Goal: Information Seeking & Learning: Learn about a topic

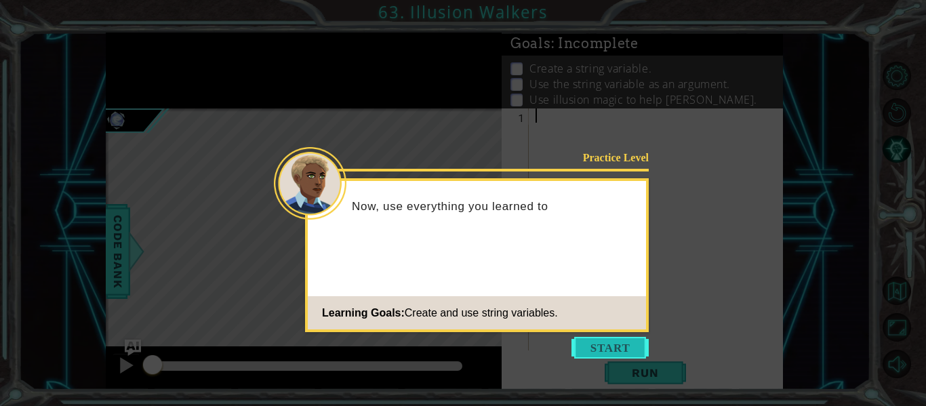
click at [592, 350] on button "Start" at bounding box center [609, 348] width 77 height 22
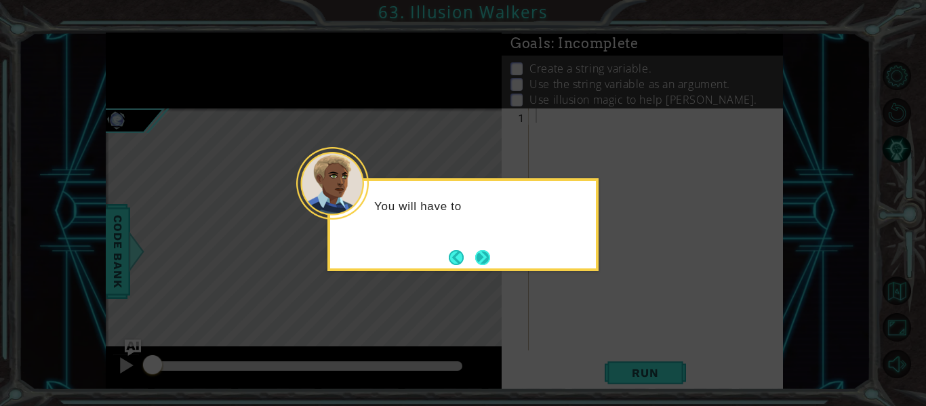
click at [486, 261] on button "Next" at bounding box center [482, 257] width 15 height 15
click at [483, 261] on button "Next" at bounding box center [482, 257] width 15 height 15
click at [483, 261] on div "Level Map" at bounding box center [419, 307] width 626 height 399
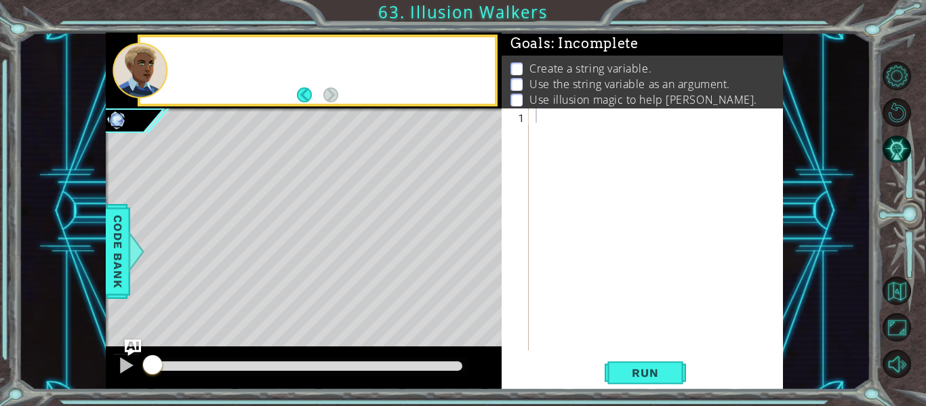
click at [483, 261] on div "Level Map" at bounding box center [419, 307] width 626 height 399
click at [579, 207] on div at bounding box center [660, 243] width 254 height 270
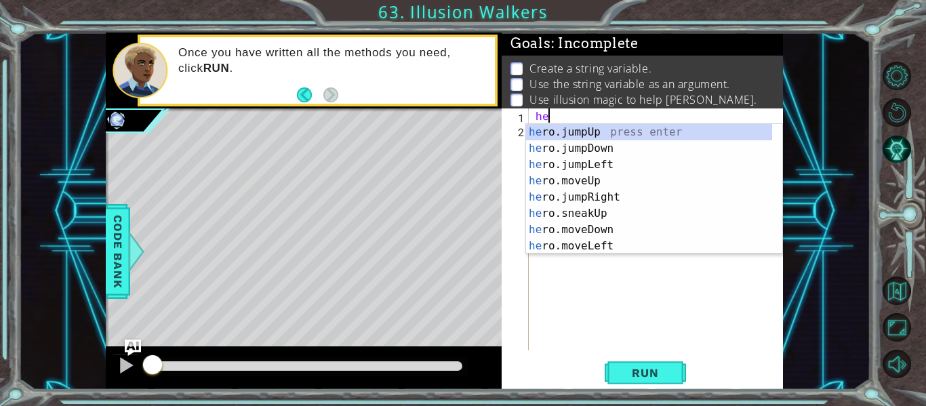
scroll to position [0, 1]
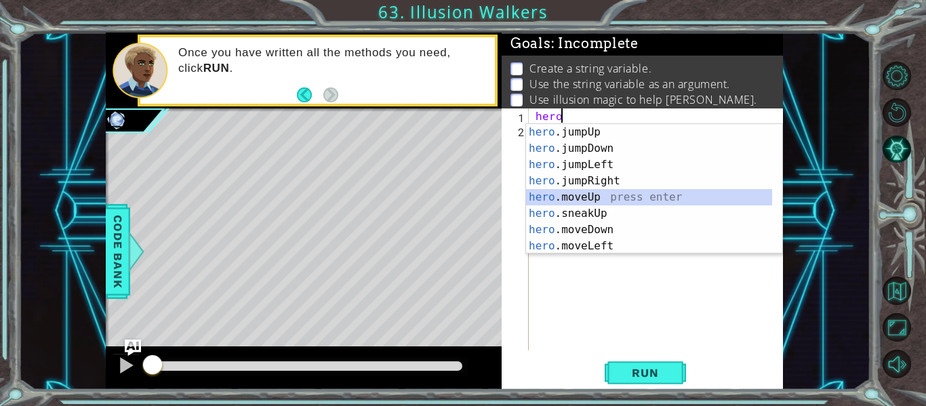
click at [607, 196] on div "hero .jumpUp press enter hero .jumpDown press enter hero .jumpLeft press enter …" at bounding box center [649, 205] width 246 height 163
type textarea "hero.moveUp(1)"
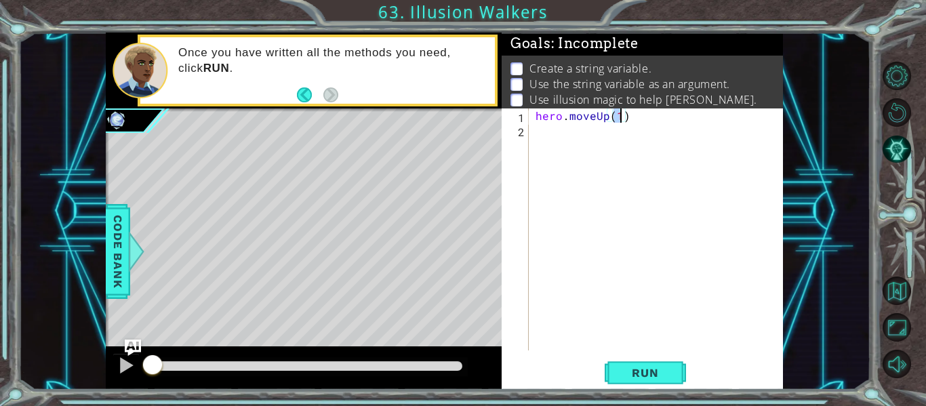
click at [566, 150] on div "hero . moveUp ( 1 )" at bounding box center [660, 243] width 254 height 270
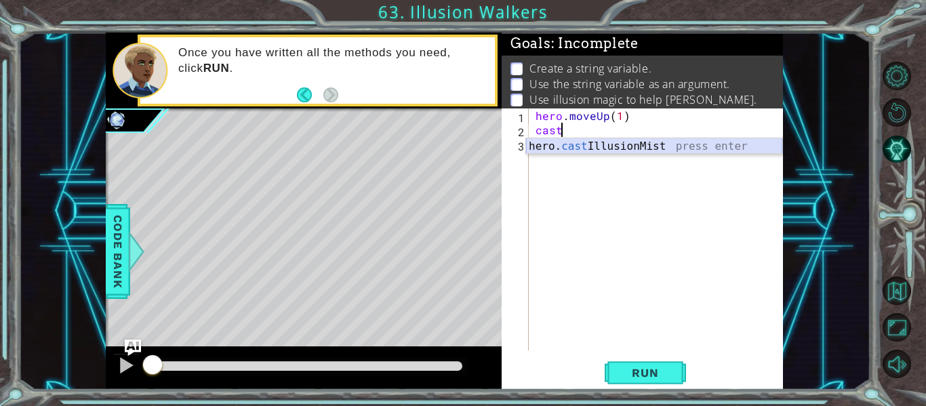
click at [573, 146] on div "hero. cast IllusionMist press enter" at bounding box center [654, 162] width 256 height 49
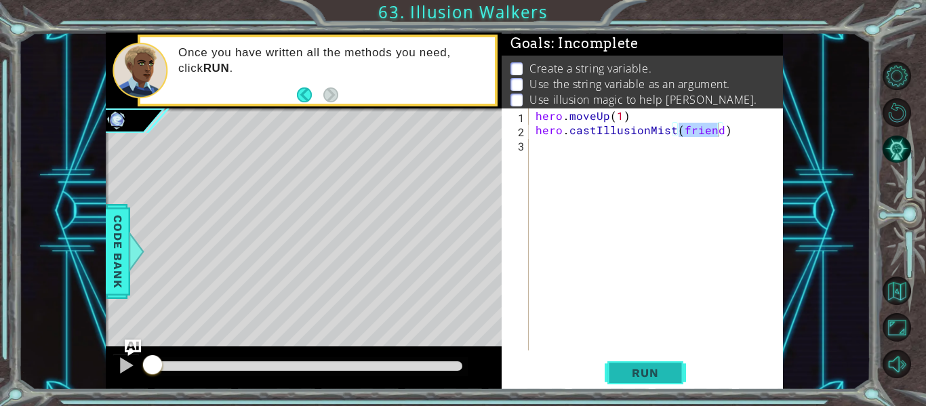
click at [638, 371] on span "Run" at bounding box center [645, 373] width 54 height 14
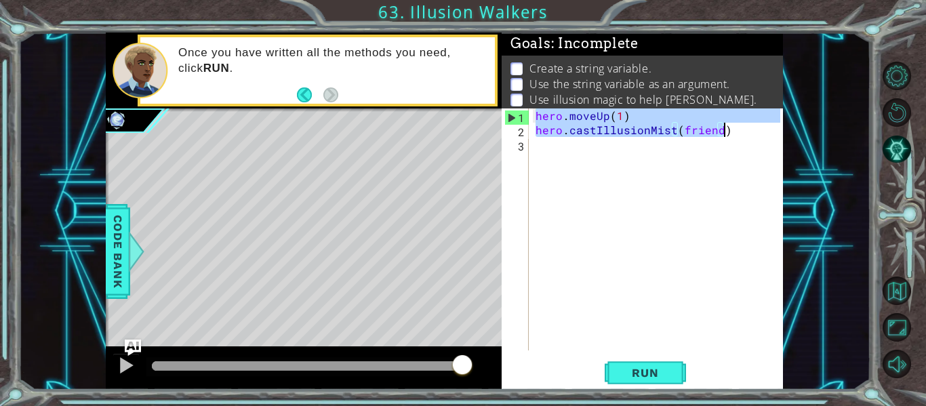
drag, startPoint x: 536, startPoint y: 117, endPoint x: 753, endPoint y: 130, distance: 217.9
click at [753, 130] on div "hero . moveUp ( 1 ) hero . castIllusionMist ( friend )" at bounding box center [660, 243] width 254 height 270
type textarea "hero.moveUp(1) hero.castIllusionMist(friend)"
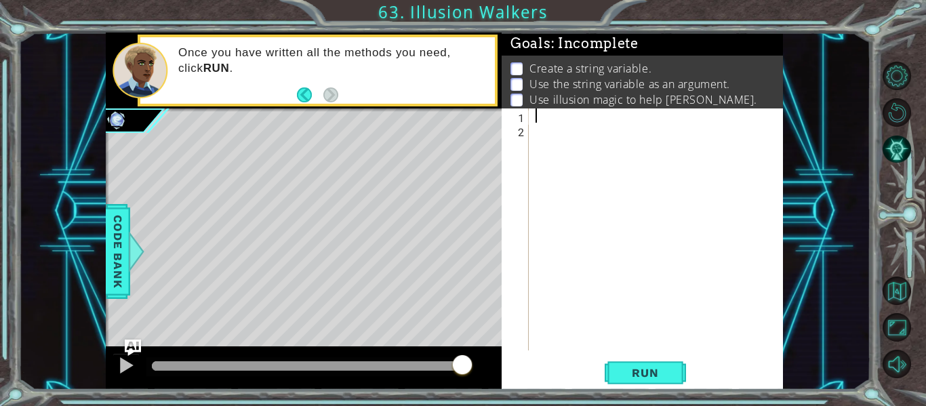
scroll to position [0, 0]
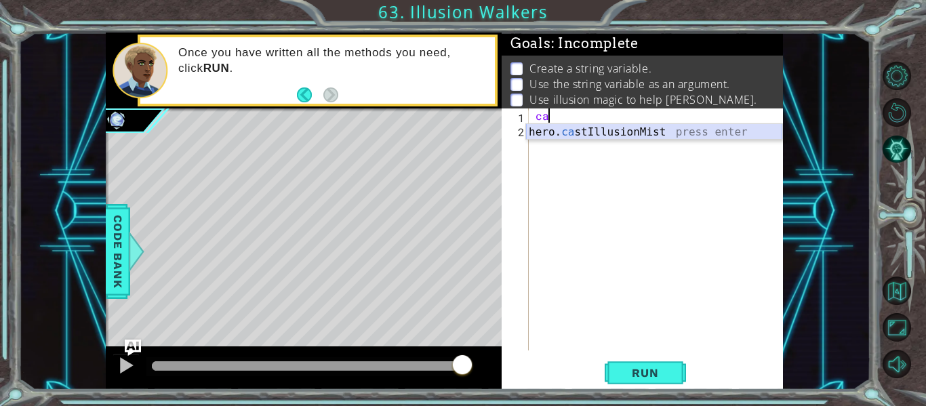
click at [661, 133] on div "hero. ca stIllusionMist press enter" at bounding box center [654, 148] width 256 height 49
type textarea "hero.castIllusionMist(friend)"
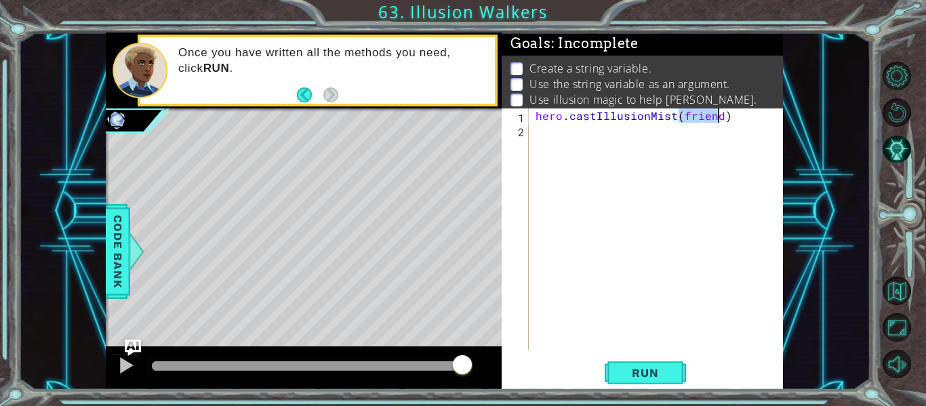
click at [543, 142] on div "hero . castIllusionMist ( friend )" at bounding box center [660, 243] width 254 height 270
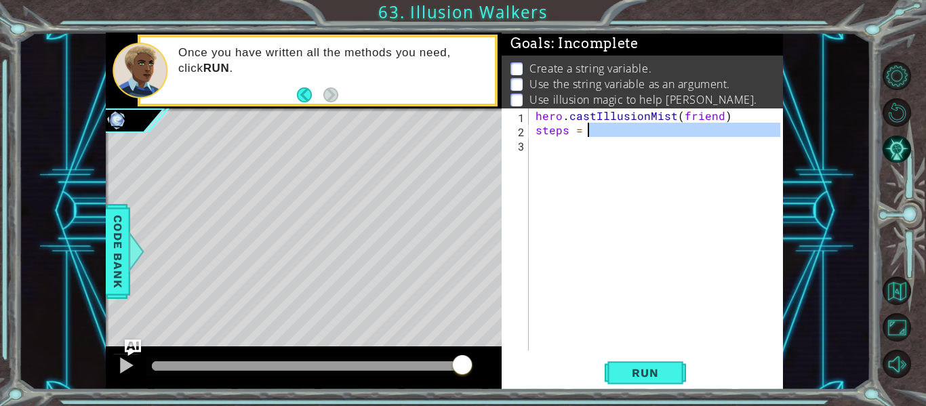
type textarea "steps = 1"
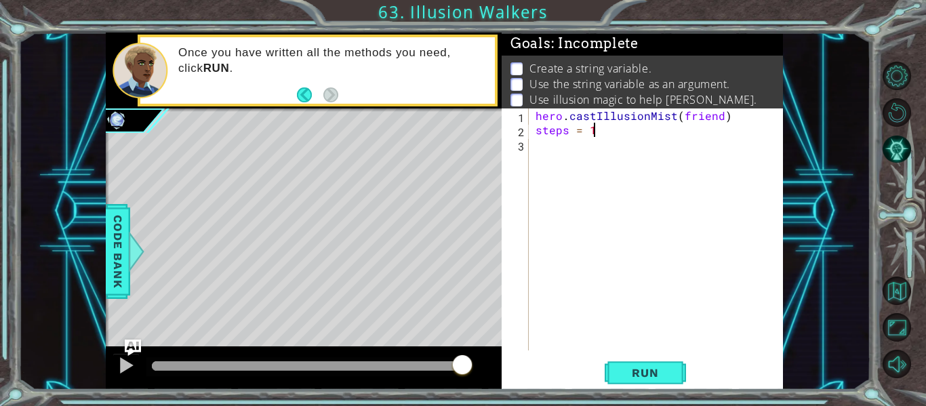
drag, startPoint x: 550, startPoint y: 146, endPoint x: 549, endPoint y: 153, distance: 7.6
click at [549, 153] on div "hero . castIllusionMist ( friend ) steps = 1" at bounding box center [660, 243] width 254 height 270
click at [650, 376] on span "Run" at bounding box center [645, 373] width 54 height 14
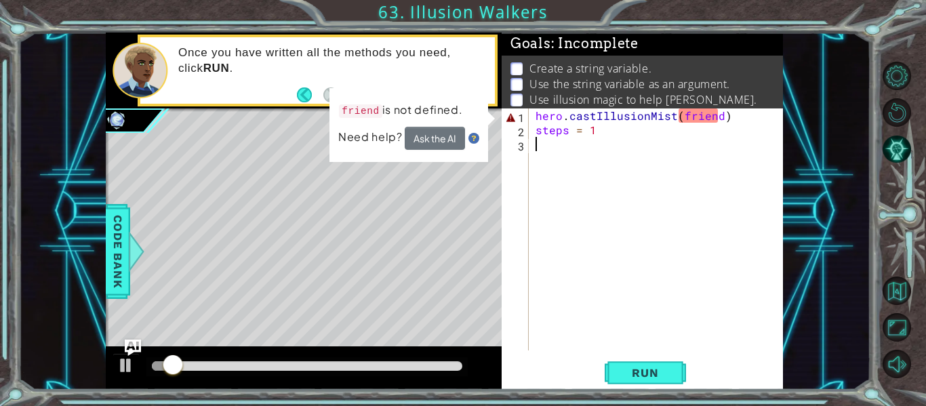
click at [718, 120] on div "hero . castIllusionMist ( friend ) steps = 1" at bounding box center [660, 243] width 254 height 270
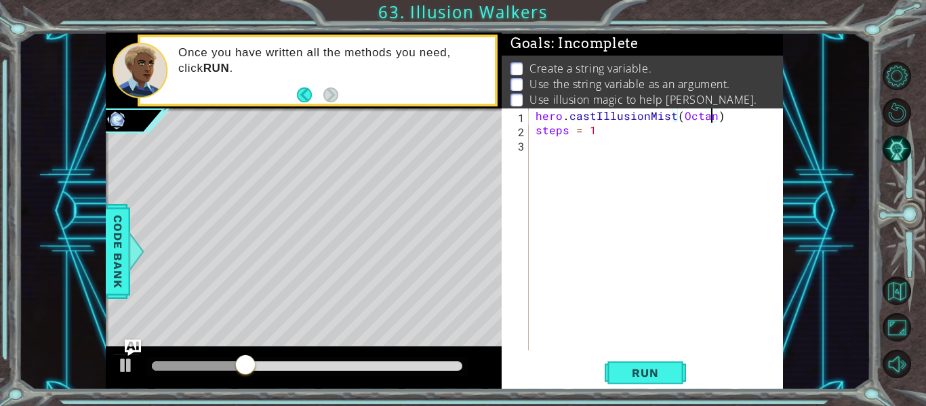
scroll to position [0, 11]
click at [662, 372] on span "Run" at bounding box center [645, 373] width 54 height 14
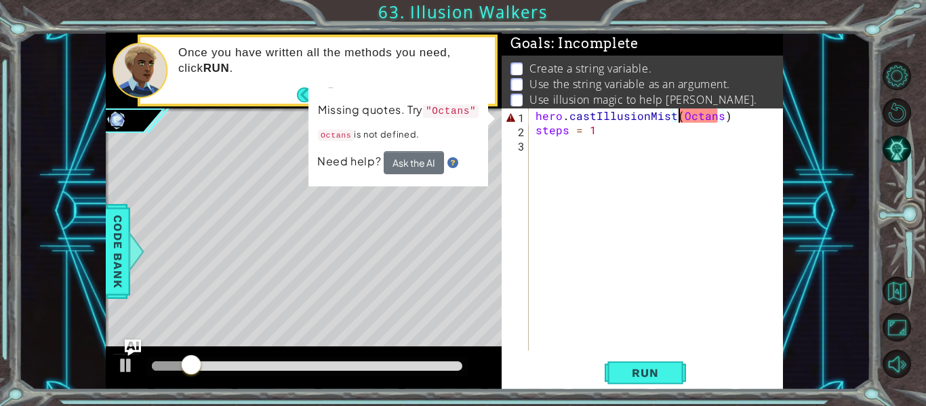
click at [680, 119] on div "hero . castIllusionMist ( Octans ) steps = 1" at bounding box center [660, 243] width 254 height 270
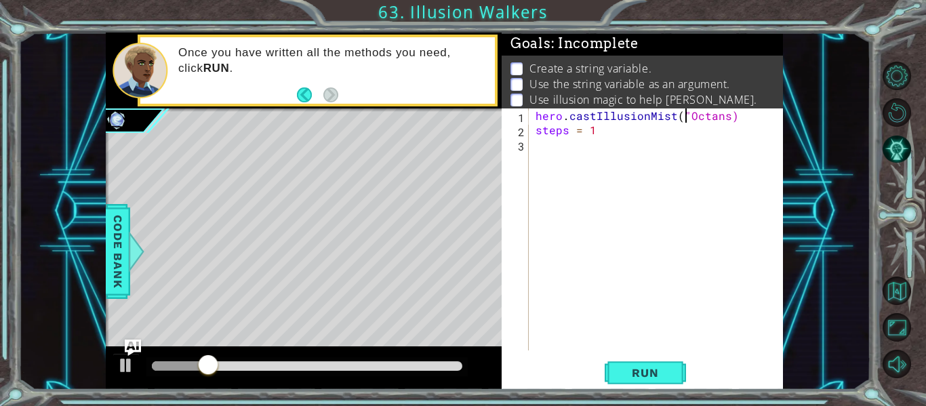
scroll to position [0, 9]
click at [724, 121] on div "hero . castIllusionMist ( "Octans) steps = 1" at bounding box center [660, 243] width 254 height 270
type textarea "hero.castIllusionMist("Octans")"
click at [667, 359] on button "Run" at bounding box center [644, 373] width 81 height 28
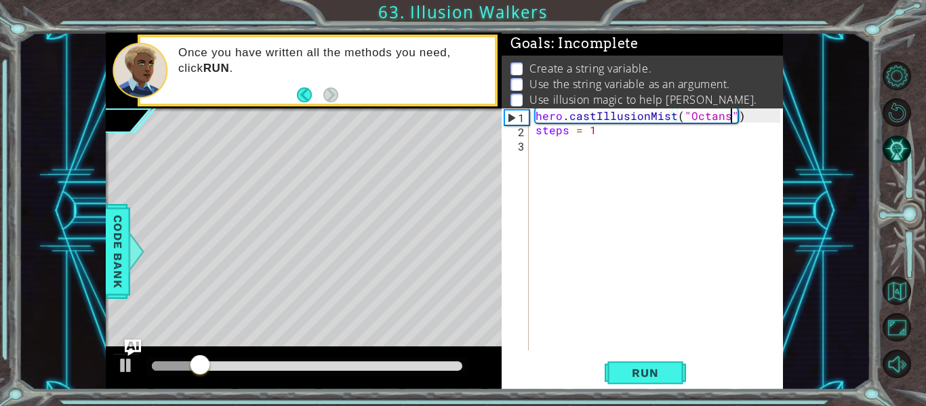
click at [554, 157] on div "hero . castIllusionMist ( "Octans" ) steps = 1" at bounding box center [660, 243] width 254 height 270
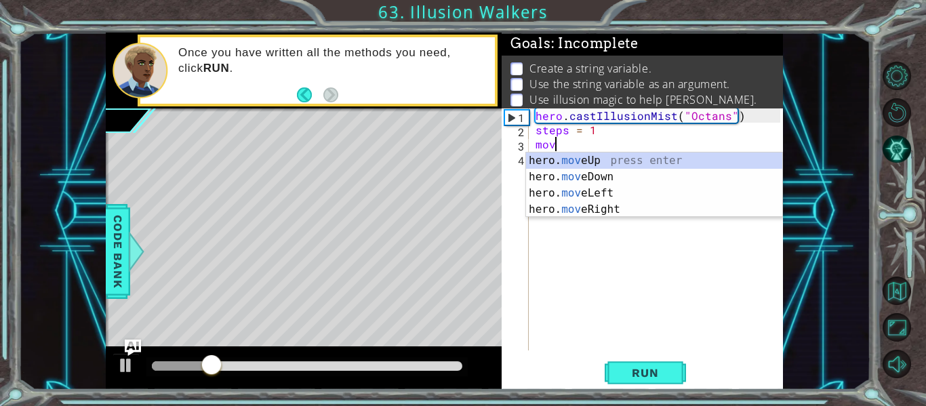
scroll to position [0, 1]
click at [554, 157] on div "hero. move Up press enter hero. move Down press enter hero. move Left press ent…" at bounding box center [654, 201] width 256 height 98
type textarea "hero.moveUp(1)"
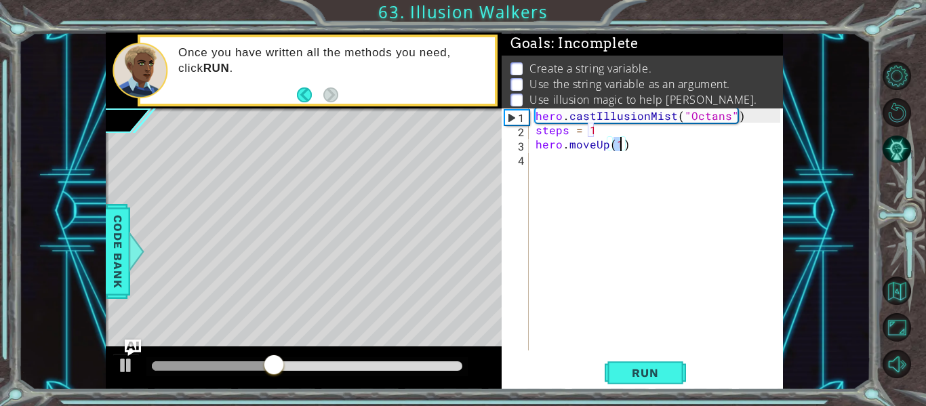
click at [552, 167] on div "hero . castIllusionMist ( "Octans" ) steps = 1 hero . moveUp ( 1 )" at bounding box center [660, 243] width 254 height 270
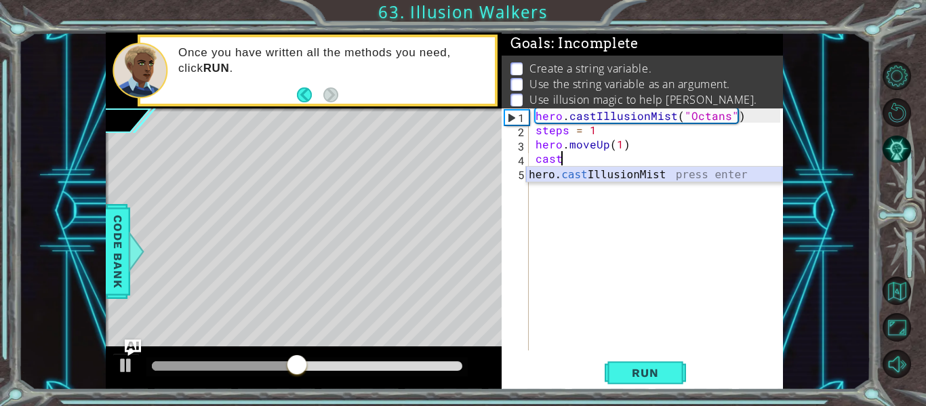
click at [564, 173] on div "hero. cast IllusionMist press enter" at bounding box center [654, 191] width 256 height 49
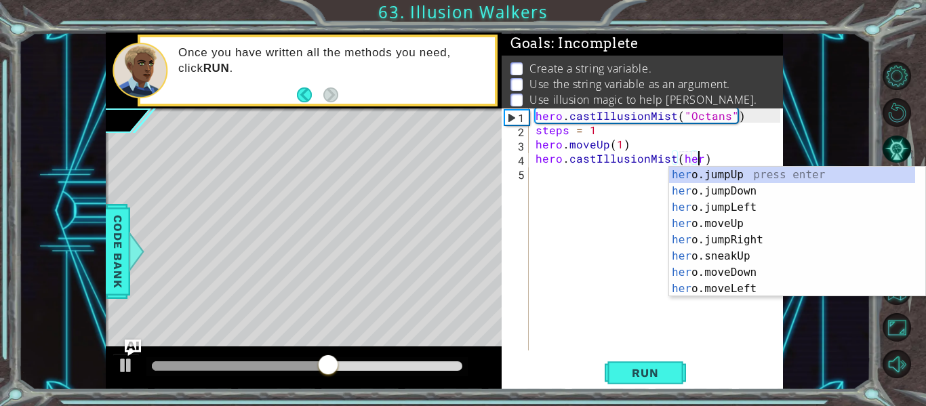
scroll to position [0, 10]
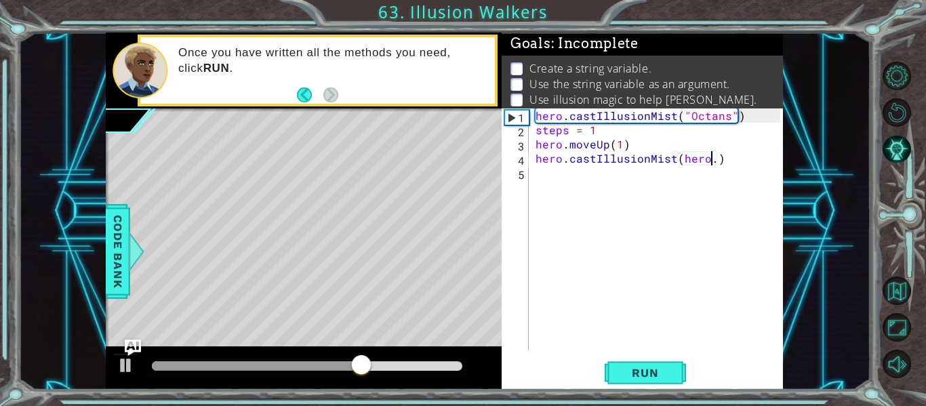
type textarea "hero.castIllusionMist(hero)"
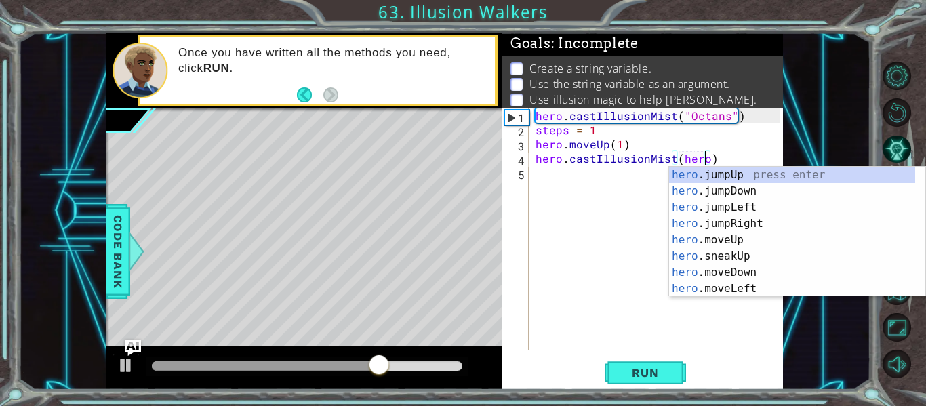
click at [578, 180] on div "hero . castIllusionMist ( "Octans" ) steps = 1 hero . moveUp ( 1 ) hero . castI…" at bounding box center [660, 243] width 254 height 270
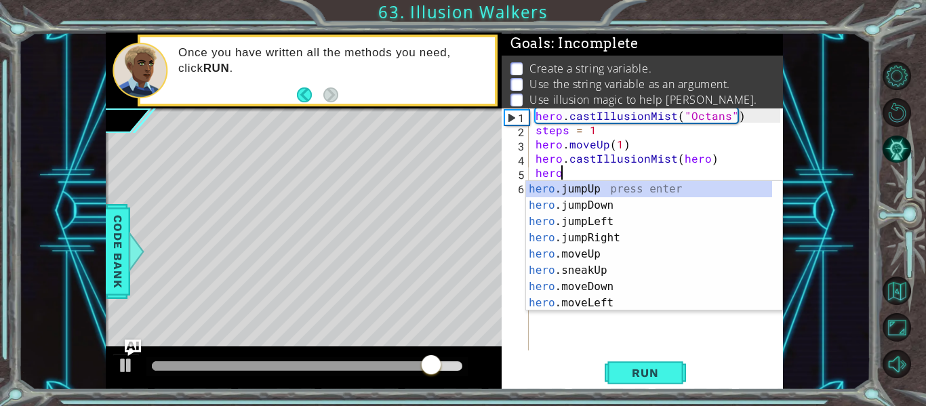
scroll to position [0, 1]
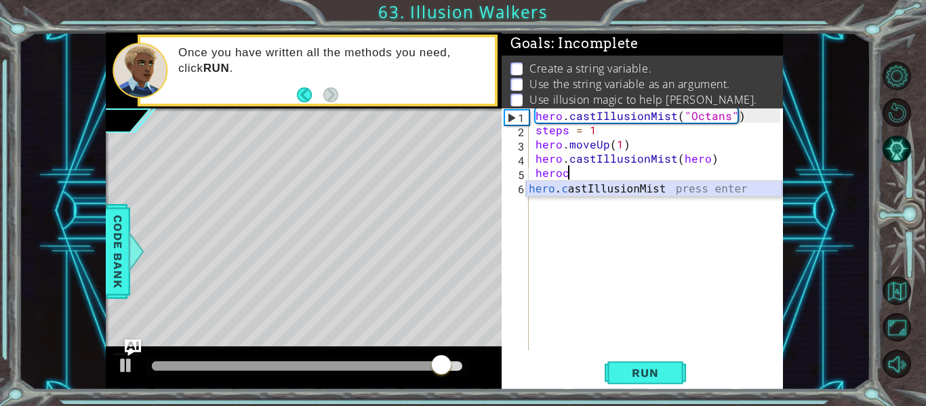
click at [580, 196] on div "hero . c astIllusionMist press enter" at bounding box center [654, 205] width 256 height 49
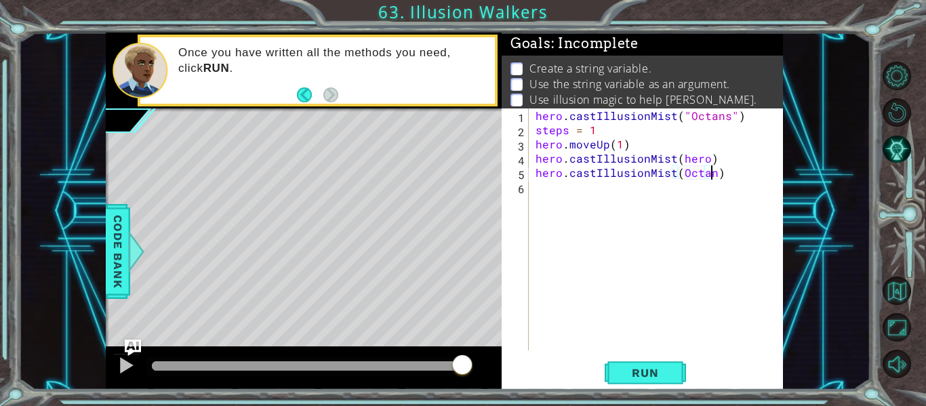
scroll to position [0, 11]
click at [636, 371] on span "Run" at bounding box center [645, 373] width 54 height 14
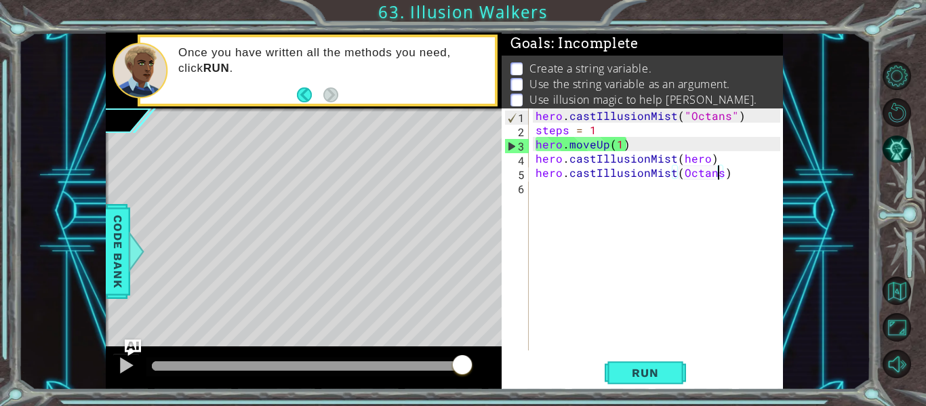
click at [737, 176] on div "hero . castIllusionMist ( "Octans" ) steps = 1 hero . moveUp ( 1 ) hero . castI…" at bounding box center [660, 243] width 254 height 270
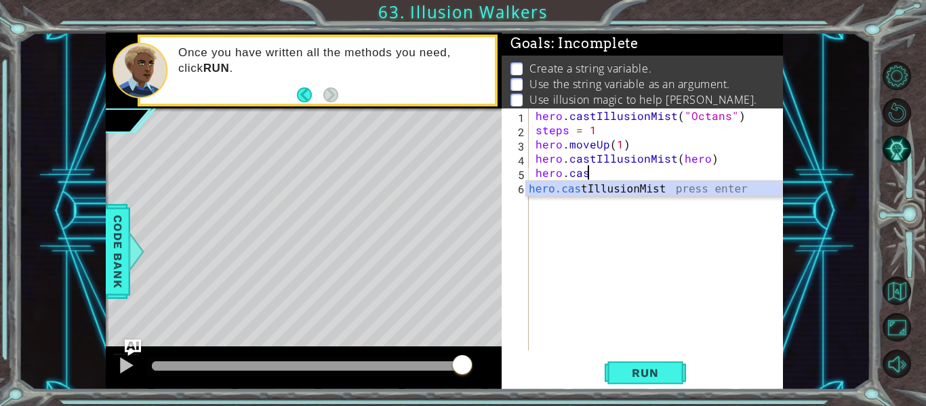
scroll to position [0, 0]
type textarea "h"
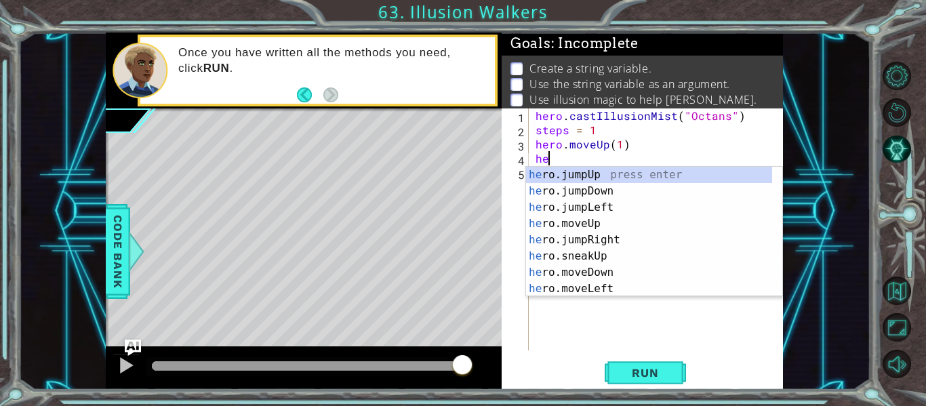
type textarea "h"
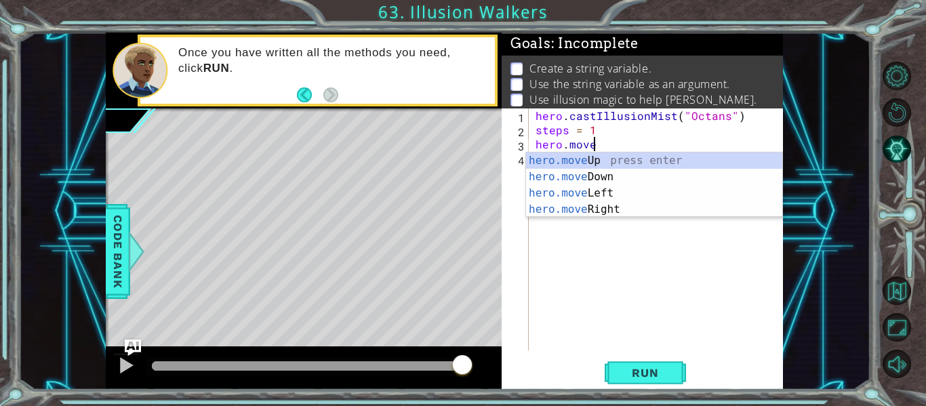
type textarea "h"
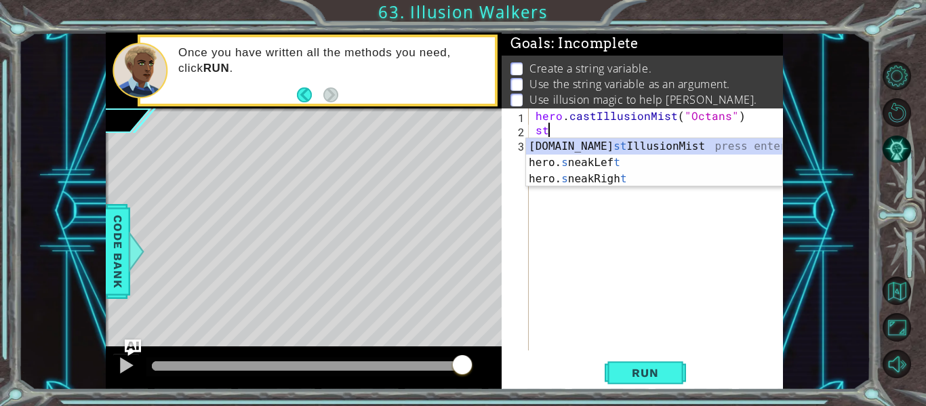
type textarea "s"
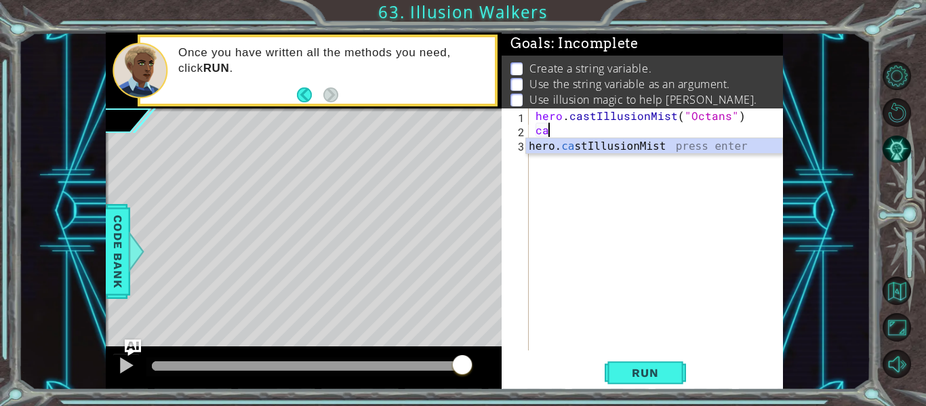
scroll to position [0, 1]
click at [592, 146] on div "hero. cast IllusionMist press enter" at bounding box center [654, 162] width 256 height 49
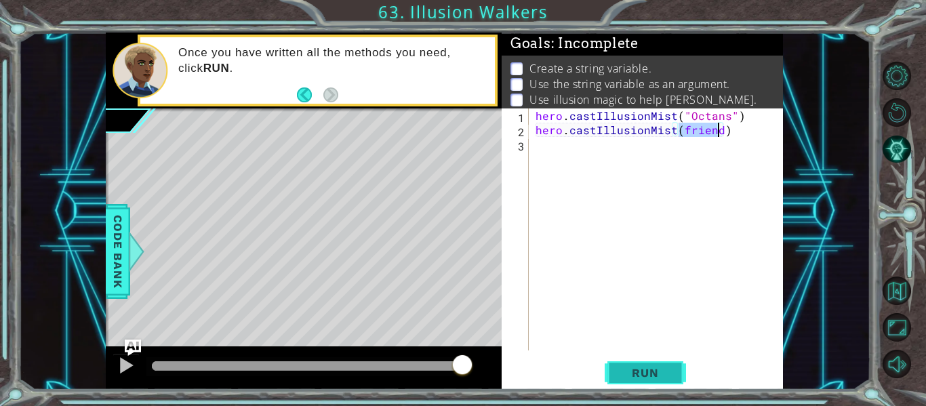
click at [646, 377] on span "Run" at bounding box center [645, 373] width 54 height 14
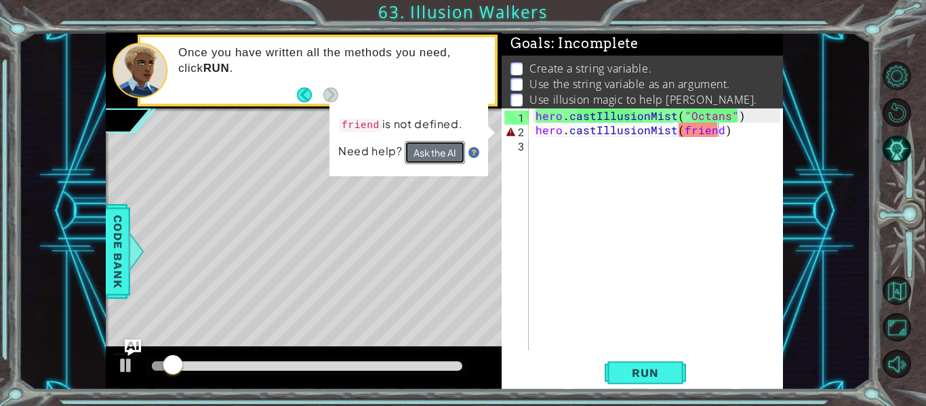
click at [439, 156] on button "Ask the AI" at bounding box center [435, 152] width 60 height 23
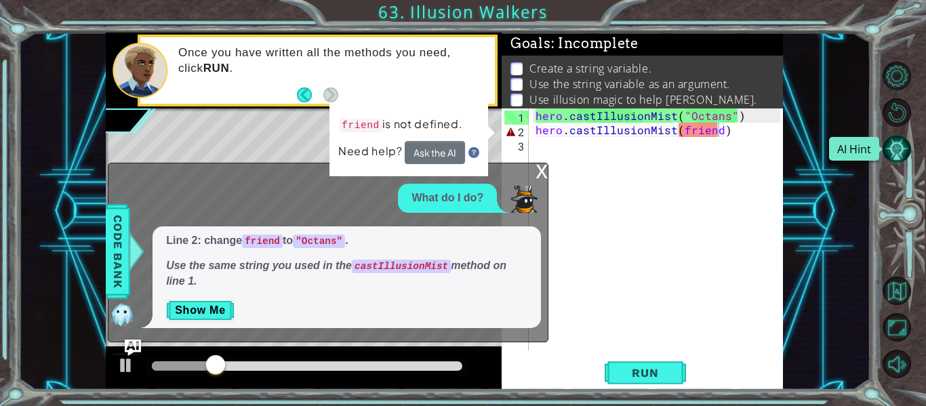
click at [898, 146] on button "AI Hint" at bounding box center [896, 149] width 28 height 28
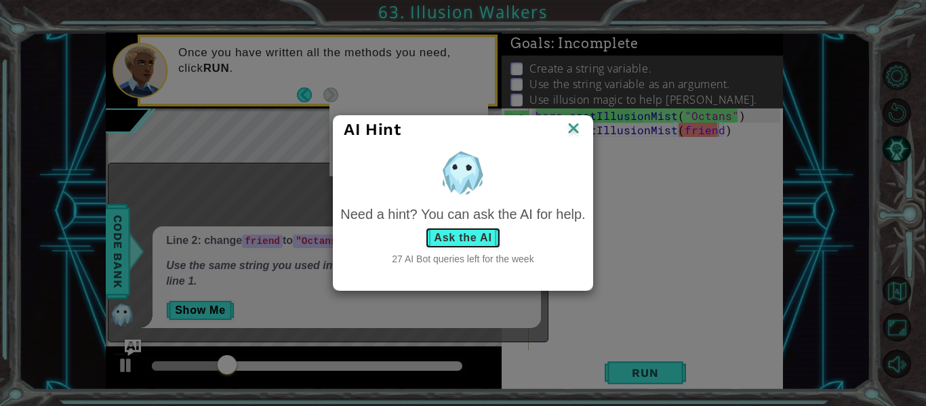
click at [455, 239] on button "Ask the AI" at bounding box center [462, 238] width 75 height 22
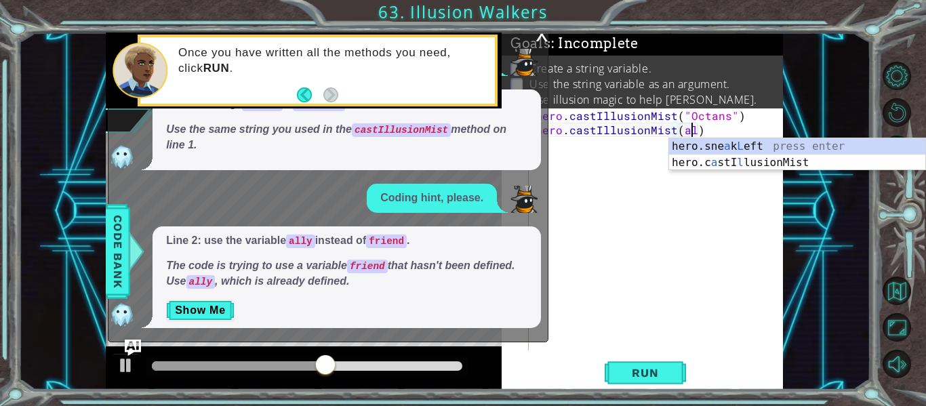
scroll to position [0, 10]
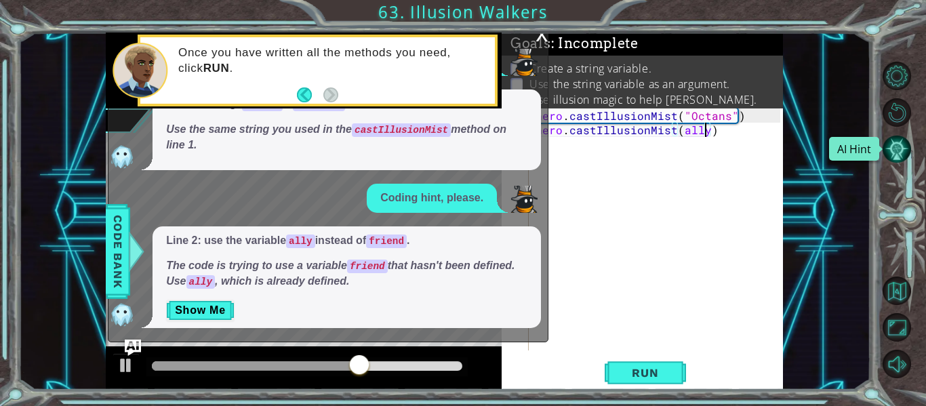
type textarea "hero.castIllusionMist(ally)"
click at [894, 153] on button "AI Hint" at bounding box center [896, 149] width 28 height 28
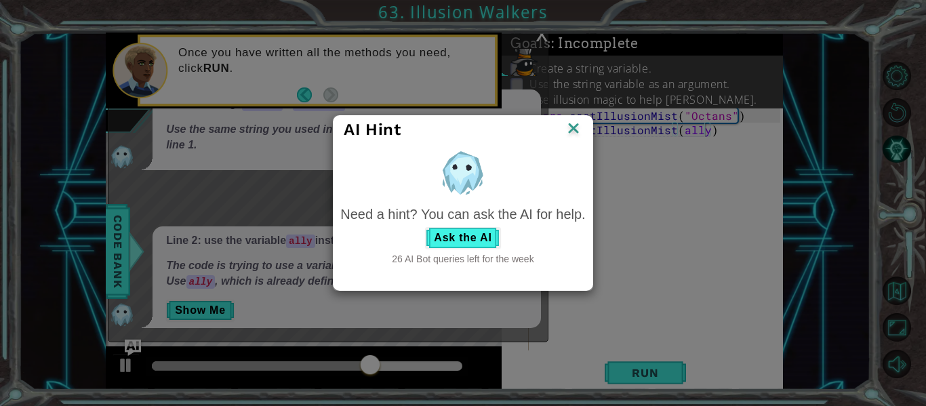
click at [579, 126] on img at bounding box center [573, 129] width 18 height 20
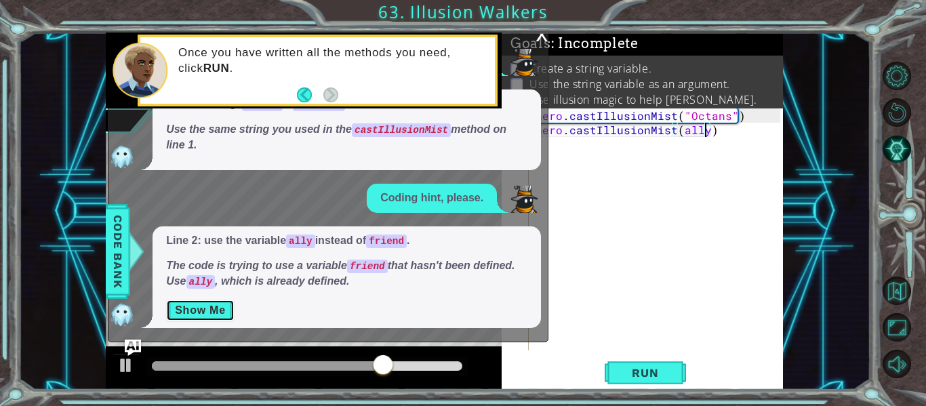
click at [204, 312] on button "Show Me" at bounding box center [200, 310] width 68 height 22
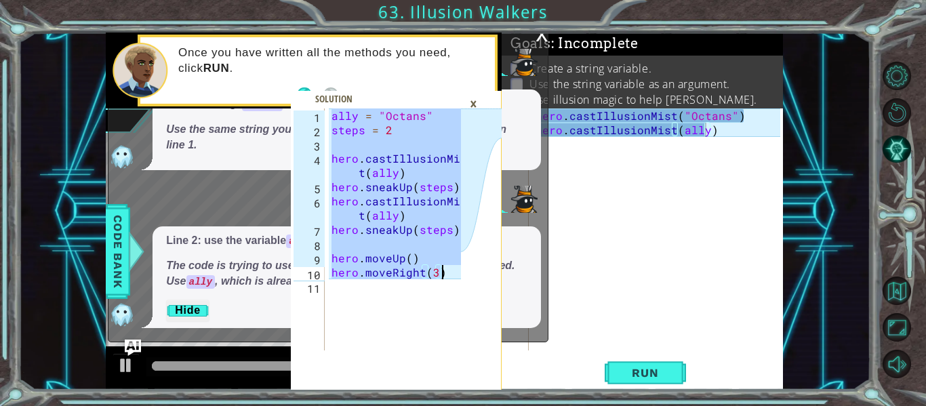
drag, startPoint x: 332, startPoint y: 117, endPoint x: 484, endPoint y: 272, distance: 218.0
click at [484, 272] on div "ally = "Octans" 1 2 3 4 5 6 7 8 9 10 11 ally = "Octans" steps = 2 hero . castIl…" at bounding box center [396, 248] width 211 height 281
type textarea "hero.moveUp() hero.moveRight(3)"
click at [473, 100] on div "×" at bounding box center [473, 103] width 21 height 23
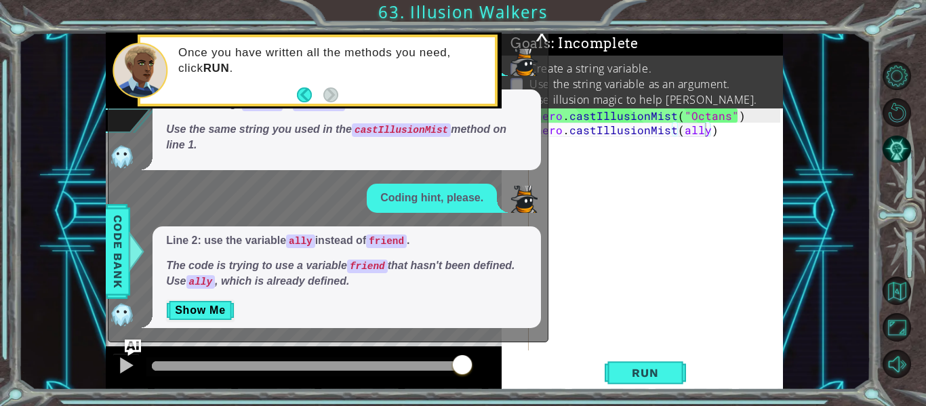
drag, startPoint x: 448, startPoint y: 67, endPoint x: 432, endPoint y: 106, distance: 41.6
click at [432, 106] on div "Once you have written all the methods you need, click RUN ." at bounding box center [318, 71] width 360 height 72
click at [541, 36] on div "x" at bounding box center [541, 33] width 12 height 14
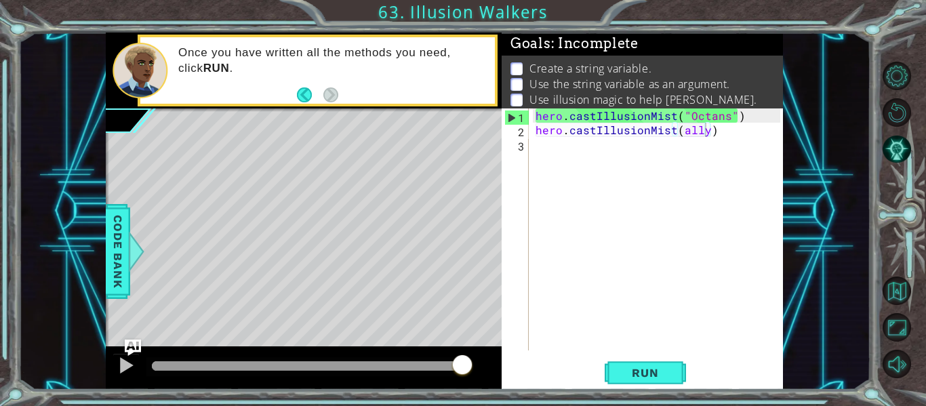
click at [741, 134] on div "hero . castIllusionMist ( "Octans" ) hero . castIllusionMist ( ally )" at bounding box center [660, 243] width 254 height 270
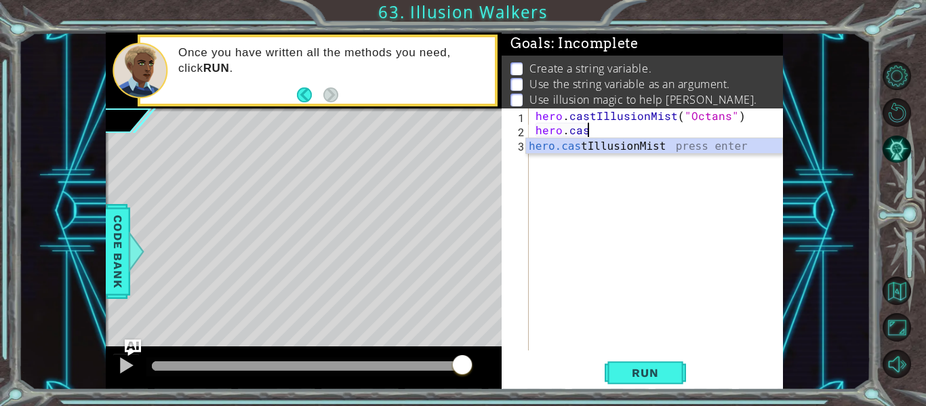
scroll to position [0, 1]
type textarea "h"
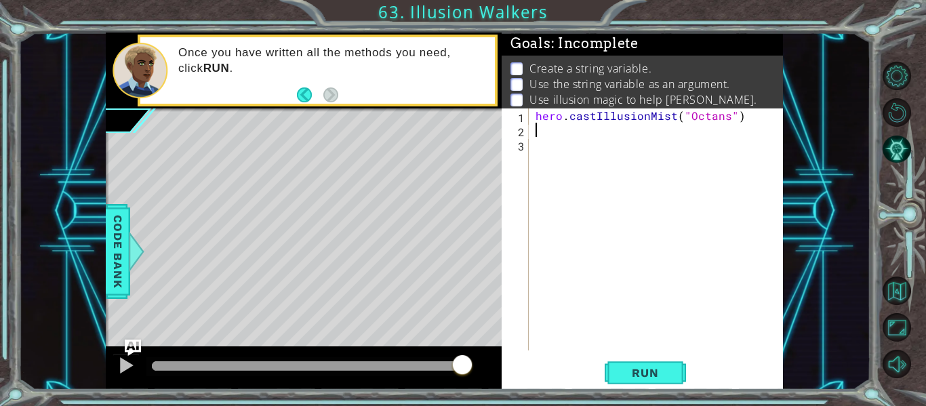
scroll to position [0, 0]
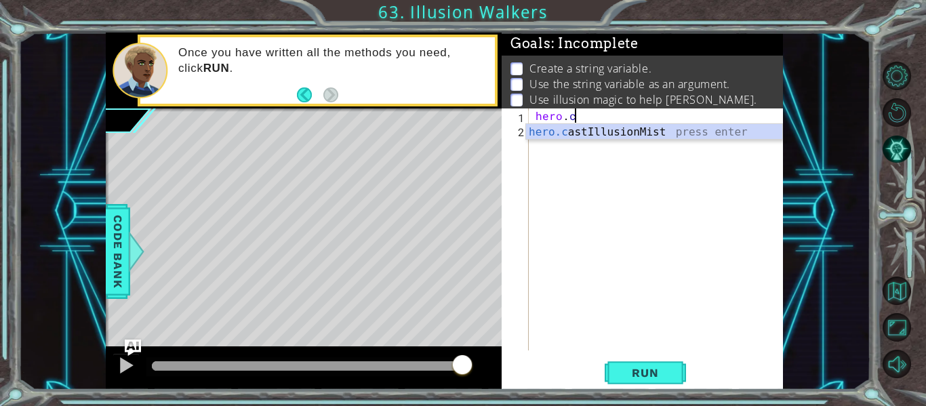
type textarea "h"
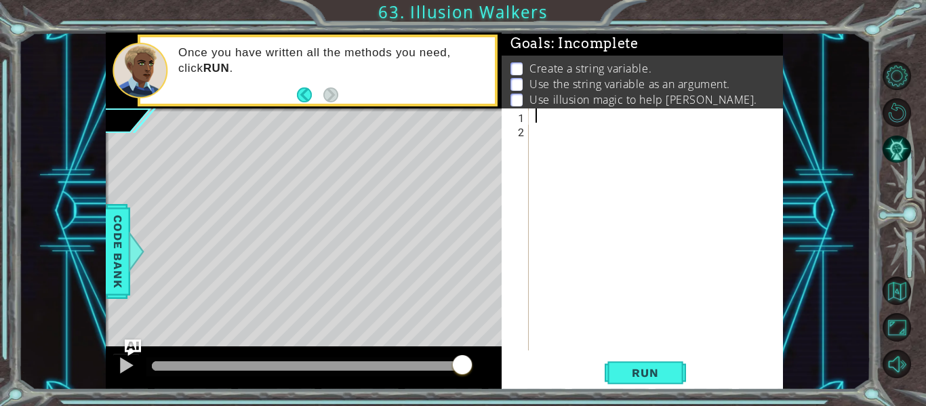
paste textarea "hero.moveRight(3)"
type textarea "hero.moveRight(3)"
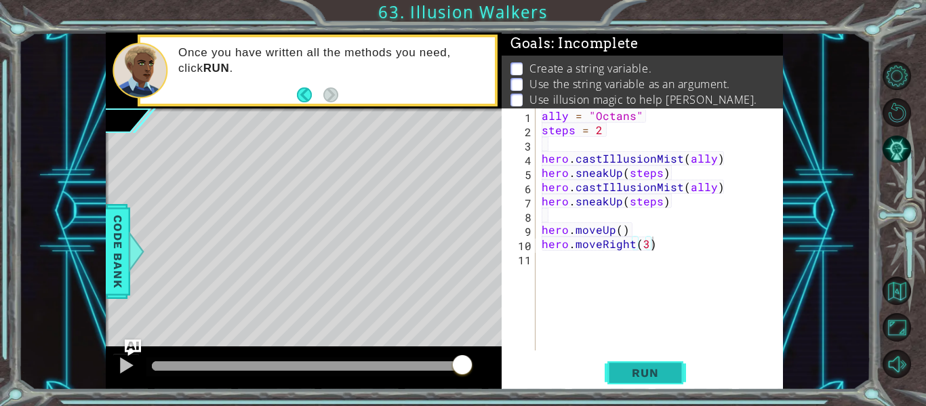
click at [656, 372] on span "Run" at bounding box center [645, 373] width 54 height 14
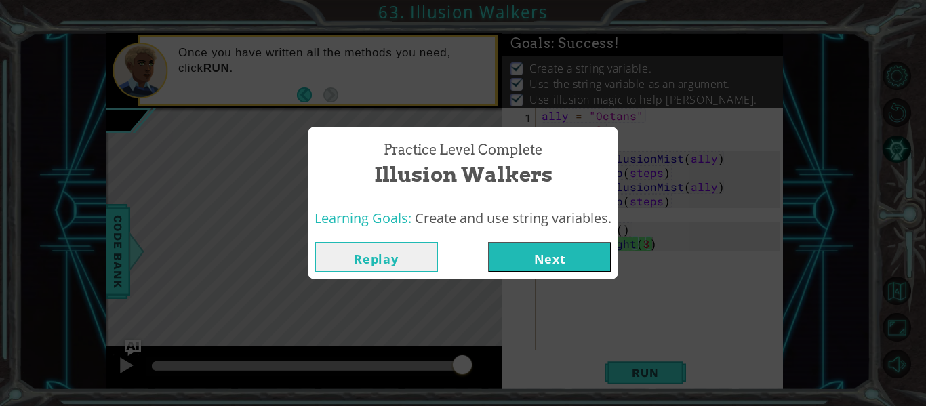
click at [585, 257] on button "Next" at bounding box center [549, 257] width 123 height 30
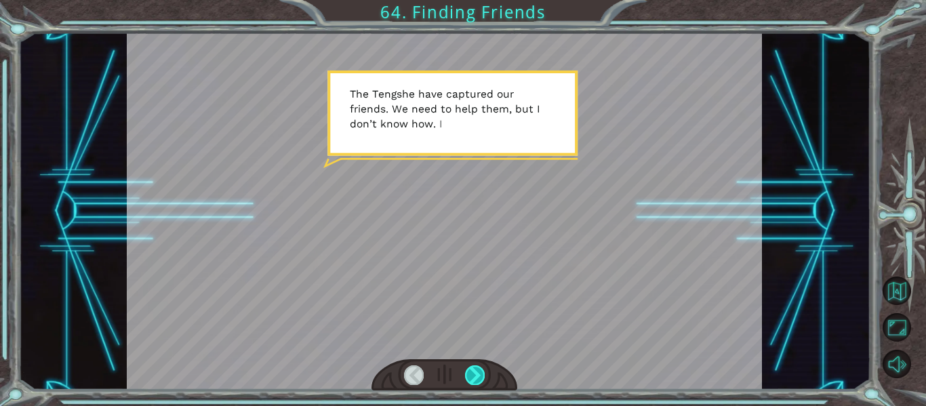
click at [476, 371] on div at bounding box center [475, 374] width 20 height 19
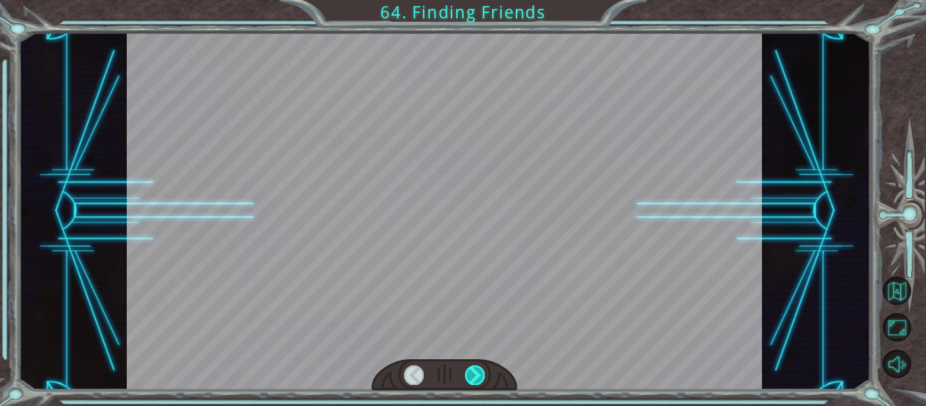
click at [476, 371] on div at bounding box center [475, 374] width 20 height 19
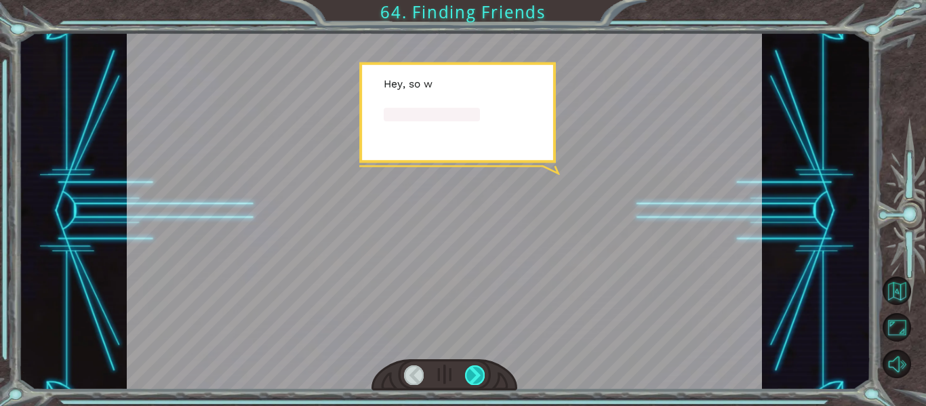
click at [476, 371] on div at bounding box center [475, 374] width 20 height 19
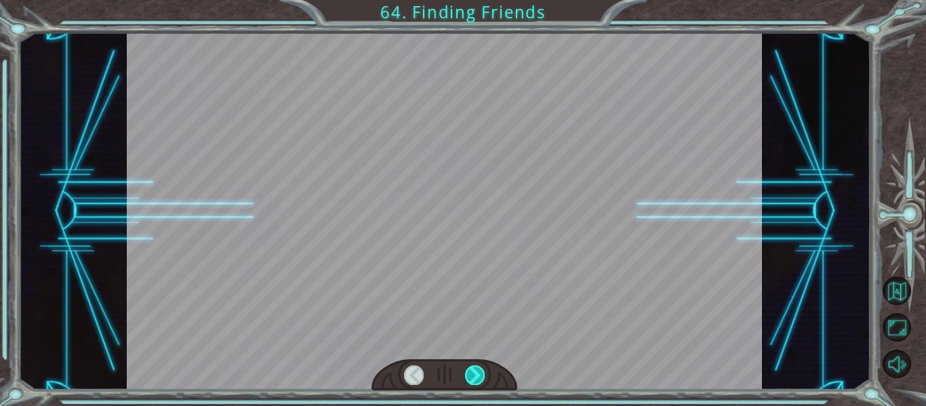
click at [476, 371] on div at bounding box center [475, 374] width 20 height 19
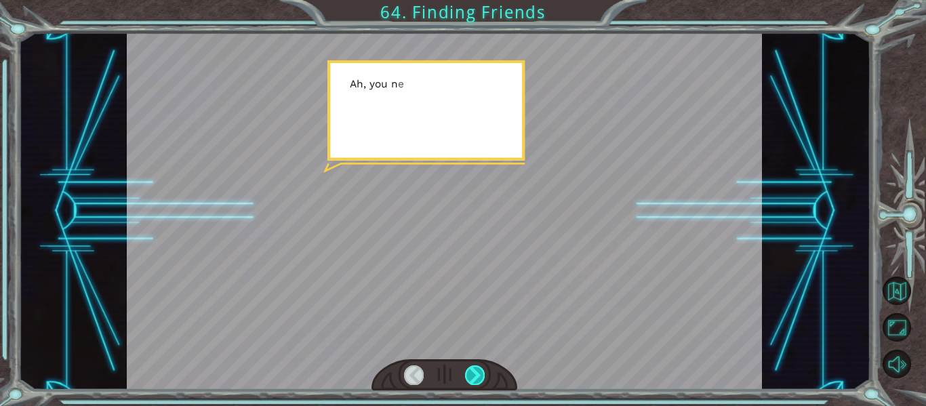
click at [476, 371] on div at bounding box center [475, 374] width 20 height 19
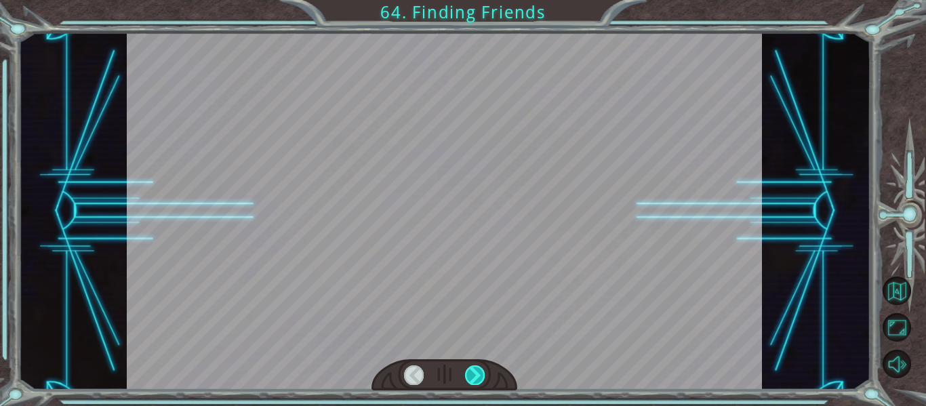
click at [476, 371] on div at bounding box center [475, 374] width 20 height 19
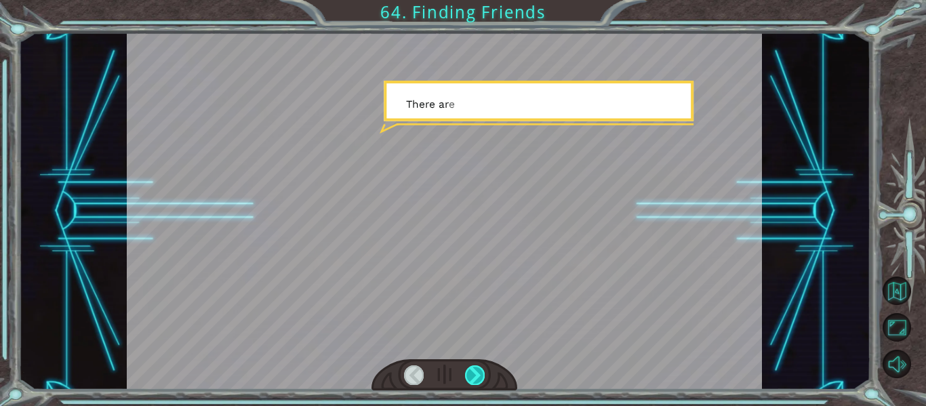
click at [476, 371] on div at bounding box center [475, 374] width 20 height 19
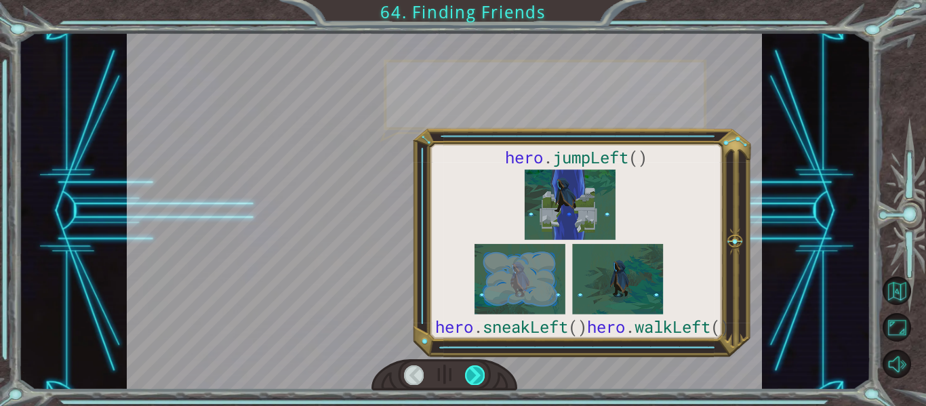
click at [476, 371] on div at bounding box center [475, 374] width 20 height 19
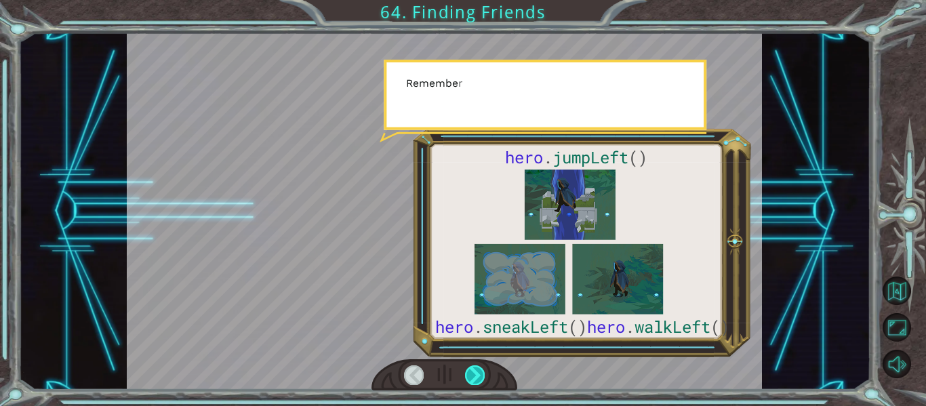
click at [476, 371] on div at bounding box center [475, 374] width 20 height 19
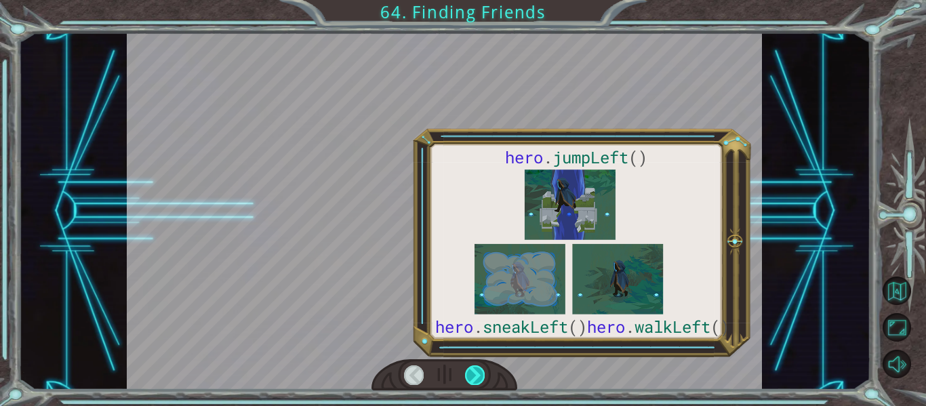
click at [476, 371] on div at bounding box center [475, 374] width 20 height 19
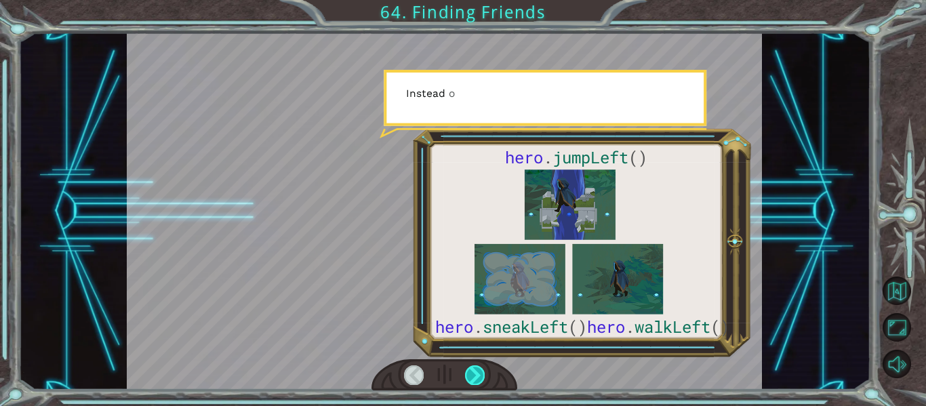
click at [476, 371] on div at bounding box center [475, 374] width 20 height 19
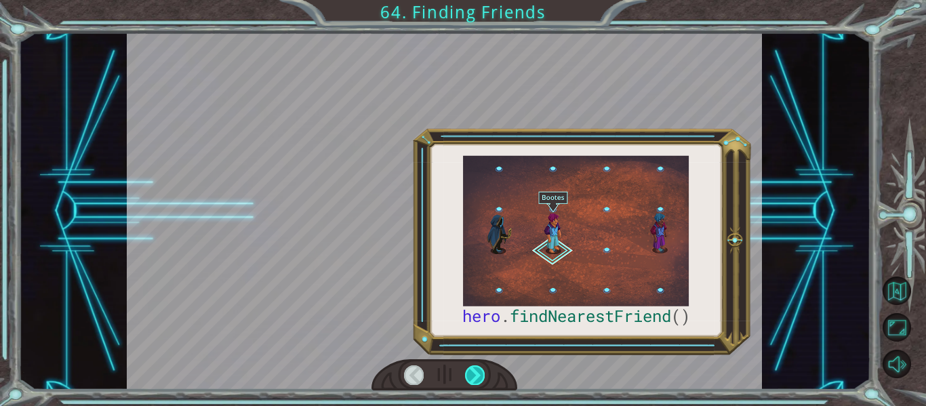
click at [476, 371] on div at bounding box center [475, 374] width 20 height 19
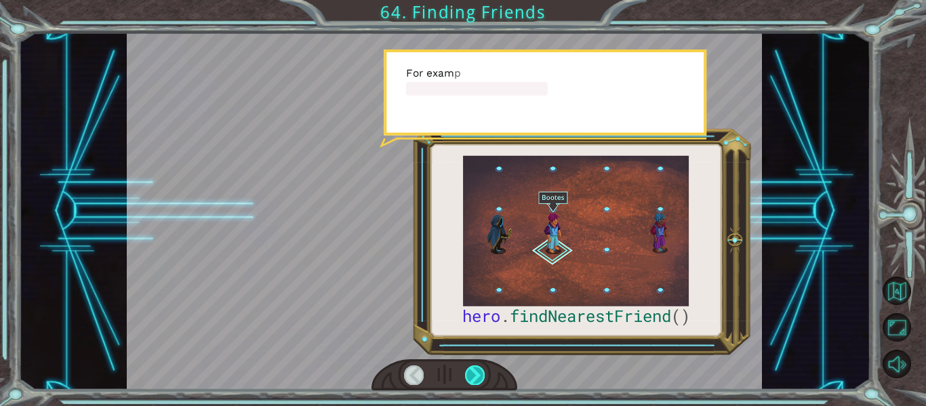
click at [476, 371] on div at bounding box center [475, 374] width 20 height 19
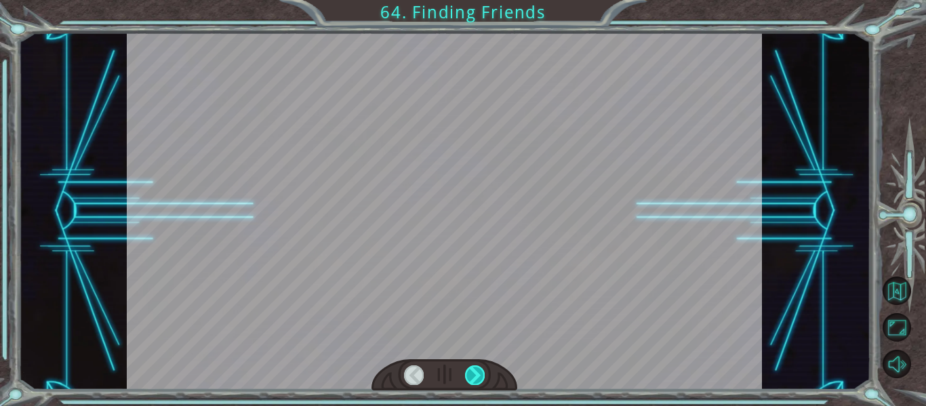
click at [476, 371] on div at bounding box center [475, 374] width 20 height 19
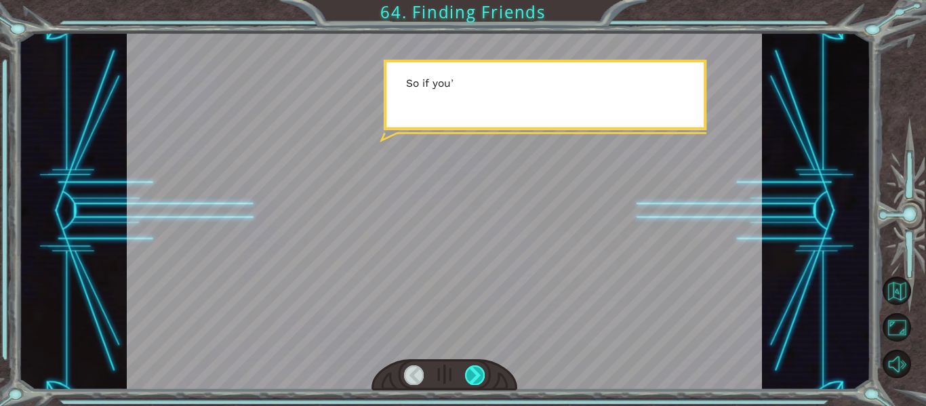
click at [476, 371] on div at bounding box center [475, 374] width 20 height 19
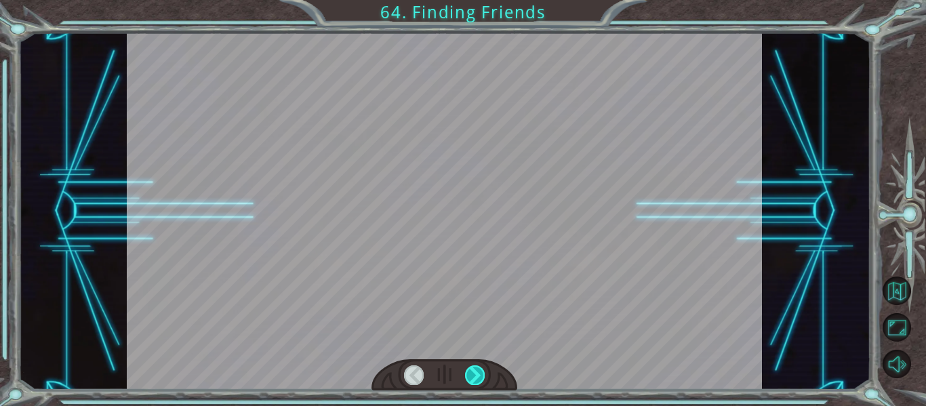
click at [476, 371] on div at bounding box center [475, 374] width 20 height 19
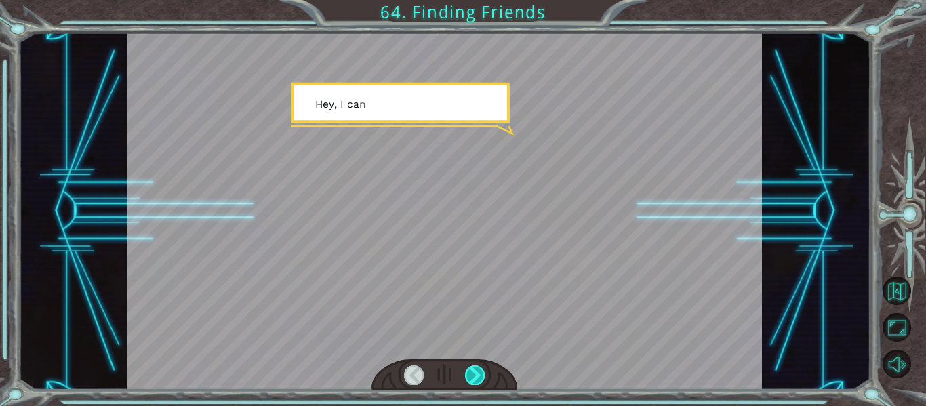
click at [476, 371] on div at bounding box center [475, 374] width 20 height 19
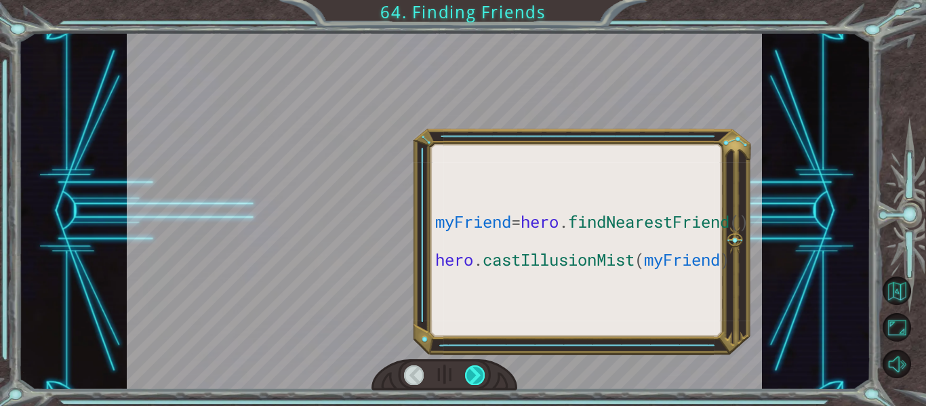
click at [476, 371] on div at bounding box center [475, 374] width 20 height 19
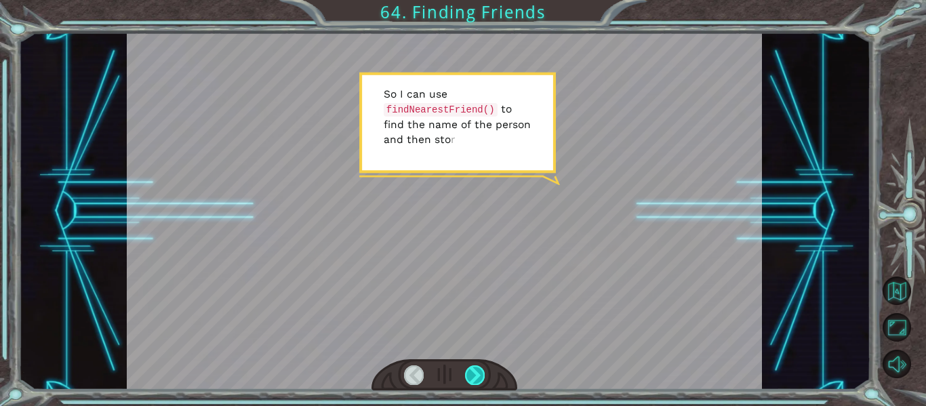
click at [476, 371] on div at bounding box center [475, 374] width 20 height 19
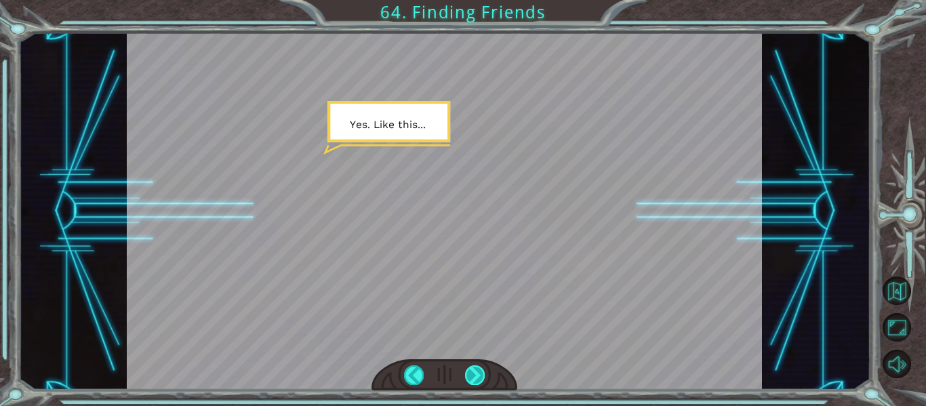
click at [476, 371] on div at bounding box center [475, 374] width 20 height 19
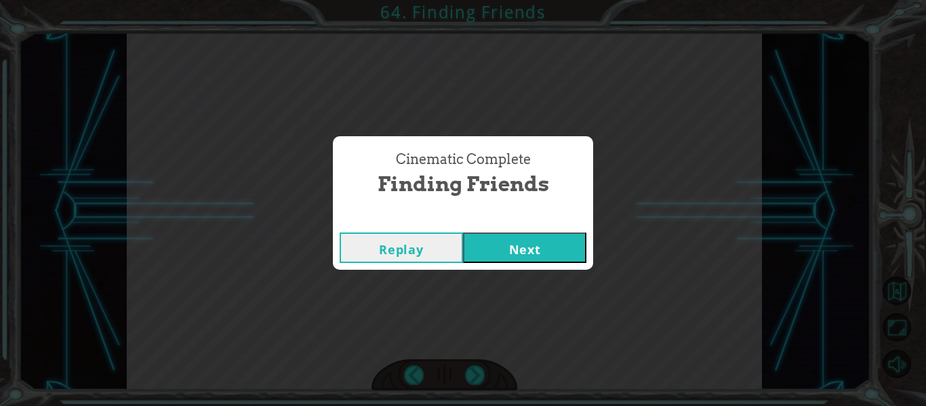
click at [520, 253] on button "Next" at bounding box center [524, 247] width 123 height 30
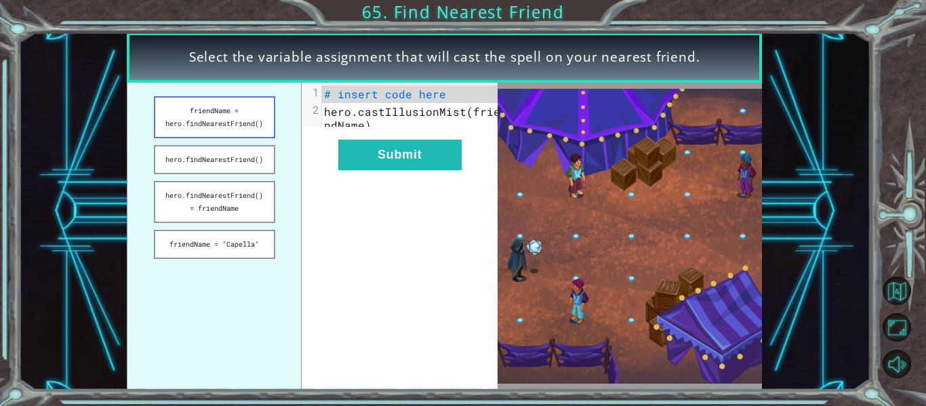
click at [207, 129] on button "friendName = hero.findNearestFriend()" at bounding box center [214, 117] width 121 height 42
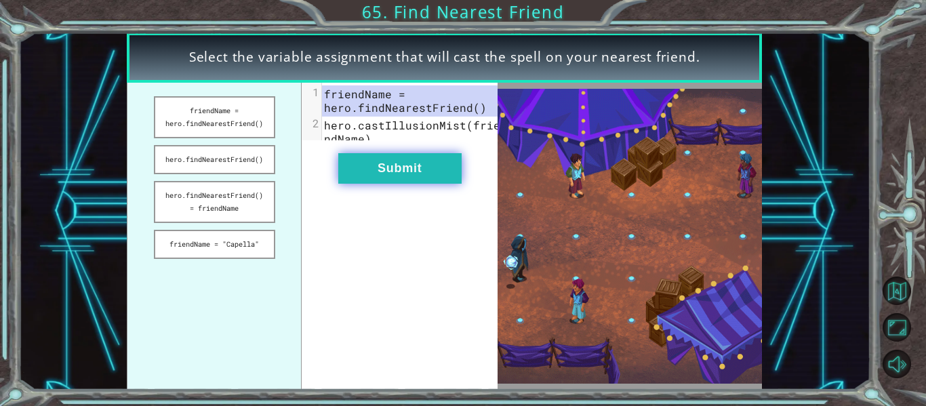
click at [373, 173] on button "Submit" at bounding box center [399, 168] width 123 height 30
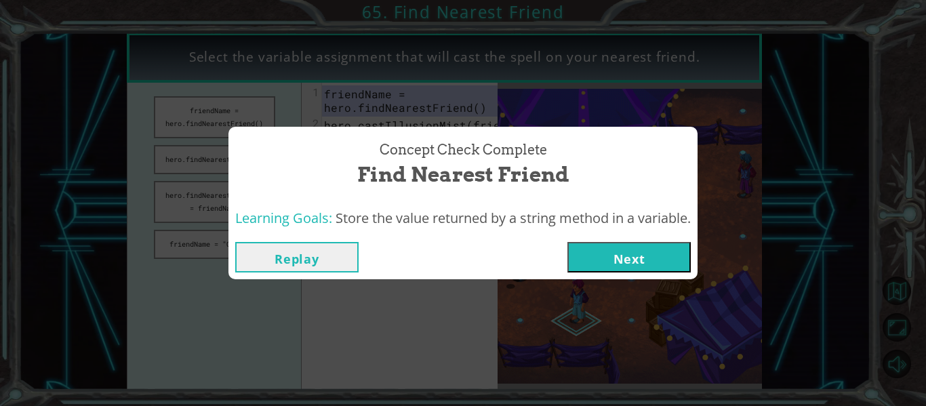
click at [631, 271] on button "Next" at bounding box center [628, 257] width 123 height 30
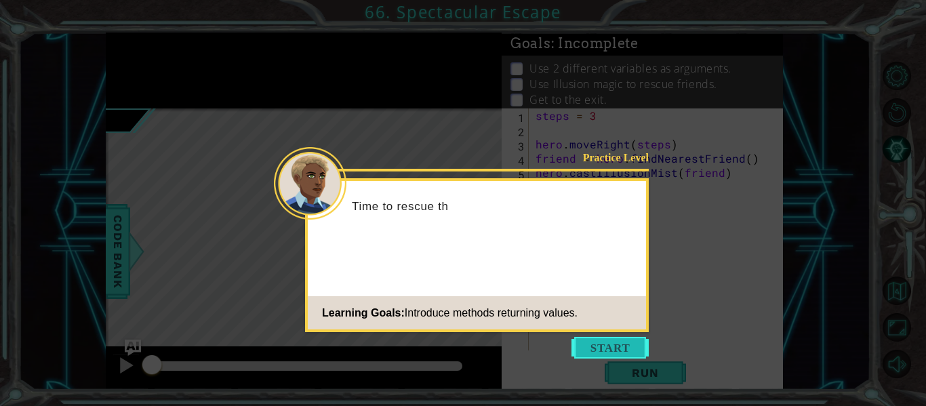
click at [626, 340] on button "Start" at bounding box center [609, 348] width 77 height 22
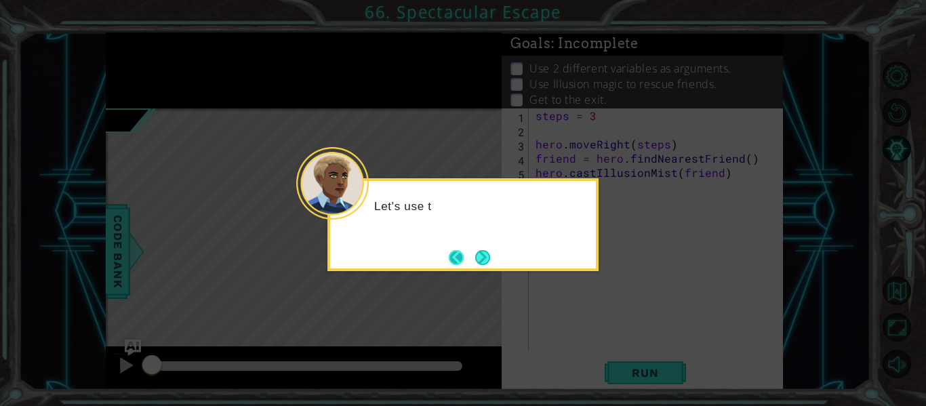
click at [469, 260] on button "Back" at bounding box center [462, 257] width 26 height 15
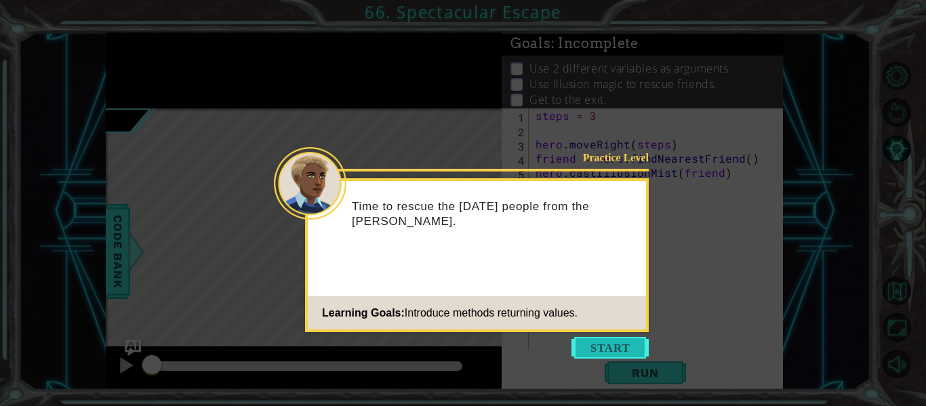
click at [589, 349] on button "Start" at bounding box center [609, 348] width 77 height 22
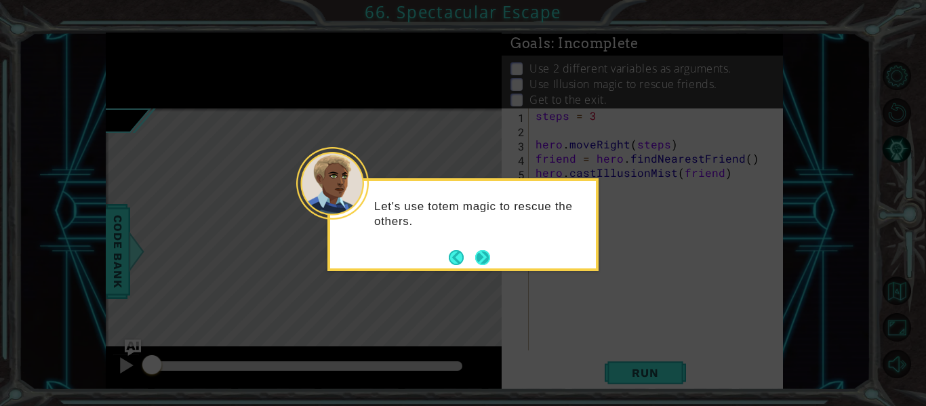
click at [485, 261] on button "Next" at bounding box center [482, 257] width 15 height 15
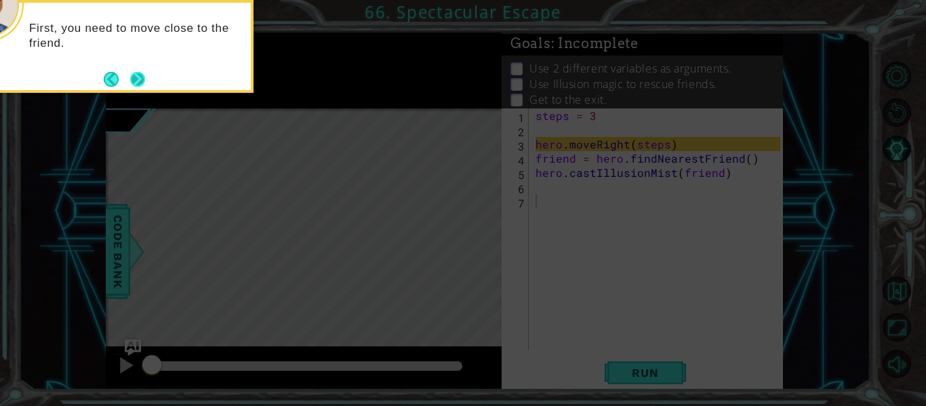
click at [138, 84] on button "Next" at bounding box center [137, 79] width 15 height 15
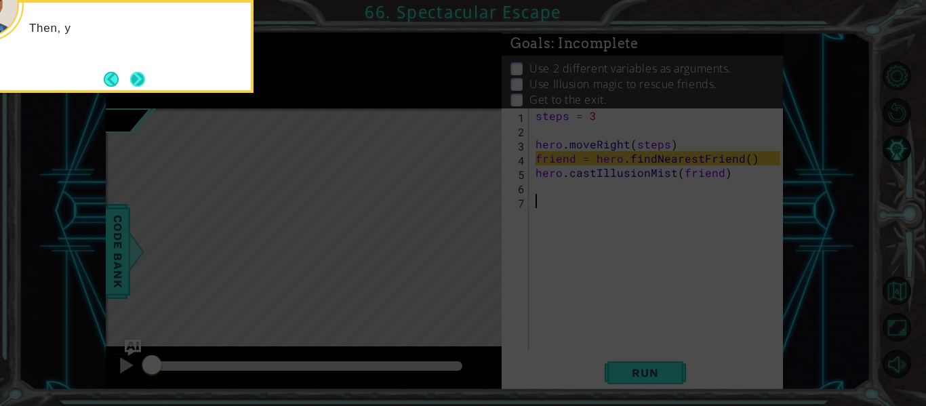
click at [143, 83] on button "Next" at bounding box center [137, 79] width 15 height 15
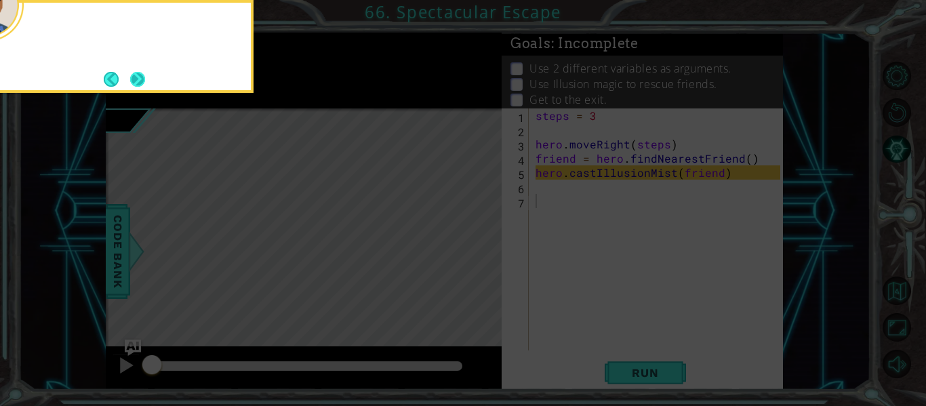
click at [143, 82] on button "Next" at bounding box center [137, 79] width 15 height 15
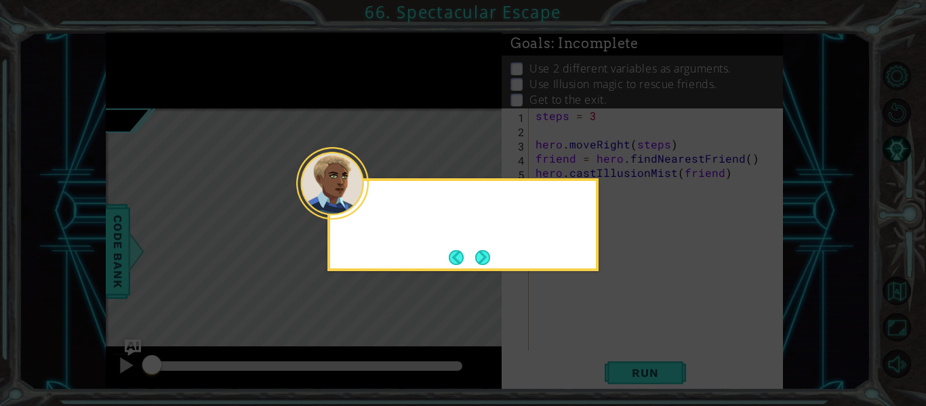
click at [143, 82] on icon at bounding box center [463, 203] width 926 height 406
click at [489, 251] on button "Next" at bounding box center [482, 257] width 15 height 15
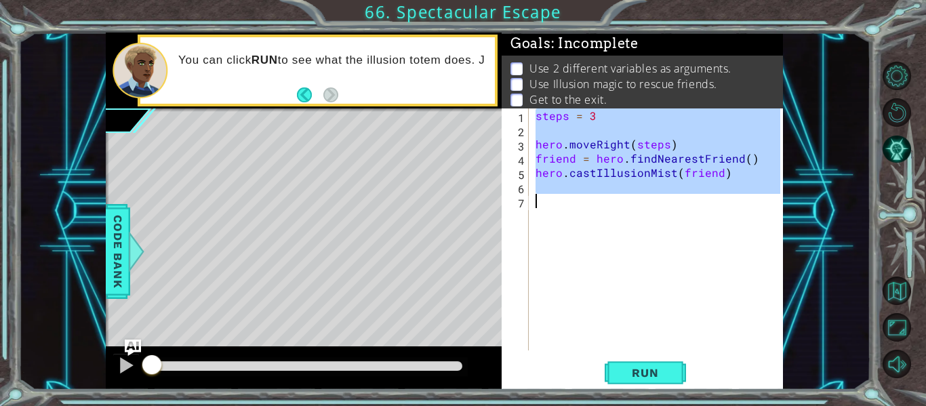
drag, startPoint x: 536, startPoint y: 117, endPoint x: 703, endPoint y: 205, distance: 188.8
click at [703, 205] on div "steps = 3 hero . moveRight ( steps ) friend = hero . findNearestFriend ( ) hero…" at bounding box center [660, 243] width 254 height 270
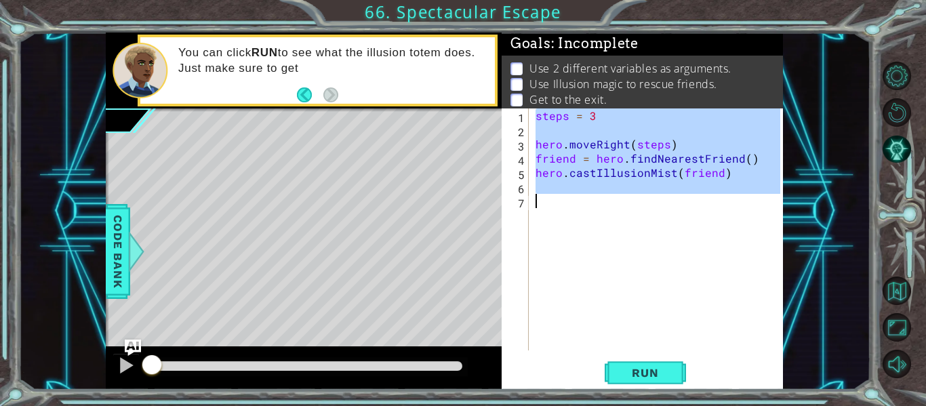
click at [706, 295] on div "steps = 3 hero . moveRight ( steps ) friend = hero . findNearestFriend ( ) hero…" at bounding box center [656, 229] width 247 height 242
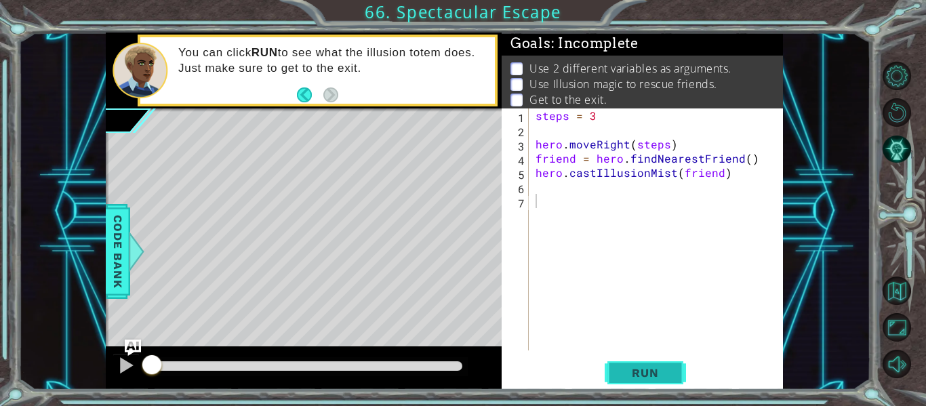
click at [644, 374] on span "Run" at bounding box center [645, 373] width 54 height 14
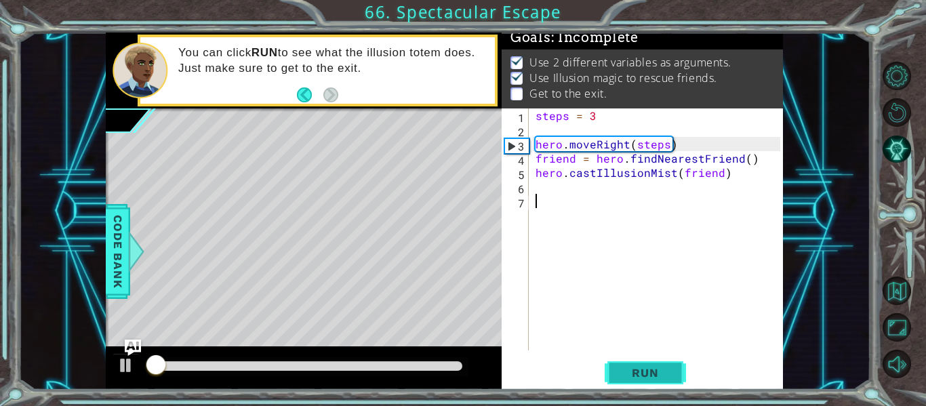
scroll to position [12, 0]
click at [553, 185] on div "steps = 3 hero . moveRight ( steps ) friend = hero . findNearestFriend ( ) hero…" at bounding box center [660, 243] width 254 height 270
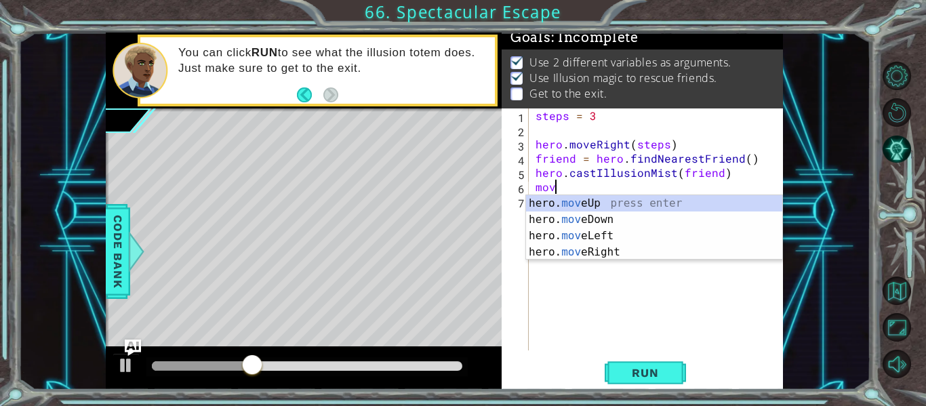
scroll to position [0, 1]
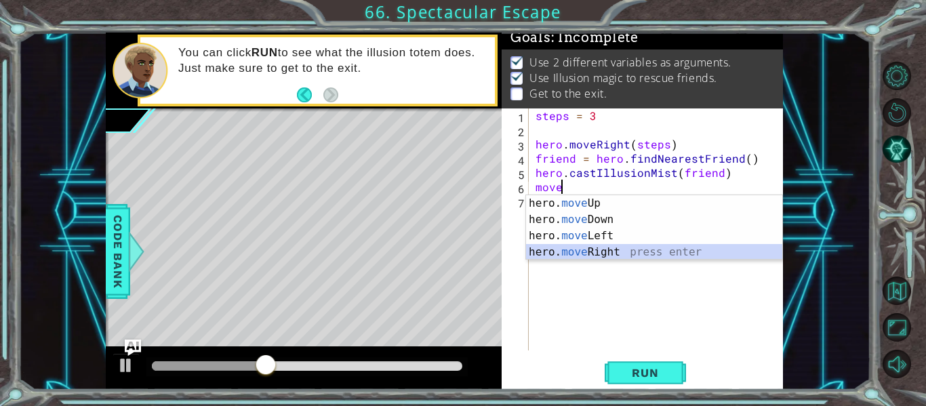
click at [579, 253] on div "hero. move Up press enter hero. move Down press enter hero. move Left press ent…" at bounding box center [654, 244] width 256 height 98
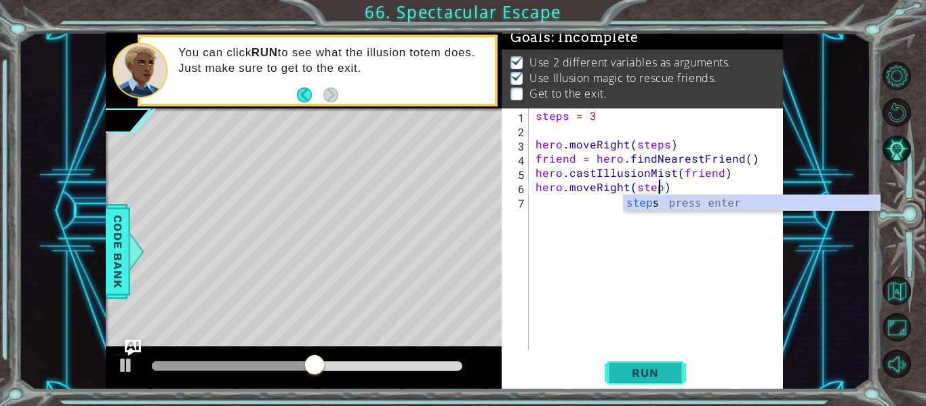
scroll to position [0, 8]
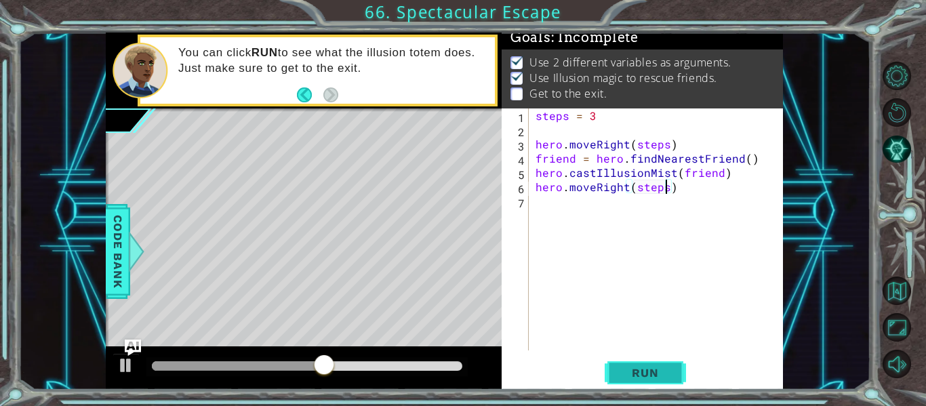
type textarea "hero.moveRight(steps)"
click at [646, 373] on span "Run" at bounding box center [645, 373] width 54 height 14
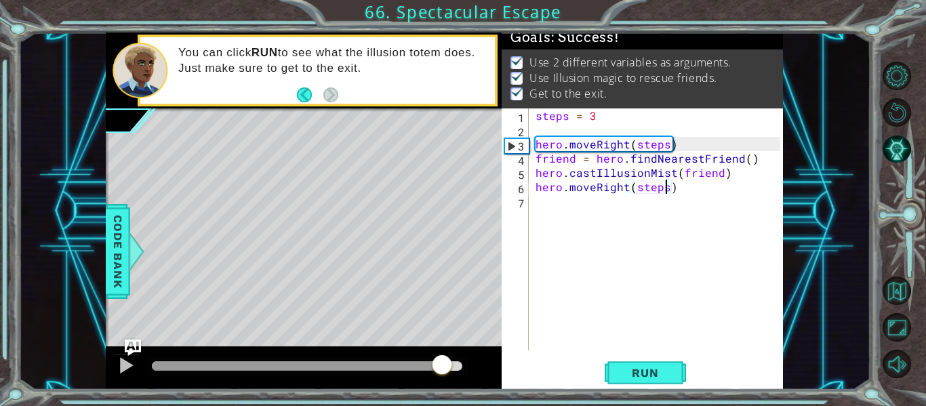
drag, startPoint x: 193, startPoint y: 362, endPoint x: 447, endPoint y: 370, distance: 254.2
click at [447, 370] on div at bounding box center [442, 366] width 24 height 24
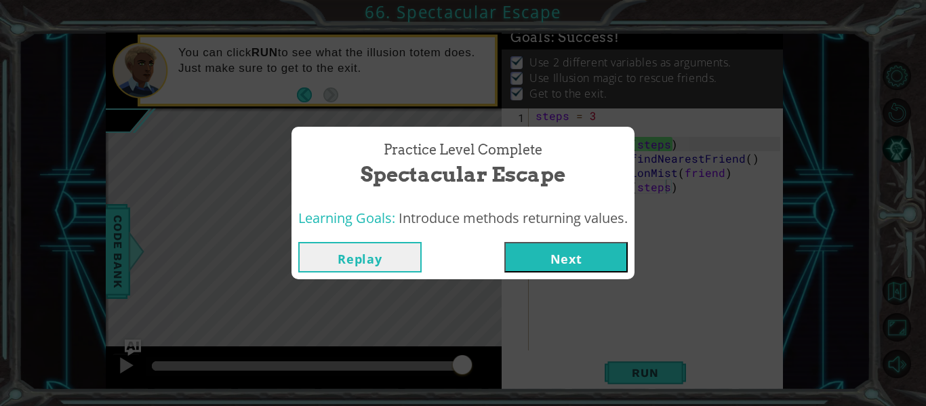
click at [570, 262] on button "Next" at bounding box center [565, 257] width 123 height 30
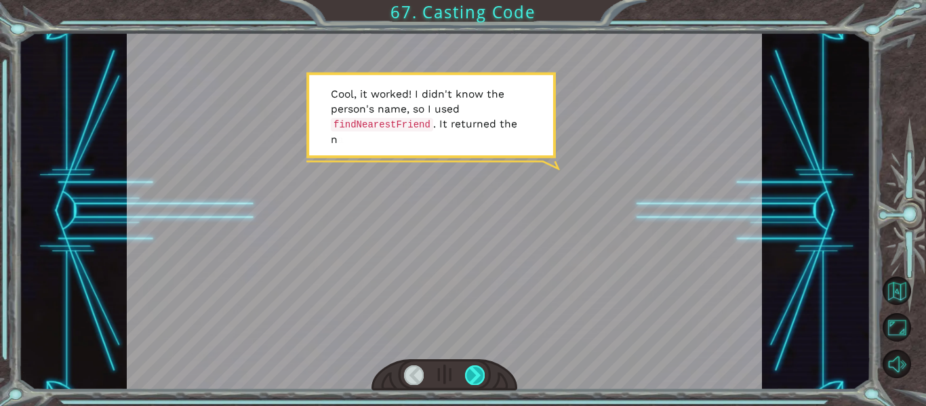
click at [482, 371] on div at bounding box center [475, 374] width 20 height 19
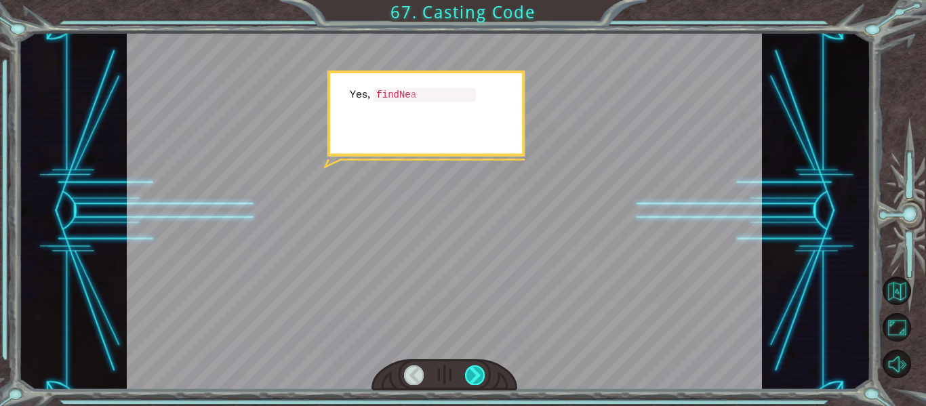
click at [482, 371] on div at bounding box center [475, 374] width 20 height 19
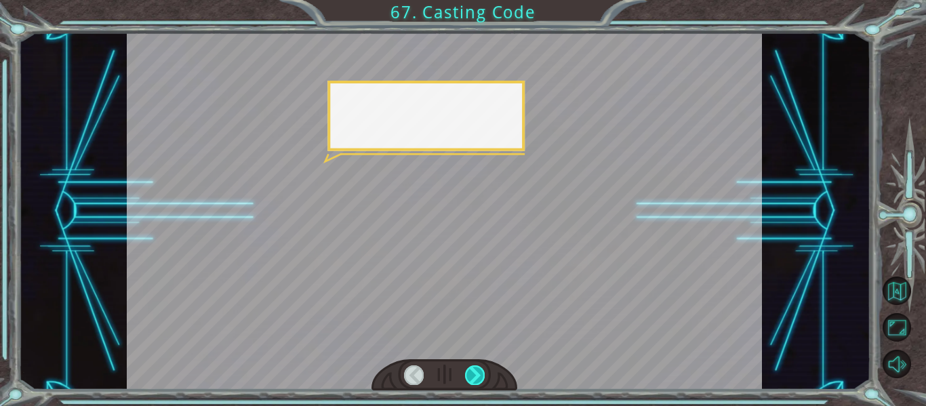
click at [482, 371] on div at bounding box center [475, 374] width 20 height 19
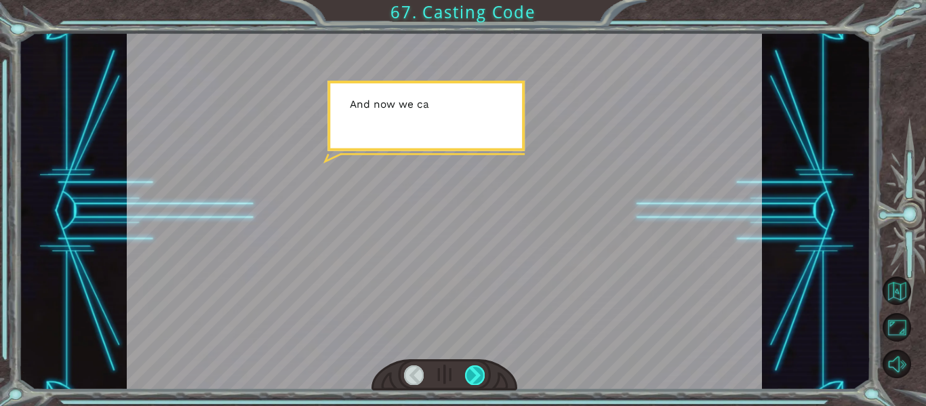
click at [482, 371] on div at bounding box center [475, 374] width 20 height 19
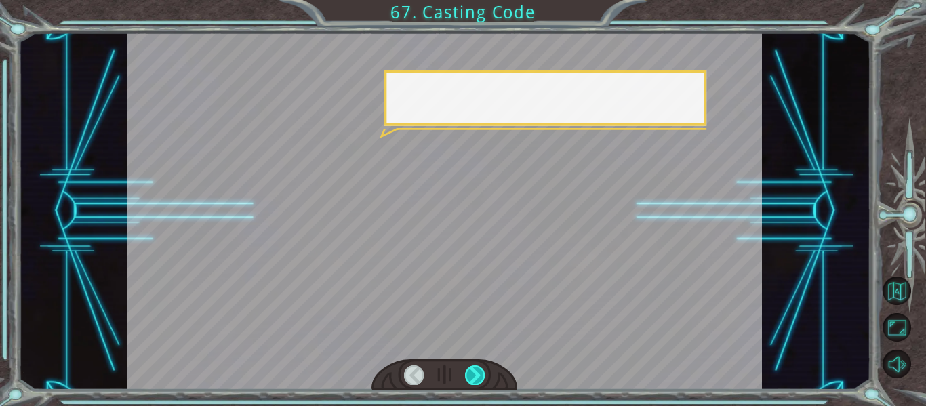
click at [482, 371] on div at bounding box center [475, 374] width 20 height 19
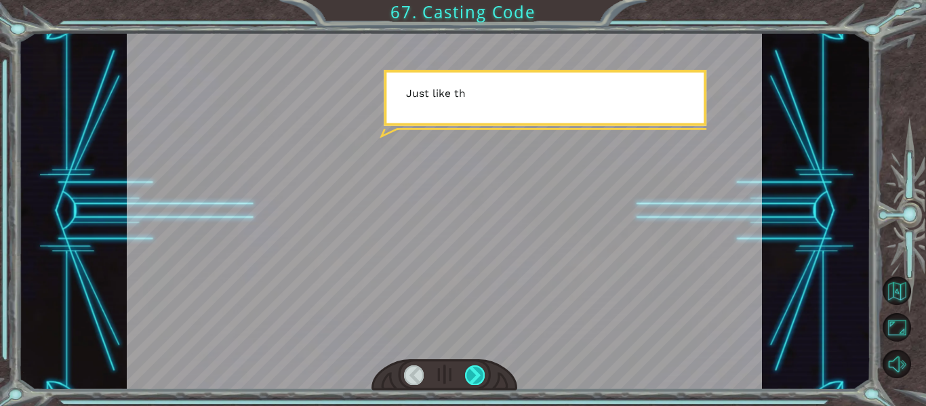
click at [482, 371] on div at bounding box center [475, 374] width 20 height 19
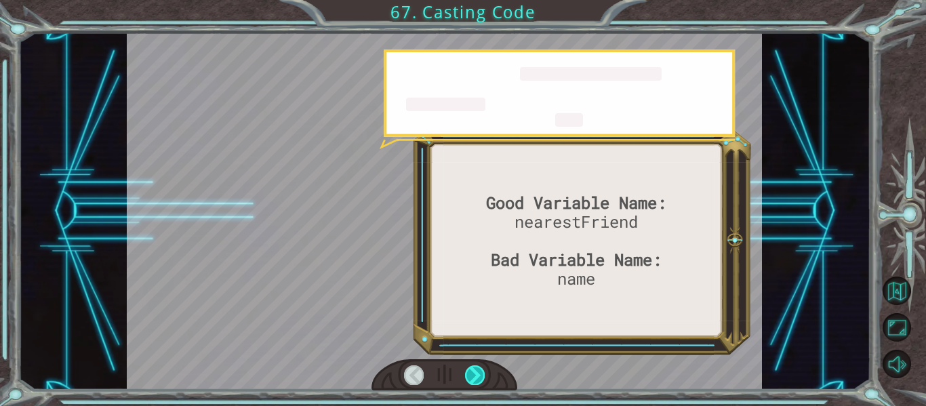
click at [482, 371] on div at bounding box center [475, 374] width 20 height 19
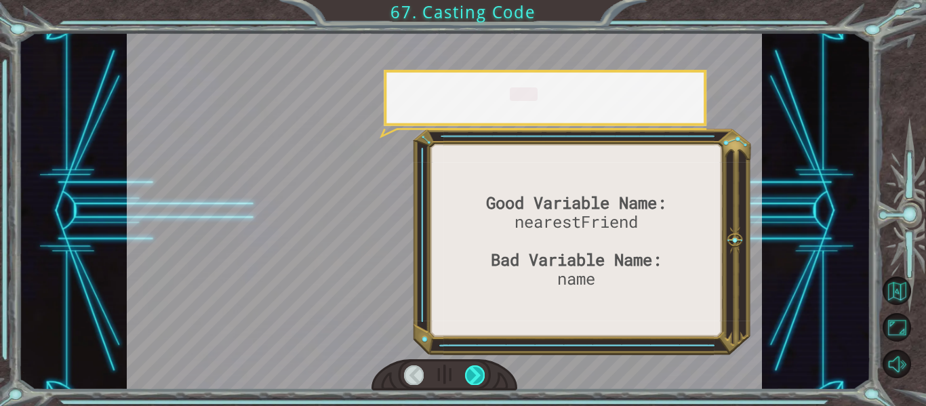
click at [482, 371] on div at bounding box center [475, 374] width 20 height 19
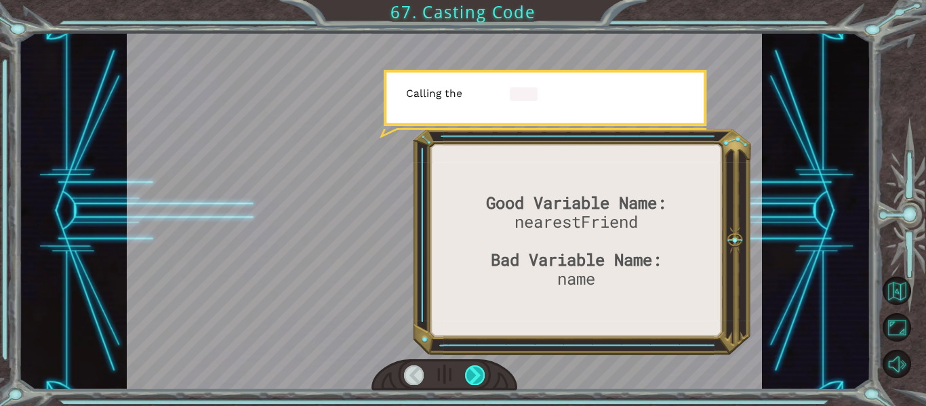
click at [482, 371] on div at bounding box center [475, 374] width 20 height 19
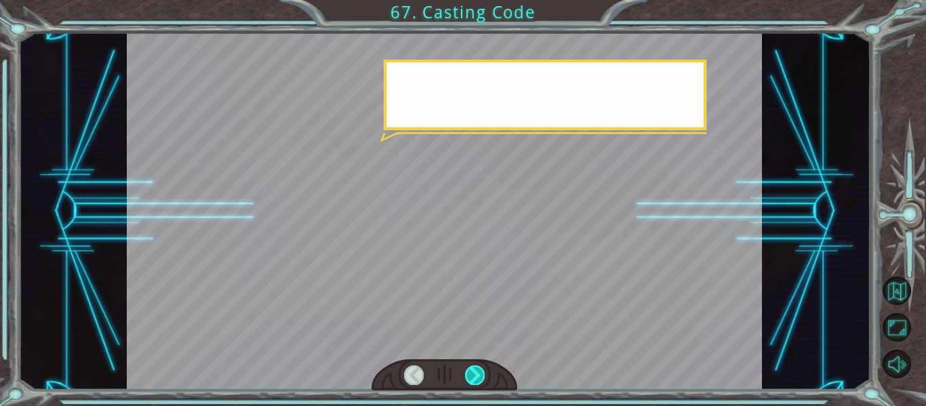
click at [482, 371] on div at bounding box center [475, 374] width 20 height 19
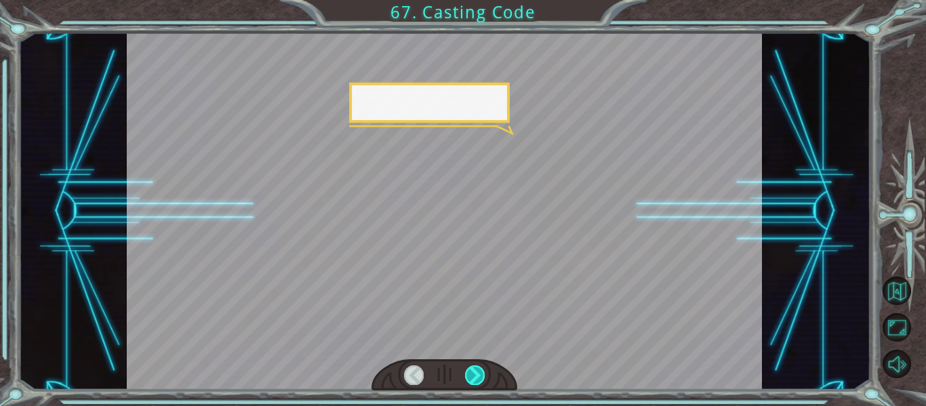
click at [482, 371] on div at bounding box center [475, 374] width 20 height 19
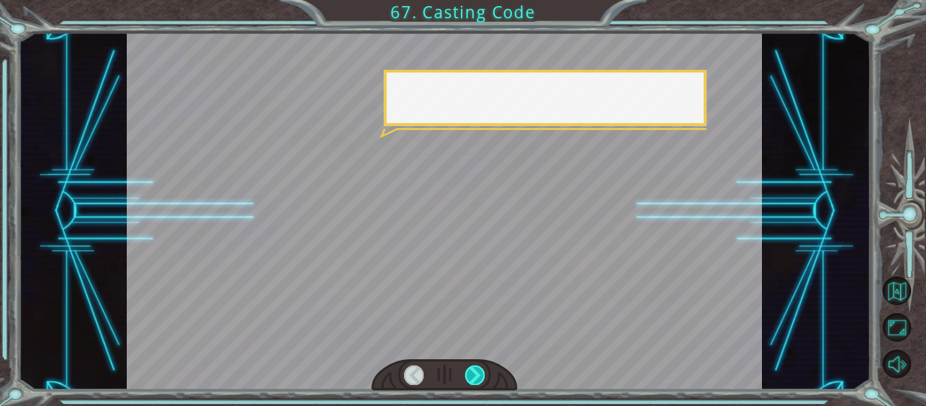
click at [482, 371] on div at bounding box center [475, 374] width 20 height 19
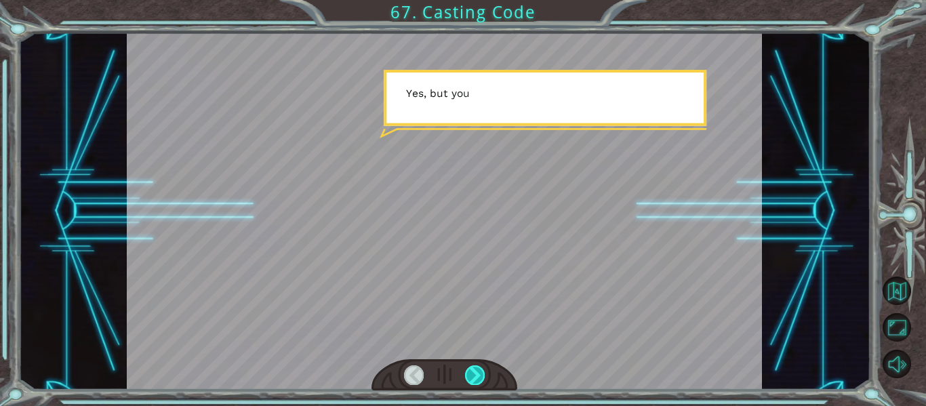
click at [482, 371] on div at bounding box center [475, 374] width 20 height 19
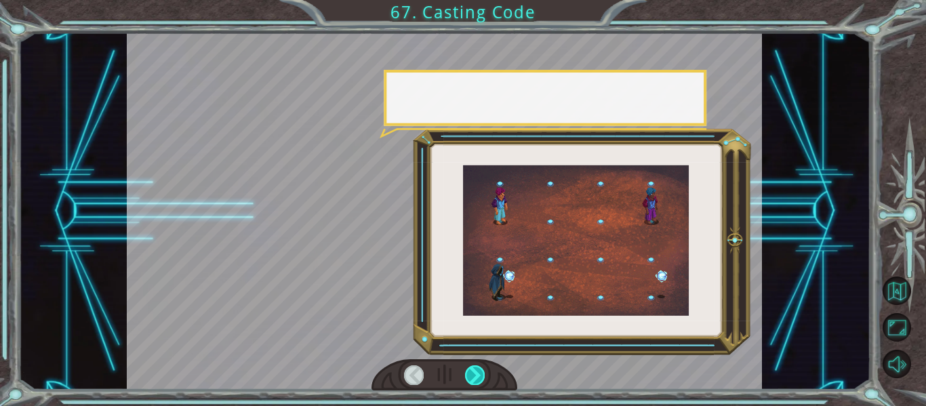
click at [482, 371] on div at bounding box center [475, 374] width 20 height 19
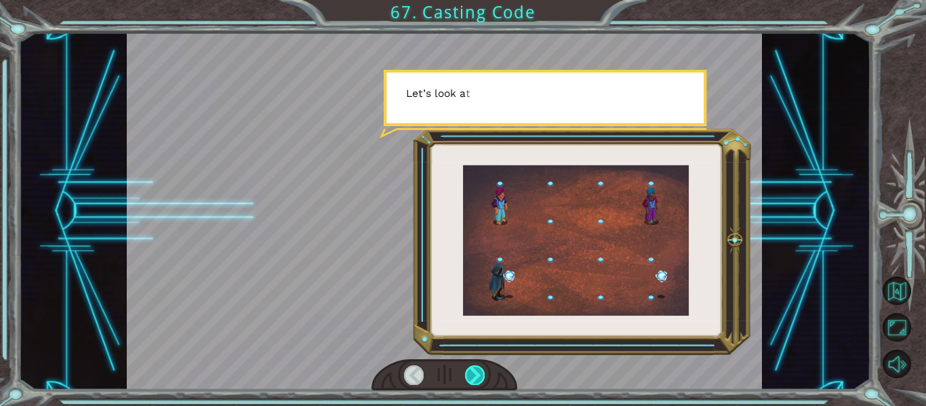
click at [482, 371] on div at bounding box center [475, 374] width 20 height 19
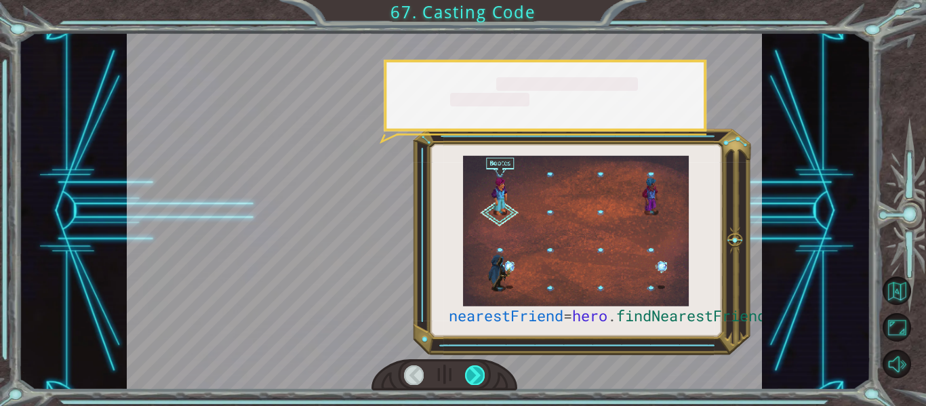
click at [482, 371] on div at bounding box center [475, 374] width 20 height 19
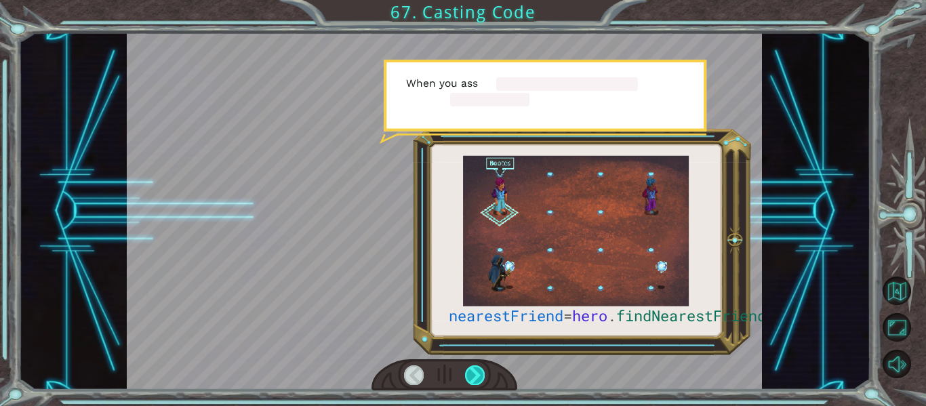
click at [482, 371] on div at bounding box center [475, 374] width 20 height 19
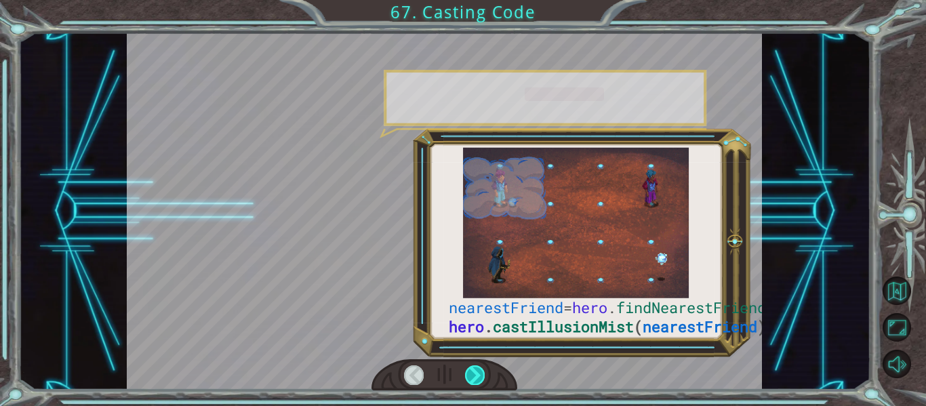
click at [482, 371] on div at bounding box center [475, 374] width 20 height 19
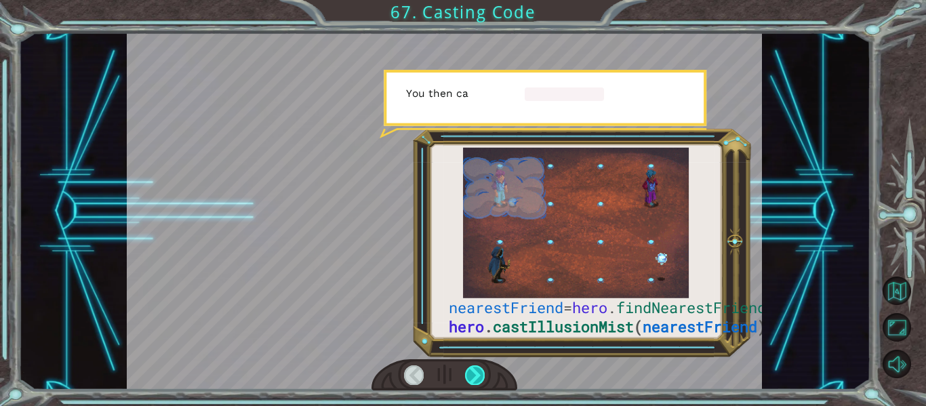
click at [482, 371] on div at bounding box center [475, 374] width 20 height 19
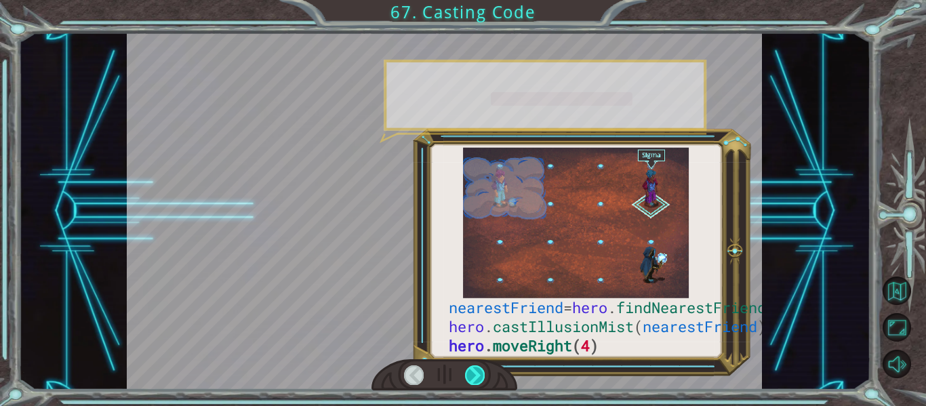
click at [482, 371] on div at bounding box center [475, 374] width 20 height 19
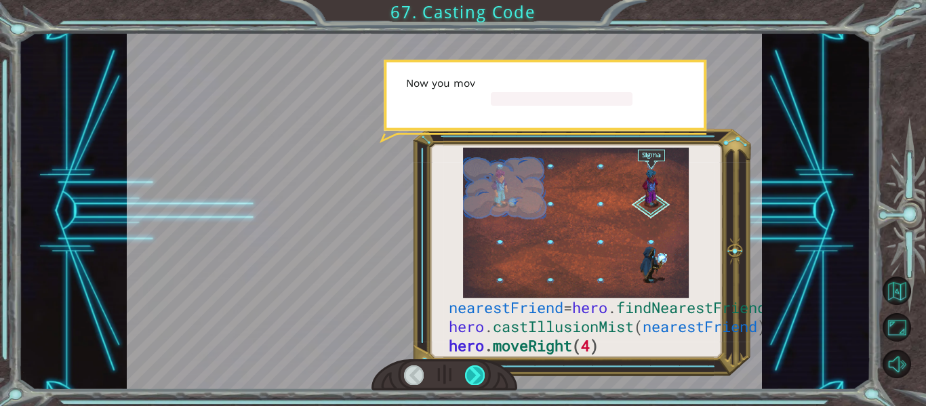
click at [482, 371] on div at bounding box center [475, 374] width 20 height 19
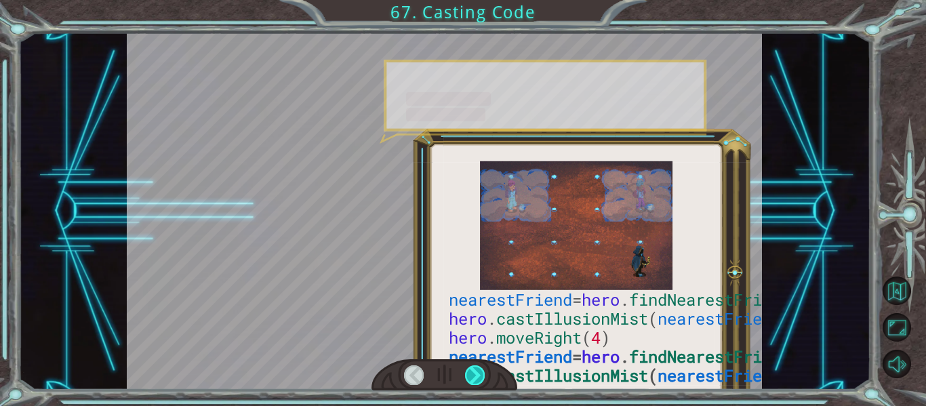
click at [482, 371] on div at bounding box center [475, 374] width 20 height 19
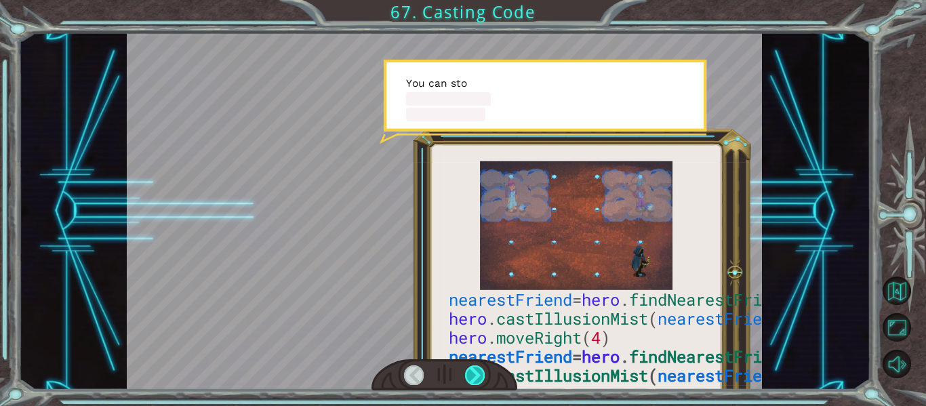
click at [482, 371] on div at bounding box center [475, 374] width 20 height 19
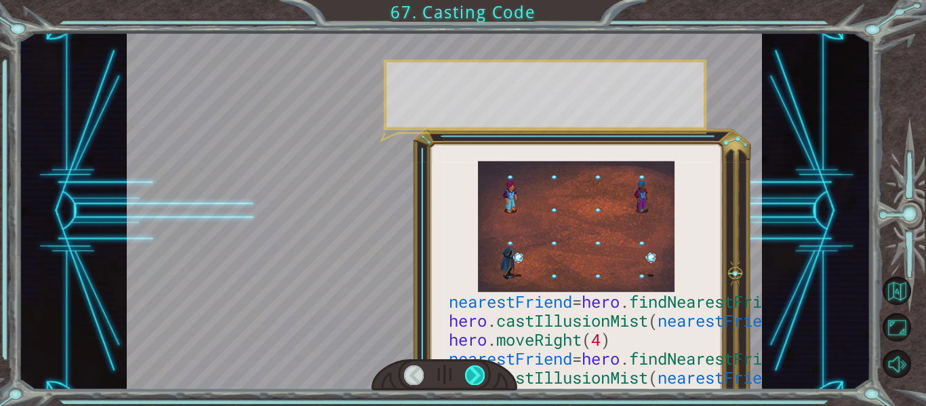
click at [482, 371] on div at bounding box center [475, 374] width 20 height 19
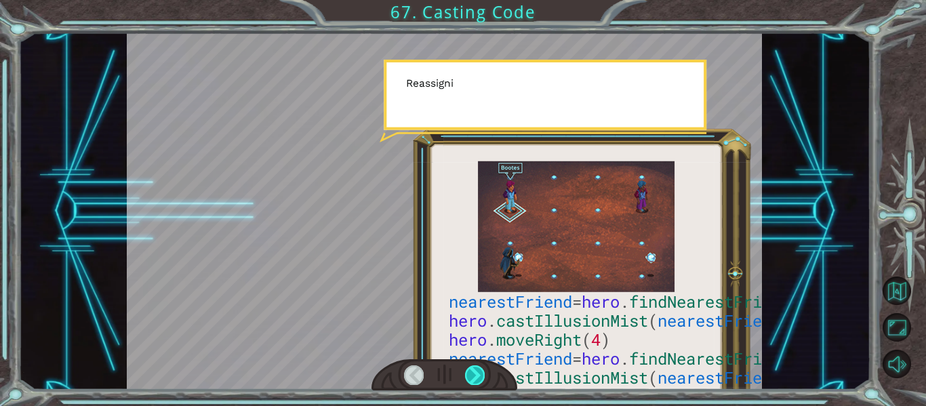
click at [482, 371] on div at bounding box center [475, 374] width 20 height 19
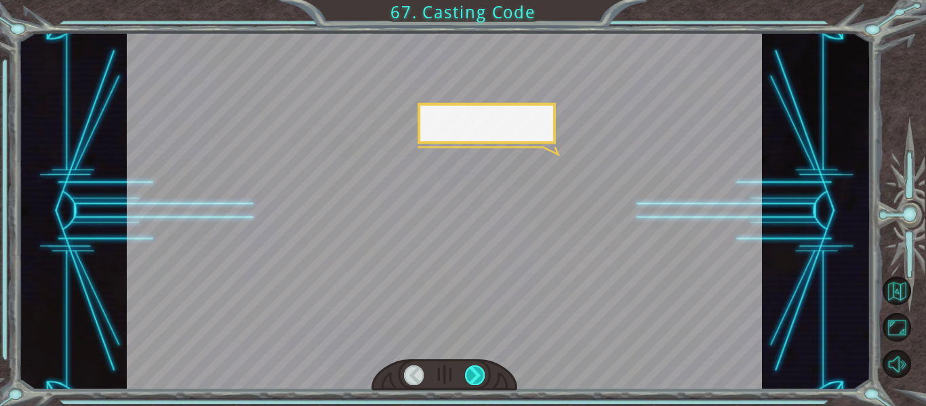
click at [482, 371] on div at bounding box center [475, 374] width 20 height 19
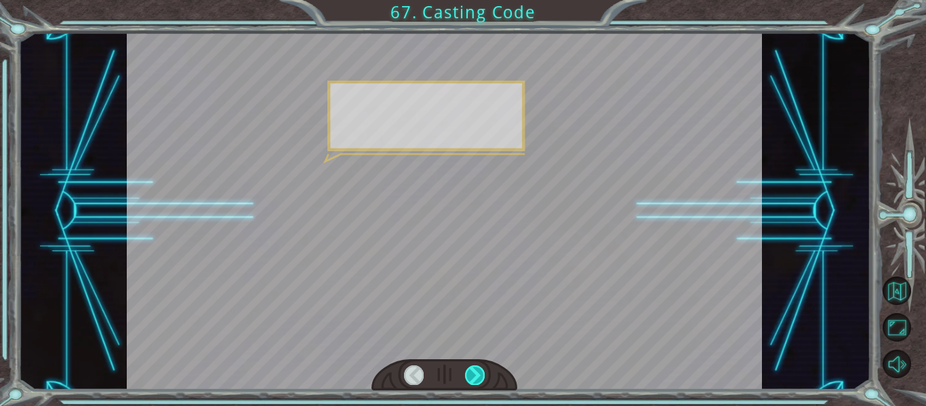
click at [482, 371] on div at bounding box center [475, 374] width 20 height 19
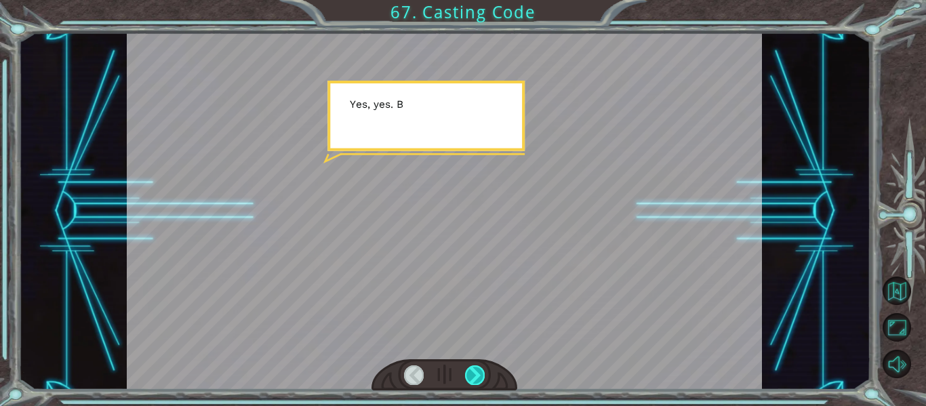
click at [482, 371] on div at bounding box center [475, 374] width 20 height 19
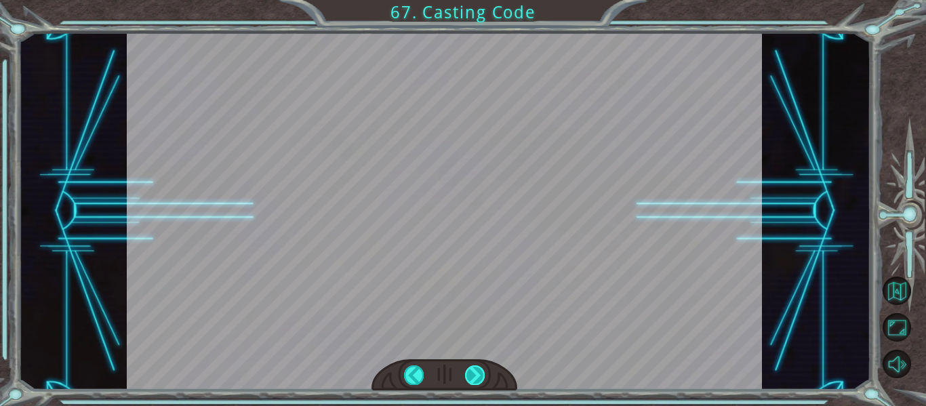
click at [482, 0] on div "nearestFriend = hero . findNearestFriend () hero . castIllusionMist ( nearestFr…" at bounding box center [463, 0] width 926 height 0
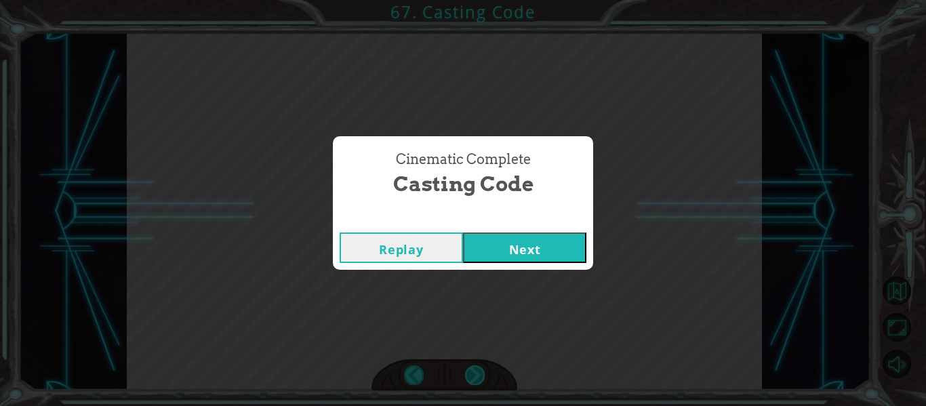
click at [482, 371] on div "Cinematic Complete Casting Code Replay Next" at bounding box center [463, 203] width 926 height 406
click at [538, 248] on button "Next" at bounding box center [524, 247] width 123 height 30
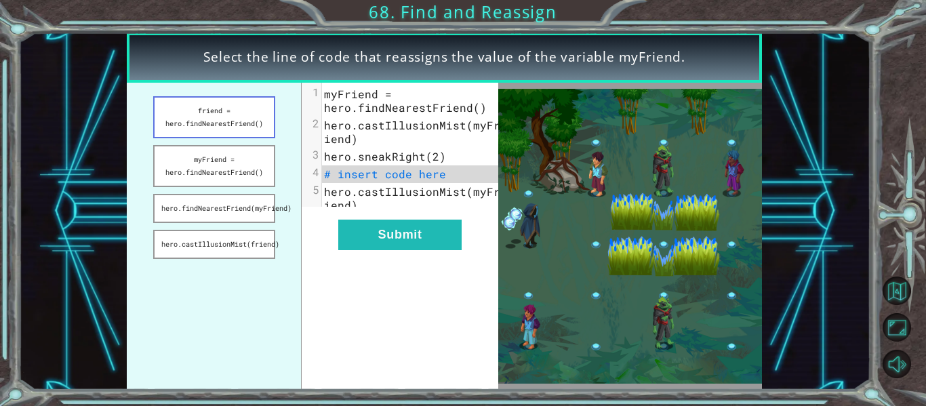
click at [232, 105] on button "friend = hero.findNearestFriend()" at bounding box center [214, 117] width 122 height 42
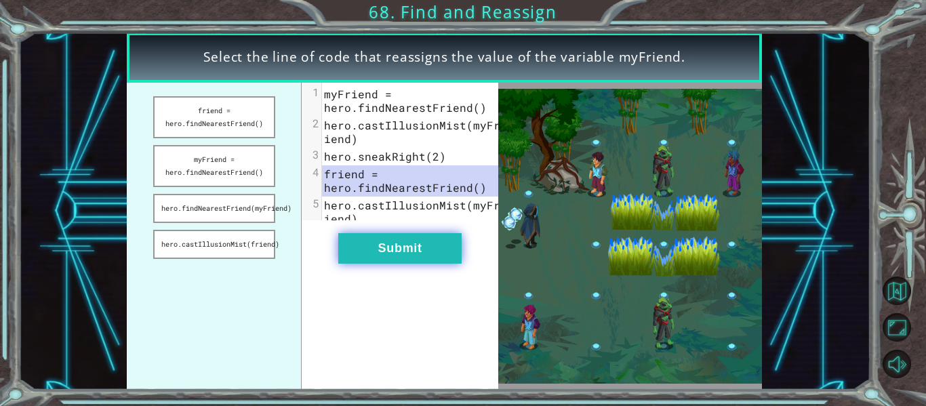
click at [365, 262] on button "Submit" at bounding box center [399, 248] width 123 height 30
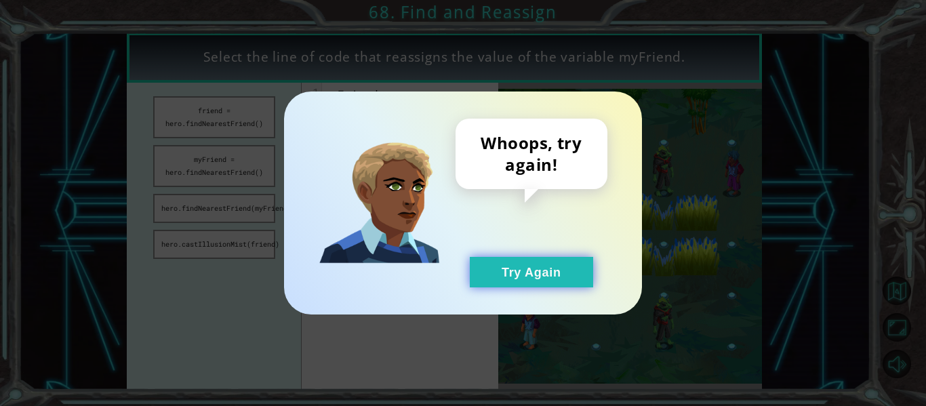
click at [476, 274] on button "Try Again" at bounding box center [531, 272] width 123 height 30
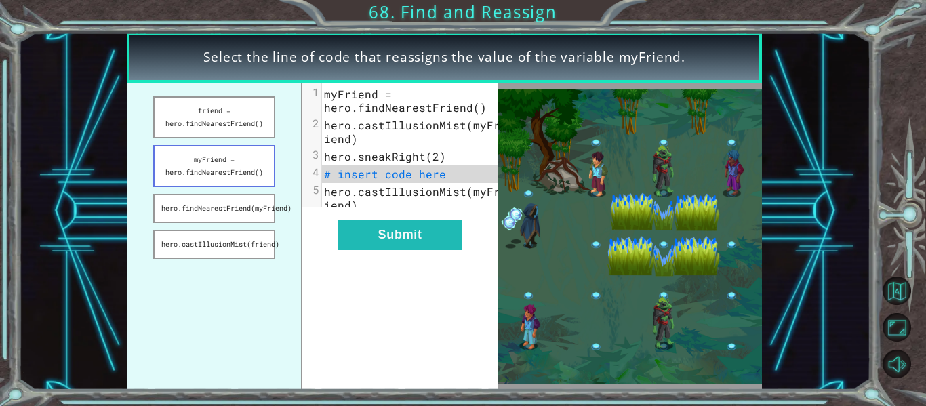
click at [230, 166] on button "myFriend = hero.findNearestFriend()" at bounding box center [214, 166] width 122 height 42
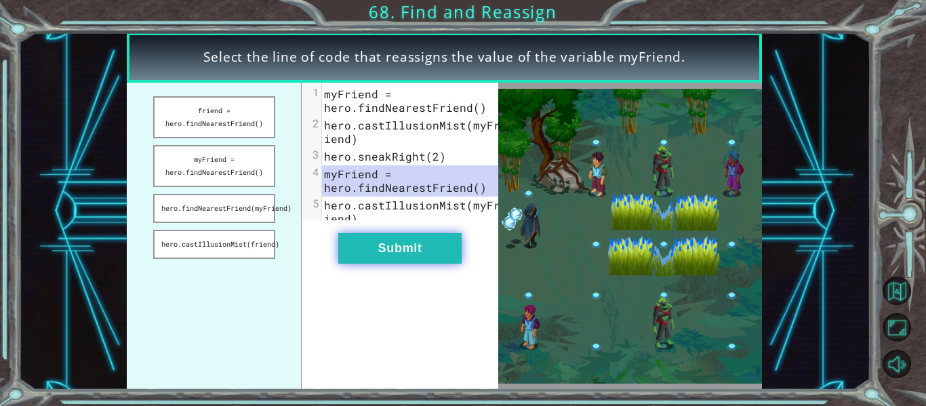
click at [396, 255] on button "Submit" at bounding box center [399, 248] width 123 height 30
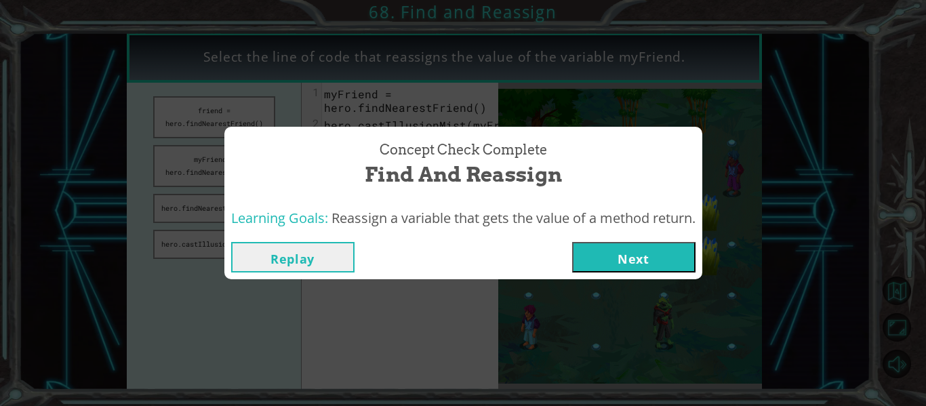
click at [641, 247] on button "Next" at bounding box center [633, 257] width 123 height 30
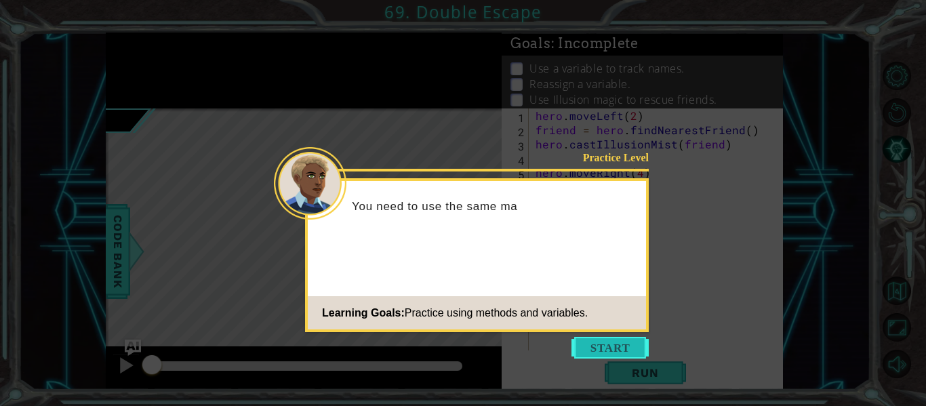
click at [619, 349] on button "Start" at bounding box center [609, 348] width 77 height 22
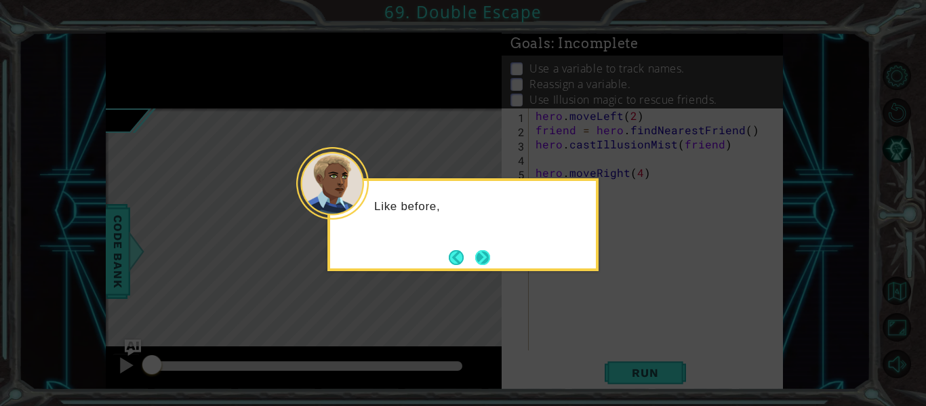
click at [490, 265] on button "Next" at bounding box center [482, 257] width 15 height 15
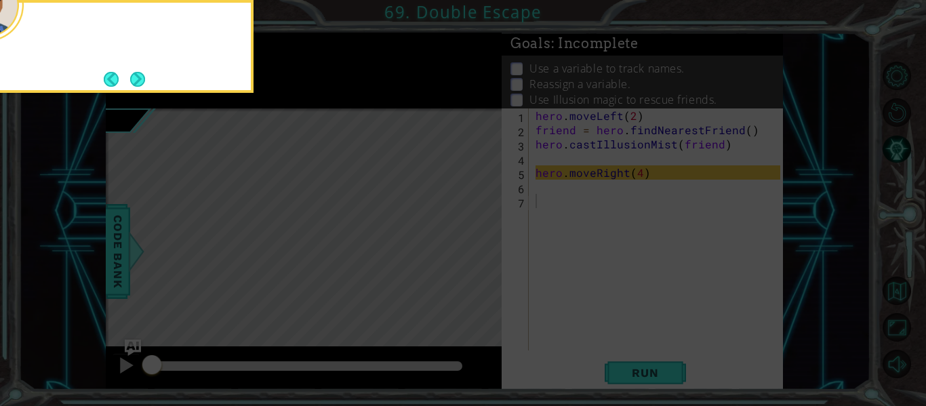
click at [491, 268] on icon at bounding box center [463, 60] width 926 height 690
click at [142, 66] on div "You'll need to move between" at bounding box center [117, 46] width 271 height 93
click at [145, 78] on button "Next" at bounding box center [137, 79] width 15 height 15
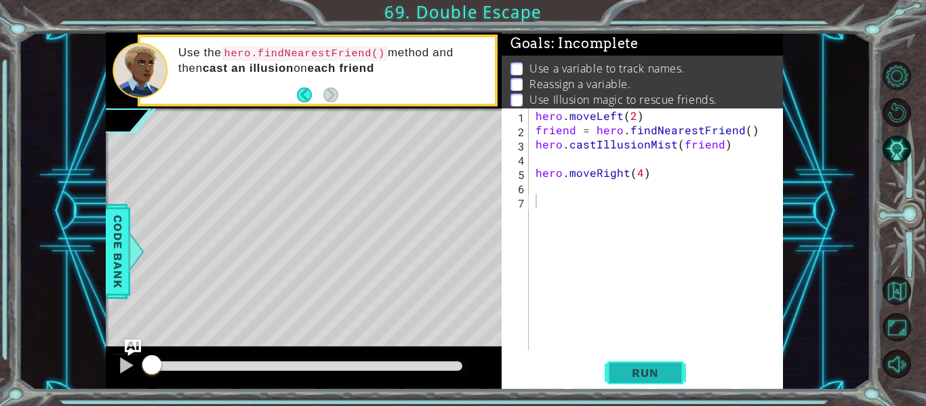
click at [659, 379] on span "Run" at bounding box center [645, 373] width 54 height 14
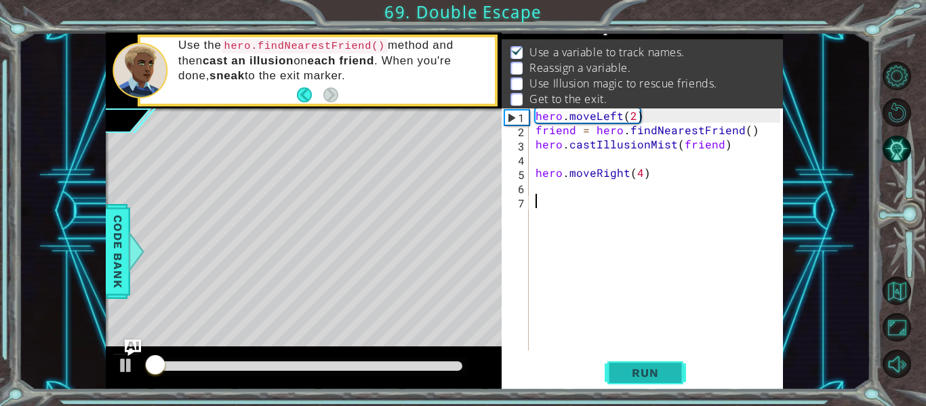
scroll to position [20, 0]
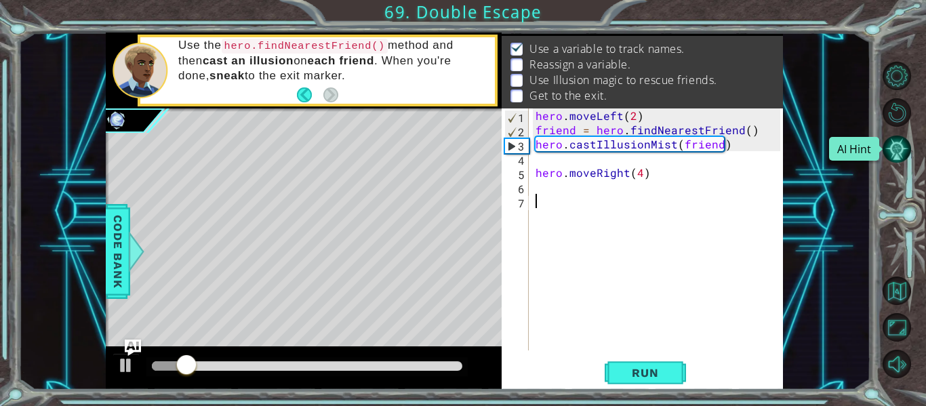
click at [896, 144] on button "AI Hint" at bounding box center [896, 149] width 28 height 28
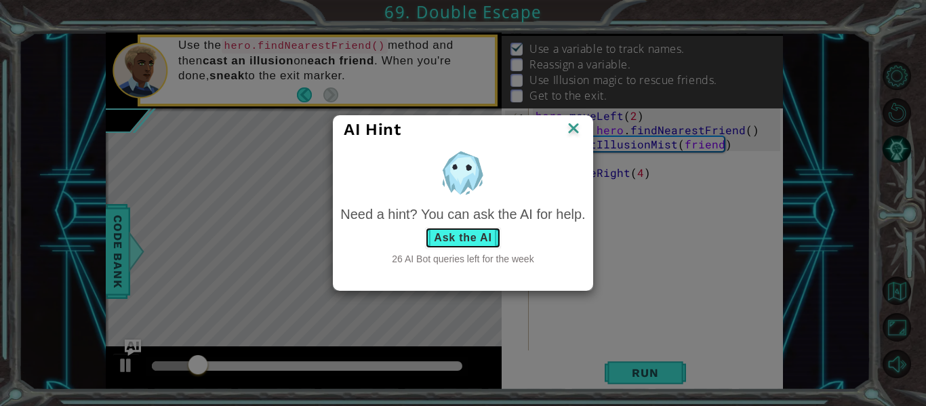
click at [490, 239] on button "Ask the AI" at bounding box center [462, 238] width 75 height 22
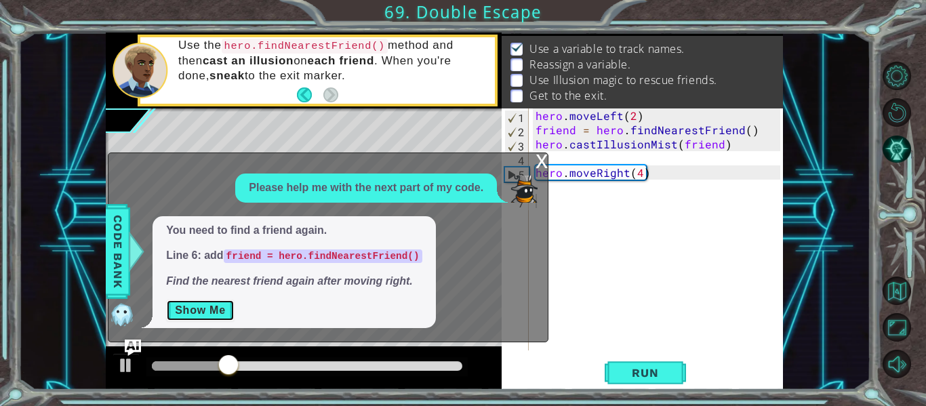
click at [188, 312] on button "Show Me" at bounding box center [200, 310] width 68 height 22
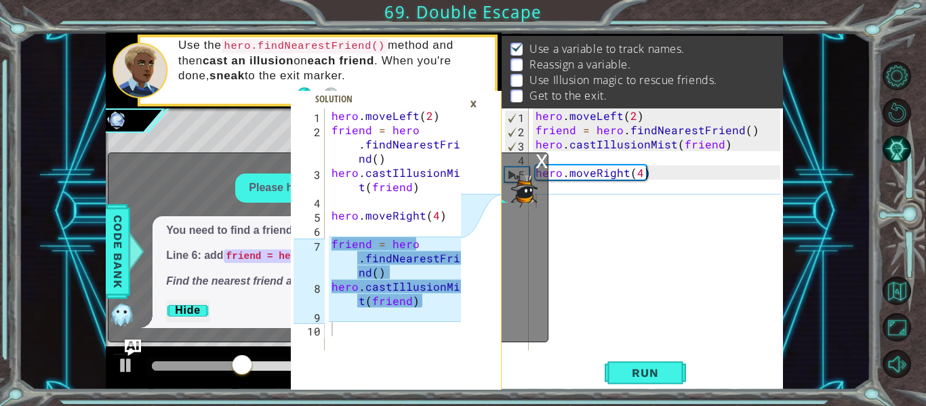
type textarea "hero.moveLeft(2)"
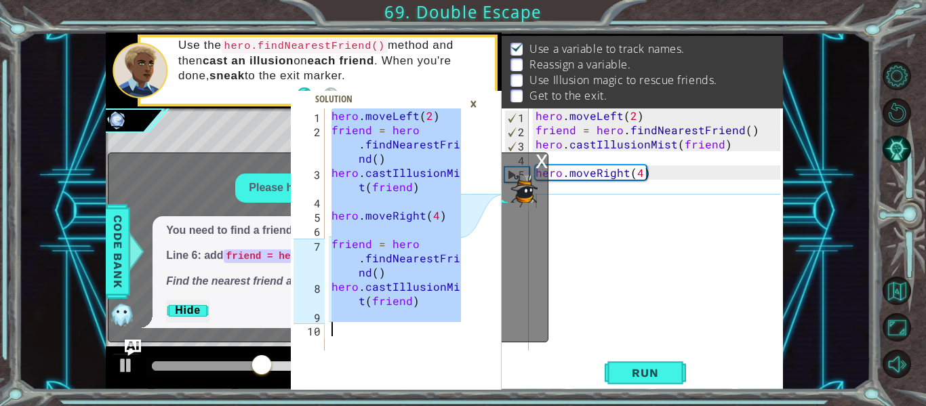
drag, startPoint x: 328, startPoint y: 112, endPoint x: 440, endPoint y: 329, distance: 243.3
click at [440, 329] on div "hero . moveLeft ( 2 ) friend = hero . findNearestFrie nd ( ) hero . castIllusio…" at bounding box center [395, 229] width 132 height 242
click at [478, 104] on div "×" at bounding box center [473, 103] width 21 height 23
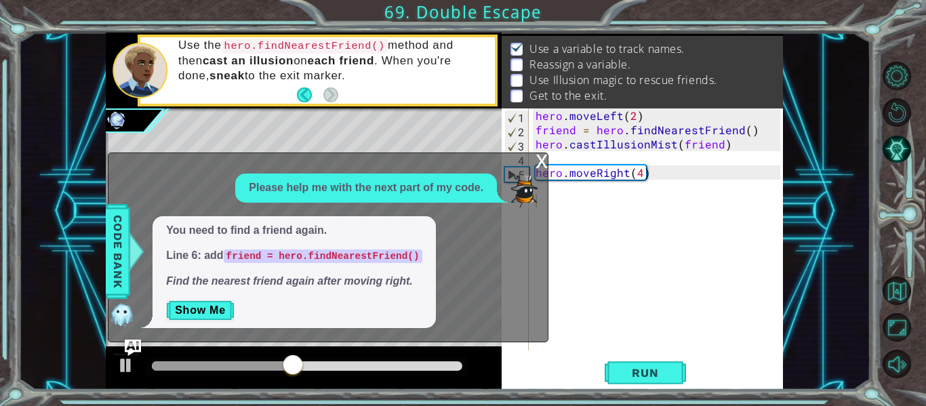
click at [536, 159] on div "x" at bounding box center [541, 160] width 12 height 14
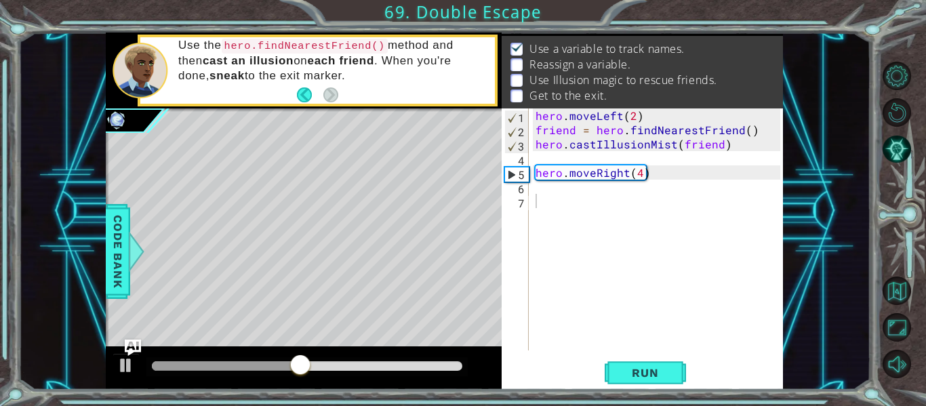
type textarea "hero.moveLeft(2)"
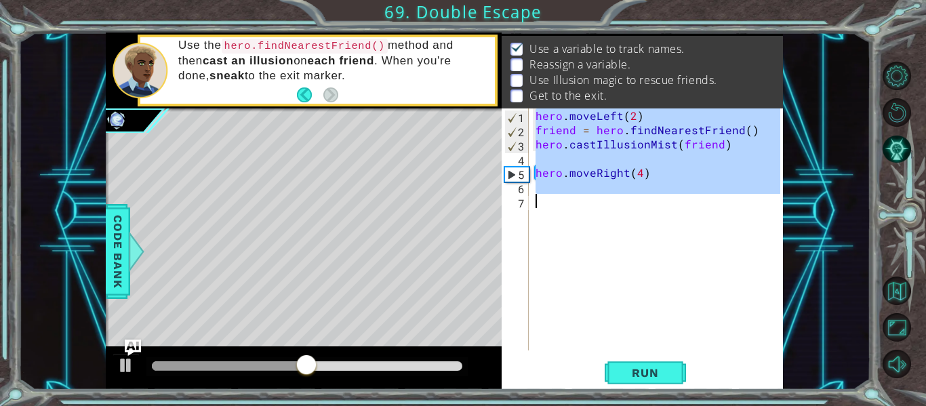
drag, startPoint x: 533, startPoint y: 116, endPoint x: 685, endPoint y: 205, distance: 175.8
click at [685, 205] on div "hero . moveLeft ( 2 ) friend = hero . findNearestFriend ( ) hero . castIllusion…" at bounding box center [660, 243] width 254 height 270
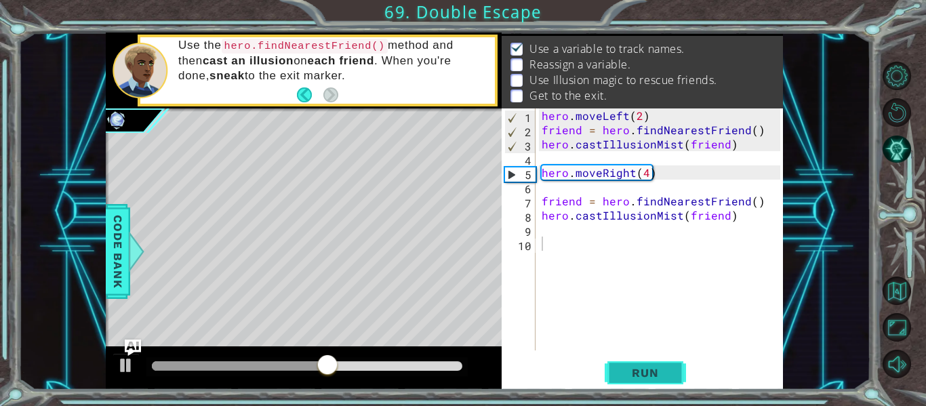
click at [663, 365] on button "Run" at bounding box center [644, 373] width 81 height 28
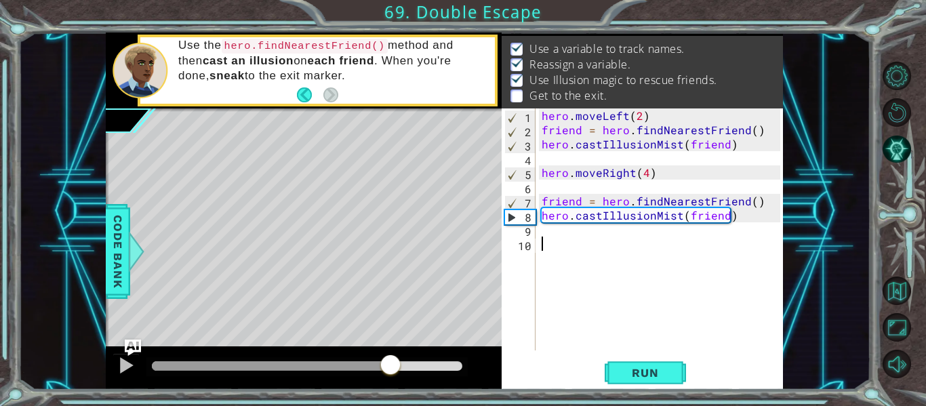
drag, startPoint x: 211, startPoint y: 362, endPoint x: 392, endPoint y: 364, distance: 181.6
click at [392, 364] on div at bounding box center [307, 365] width 310 height 9
click at [554, 236] on div "hero . moveLeft ( 2 ) friend = hero . findNearestFriend ( ) hero . castIllusion…" at bounding box center [663, 243] width 248 height 270
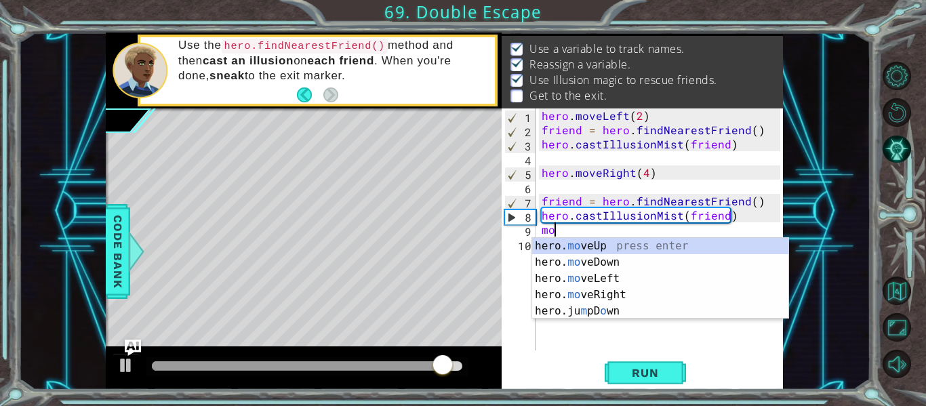
scroll to position [0, 1]
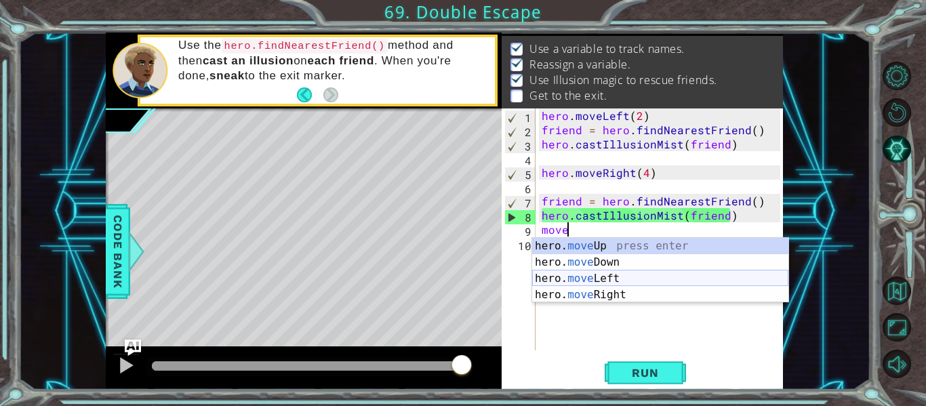
click at [587, 280] on div "hero. move Up press enter hero. move Down press enter hero. move Left press ent…" at bounding box center [660, 287] width 256 height 98
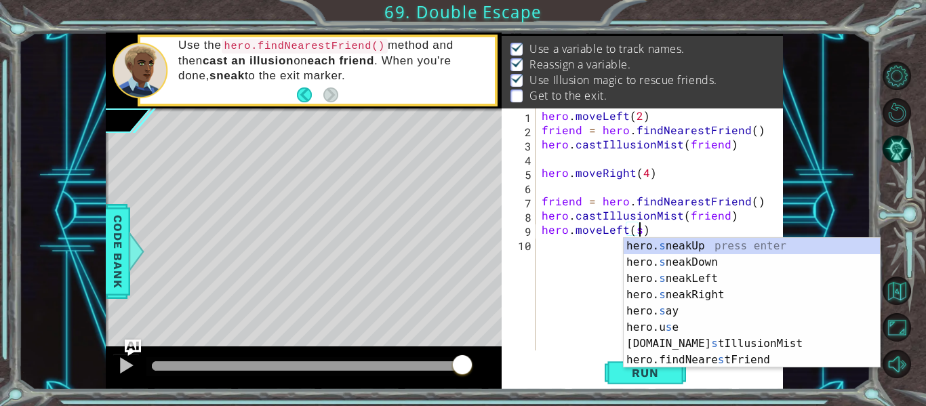
scroll to position [0, 6]
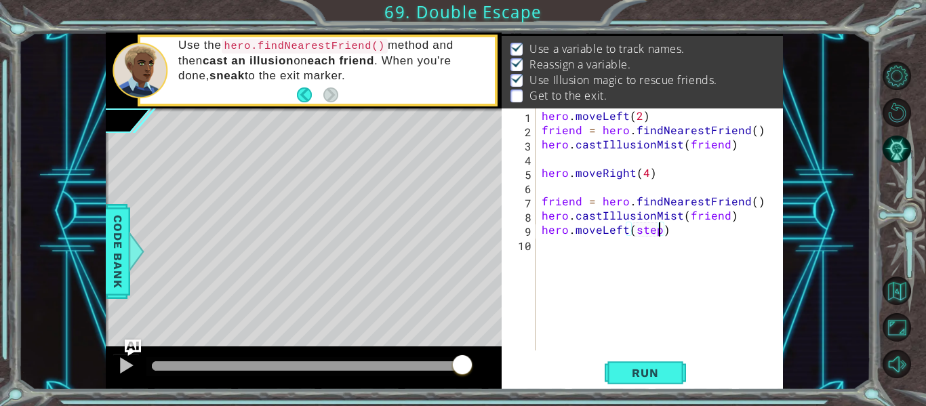
type textarea "hero.moveLeft(steps)"
click at [548, 248] on div "hero . moveLeft ( 2 ) friend = hero . findNearestFriend ( ) hero . castIllusion…" at bounding box center [663, 243] width 248 height 270
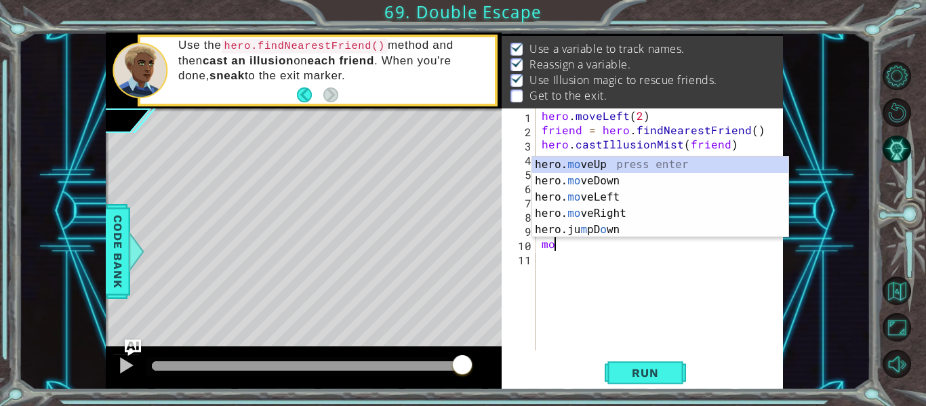
scroll to position [0, 1]
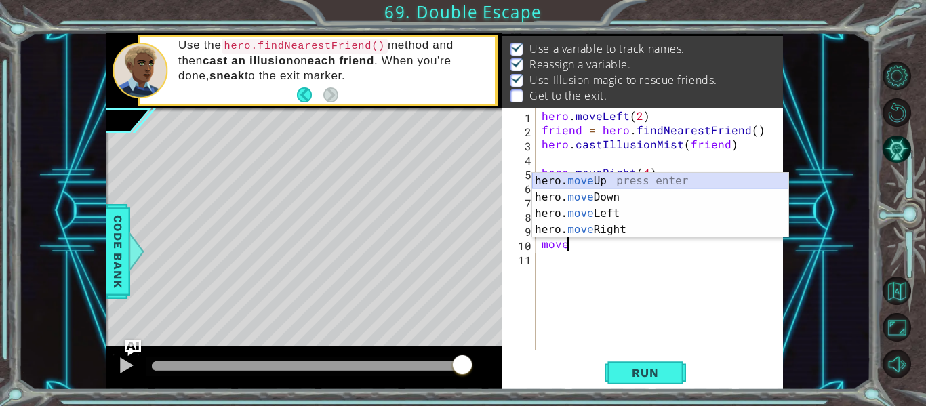
click at [596, 184] on div "hero. move Up press enter hero. move Down press enter hero. move Left press ent…" at bounding box center [660, 222] width 256 height 98
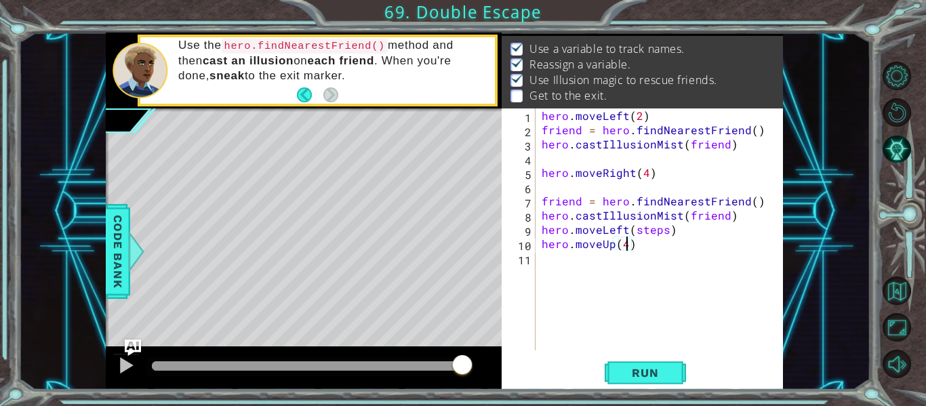
scroll to position [0, 5]
click at [653, 372] on span "Run" at bounding box center [645, 373] width 54 height 14
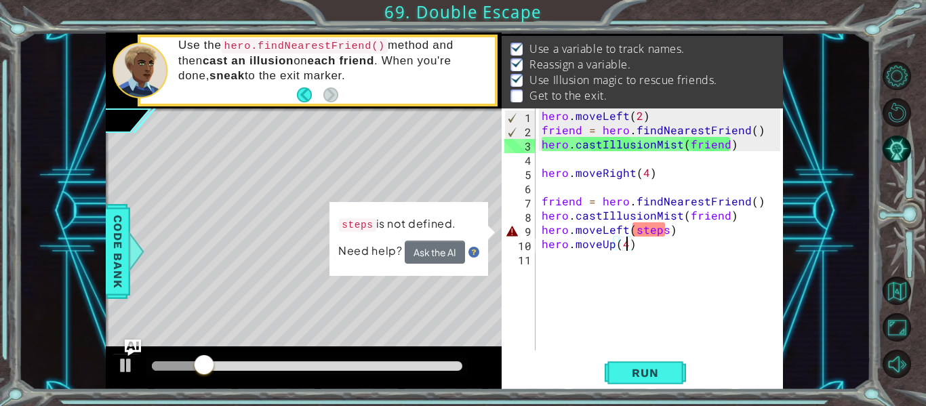
click at [666, 234] on div "hero . moveLeft ( 2 ) friend = hero . findNearestFriend ( ) hero . castIllusion…" at bounding box center [663, 243] width 248 height 270
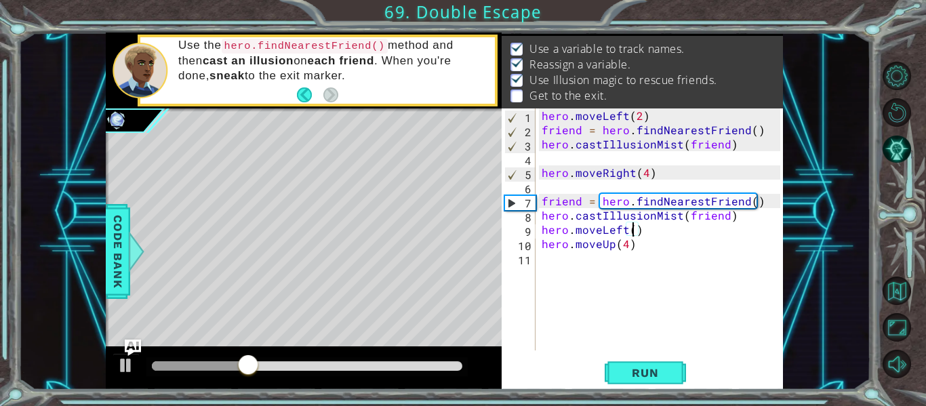
scroll to position [0, 6]
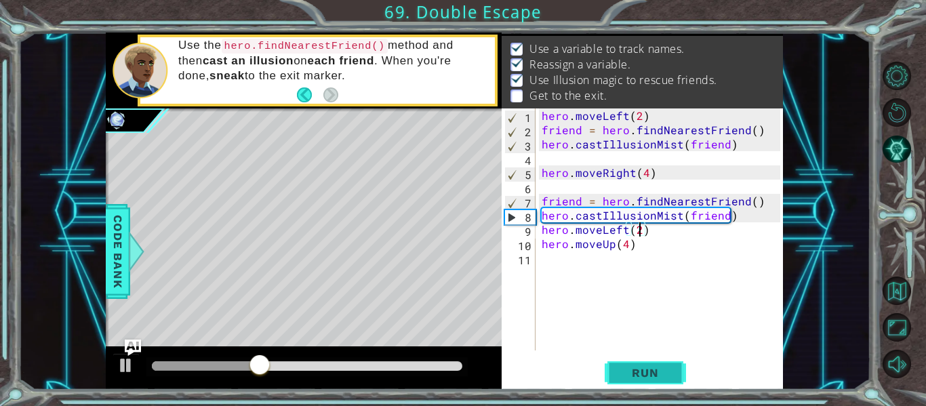
type textarea "hero.moveLeft(2)"
click at [630, 362] on button "Run" at bounding box center [644, 373] width 81 height 28
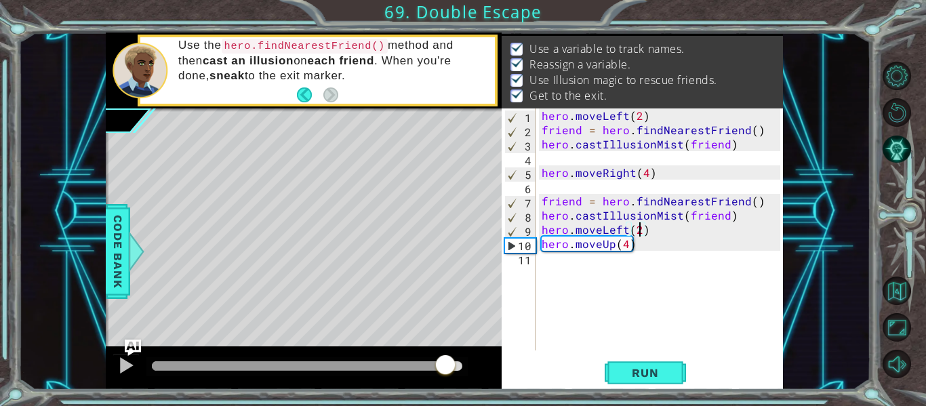
drag, startPoint x: 165, startPoint y: 362, endPoint x: 444, endPoint y: 438, distance: 289.8
click at [444, 405] on html "1 2 3 4 5 6 7 8 9 10 hero . moveLeft ( 2 ) friend = hero . findNearestFrie nd (…" at bounding box center [463, 203] width 926 height 406
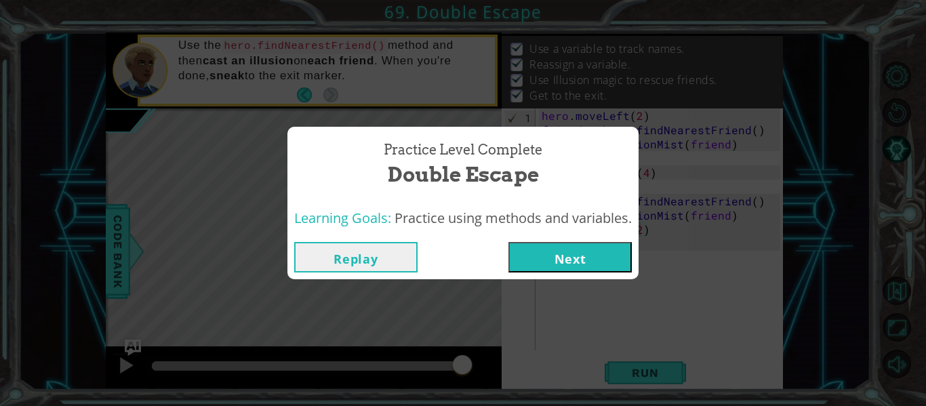
click at [552, 264] on button "Next" at bounding box center [569, 257] width 123 height 30
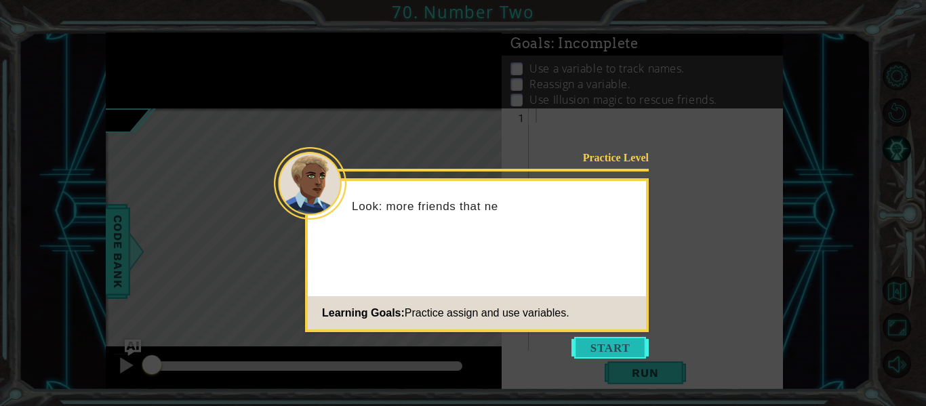
click at [620, 349] on button "Start" at bounding box center [609, 348] width 77 height 22
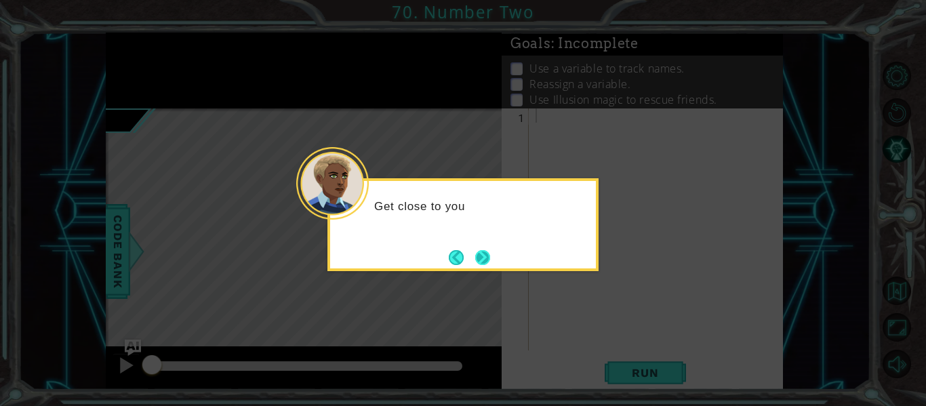
click at [483, 261] on button "Next" at bounding box center [482, 257] width 15 height 15
click at [487, 260] on button "Next" at bounding box center [482, 257] width 15 height 15
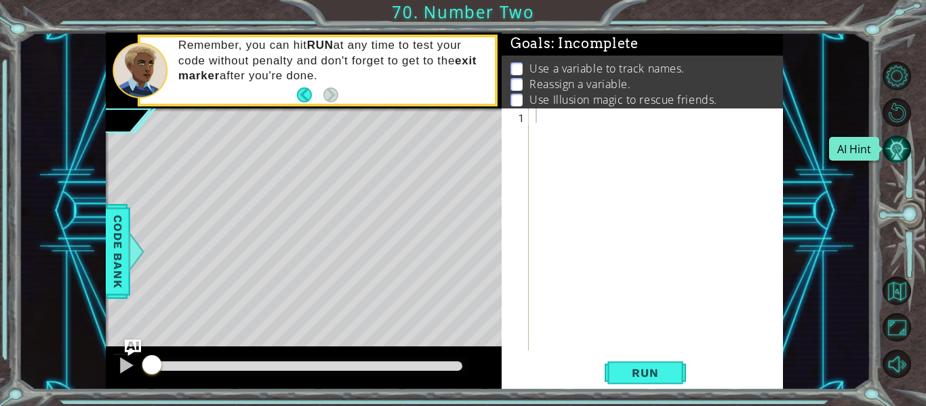
click at [893, 150] on button "AI Hint" at bounding box center [896, 149] width 28 height 28
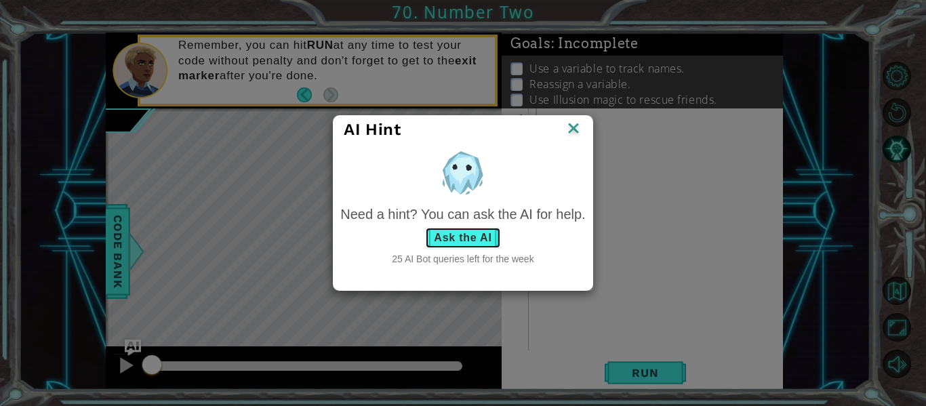
click at [484, 234] on button "Ask the AI" at bounding box center [462, 238] width 75 height 22
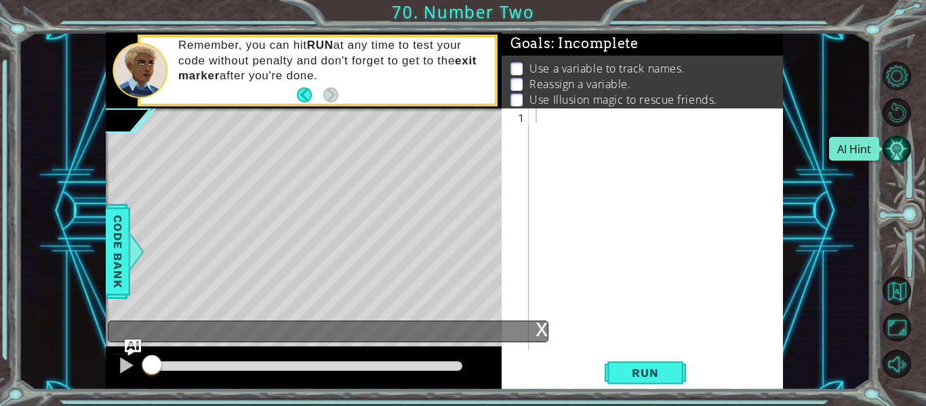
click at [898, 145] on button "AI Hint" at bounding box center [896, 149] width 28 height 28
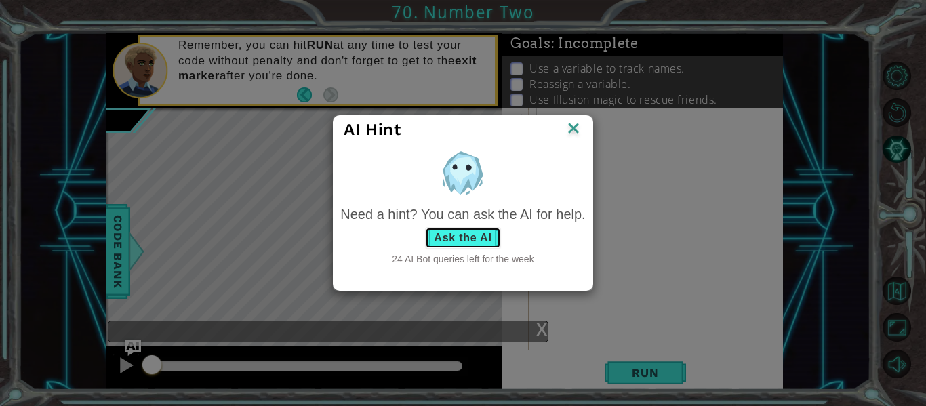
click at [477, 234] on button "Ask the AI" at bounding box center [462, 238] width 75 height 22
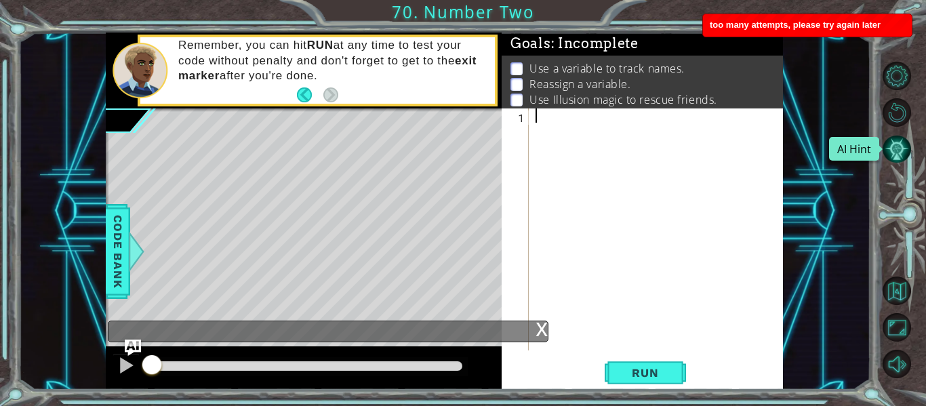
click at [900, 149] on button "AI Hint" at bounding box center [896, 149] width 28 height 28
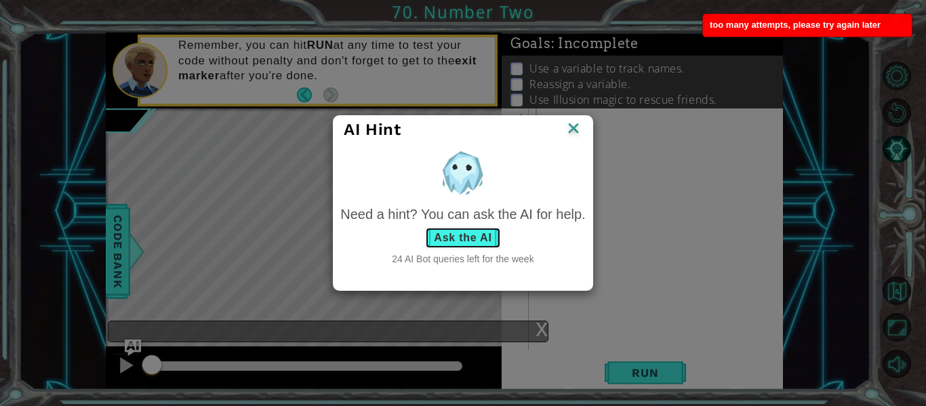
click at [476, 234] on button "Ask the AI" at bounding box center [462, 238] width 75 height 22
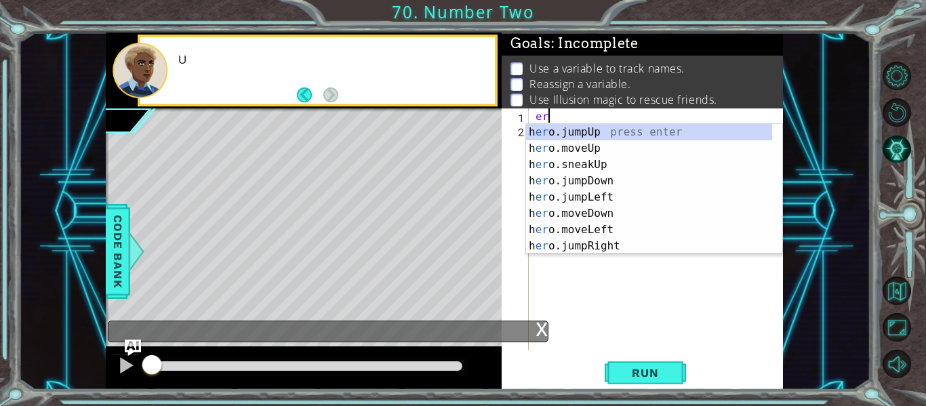
type textarea "ero"
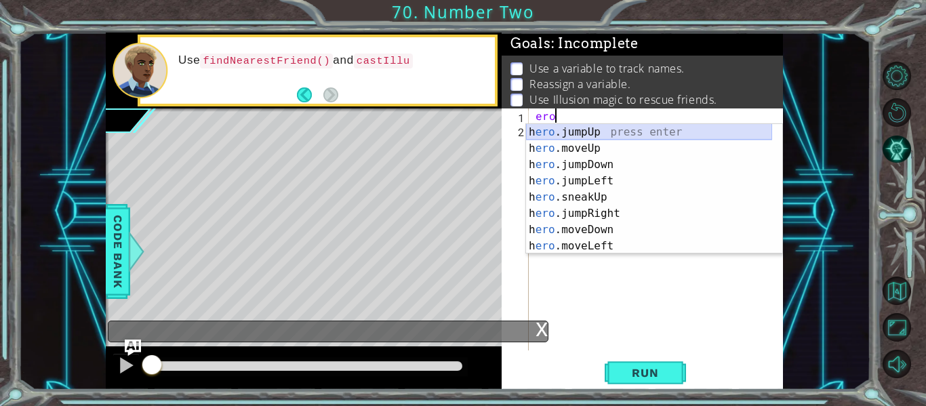
click at [556, 135] on div "h ero .jumpUp press enter h ero .moveUp press enter h ero .jumpDown press enter…" at bounding box center [649, 205] width 246 height 163
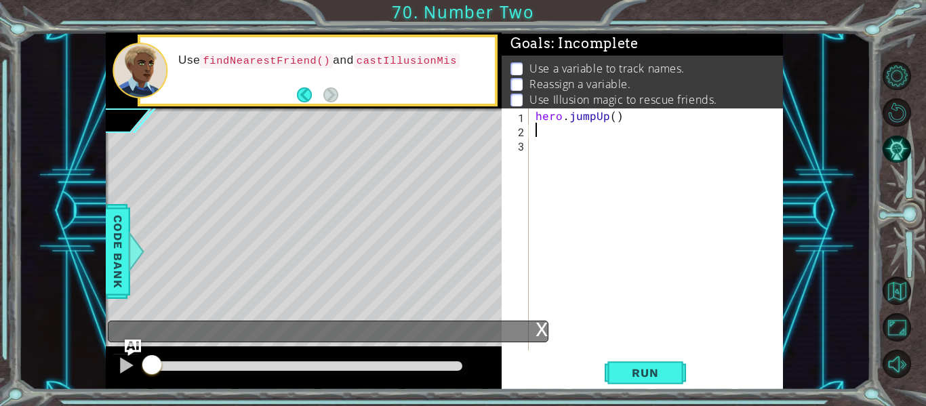
scroll to position [0, 0]
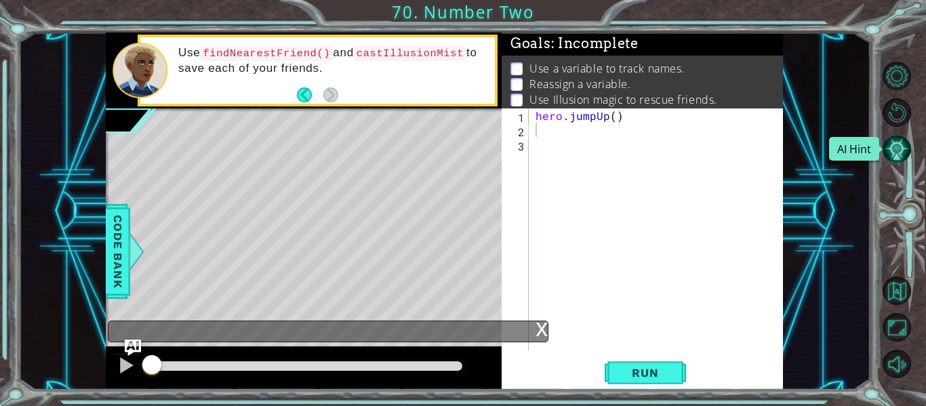
click at [894, 154] on button "AI Hint" at bounding box center [896, 149] width 28 height 28
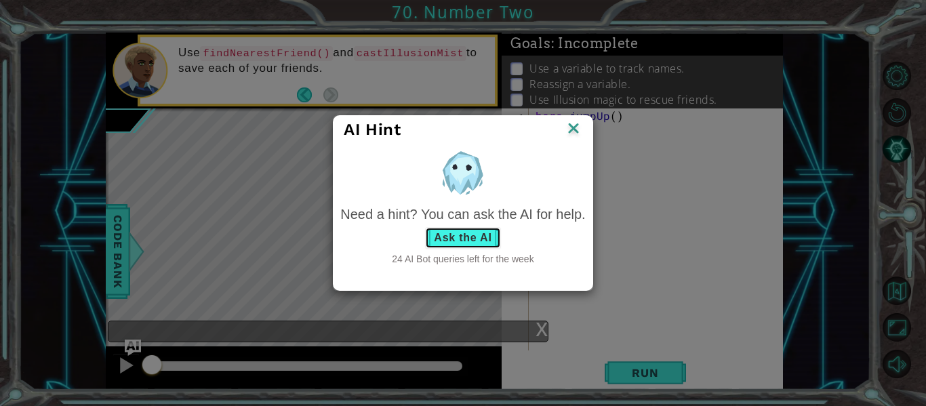
click at [470, 232] on button "Ask the AI" at bounding box center [462, 238] width 75 height 22
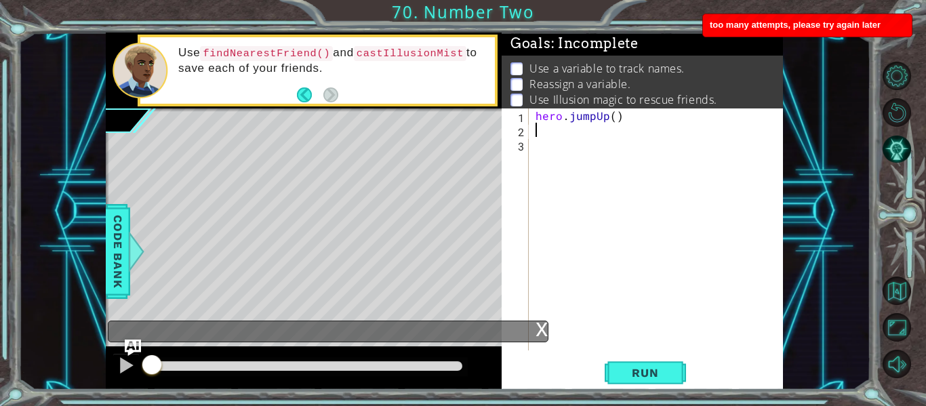
click at [648, 114] on div "hero . jumpUp ( )" at bounding box center [660, 243] width 254 height 270
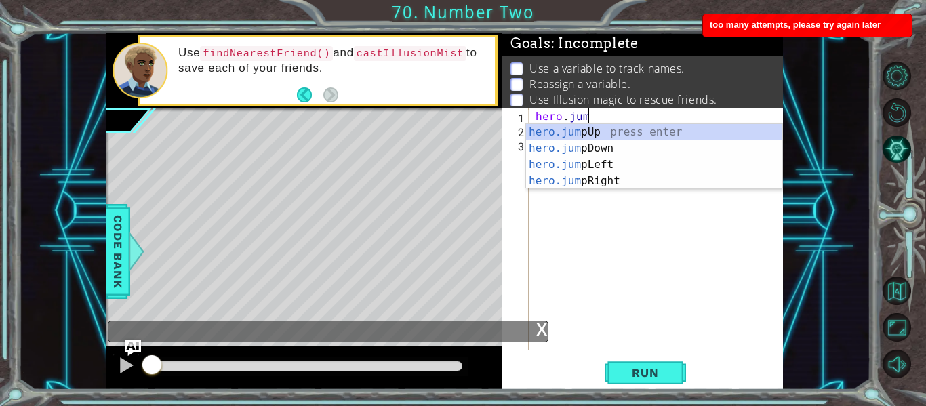
type textarea "h"
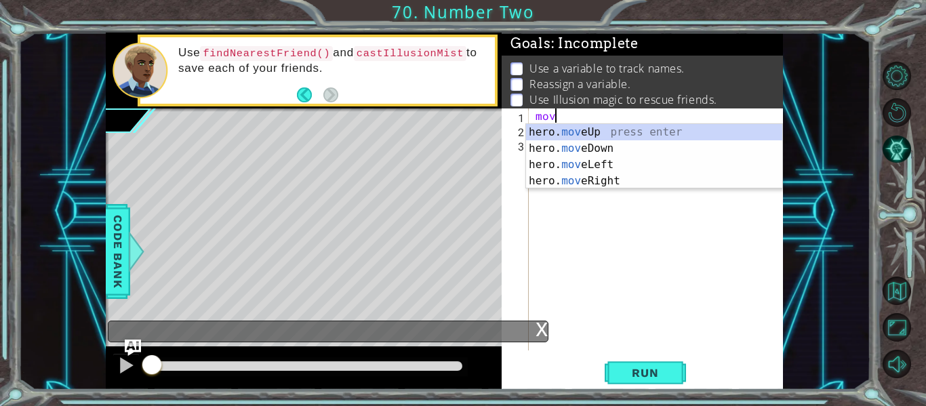
scroll to position [0, 1]
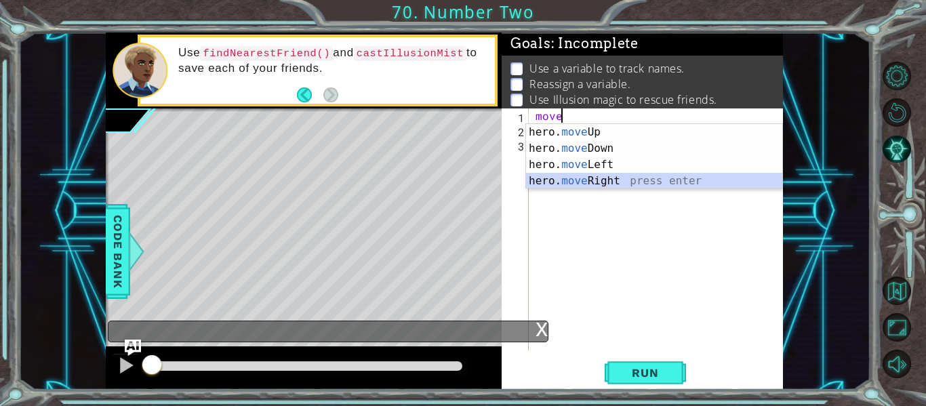
click at [615, 180] on div "hero. move Up press enter hero. move Down press enter hero. move Left press ent…" at bounding box center [654, 173] width 256 height 98
type textarea "hero.moveRight(1)"
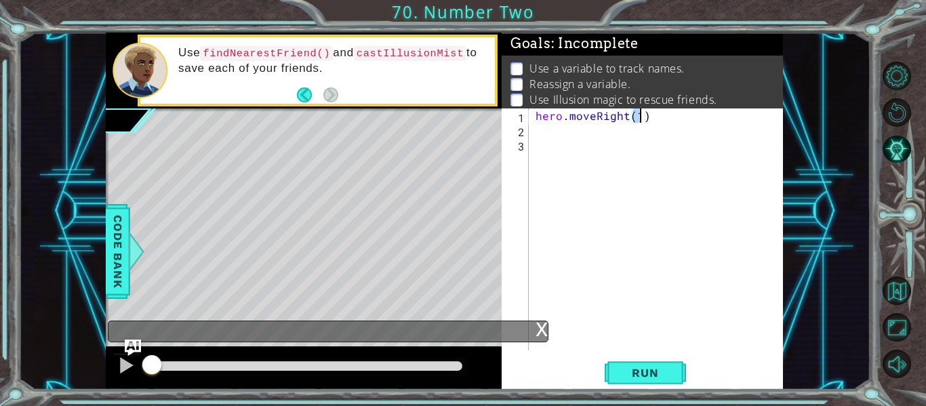
click at [535, 119] on div "hero . moveRight ( 1 )" at bounding box center [660, 243] width 254 height 270
click at [657, 127] on div "steps = 2 hero . moveRight ( 1 )" at bounding box center [660, 243] width 254 height 270
click at [638, 130] on div "steps = 2 hero . moveRight ( 1 )" at bounding box center [660, 243] width 254 height 270
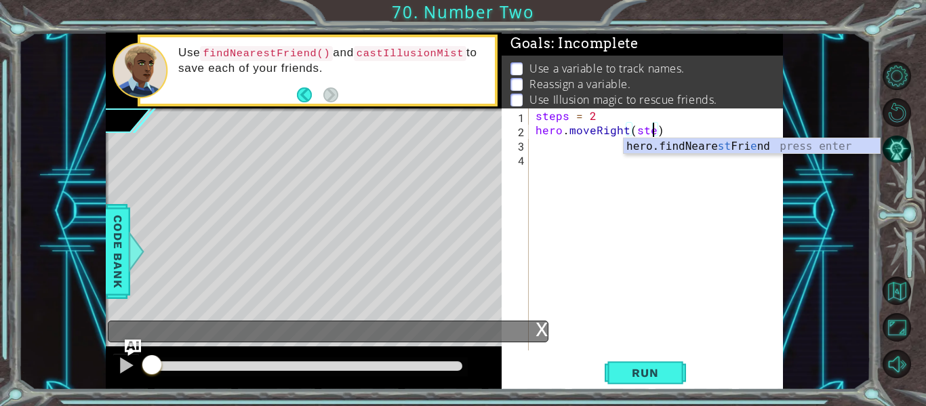
type textarea "hero.moveRight(steps)"
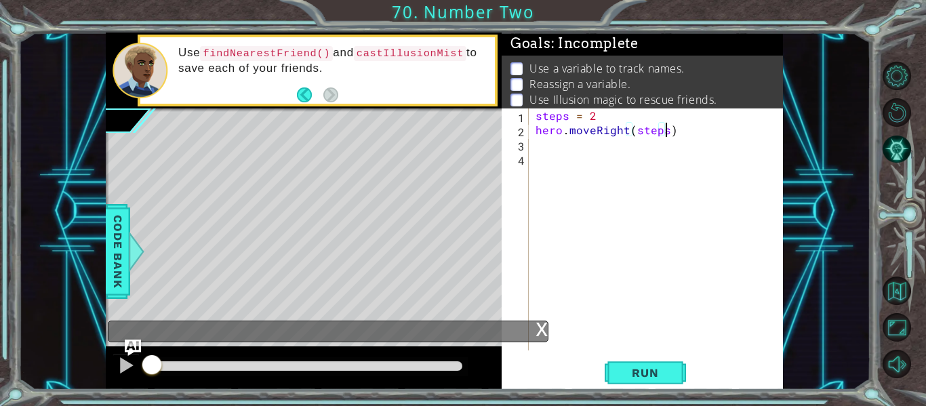
scroll to position [0, 8]
click at [539, 146] on div "steps = 2 hero . moveRight ( steps )" at bounding box center [660, 243] width 254 height 270
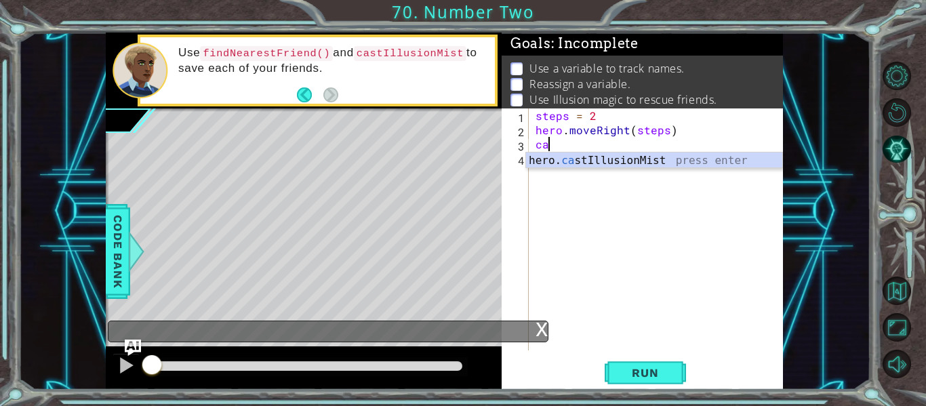
scroll to position [0, 1]
click at [549, 163] on div "hero. cast IllusionMist press enter" at bounding box center [654, 176] width 256 height 49
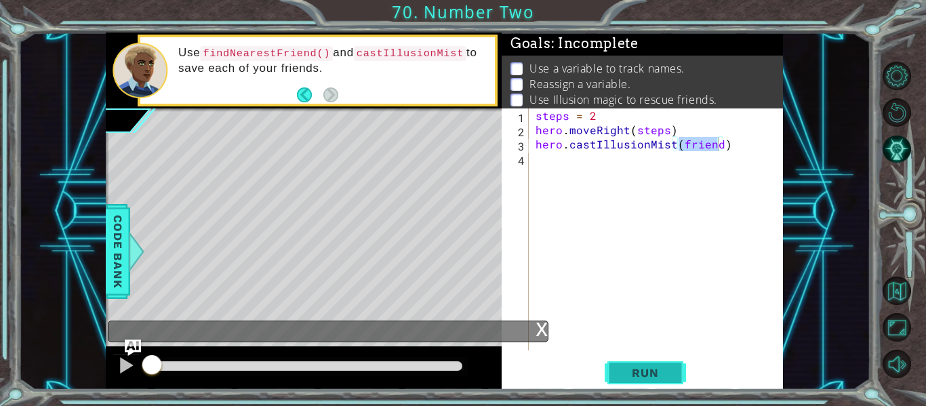
click at [651, 368] on span "Run" at bounding box center [645, 373] width 54 height 14
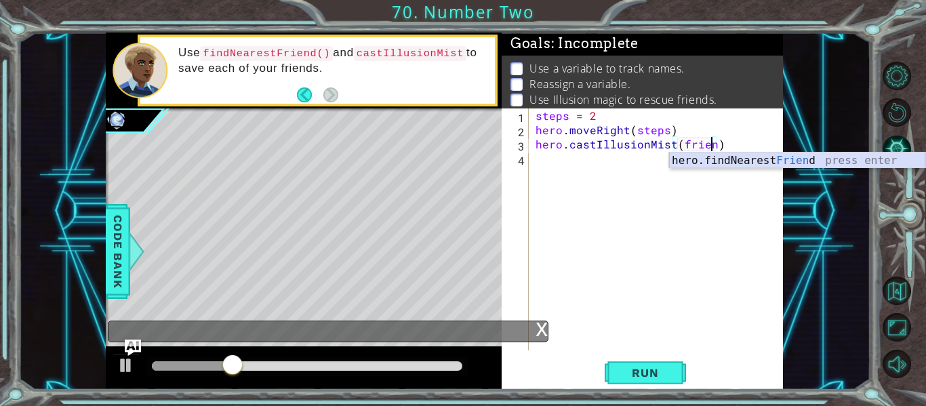
click at [749, 161] on div "hero.findNearest Frien d press enter" at bounding box center [797, 176] width 256 height 49
type textarea "hero.castIllusionMist(hero.findNearestFriend())"
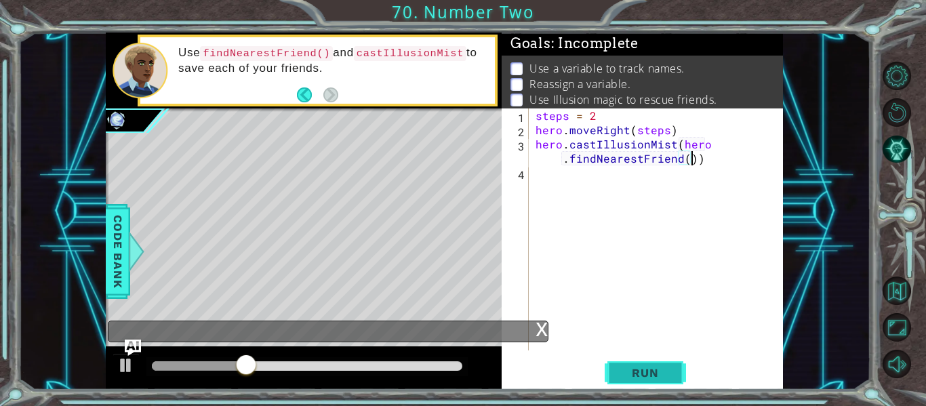
click at [640, 365] on button "Run" at bounding box center [644, 373] width 81 height 28
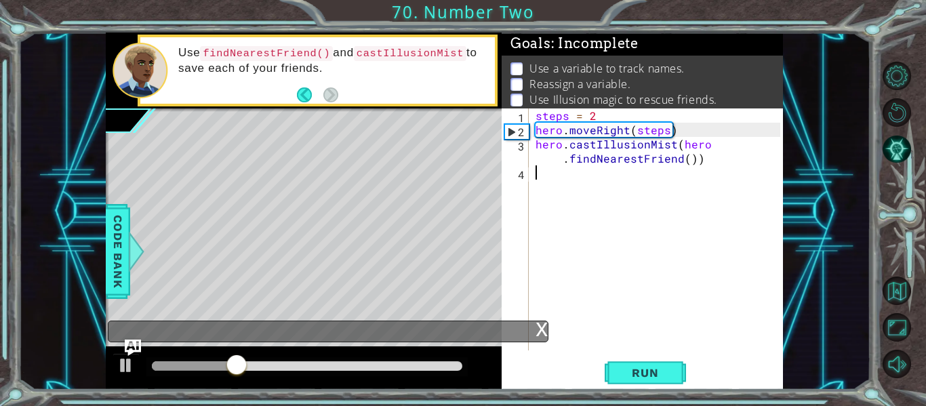
click at [558, 188] on div "steps = 2 hero . moveRight ( steps ) hero . castIllusionMist ( hero . findNeare…" at bounding box center [660, 243] width 254 height 270
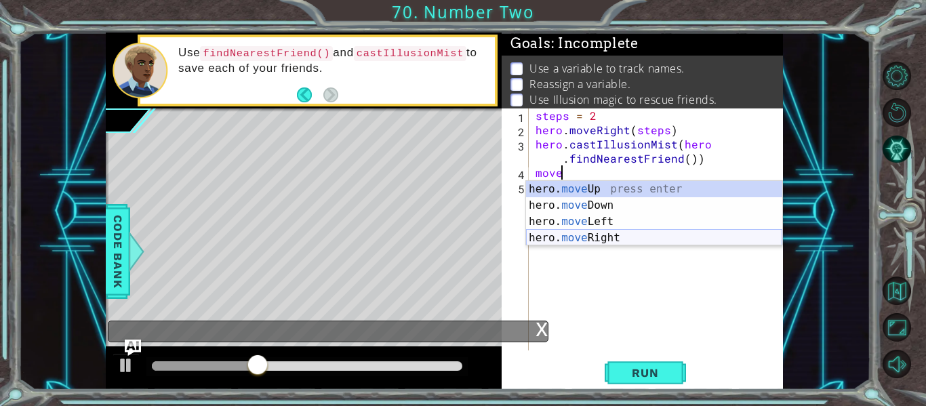
click at [568, 237] on div "hero. move Up press enter hero. move Down press enter hero. move Left press ent…" at bounding box center [654, 230] width 256 height 98
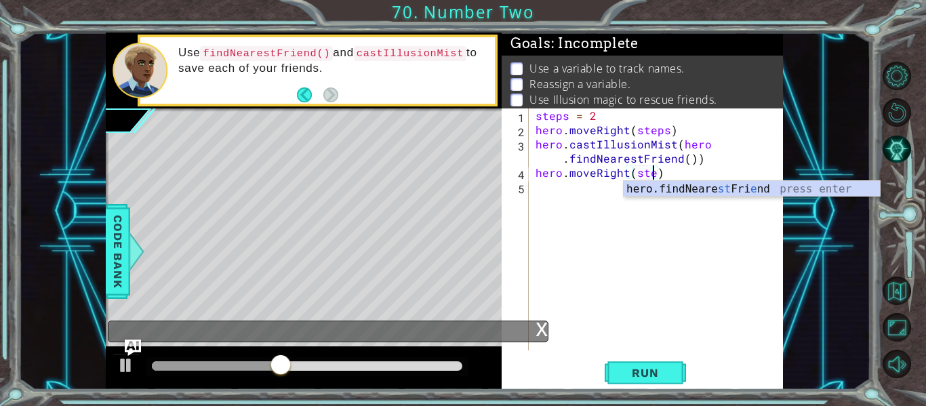
type textarea "hero.moveRight(steps)"
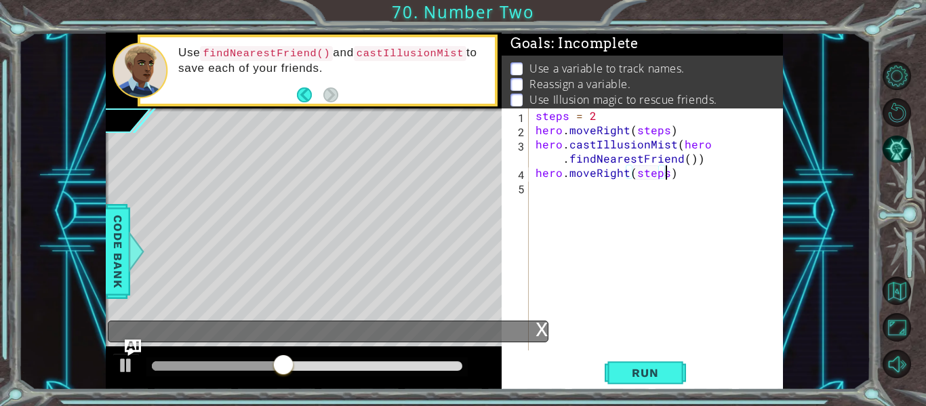
scroll to position [0, 8]
click at [586, 197] on div "steps = 2 hero . moveRight ( steps ) hero . castIllusionMist ( hero . findNeare…" at bounding box center [660, 243] width 254 height 270
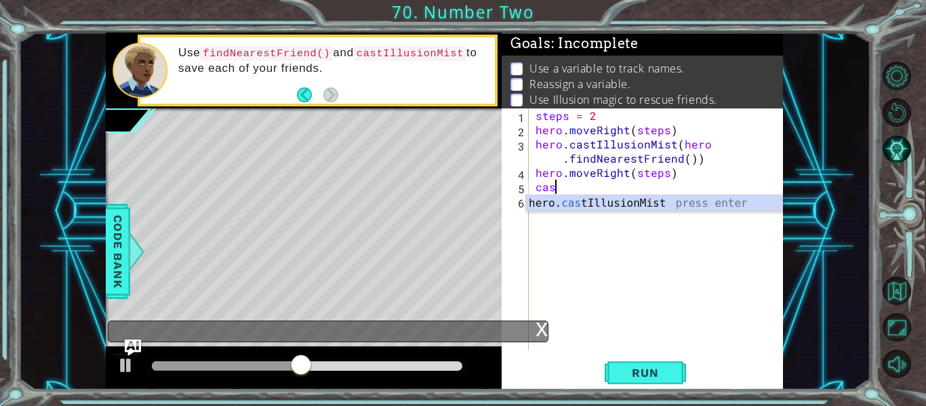
scroll to position [0, 1]
click at [587, 201] on div "hero. cast IllusionMist press enter" at bounding box center [654, 219] width 256 height 49
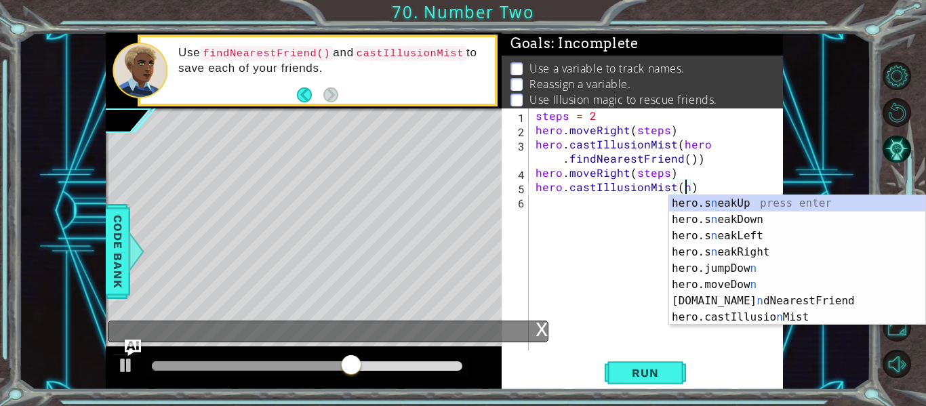
scroll to position [0, 9]
click at [743, 300] on div "hero.s n eakUp press enter hero.s n eakDown press enter hero.s n eakLeft press …" at bounding box center [797, 276] width 256 height 163
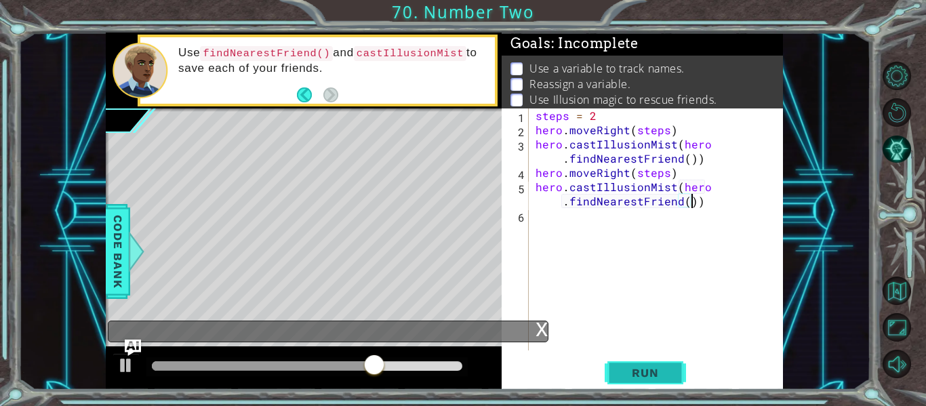
type textarea "hero.castIllusionMist(hero.findNearestFriend())"
click at [634, 370] on span "Run" at bounding box center [645, 373] width 54 height 14
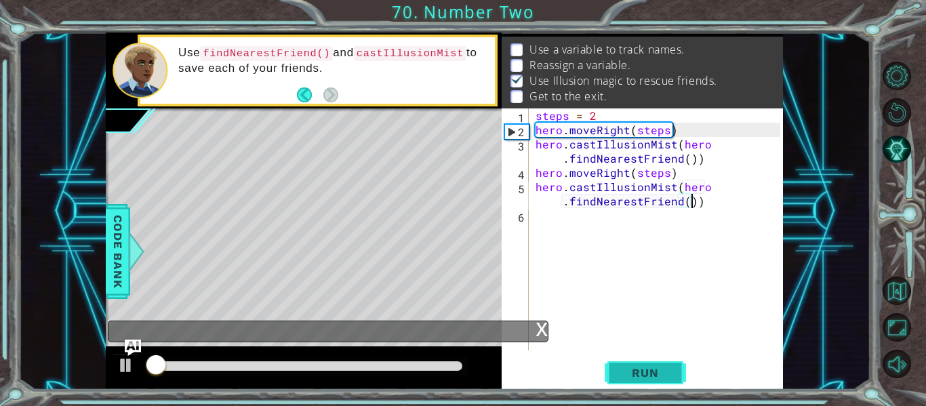
scroll to position [20, 0]
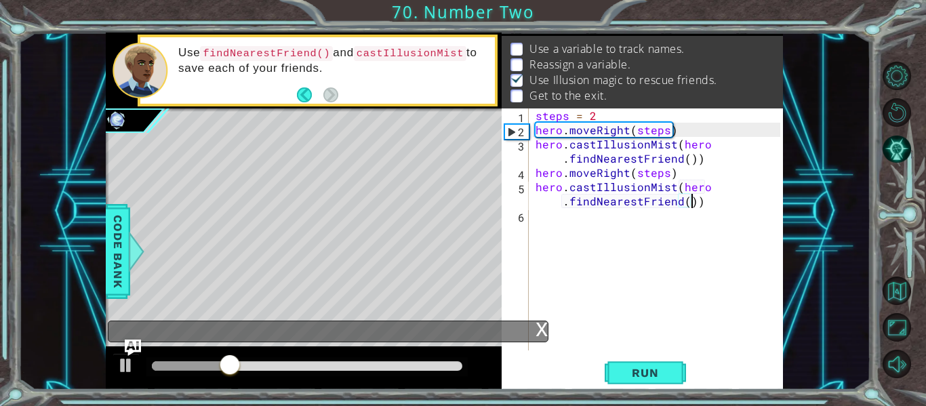
click at [562, 235] on div "steps = 2 hero . moveRight ( steps ) hero . castIllusionMist ( hero . findNeare…" at bounding box center [660, 243] width 254 height 270
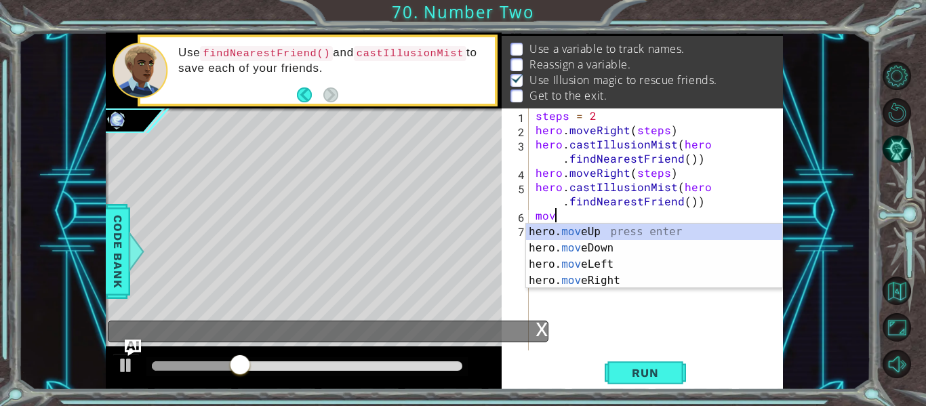
scroll to position [0, 1]
click at [583, 278] on div "hero. move Up press enter hero. move Down press enter hero. move Left press ent…" at bounding box center [654, 273] width 256 height 98
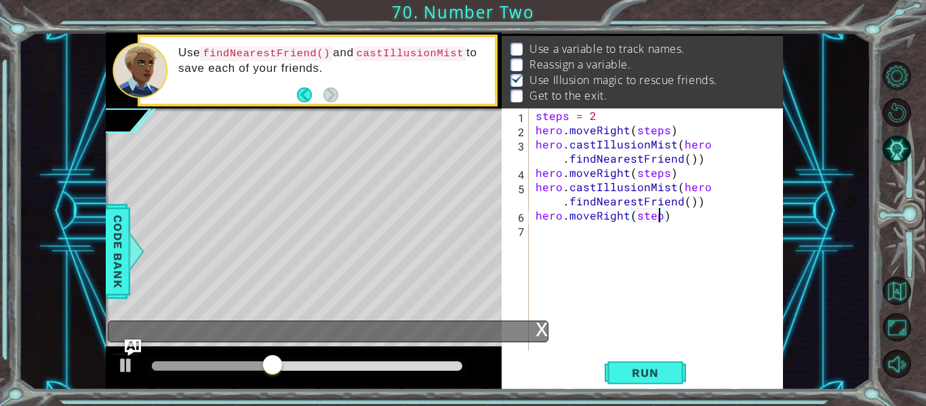
scroll to position [0, 8]
click at [644, 374] on span "Run" at bounding box center [645, 373] width 54 height 14
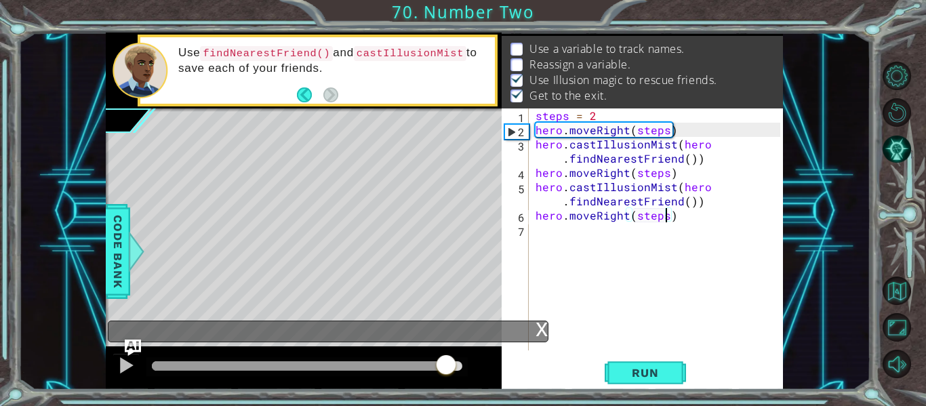
drag, startPoint x: 325, startPoint y: 365, endPoint x: 451, endPoint y: 371, distance: 126.9
click at [451, 371] on div at bounding box center [307, 365] width 310 height 9
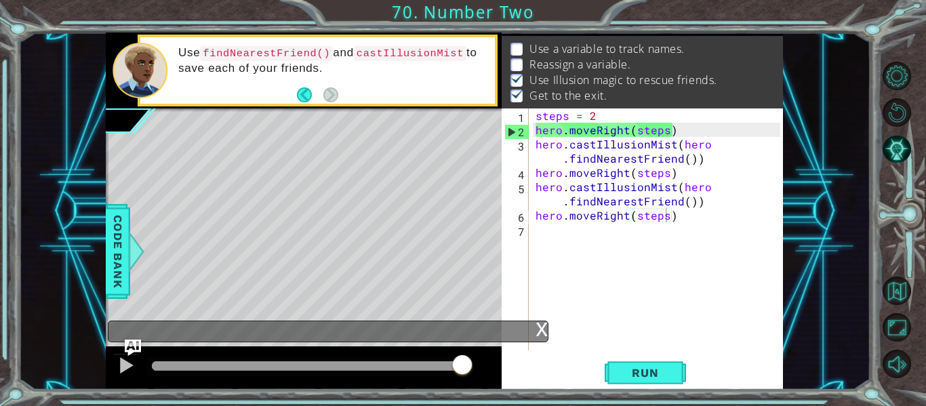
drag, startPoint x: 554, startPoint y: 70, endPoint x: 575, endPoint y: 45, distance: 32.7
click at [575, 45] on ul "Use а variable to track names. Reassign a variable. Use Illusion magic to rescu…" at bounding box center [642, 72] width 270 height 62
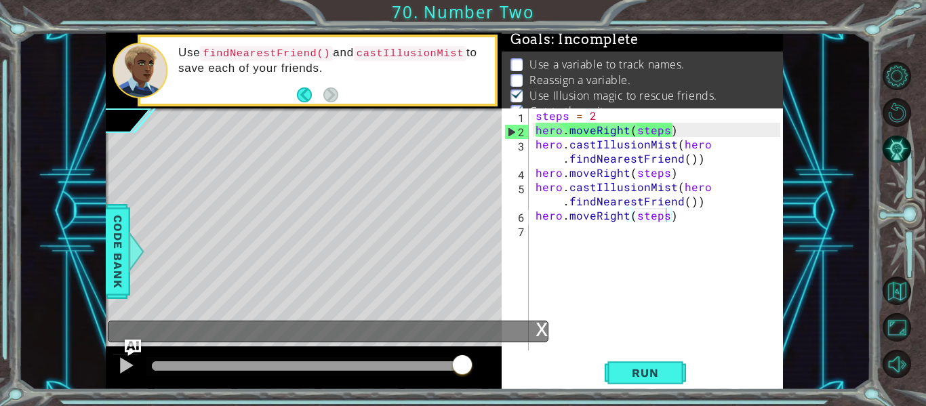
scroll to position [0, 0]
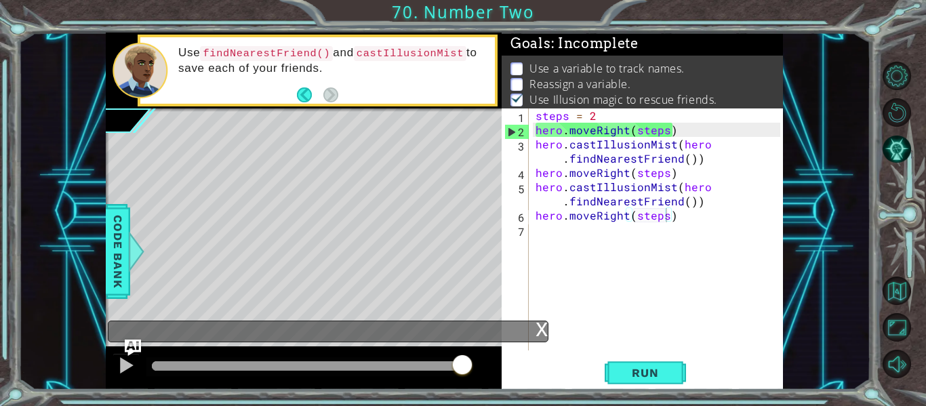
drag, startPoint x: 531, startPoint y: 62, endPoint x: 648, endPoint y: 75, distance: 117.9
click at [648, 75] on ul "Use а variable to track names. Reassign a variable. Use Illusion magic to rescu…" at bounding box center [642, 92] width 270 height 62
click at [688, 162] on div "steps = 2 hero . moveRight ( steps ) hero . castIllusionMist ( hero . findNeare…" at bounding box center [660, 243] width 254 height 270
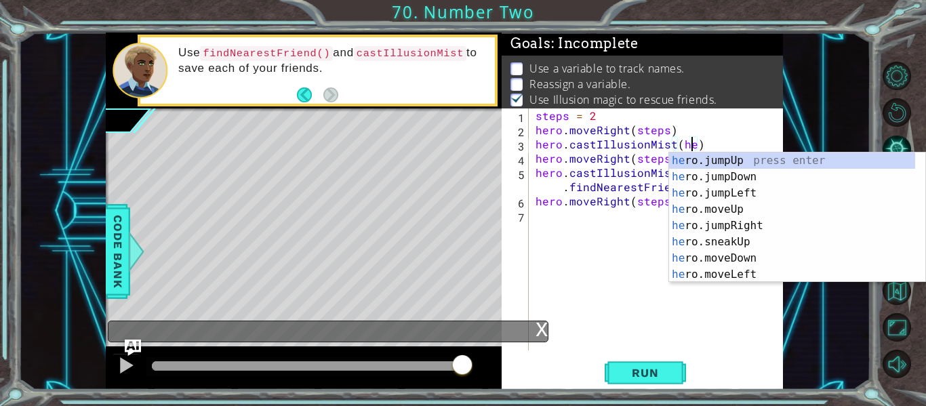
scroll to position [0, 9]
type textarea "hero.castIllusionMist()"
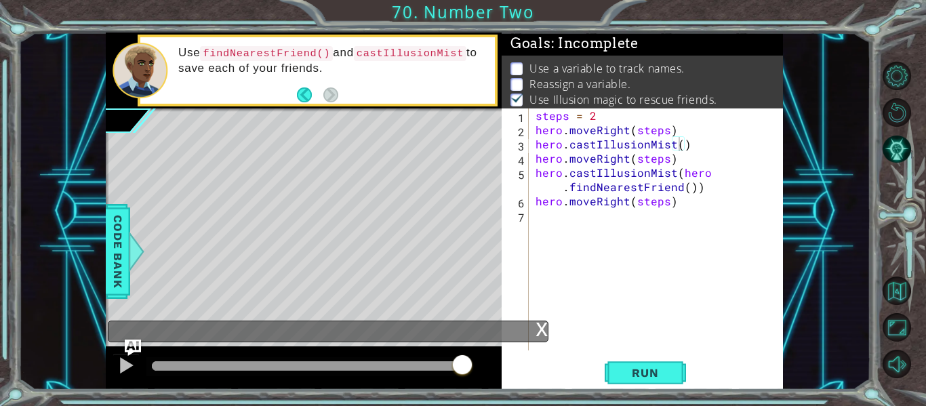
click at [566, 255] on div "steps = 2 hero . moveRight ( steps ) hero . castIllusionMist ( ) hero . moveRig…" at bounding box center [660, 243] width 254 height 270
click at [680, 145] on div "steps = 2 hero . moveRight ( steps ) hero . castIllusionMist ( ) hero . moveRig…" at bounding box center [660, 243] width 254 height 270
click at [698, 127] on div "steps = 2 hero . moveRight ( steps ) hero . castIllusionMist ( ) hero . moveRig…" at bounding box center [660, 243] width 254 height 270
drag, startPoint x: 566, startPoint y: 115, endPoint x: 516, endPoint y: 111, distance: 50.3
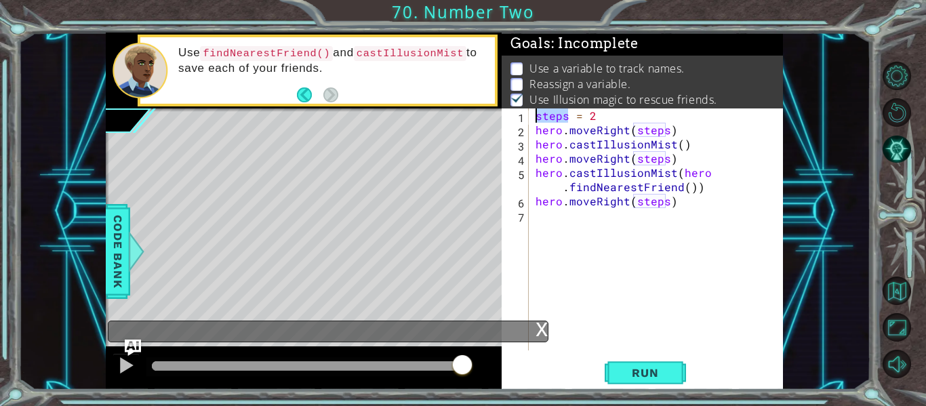
click at [516, 111] on div "hero.moveRight(steps) 1 2 3 4 5 6 7 steps = 2 hero . moveRight ( steps ) hero .…" at bounding box center [640, 229] width 278 height 242
type textarea "steps = 2"
click at [592, 117] on div "steps = 2 hero . moveRight ( steps ) hero . castIllusionMist ( ) hero . moveRig…" at bounding box center [660, 243] width 254 height 270
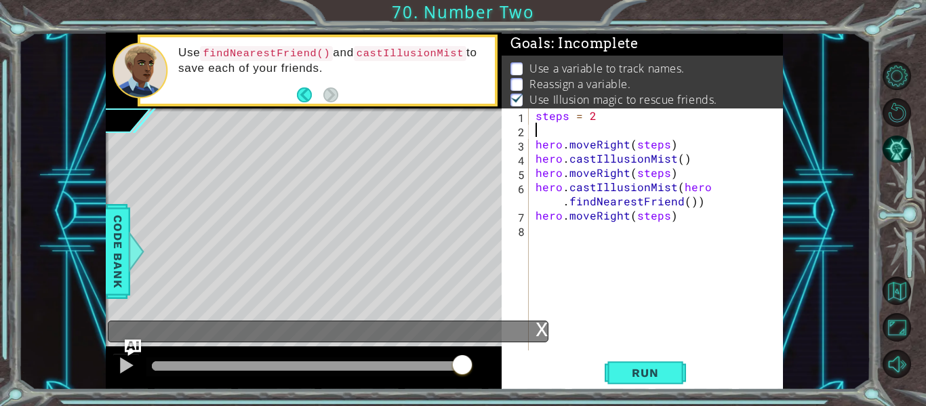
type textarea "s"
click at [681, 161] on div "steps = 2 friend = hero . findNearestFriend hero . moveRight ( steps ) hero . c…" at bounding box center [660, 243] width 254 height 270
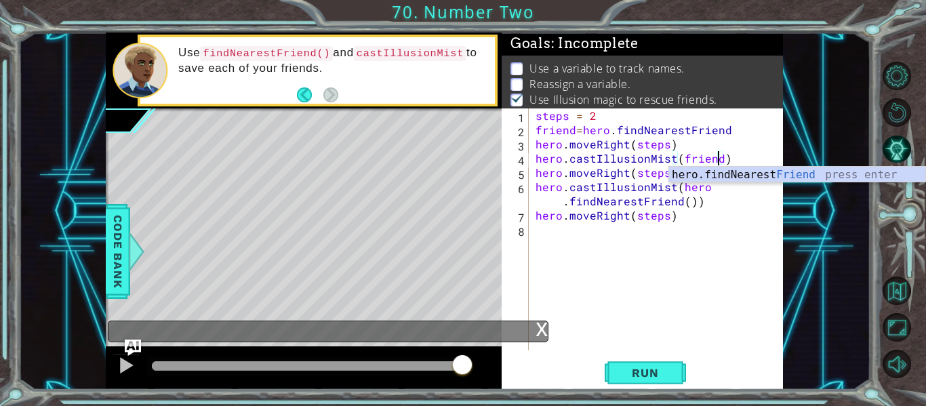
click at [691, 203] on div "steps = 2 friend = hero . findNearestFriend hero . moveRight ( steps ) hero . c…" at bounding box center [660, 243] width 254 height 270
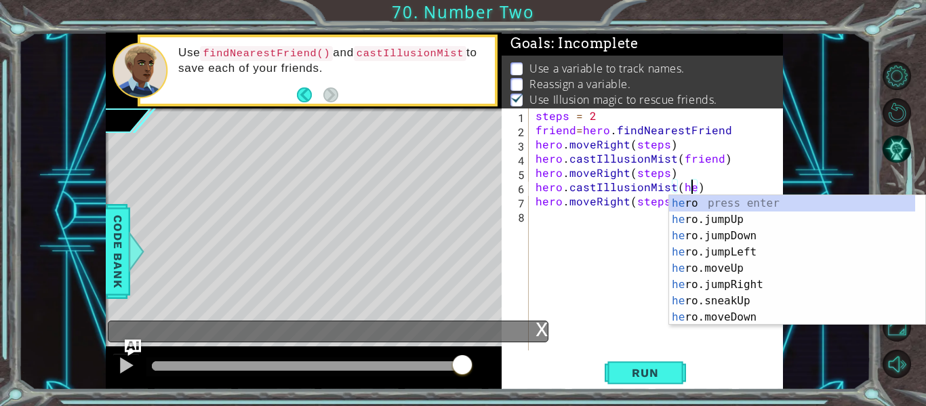
scroll to position [0, 9]
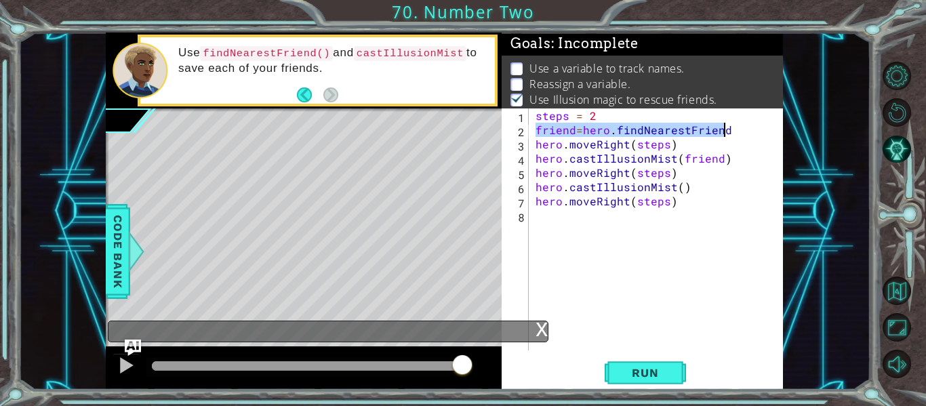
drag, startPoint x: 534, startPoint y: 129, endPoint x: 743, endPoint y: 132, distance: 208.7
click at [743, 132] on div "steps = 2 friend = hero . findNearestFriend hero . moveRight ( steps ) hero . c…" at bounding box center [660, 243] width 254 height 270
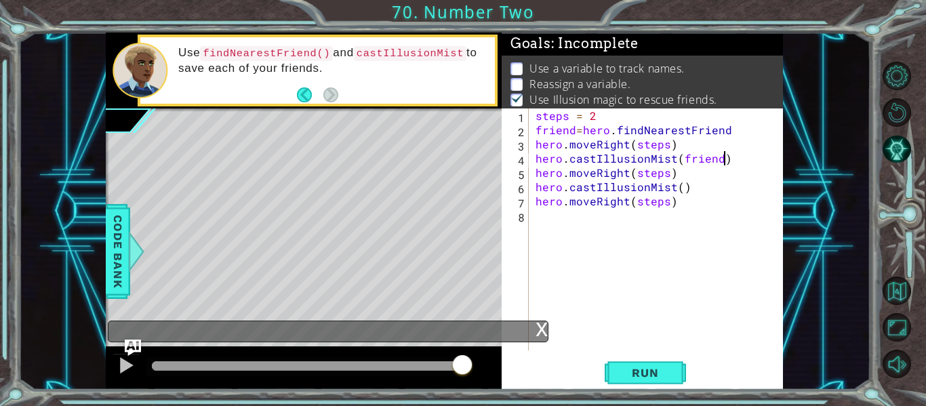
click at [735, 157] on div "steps = 2 friend = hero . findNearestFriend hero . moveRight ( steps ) hero . c…" at bounding box center [660, 243] width 254 height 270
click at [698, 173] on div "steps = 2 friend = hero . findNearestFriend hero . moveRight ( steps ) hero . c…" at bounding box center [660, 243] width 254 height 270
type textarea "hero.moveRight(steps)"
paste textarea "friend=hero.findNearestFriend"
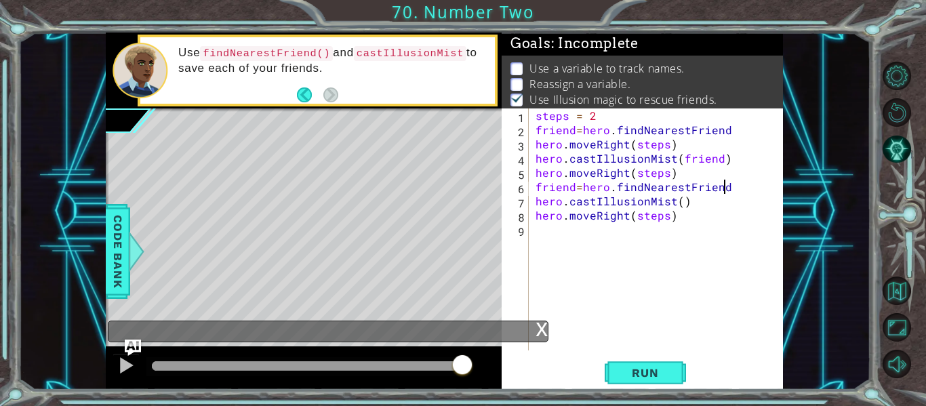
click at [679, 206] on div "steps = 2 friend = hero . findNearestFriend hero . moveRight ( steps ) hero . c…" at bounding box center [660, 243] width 254 height 270
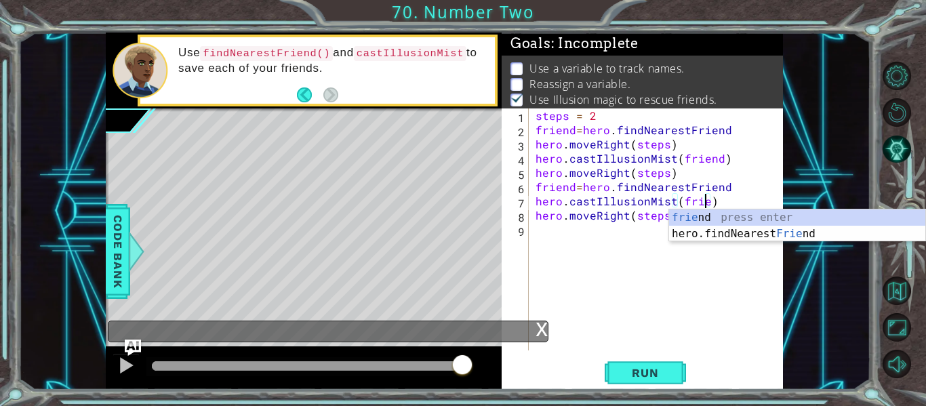
scroll to position [0, 11]
type textarea "hero.castIllusionMist(friend)"
click at [673, 283] on div "steps = 2 friend = hero . findNearestFriend hero . moveRight ( steps ) hero . c…" at bounding box center [660, 243] width 254 height 270
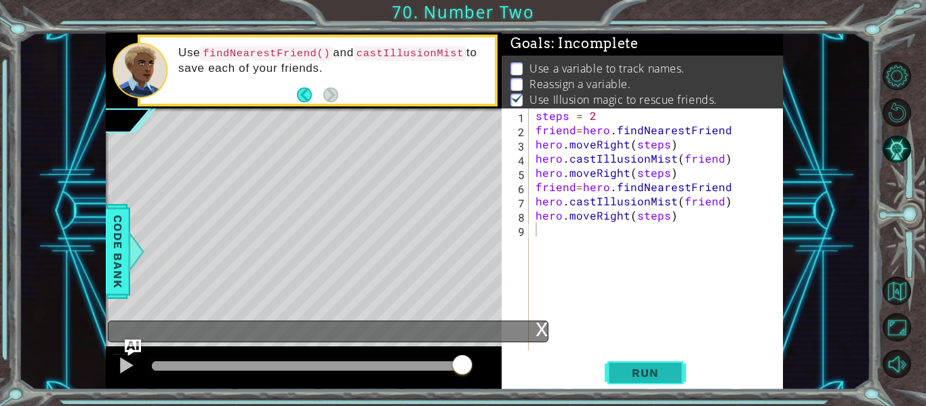
click at [640, 359] on button "Run" at bounding box center [644, 373] width 81 height 28
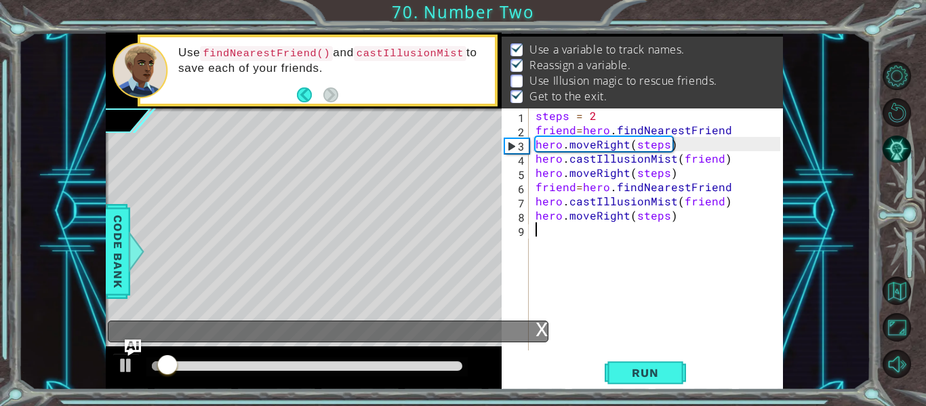
scroll to position [20, 0]
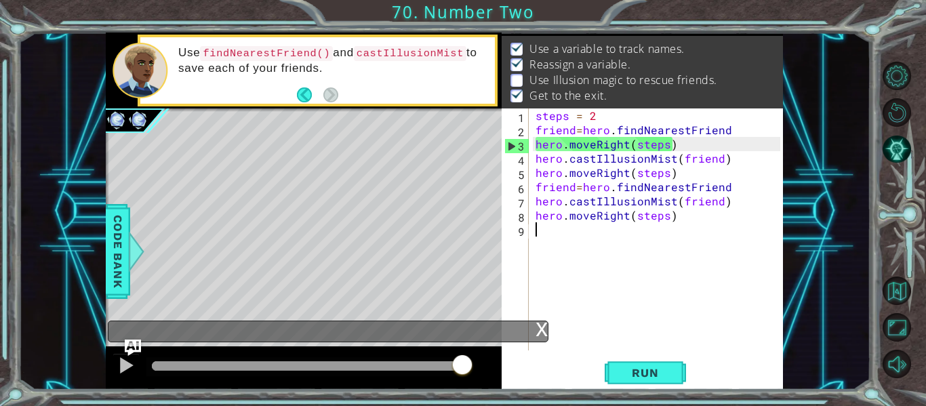
click at [731, 130] on div "steps = 2 friend = hero . findNearestFriend hero . moveRight ( steps ) hero . c…" at bounding box center [660, 243] width 254 height 270
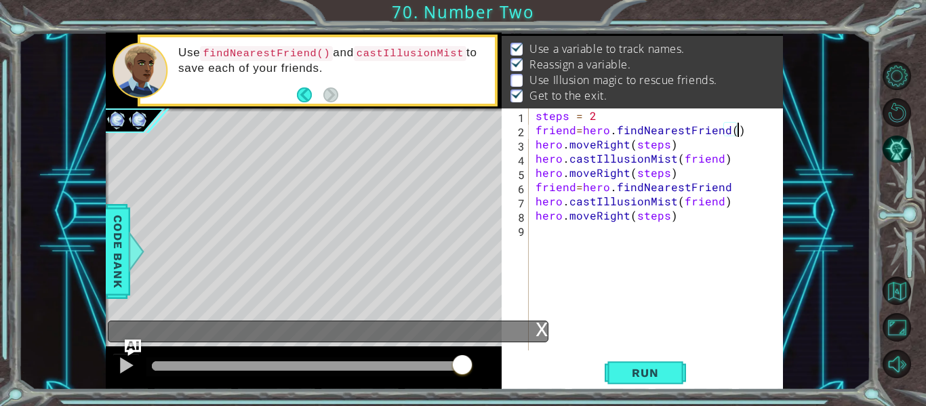
scroll to position [0, 12]
click at [737, 188] on div "steps = 2 friend = hero . findNearestFriend ( ) hero . moveRight ( steps ) hero…" at bounding box center [660, 243] width 254 height 270
type textarea "friend=hero.findNearestFriend()"
click at [638, 353] on div "friend=hero.findNearestFriend() 1 2 3 4 5 6 7 8 9 steps = 2 friend = hero . fin…" at bounding box center [641, 248] width 281 height 281
click at [634, 369] on span "Run" at bounding box center [645, 373] width 54 height 14
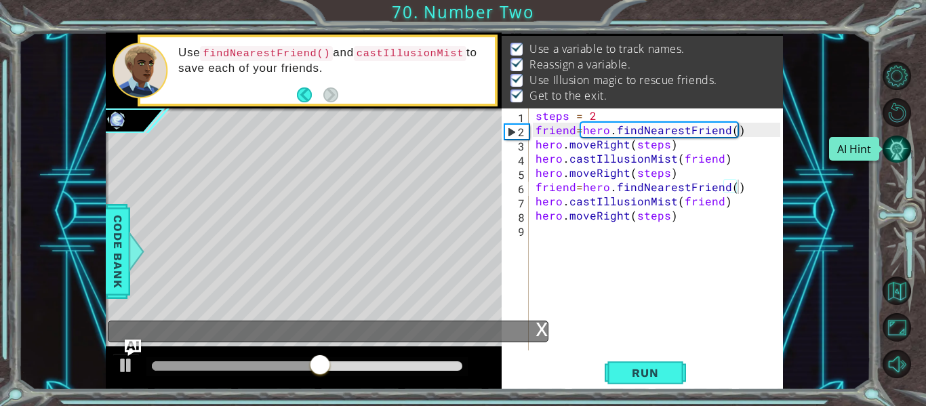
click at [896, 145] on button "AI Hint" at bounding box center [896, 149] width 28 height 28
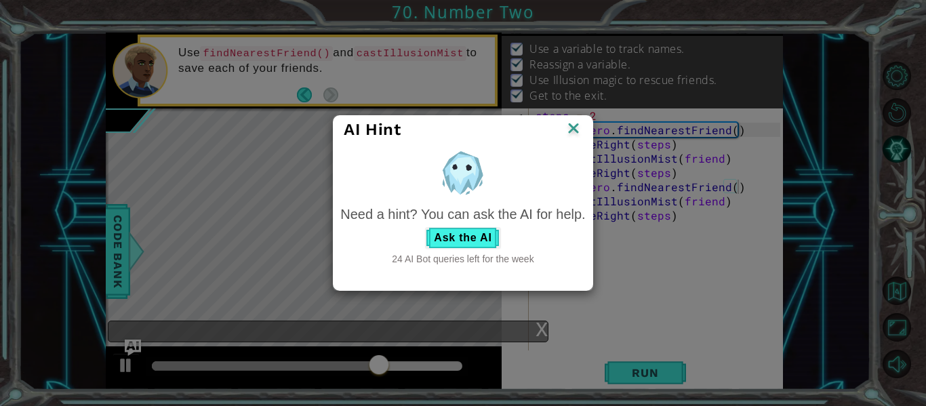
drag, startPoint x: 393, startPoint y: 257, endPoint x: 590, endPoint y: 262, distance: 197.2
click at [590, 262] on div "Need a hint? You can ask the AI for help. Ask the AI 24 AI Bot queries left for…" at bounding box center [462, 208] width 258 height 129
click at [550, 258] on div "24 AI Bot queries left for the week" at bounding box center [462, 259] width 245 height 14
click at [459, 232] on button "Ask the AI" at bounding box center [462, 238] width 75 height 22
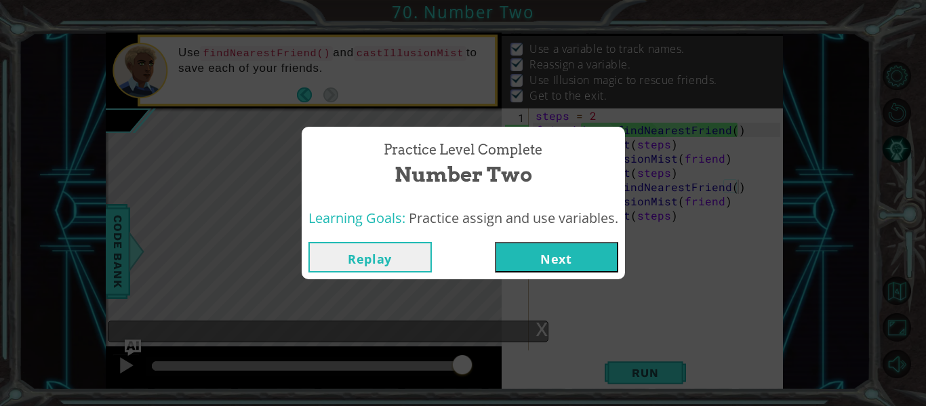
click at [582, 258] on button "Next" at bounding box center [556, 257] width 123 height 30
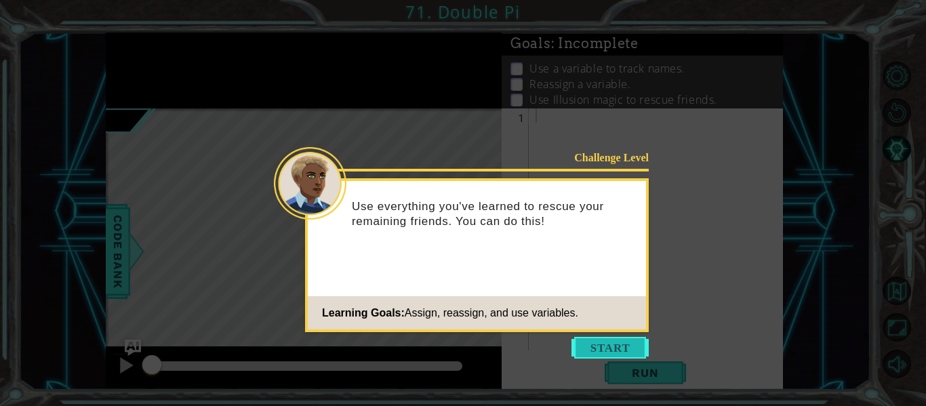
click at [601, 341] on button "Start" at bounding box center [609, 348] width 77 height 22
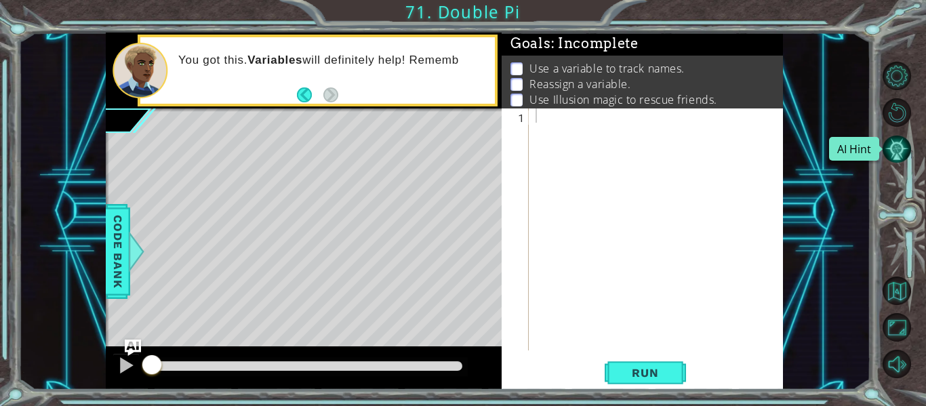
click at [898, 159] on button "AI Hint" at bounding box center [896, 149] width 28 height 28
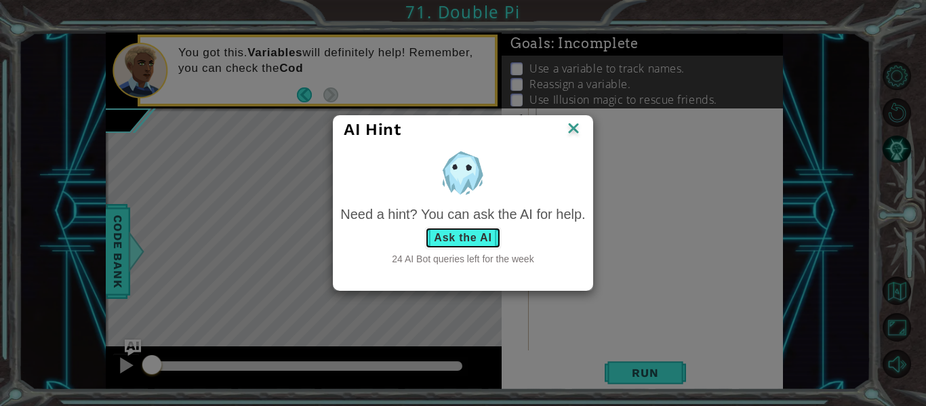
click at [474, 233] on button "Ask the AI" at bounding box center [462, 238] width 75 height 22
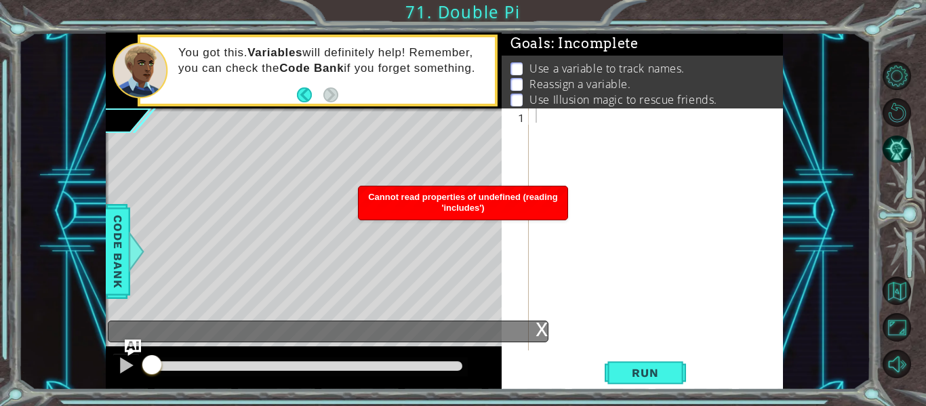
click at [455, 205] on span "Cannot read properties of undefined (reading 'includes')" at bounding box center [463, 202] width 190 height 21
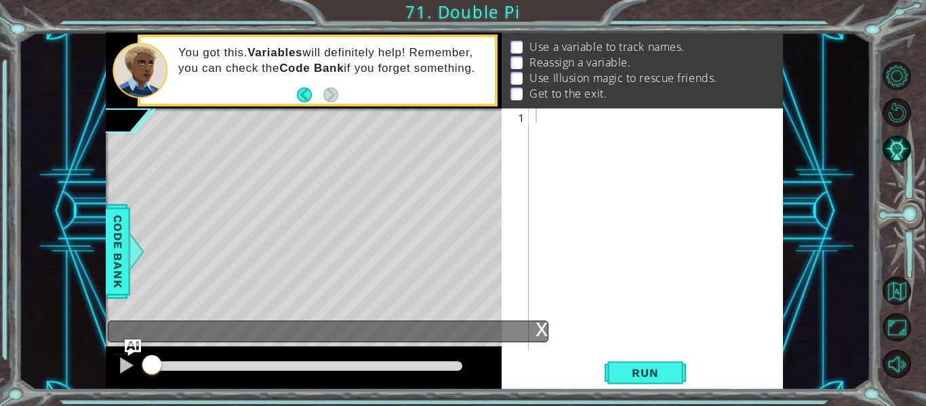
scroll to position [37, 0]
click at [558, 127] on div at bounding box center [660, 243] width 254 height 270
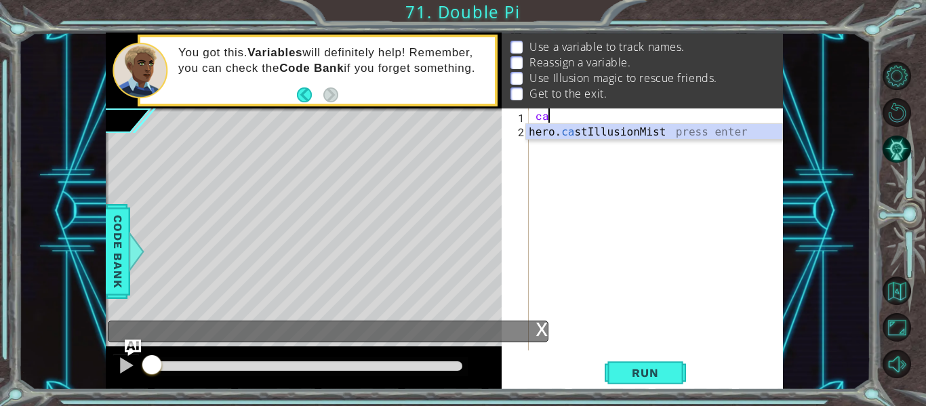
scroll to position [0, 1]
click at [558, 125] on div "hero. cast IllusionMist press enter" at bounding box center [654, 148] width 256 height 49
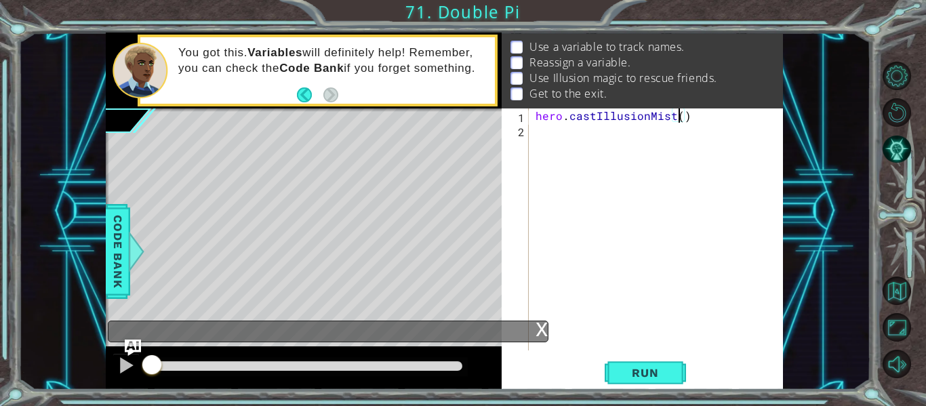
scroll to position [0, 9]
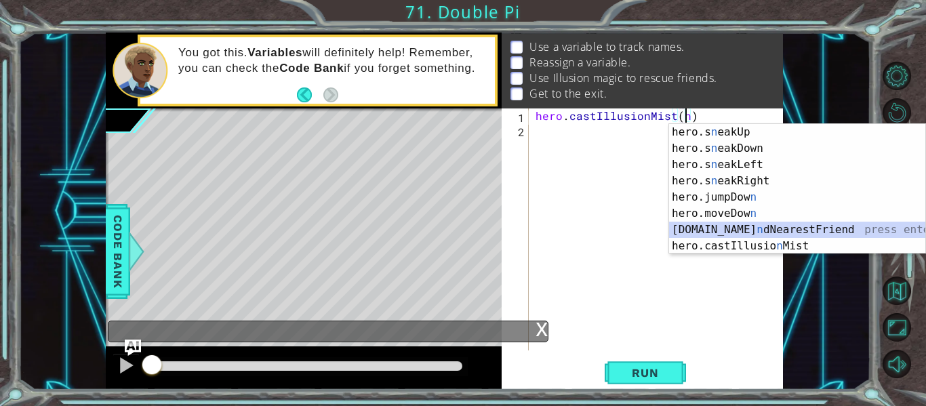
click at [781, 225] on div "hero.s n eakUp press enter hero.s n eakDown press enter hero.s n eakLeft press …" at bounding box center [797, 205] width 256 height 163
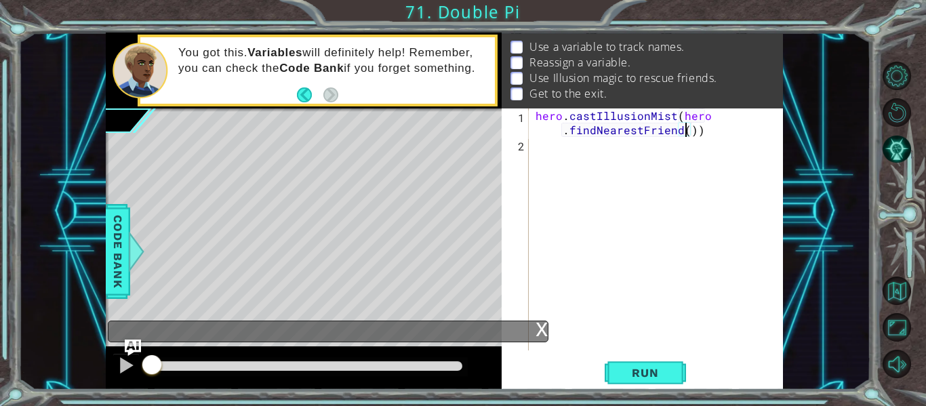
click at [684, 132] on div "hero . castIllusionMist ( hero . findNearestFriend ( ))" at bounding box center [660, 250] width 254 height 285
click at [671, 374] on span "Run" at bounding box center [645, 373] width 54 height 14
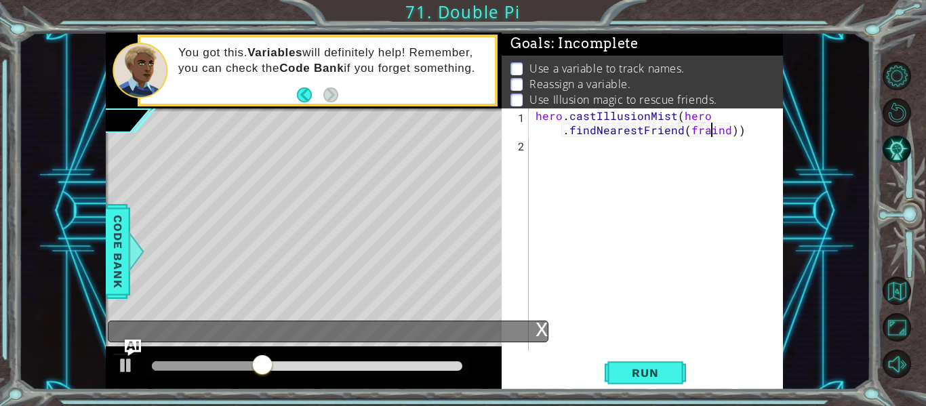
click at [709, 131] on div "hero . castIllusionMist ( hero . findNearestFriend ( fraind ))" at bounding box center [660, 250] width 254 height 285
type textarea "hero.castIllusionMist(hero.findNearestFriend(friand))"
click at [648, 378] on span "Run" at bounding box center [645, 373] width 54 height 14
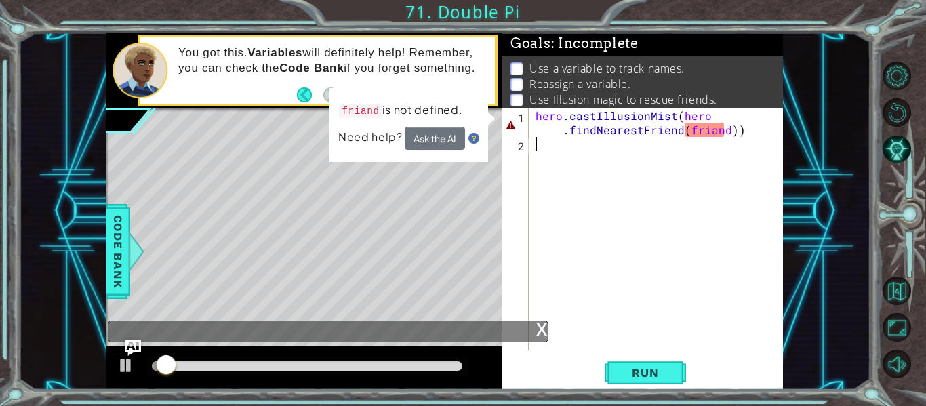
click at [723, 140] on div "hero . castIllusionMist ( hero . findNearestFriend ( friand ))" at bounding box center [660, 250] width 254 height 285
click at [724, 134] on div "hero . castIllusionMist ( hero . findNearestFriend ( friand ))" at bounding box center [660, 250] width 254 height 285
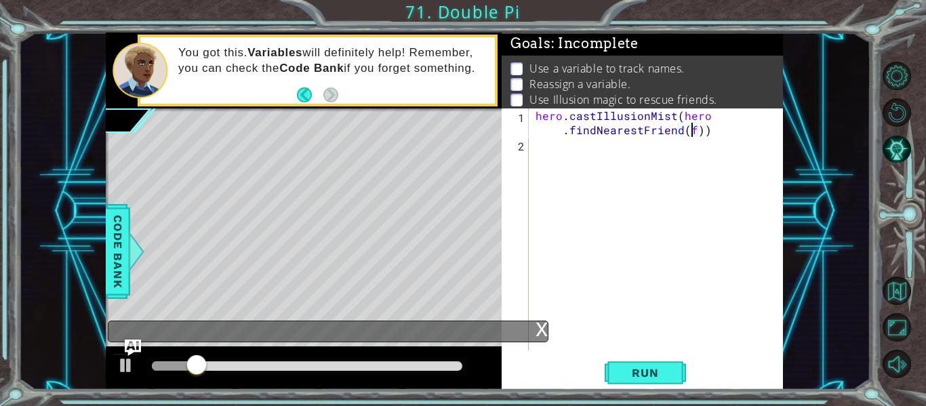
type textarea "hero.castIllusionMist(hero.findNearestFriend())"
click at [721, 138] on div "hero . castIllusionMist ( hero . findNearestFriend ( ))" at bounding box center [660, 250] width 254 height 285
click at [712, 138] on div "hero . castIllusionMist ( hero . findNearestFriend ( ))" at bounding box center [660, 250] width 254 height 285
click at [699, 136] on div "hero . castIllusionMist ( hero . findNearestFriend ( ))" at bounding box center [660, 250] width 254 height 285
click at [624, 359] on button "Run" at bounding box center [644, 373] width 81 height 28
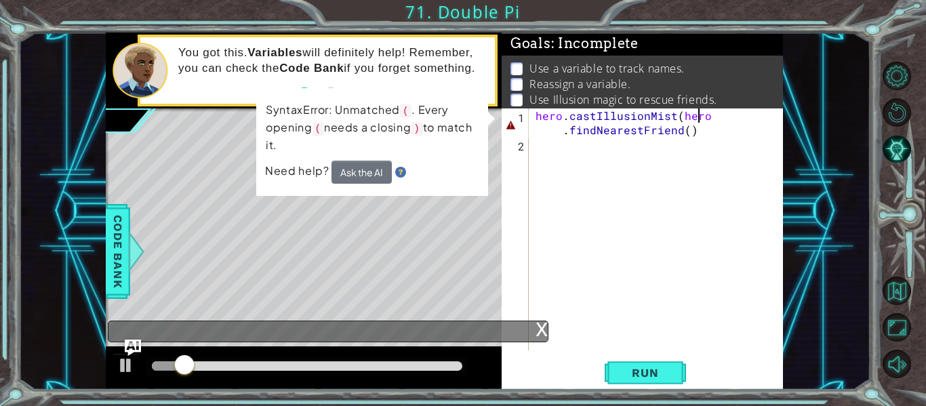
click at [708, 118] on div "hero . castIllusionMist ( hero . findNearestFriend ( )" at bounding box center [660, 250] width 254 height 285
click at [715, 121] on div "hero . castIllusionMist ( hero . findNearestFriend ( )" at bounding box center [660, 250] width 254 height 285
click at [725, 121] on div "hero . castIllusionMist ( hero . findNearestFriend ( )" at bounding box center [660, 250] width 254 height 285
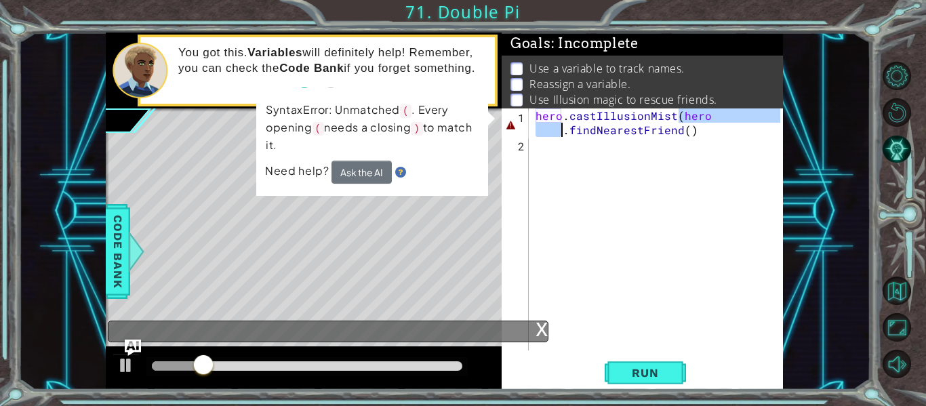
click at [725, 121] on div "hero . castIllusionMist ( hero . findNearestFriend ( )" at bounding box center [660, 250] width 254 height 285
type textarea "hero.castIllusionMist(hero.findNearestFriend()"
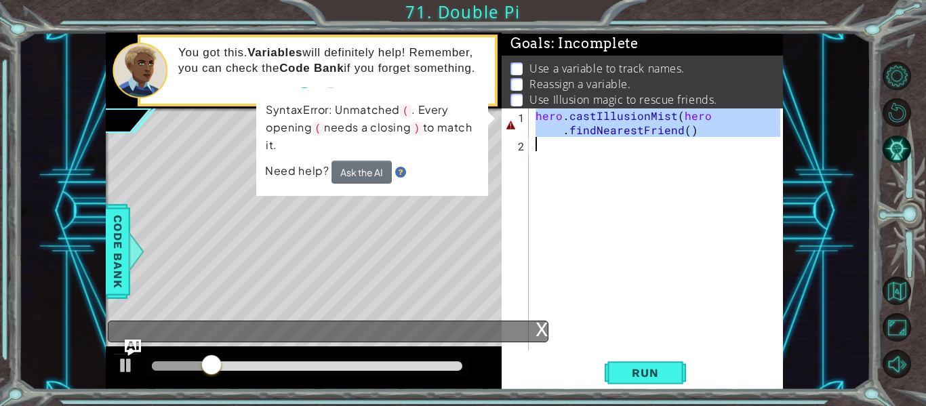
click at [699, 239] on div "hero . castIllusionMist ( hero . findNearestFriend ( )" at bounding box center [656, 229] width 247 height 242
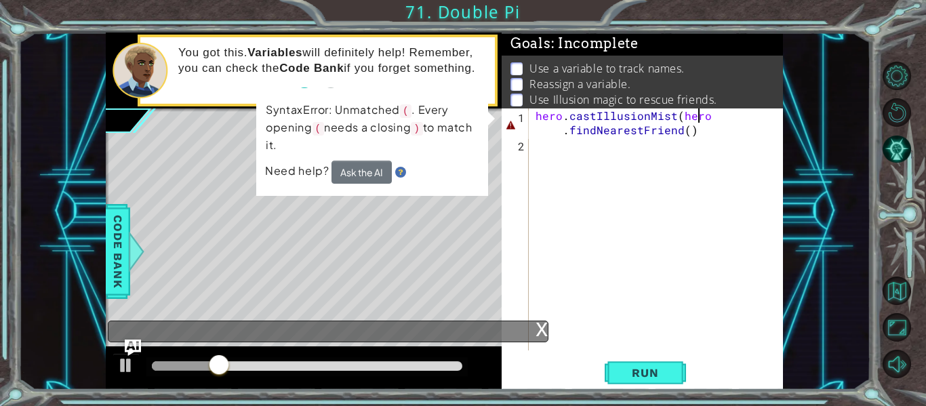
click at [718, 117] on div "hero . castIllusionMist ( hero . findNearestFriend ( )" at bounding box center [660, 250] width 254 height 285
click at [717, 123] on div "hero . castIllusionMist ( hero . findNearestFriend ( )" at bounding box center [660, 250] width 254 height 285
click at [559, 136] on div "hero . castIllusionMist ( hero . findNearestFriend ( )" at bounding box center [660, 250] width 254 height 285
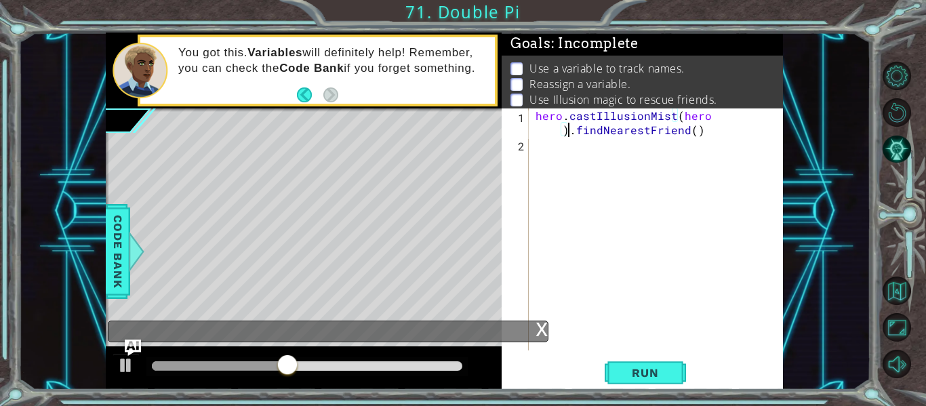
scroll to position [0, 12]
type textarea "hero.castIllusionMist(hero).findNearestFriend()"
click at [645, 374] on span "Run" at bounding box center [645, 373] width 54 height 14
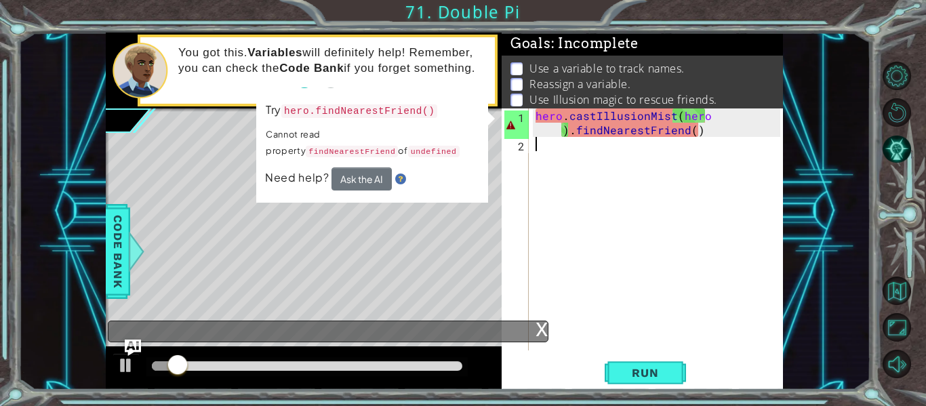
click at [713, 148] on div "hero . castIllusionMist ( hero ) . findNearestFriend ( )" at bounding box center [660, 250] width 254 height 285
click at [356, 180] on button "Ask the AI" at bounding box center [361, 178] width 60 height 23
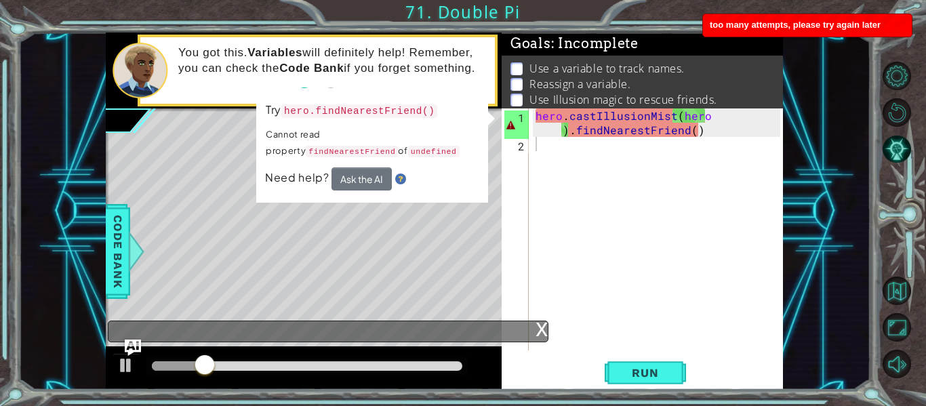
click at [399, 175] on img at bounding box center [400, 178] width 11 height 11
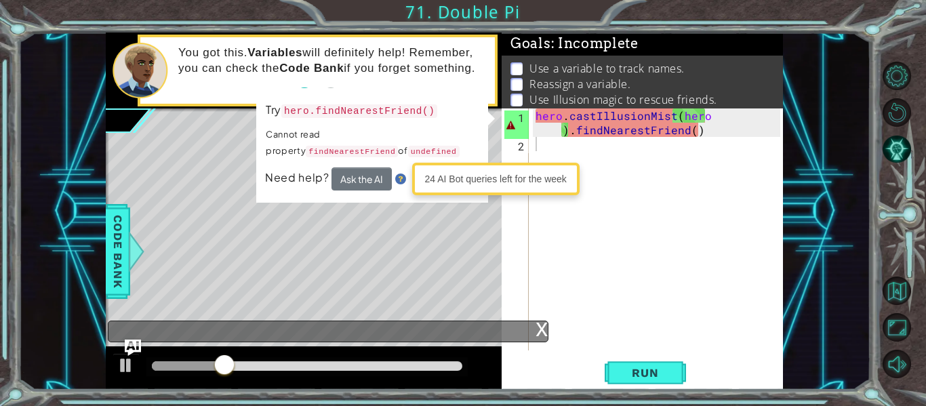
click at [417, 230] on div "Level Map" at bounding box center [419, 307] width 626 height 399
click at [722, 140] on div "hero . castIllusionMist ( hero ) . findNearestFriend ( )" at bounding box center [660, 250] width 254 height 285
click at [718, 136] on div "hero . castIllusionMist ( hero ) . findNearestFriend ( )" at bounding box center [660, 250] width 254 height 285
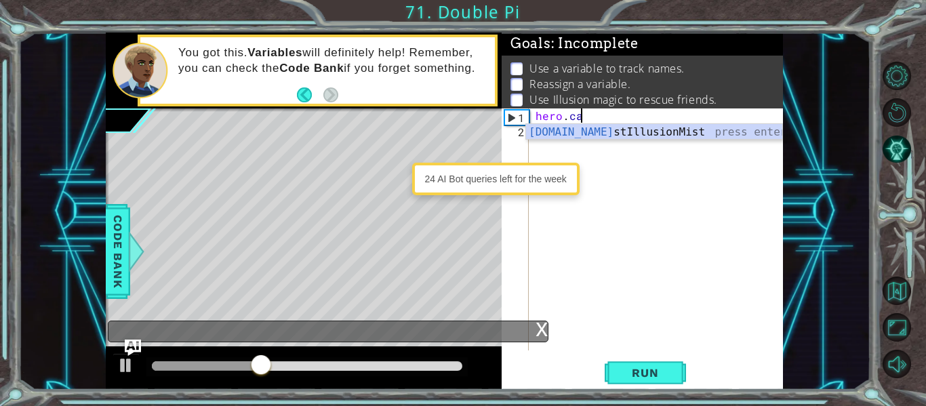
type textarea "h"
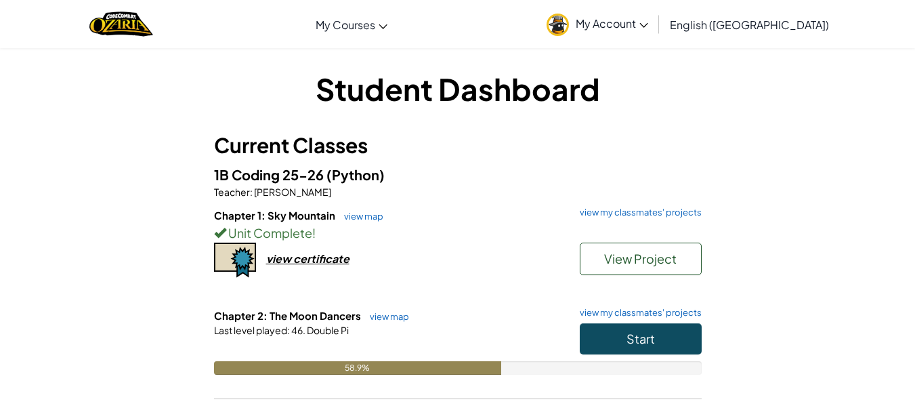
scroll to position [88, 0]
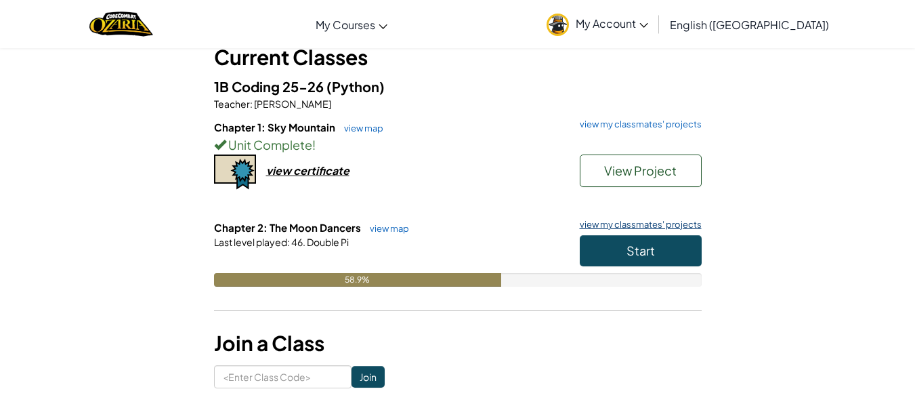
click at [616, 224] on link "view my classmates' projects" at bounding box center [637, 224] width 129 height 9
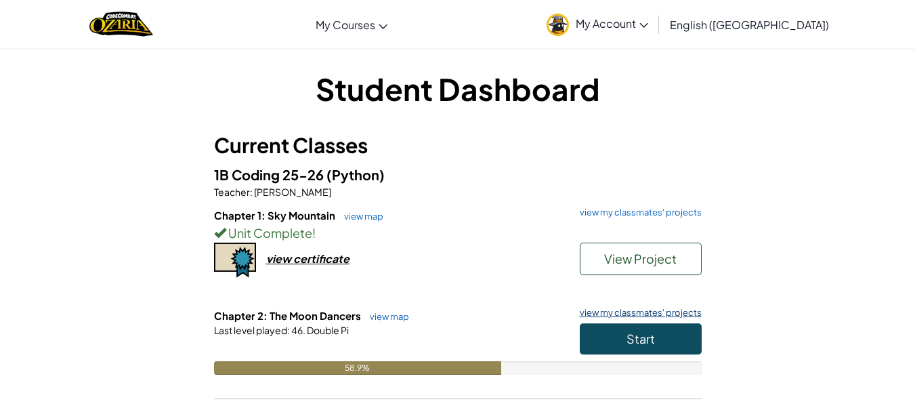
click at [644, 312] on link "view my classmates' projects" at bounding box center [637, 312] width 129 height 9
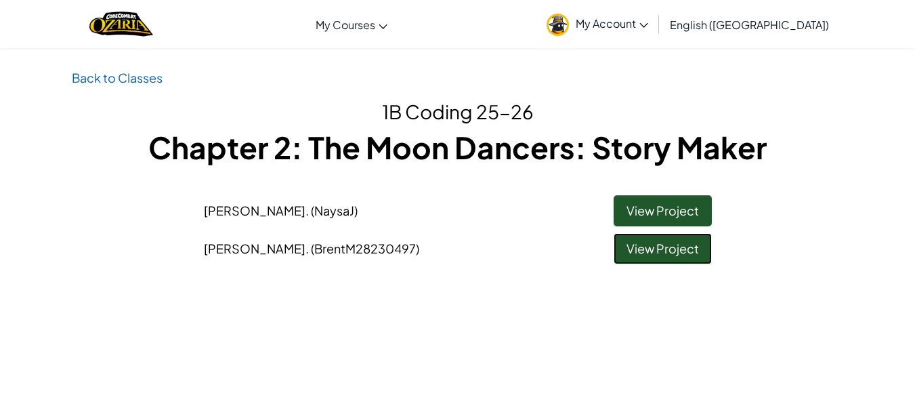
click at [652, 260] on link "View Project" at bounding box center [663, 248] width 98 height 31
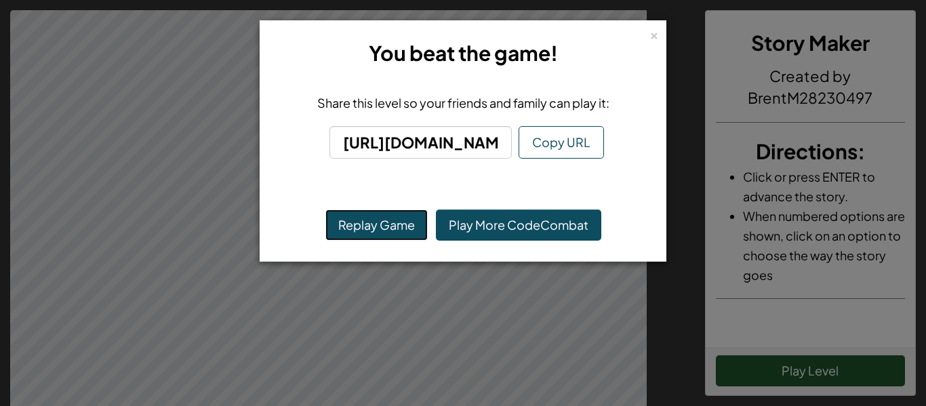
click at [377, 232] on button "Replay Game" at bounding box center [376, 224] width 102 height 31
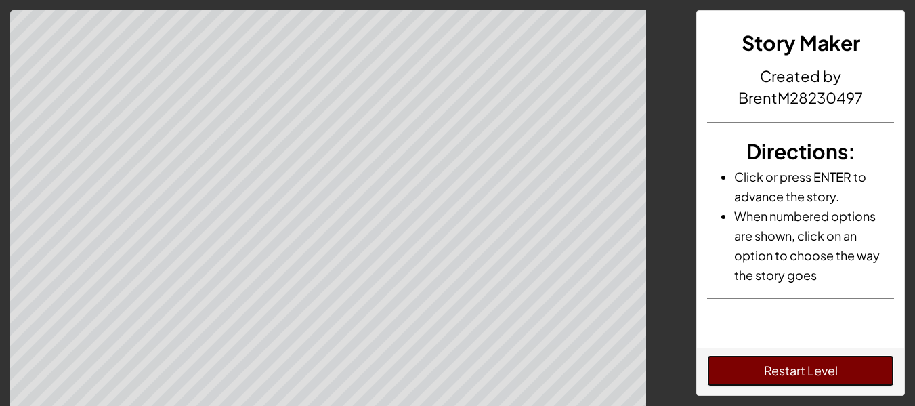
click at [751, 371] on button "Restart Level" at bounding box center [800, 370] width 187 height 31
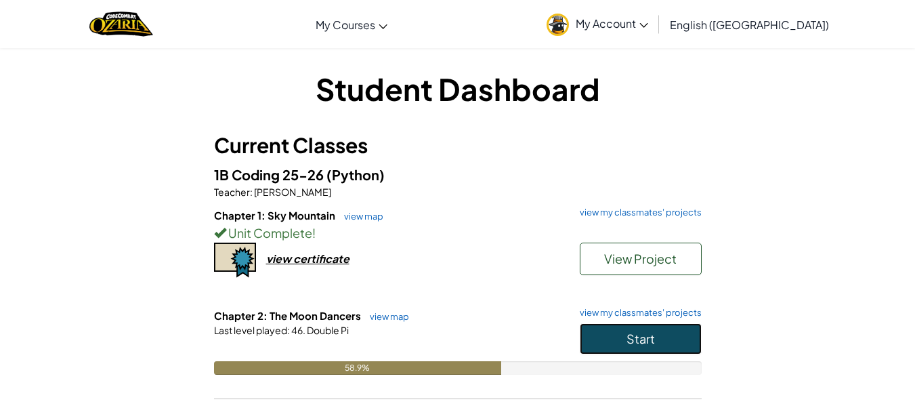
click at [625, 330] on button "Start" at bounding box center [641, 338] width 122 height 31
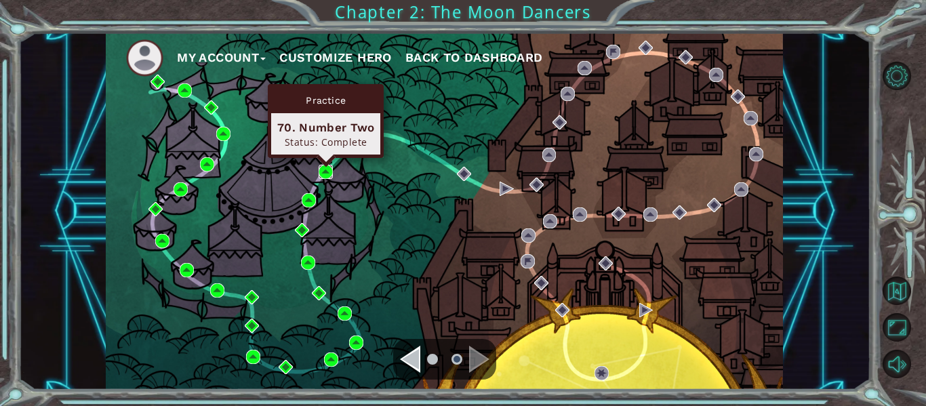
click at [322, 169] on img at bounding box center [325, 172] width 14 height 14
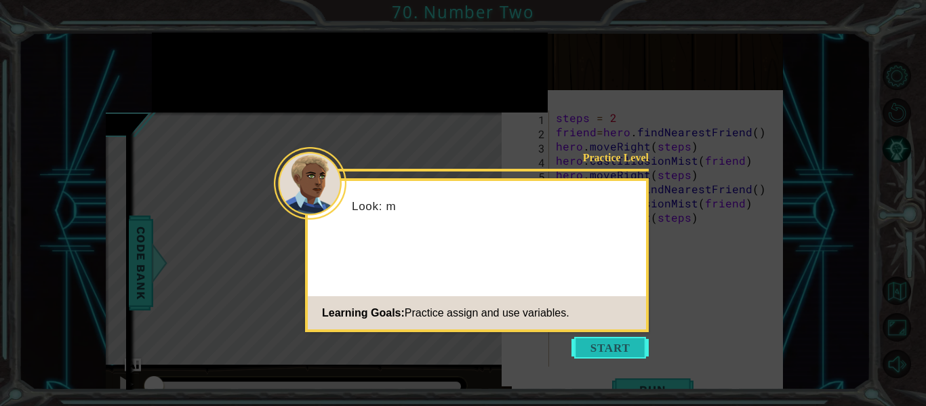
click at [610, 356] on button "Start" at bounding box center [609, 348] width 77 height 22
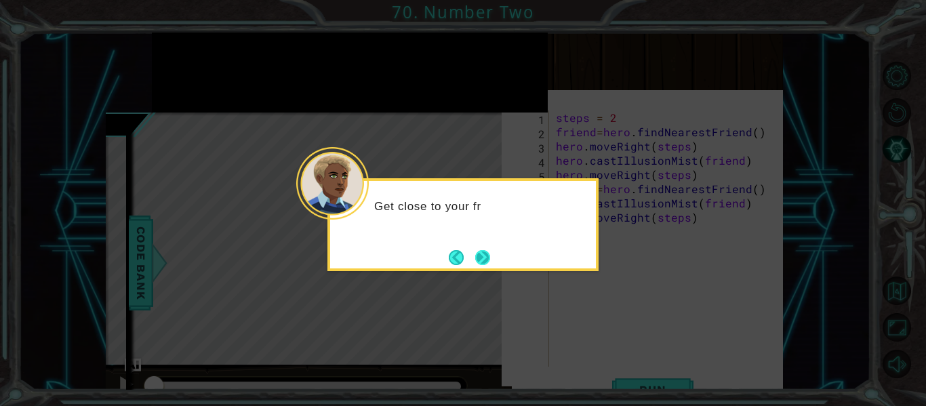
click at [478, 255] on button "Next" at bounding box center [482, 257] width 15 height 15
click at [477, 255] on button "Next" at bounding box center [482, 257] width 15 height 15
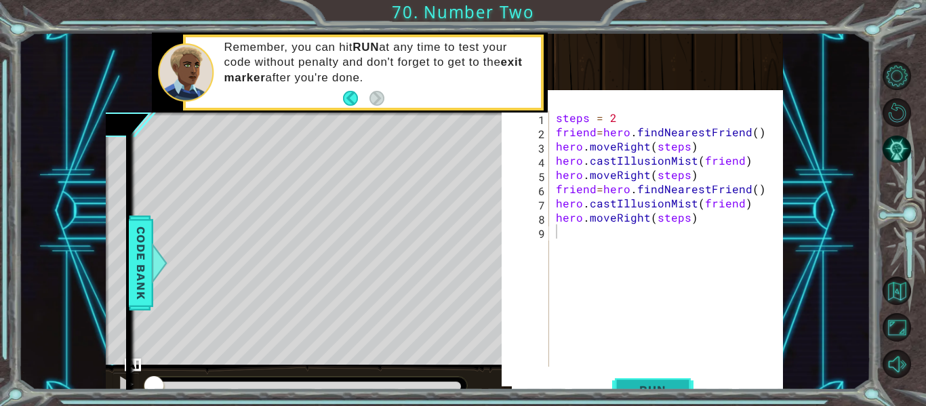
click at [660, 379] on button "Run" at bounding box center [652, 390] width 81 height 38
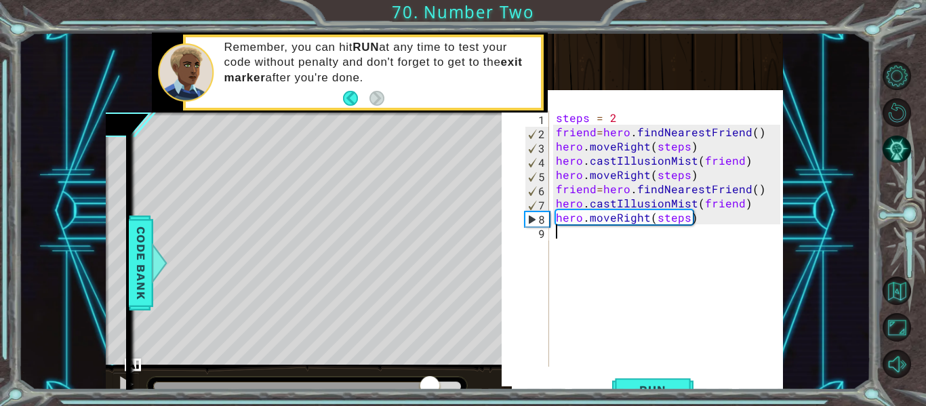
drag, startPoint x: 173, startPoint y: 381, endPoint x: 432, endPoint y: 371, distance: 258.4
click at [432, 371] on div at bounding box center [304, 386] width 396 height 43
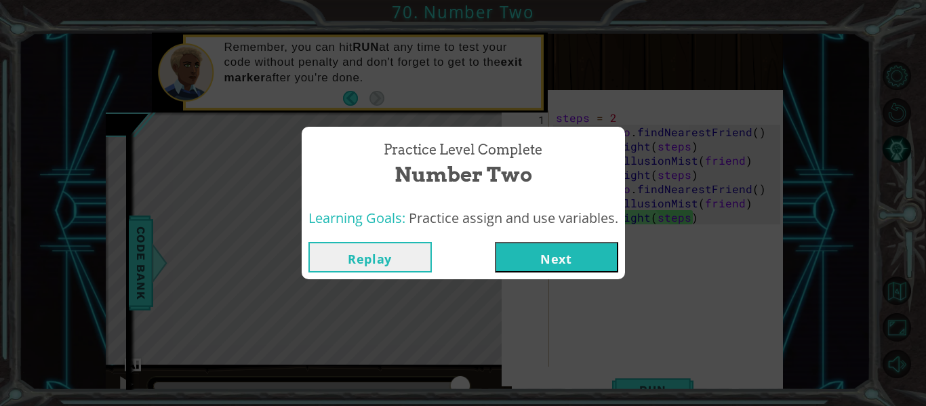
click at [568, 261] on button "Next" at bounding box center [556, 257] width 123 height 30
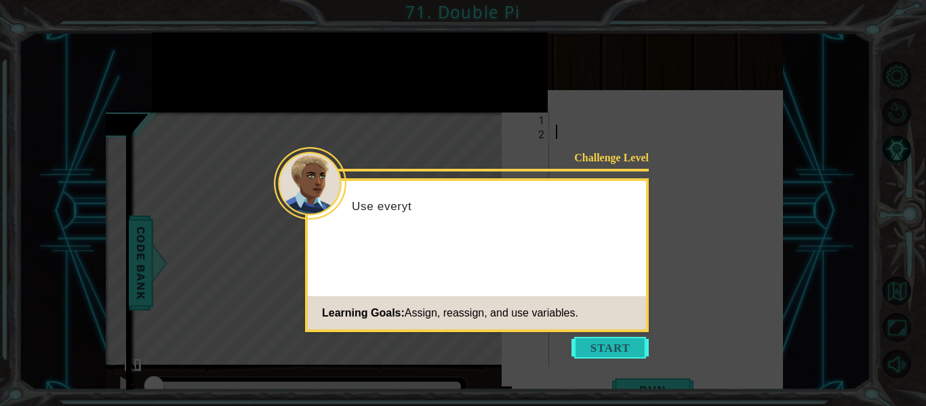
click at [615, 352] on button "Start" at bounding box center [609, 348] width 77 height 22
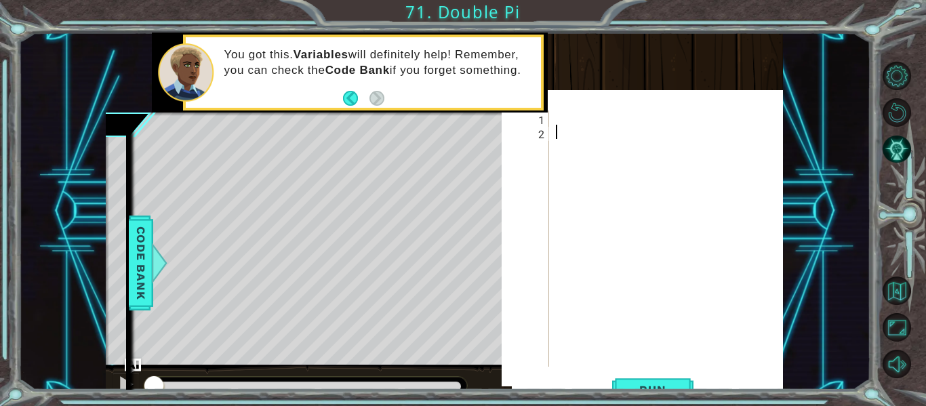
click at [581, 121] on div at bounding box center [670, 252] width 234 height 285
type textarea "cb"
click at [915, 58] on div at bounding box center [904, 220] width 41 height 325
click at [377, 378] on div "methods hero use(thing) moveUp(steps) moveDown(steps) moveLeft(steps) moveRight…" at bounding box center [444, 221] width 677 height 376
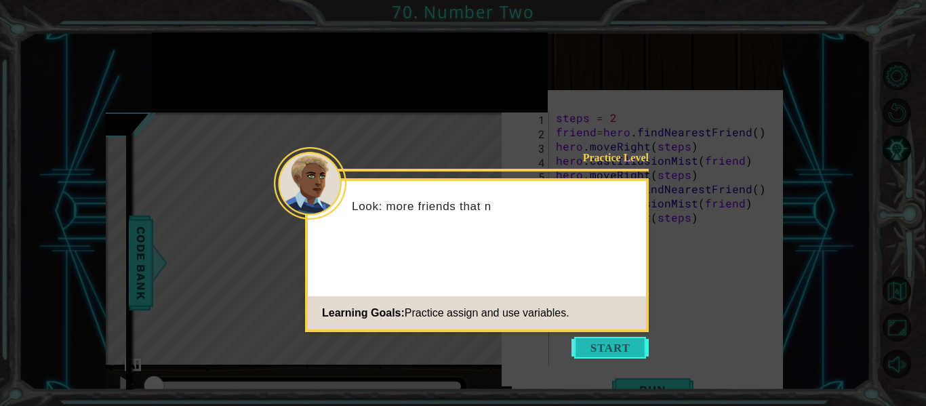
click at [642, 348] on button "Start" at bounding box center [609, 348] width 77 height 22
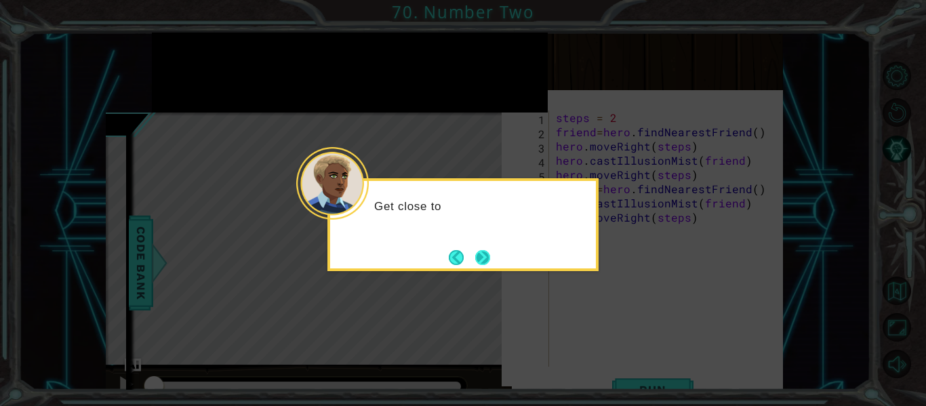
click at [480, 254] on button "Next" at bounding box center [482, 257] width 15 height 15
click at [482, 254] on button "Next" at bounding box center [482, 257] width 15 height 15
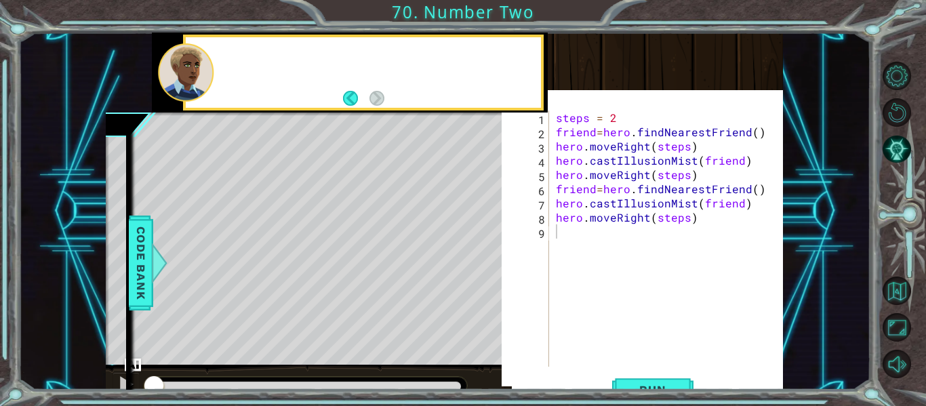
click at [482, 254] on div "Level Map" at bounding box center [419, 311] width 626 height 399
click at [629, 377] on button "Run" at bounding box center [652, 390] width 81 height 38
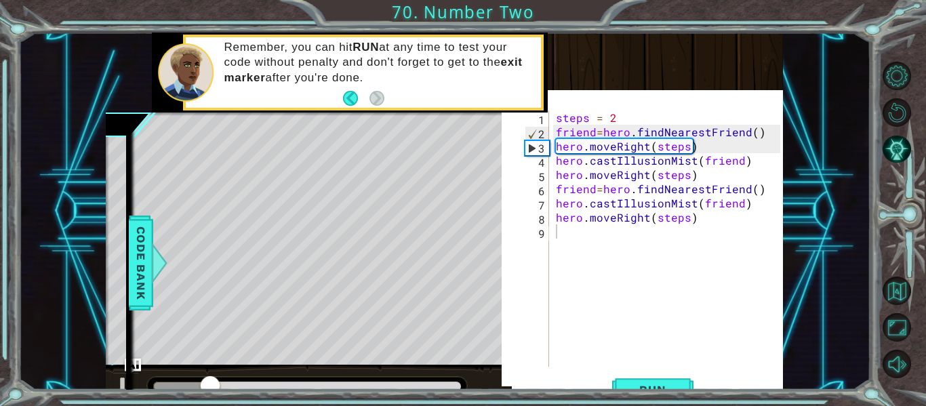
drag, startPoint x: 337, startPoint y: 233, endPoint x: 291, endPoint y: 232, distance: 46.1
click at [291, 232] on div "Level Map" at bounding box center [419, 311] width 626 height 399
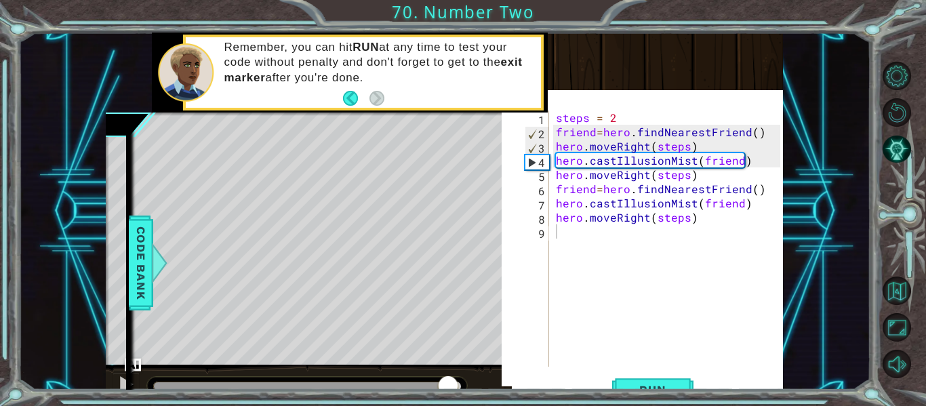
click at [448, 385] on div at bounding box center [307, 385] width 308 height 9
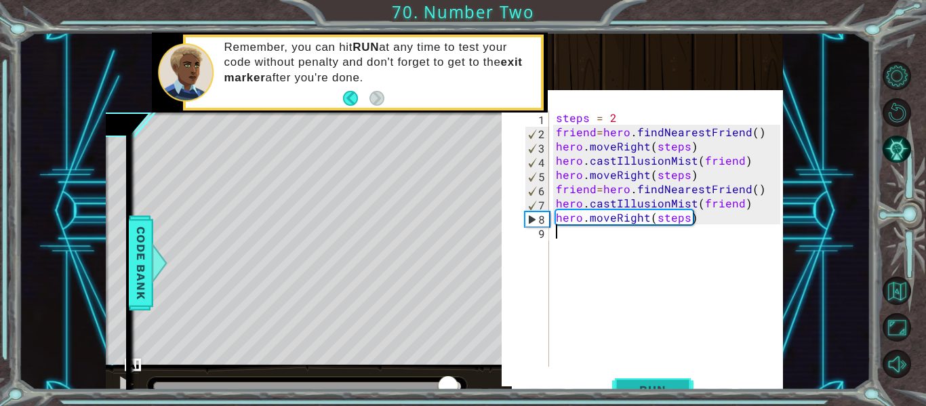
click at [647, 382] on button "Run" at bounding box center [652, 390] width 81 height 38
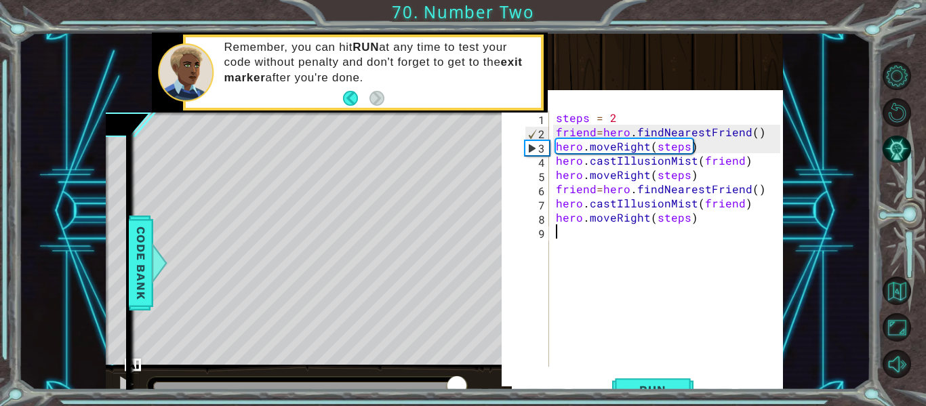
click at [458, 386] on div at bounding box center [307, 385] width 308 height 9
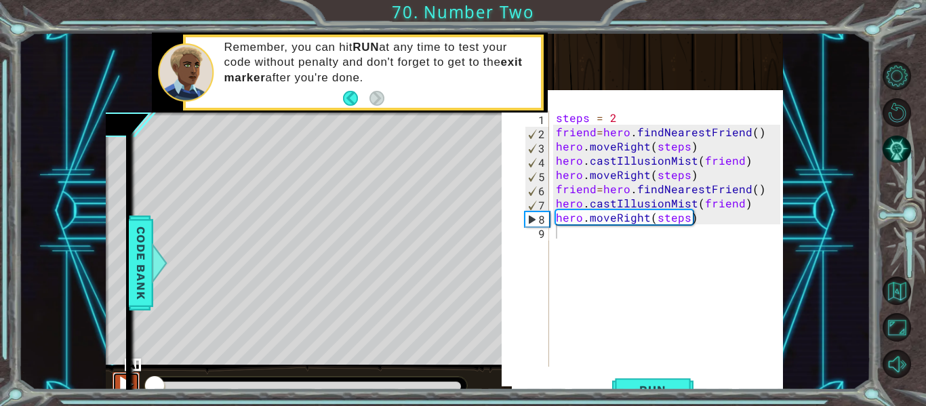
click at [131, 380] on div at bounding box center [126, 384] width 18 height 18
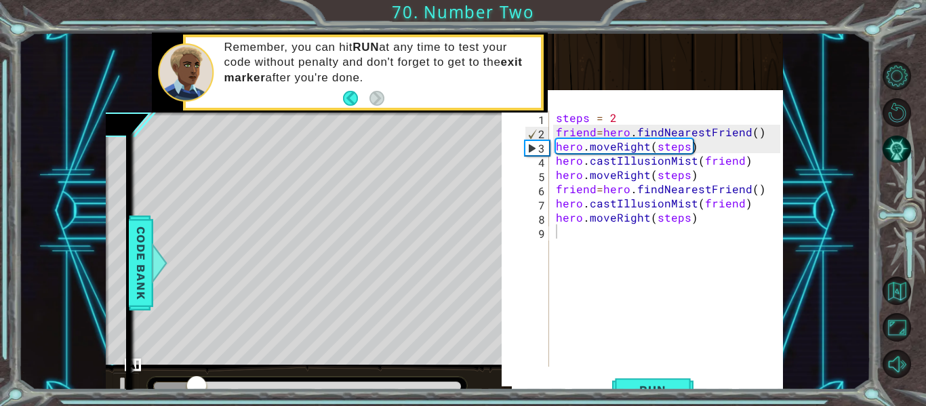
click at [442, 378] on div at bounding box center [307, 386] width 320 height 18
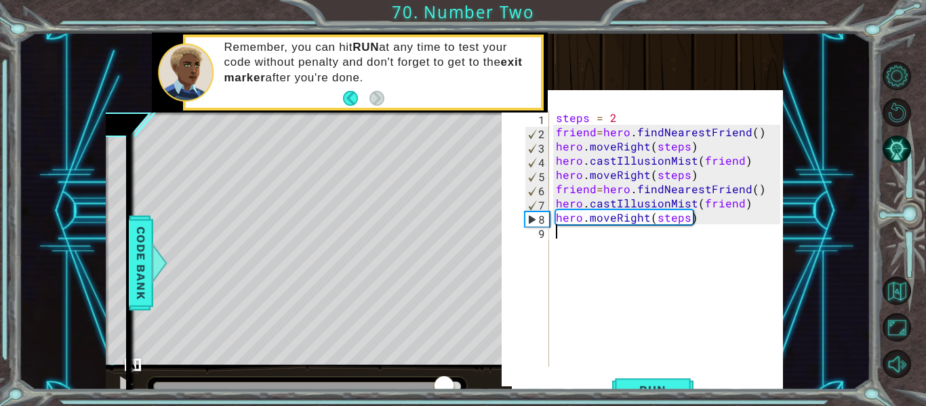
click at [444, 381] on div at bounding box center [307, 385] width 308 height 9
click at [124, 385] on div "methods hero use(thing) moveUp(steps) moveDown(steps) moveLeft(steps) moveRight…" at bounding box center [114, 262] width 23 height 291
click at [138, 382] on button at bounding box center [125, 386] width 27 height 28
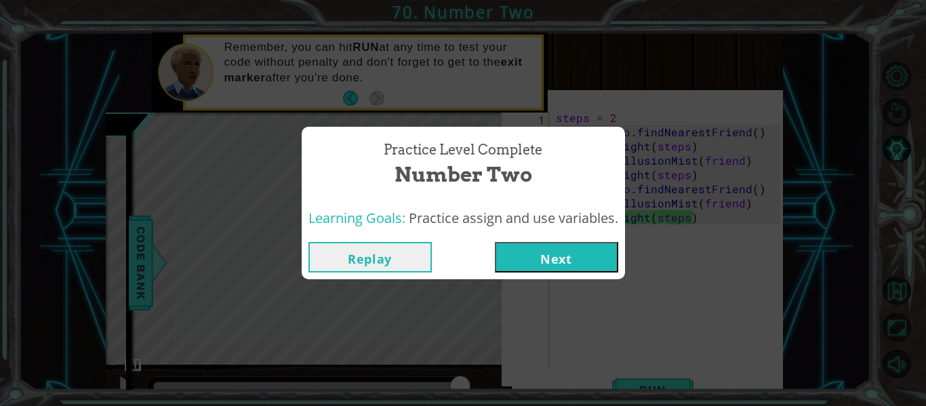
click at [569, 264] on button "Next" at bounding box center [556, 257] width 123 height 30
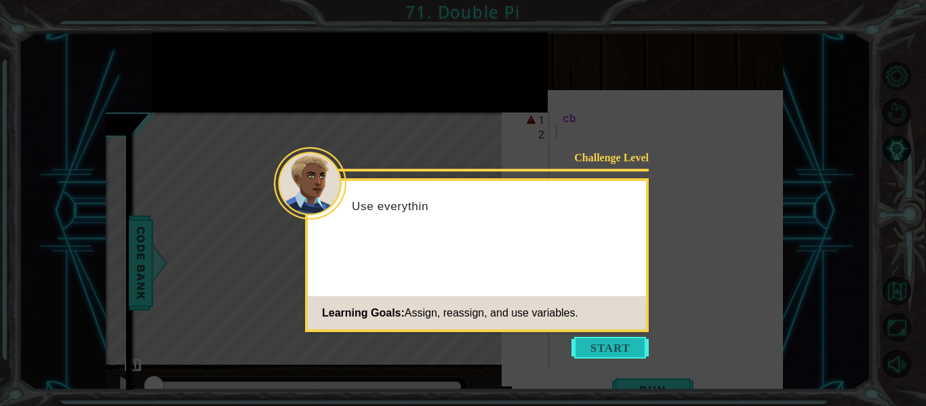
click at [612, 343] on button "Start" at bounding box center [609, 348] width 77 height 22
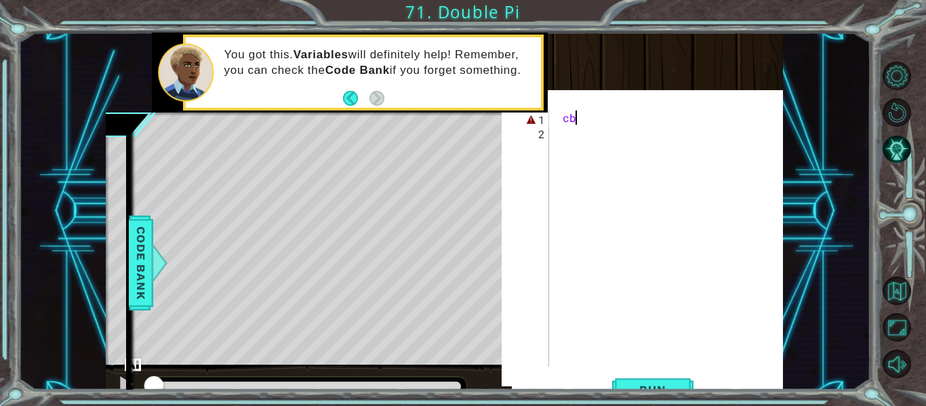
click at [647, 118] on div "cb" at bounding box center [670, 252] width 234 height 285
type textarea "c"
drag, startPoint x: 647, startPoint y: 118, endPoint x: 634, endPoint y: 115, distance: 13.8
click at [634, 115] on div "c" at bounding box center [670, 252] width 234 height 285
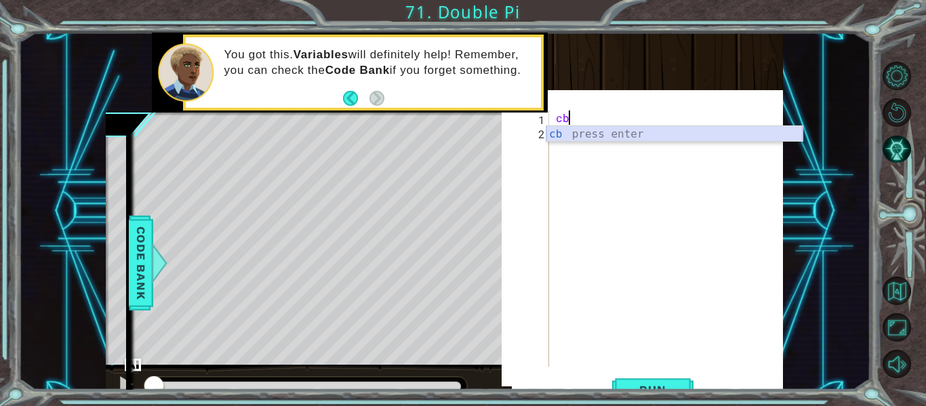
click at [593, 133] on div "cb press enter" at bounding box center [674, 150] width 256 height 49
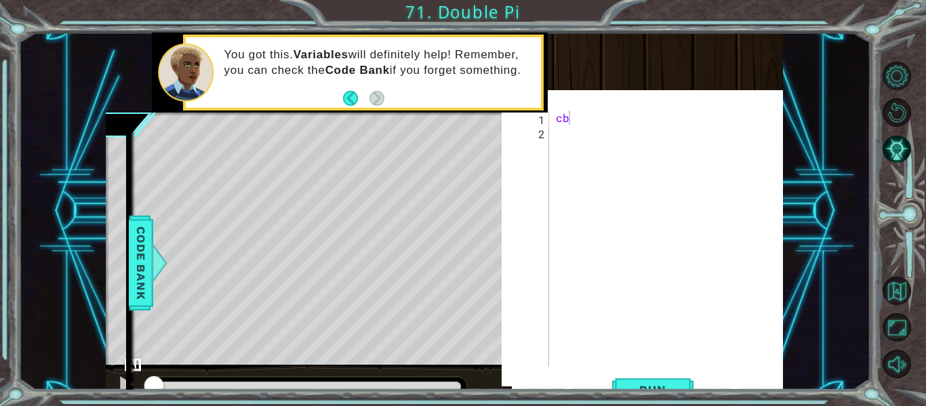
click at [652, 399] on div "1 ההההההההההההההההההההההההההההההההההההההההההההההההההההההההההההההההההההההההההההה…" at bounding box center [463, 203] width 926 height 406
click at [654, 386] on span "Run" at bounding box center [652, 390] width 54 height 14
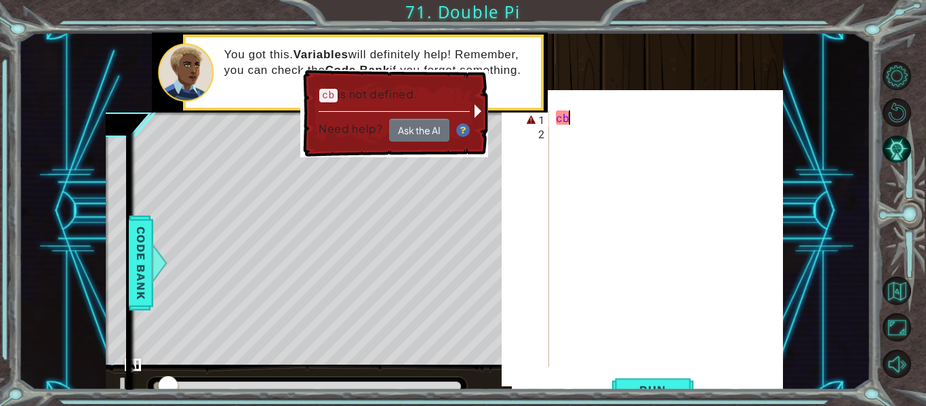
click at [598, 119] on div "cb" at bounding box center [670, 252] width 234 height 285
type textarea "c"
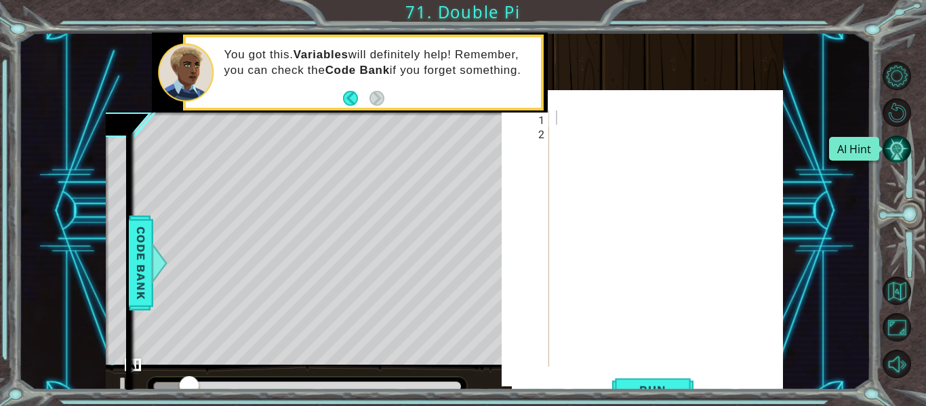
click at [894, 149] on button "AI Hint" at bounding box center [896, 149] width 28 height 28
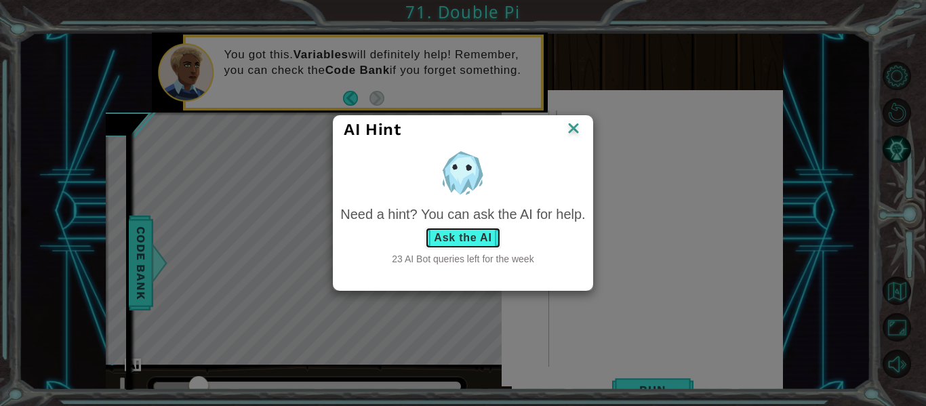
click at [474, 239] on button "Ask the AI" at bounding box center [462, 238] width 75 height 22
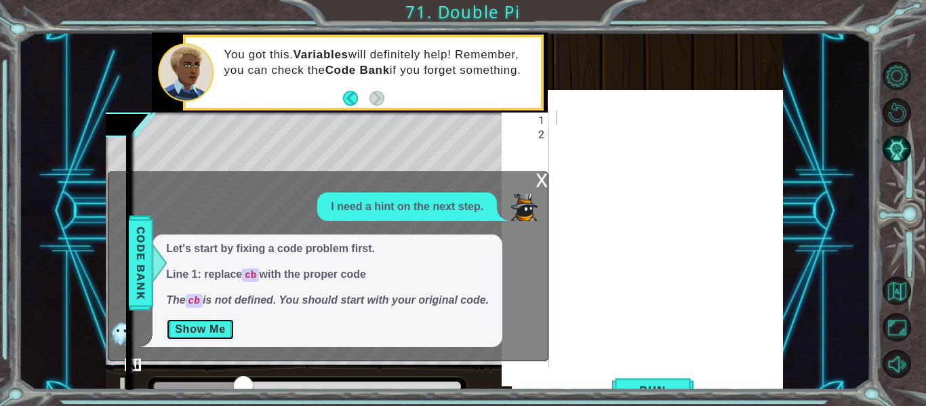
click at [211, 327] on button "Show Me" at bounding box center [200, 329] width 68 height 22
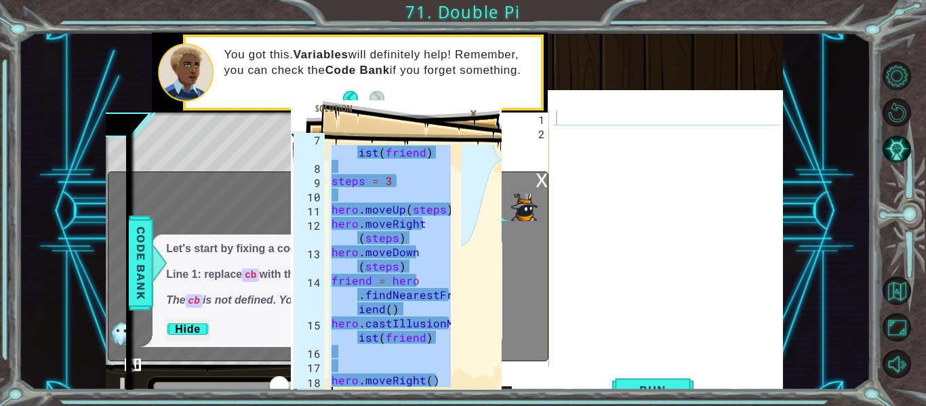
scroll to position [157, 0]
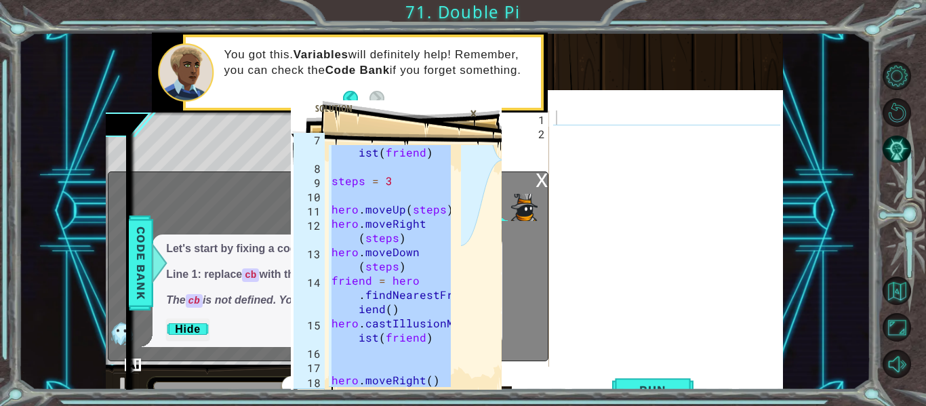
drag, startPoint x: 330, startPoint y: 152, endPoint x: 472, endPoint y: 401, distance: 286.2
click at [472, 401] on div "steps = 2 7 8 9 10 11 12 13 14 15 16 17 18 19 hero . castIllusionM ist ( friend…" at bounding box center [463, 203] width 926 height 406
type textarea "hero.moveRight()"
click at [561, 118] on div at bounding box center [670, 252] width 234 height 285
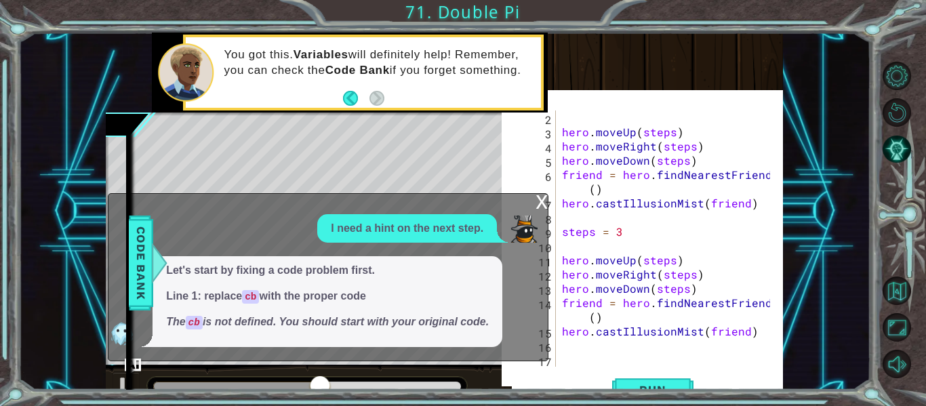
scroll to position [57, 0]
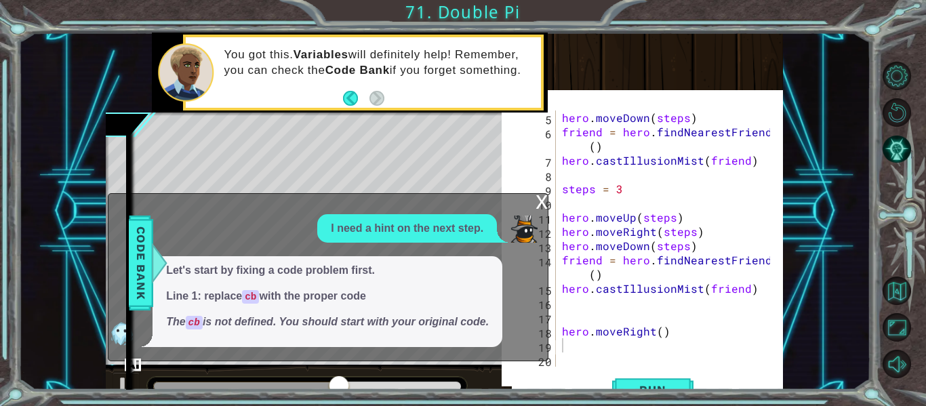
click at [537, 204] on div "x" at bounding box center [541, 201] width 12 height 14
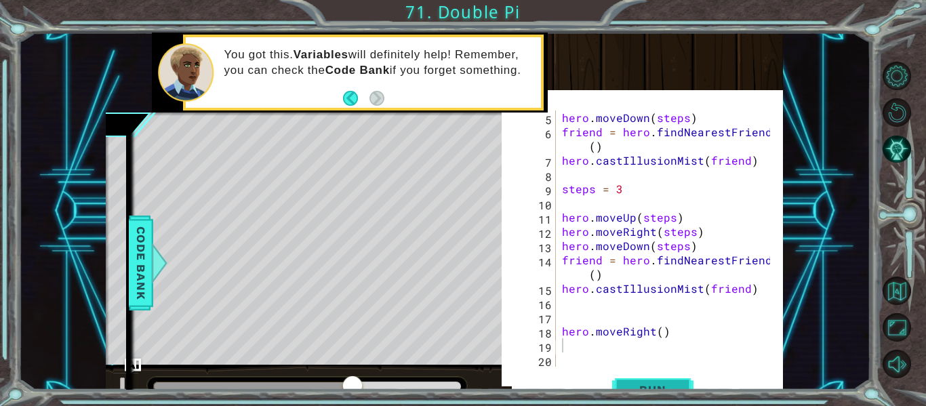
click at [678, 381] on button "Run" at bounding box center [652, 390] width 81 height 38
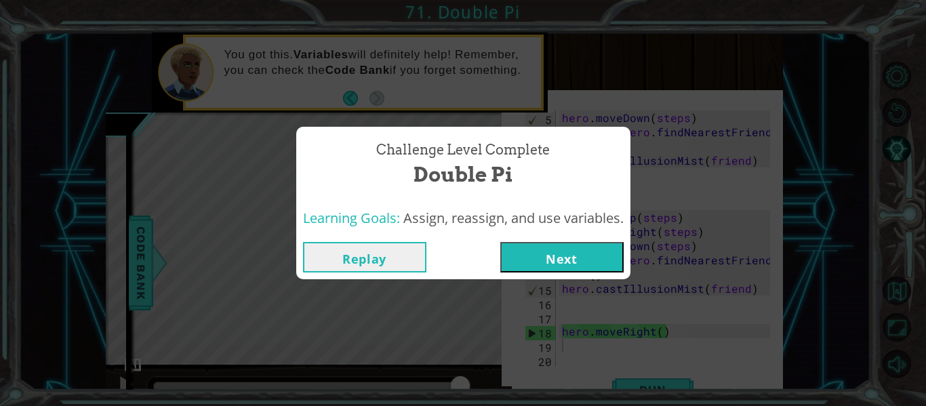
click at [550, 256] on button "Next" at bounding box center [561, 257] width 123 height 30
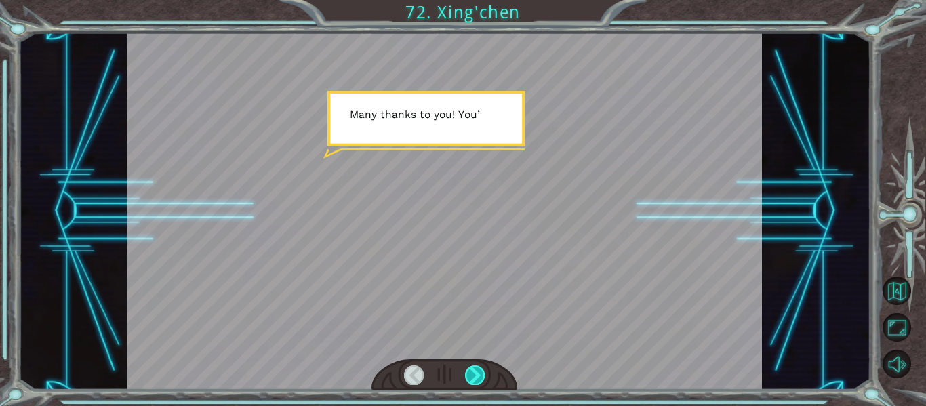
click at [476, 371] on div at bounding box center [475, 374] width 20 height 19
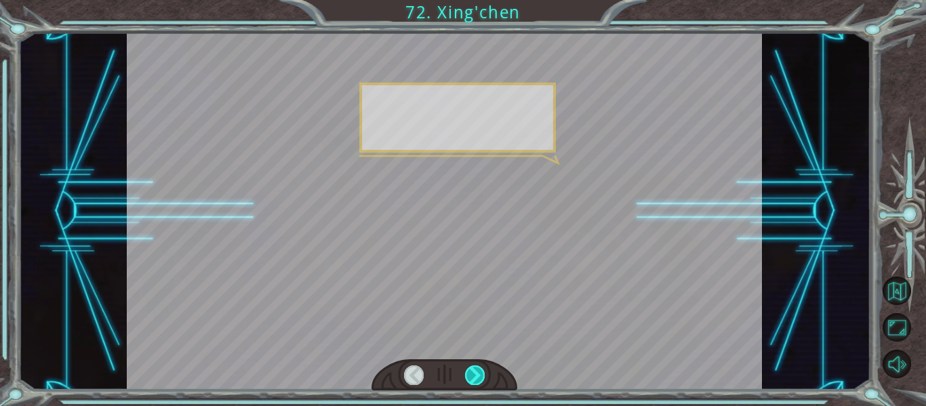
click at [476, 371] on div at bounding box center [475, 374] width 20 height 19
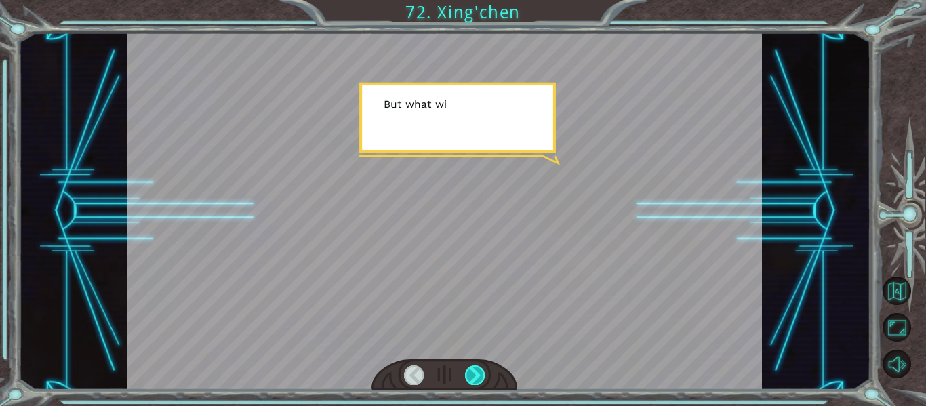
click at [476, 371] on div at bounding box center [475, 374] width 20 height 19
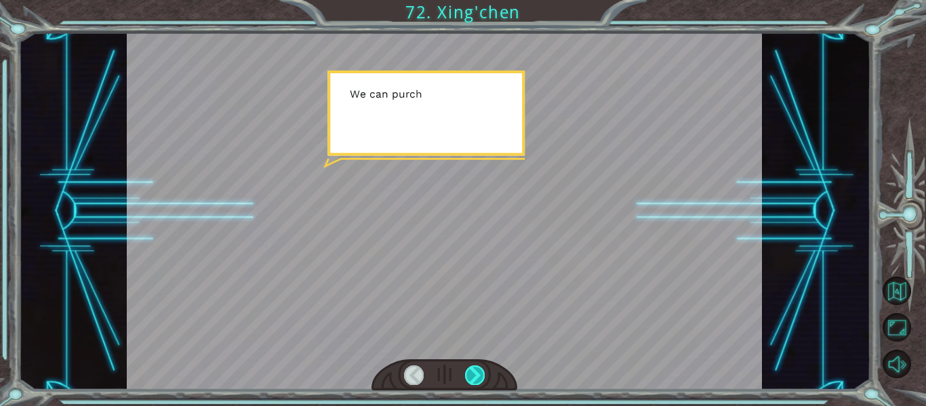
click at [476, 371] on div at bounding box center [475, 374] width 20 height 19
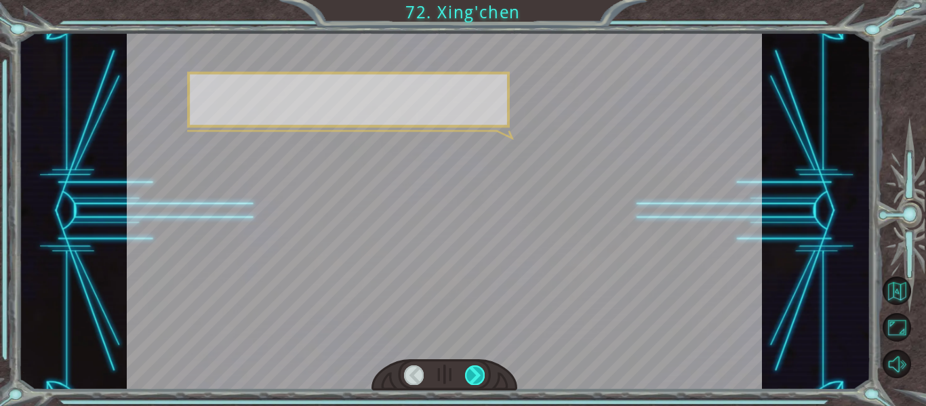
click at [476, 371] on div at bounding box center [475, 374] width 20 height 19
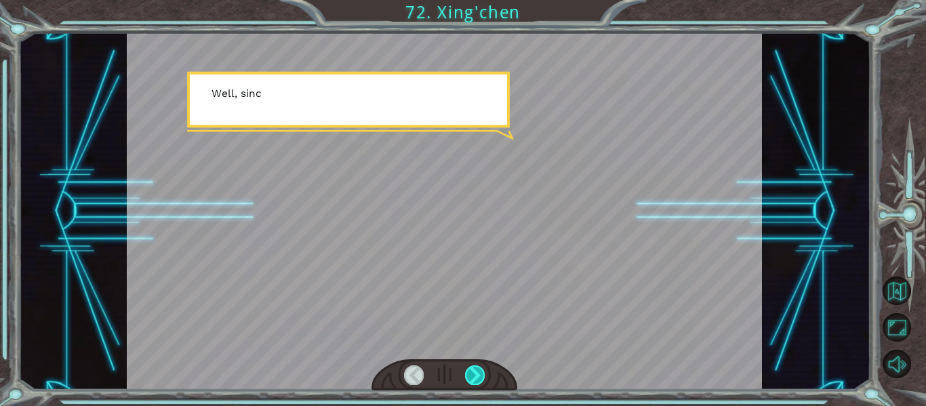
click at [476, 371] on div at bounding box center [475, 374] width 20 height 19
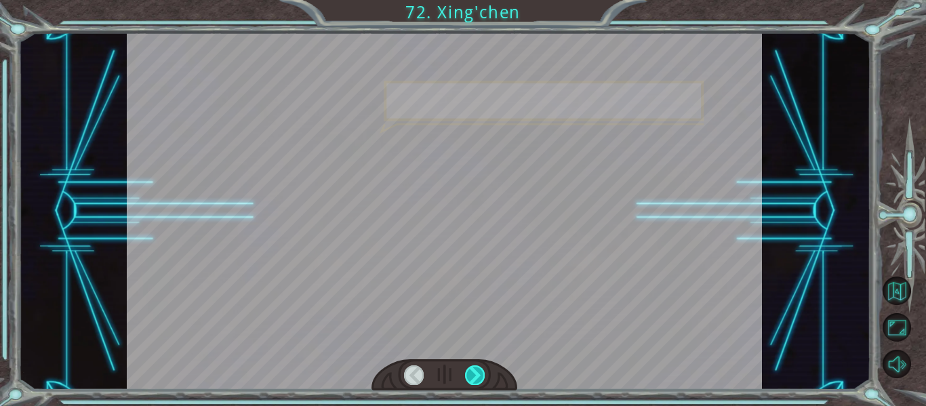
click at [476, 371] on div at bounding box center [475, 374] width 20 height 19
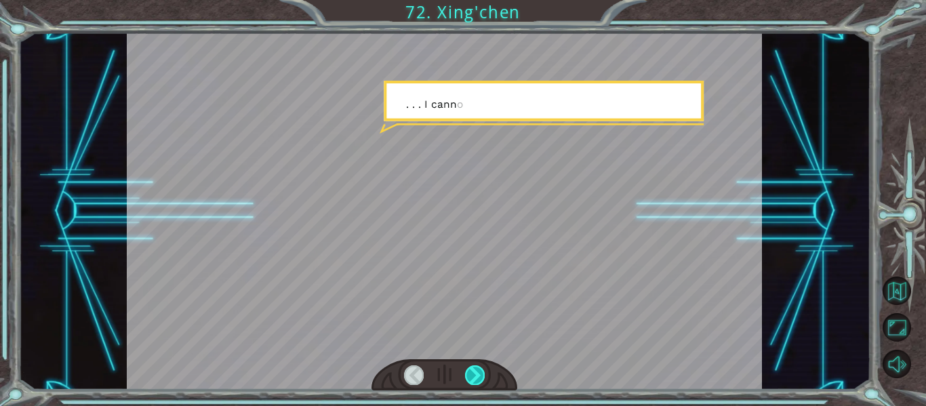
click at [476, 371] on div at bounding box center [475, 374] width 20 height 19
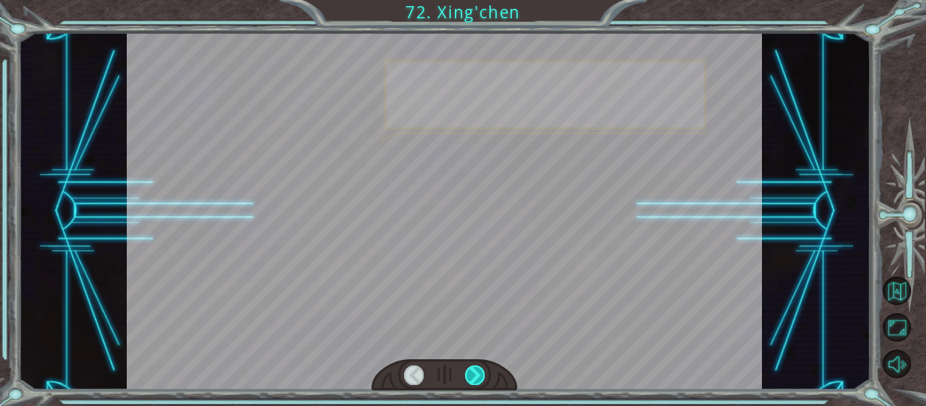
click at [476, 371] on div at bounding box center [475, 374] width 20 height 19
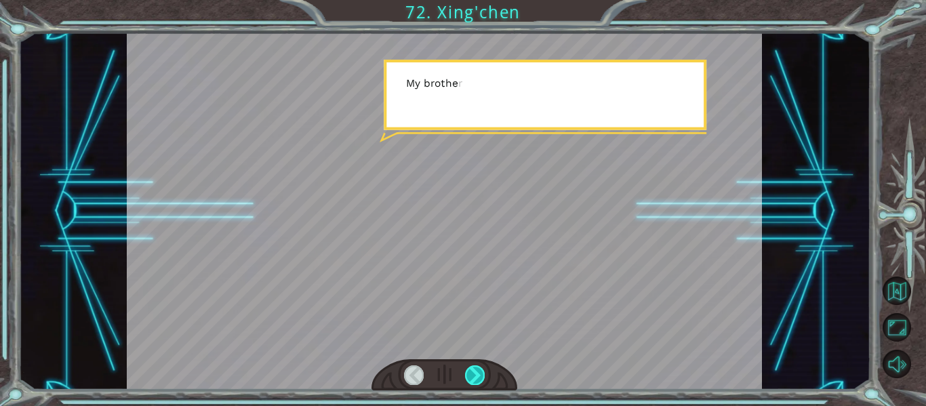
click at [476, 371] on div at bounding box center [475, 374] width 20 height 19
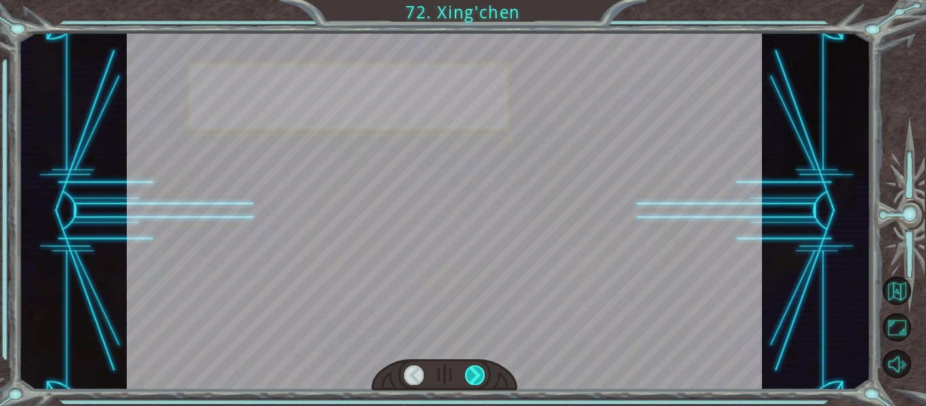
click at [476, 371] on div at bounding box center [475, 374] width 20 height 19
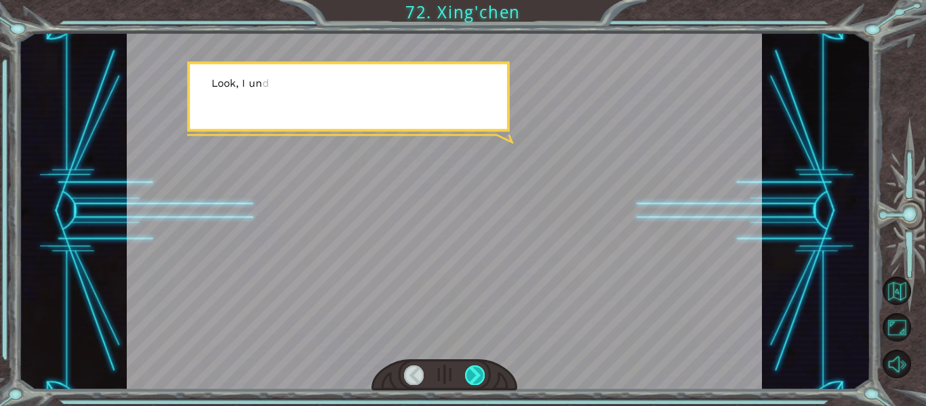
click at [476, 371] on div at bounding box center [475, 374] width 20 height 19
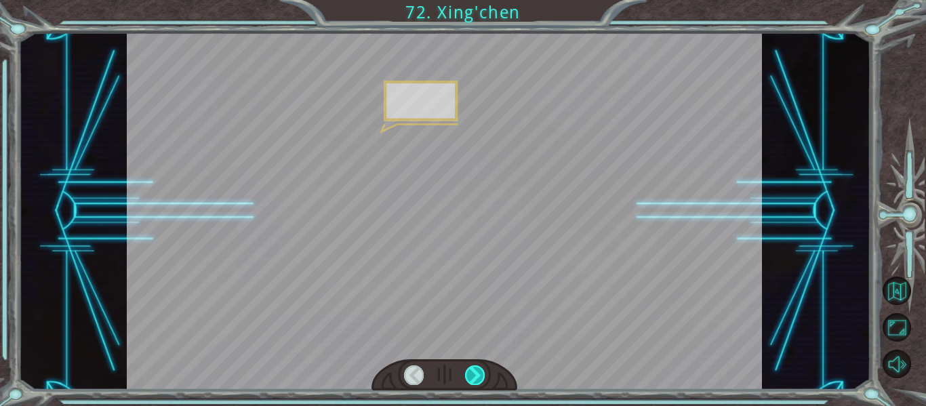
click at [476, 371] on div at bounding box center [475, 374] width 20 height 19
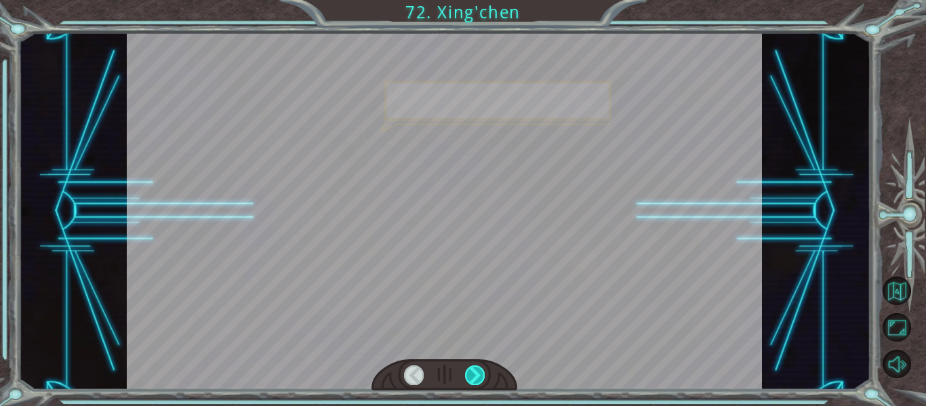
click at [476, 371] on div at bounding box center [475, 374] width 20 height 19
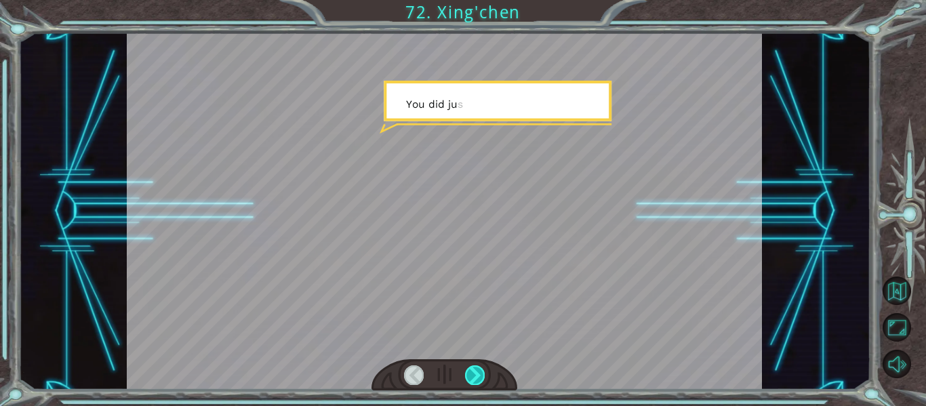
click at [476, 371] on div at bounding box center [475, 374] width 20 height 19
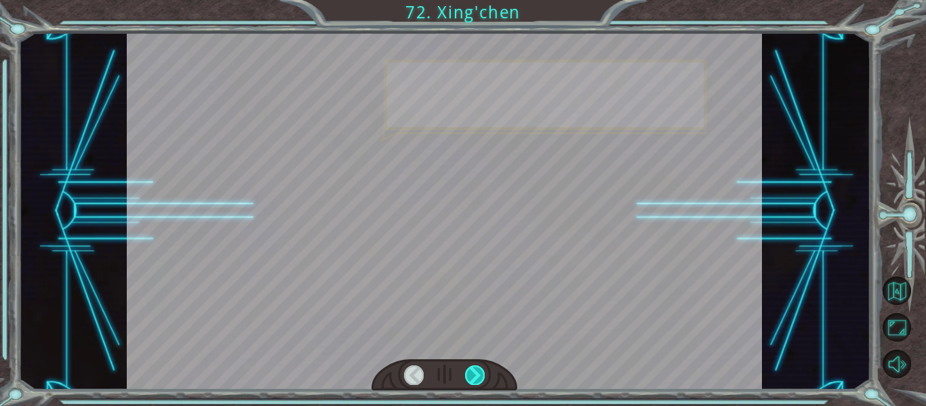
click at [476, 371] on div at bounding box center [475, 374] width 20 height 19
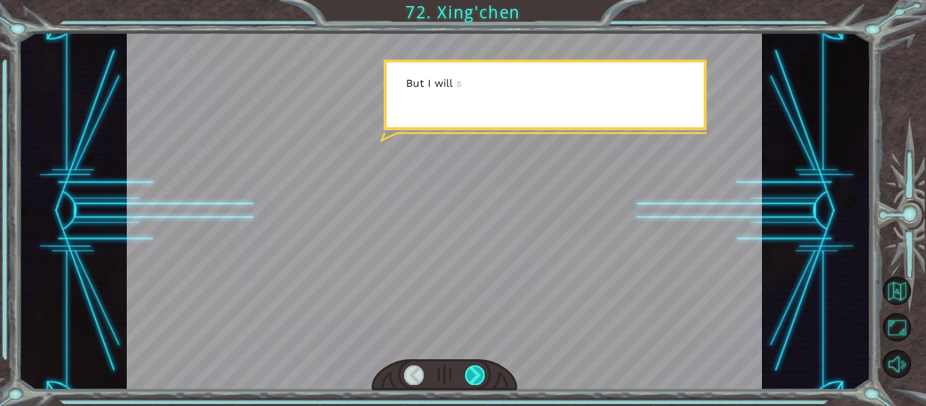
click at [476, 371] on div at bounding box center [475, 374] width 20 height 19
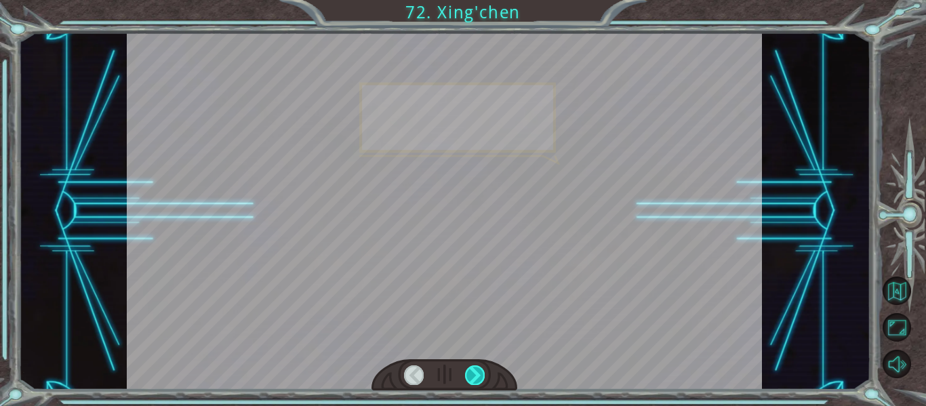
click at [476, 371] on div at bounding box center [475, 374] width 20 height 19
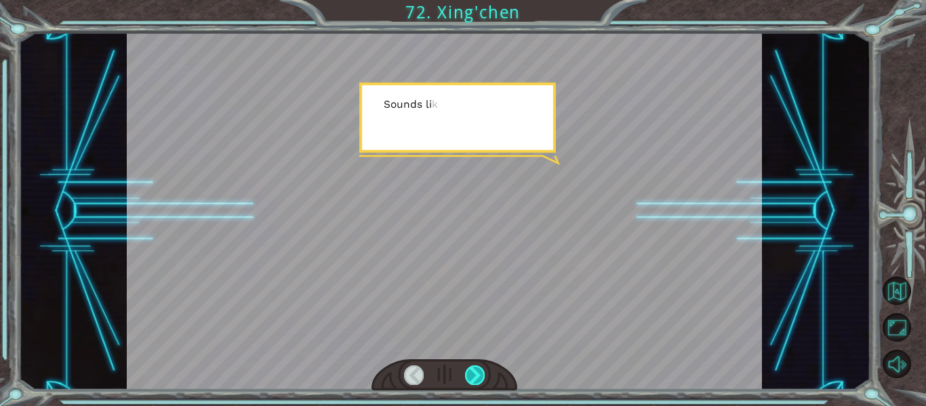
click at [476, 371] on div at bounding box center [475, 374] width 20 height 19
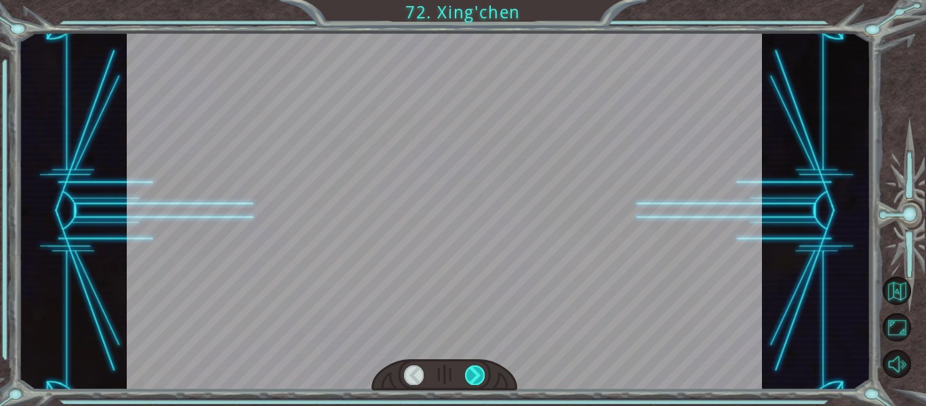
click at [476, 371] on div at bounding box center [475, 374] width 20 height 19
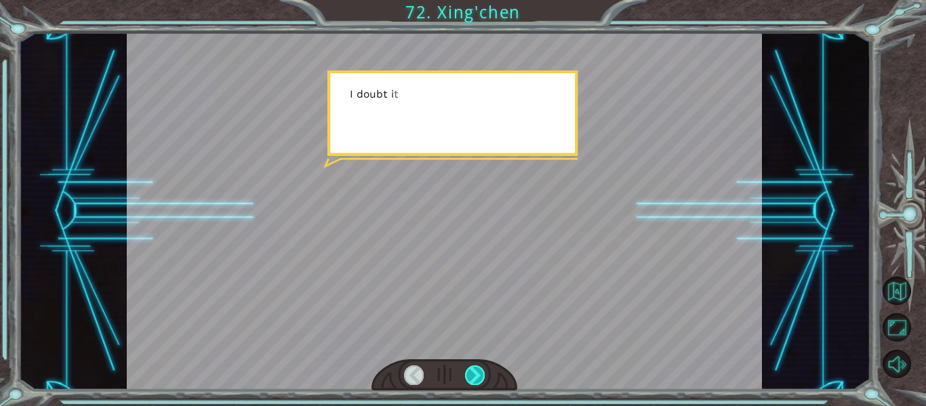
click at [476, 371] on div at bounding box center [475, 374] width 20 height 19
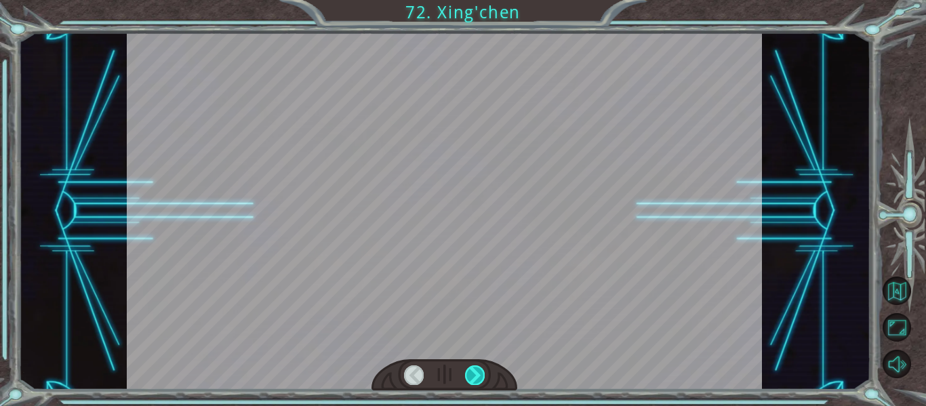
click at [476, 371] on div at bounding box center [475, 374] width 20 height 19
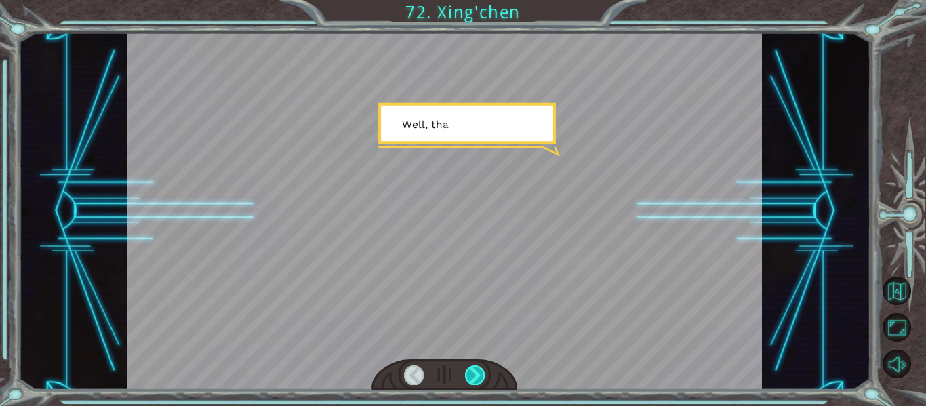
click at [476, 371] on div at bounding box center [475, 374] width 20 height 19
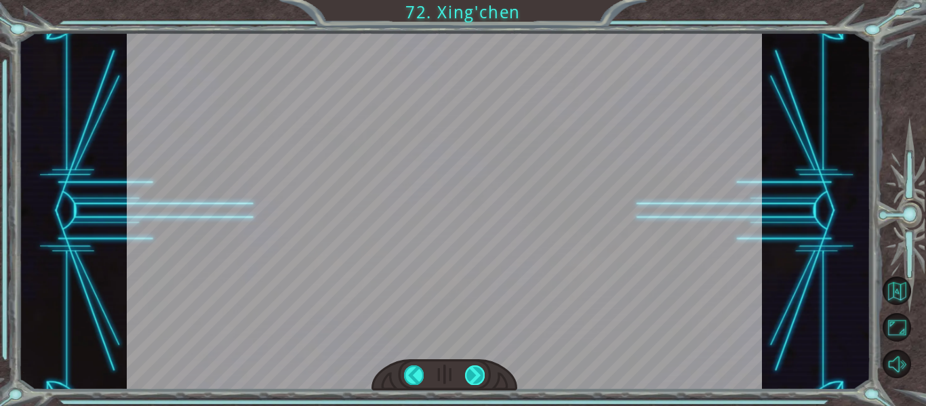
click at [476, 0] on div "Temporary Text M a n y t h a n k s t o y o u ! Y o u ’ v e s a v e d m y p e o …" at bounding box center [463, 0] width 926 height 0
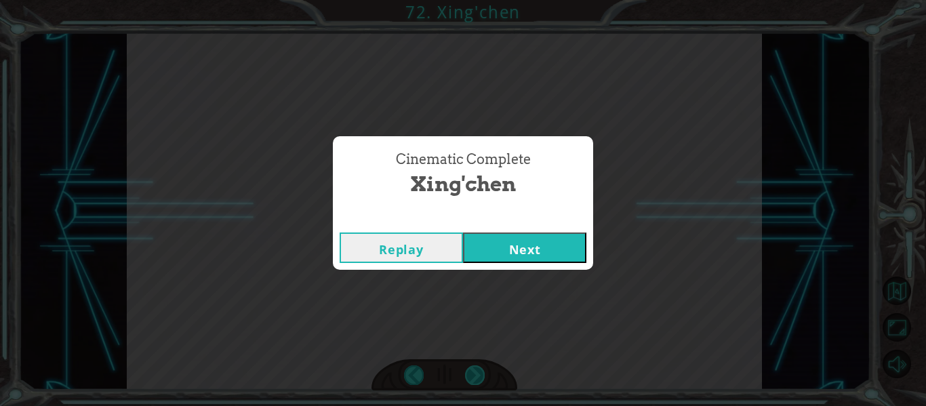
click at [476, 371] on div "Cinematic Complete Xing'chen Replay Next" at bounding box center [463, 203] width 926 height 406
click at [510, 251] on button "Next" at bounding box center [524, 247] width 123 height 30
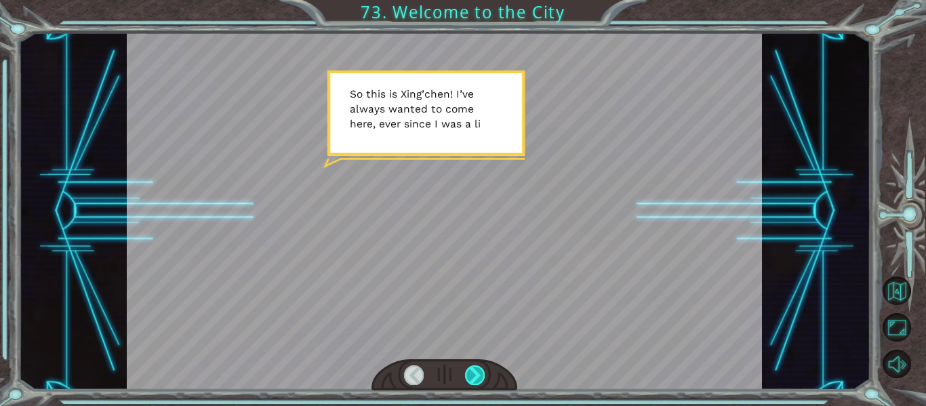
click at [475, 370] on div at bounding box center [475, 374] width 20 height 19
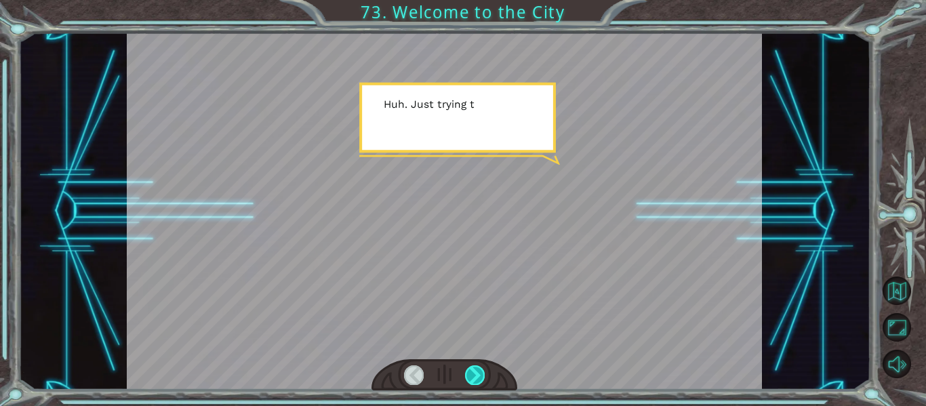
click at [475, 370] on div at bounding box center [475, 374] width 20 height 19
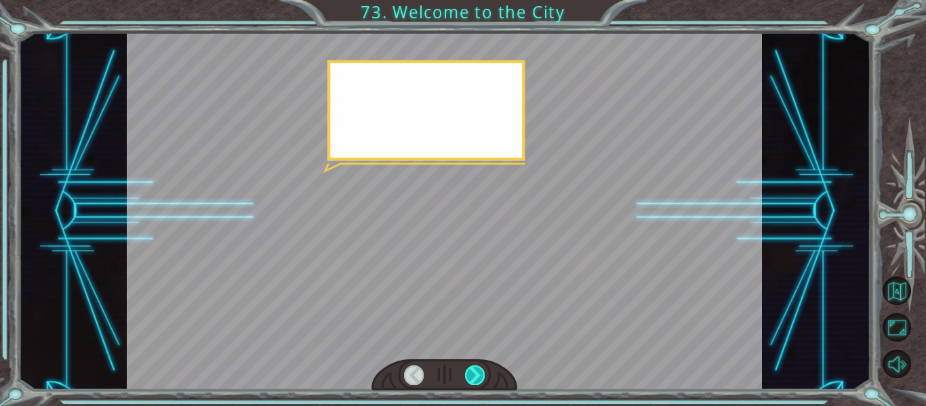
click at [475, 370] on div at bounding box center [475, 374] width 20 height 19
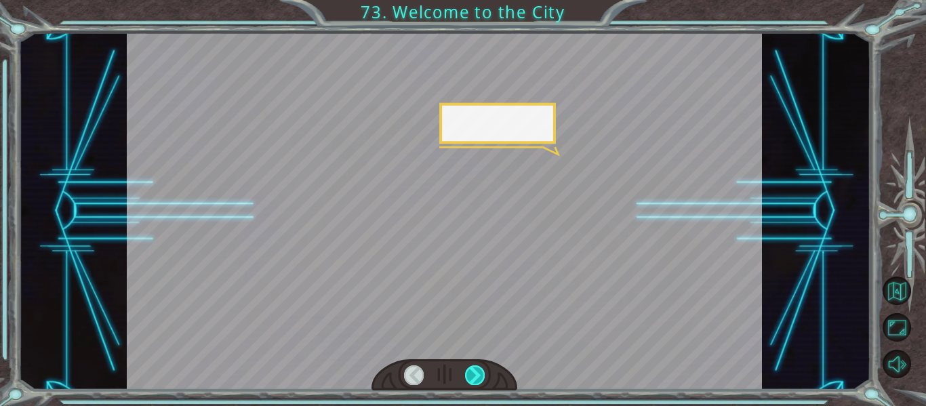
click at [475, 370] on div at bounding box center [475, 374] width 20 height 19
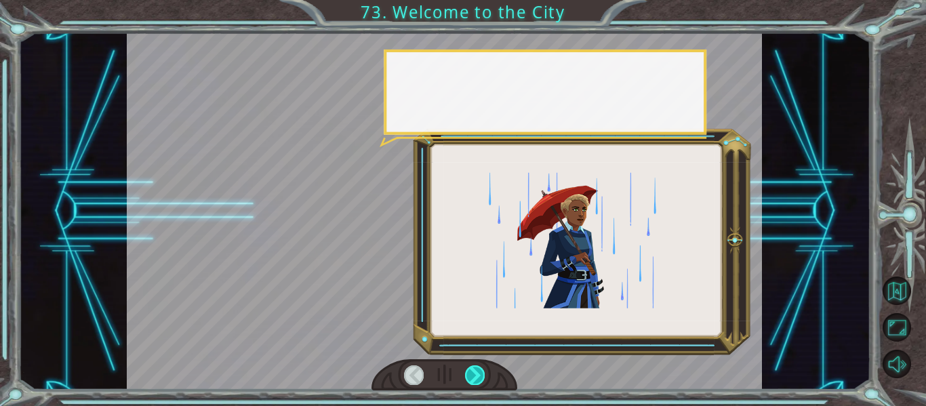
click at [475, 370] on div at bounding box center [475, 374] width 20 height 19
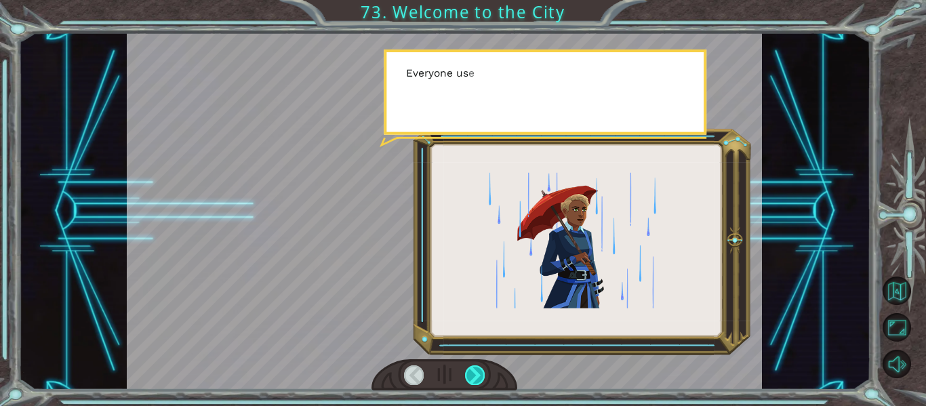
click at [475, 370] on div at bounding box center [475, 374] width 20 height 19
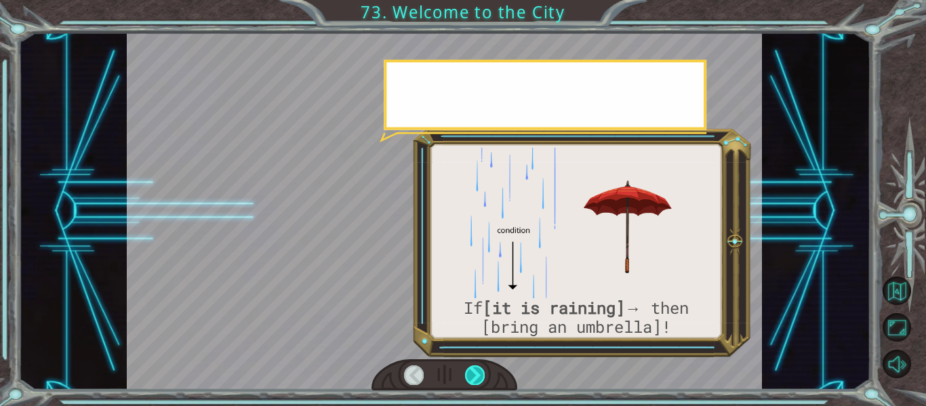
click at [475, 370] on div at bounding box center [475, 374] width 20 height 19
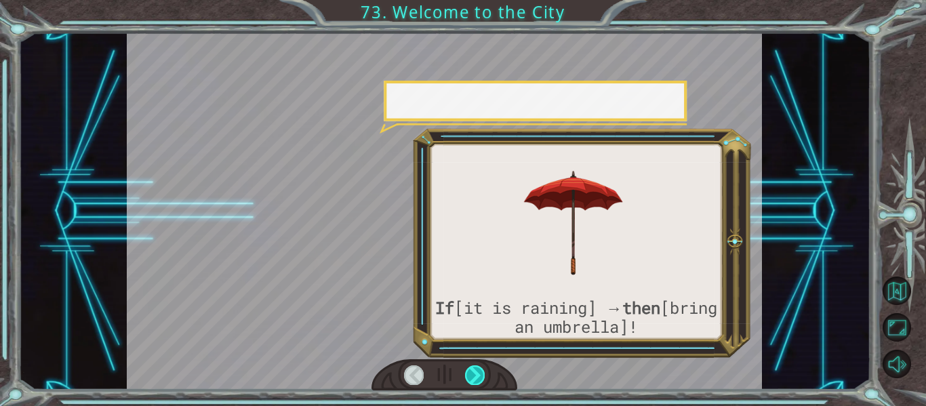
click at [475, 370] on div at bounding box center [475, 374] width 20 height 19
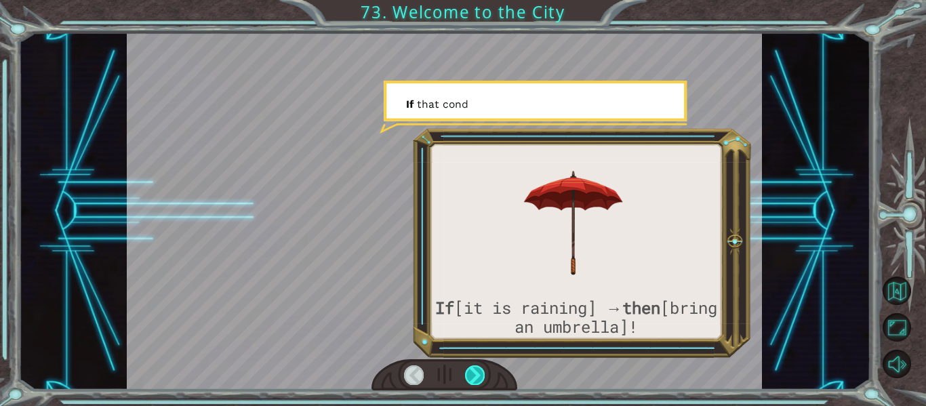
click at [475, 370] on div at bounding box center [475, 374] width 20 height 19
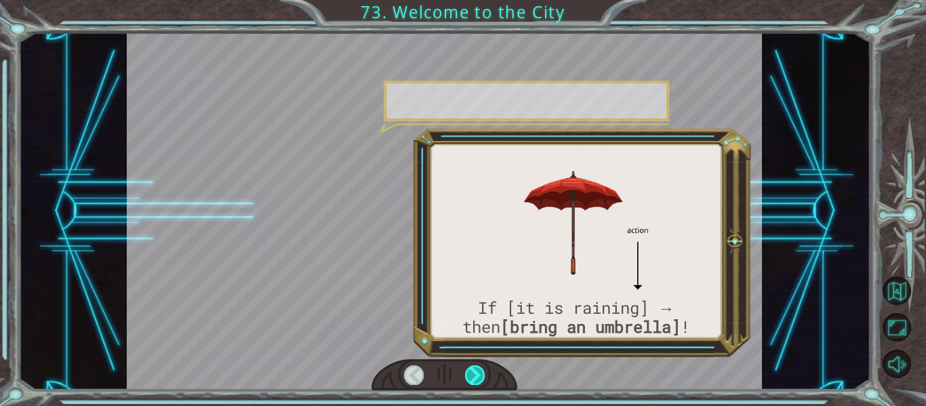
click at [475, 370] on div at bounding box center [475, 374] width 20 height 19
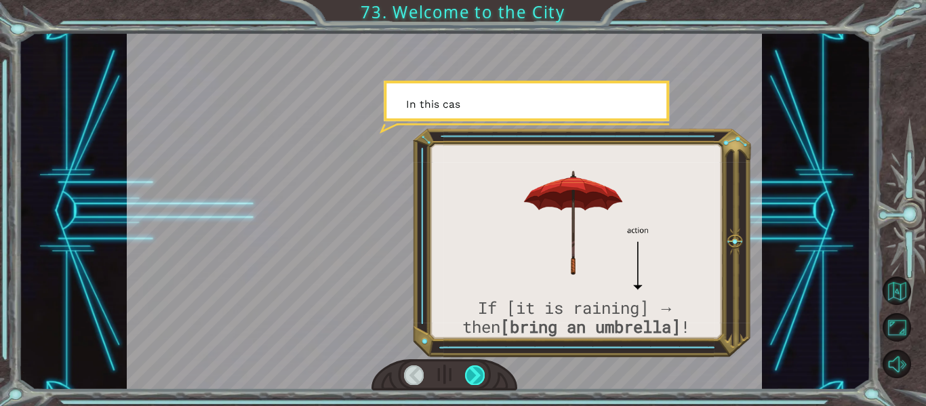
click at [475, 370] on div at bounding box center [475, 374] width 20 height 19
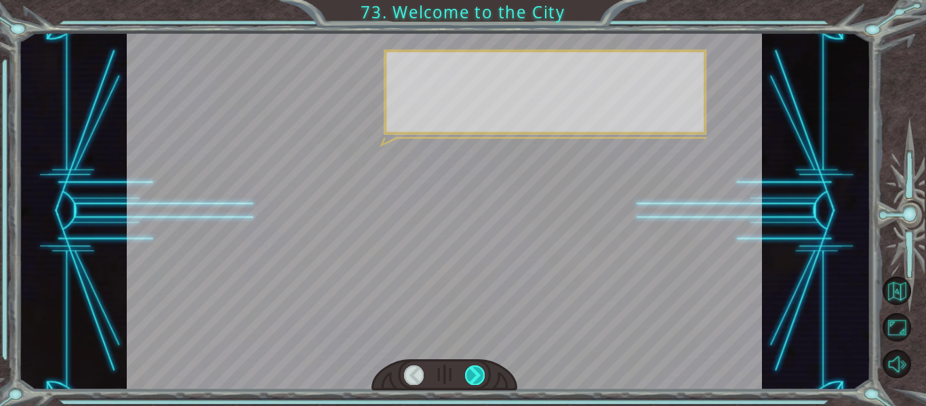
click at [475, 370] on div at bounding box center [475, 374] width 20 height 19
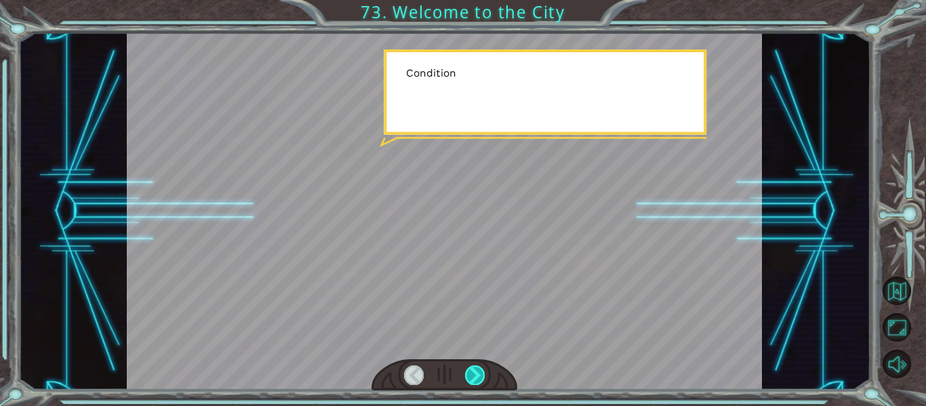
click at [475, 370] on div at bounding box center [475, 374] width 20 height 19
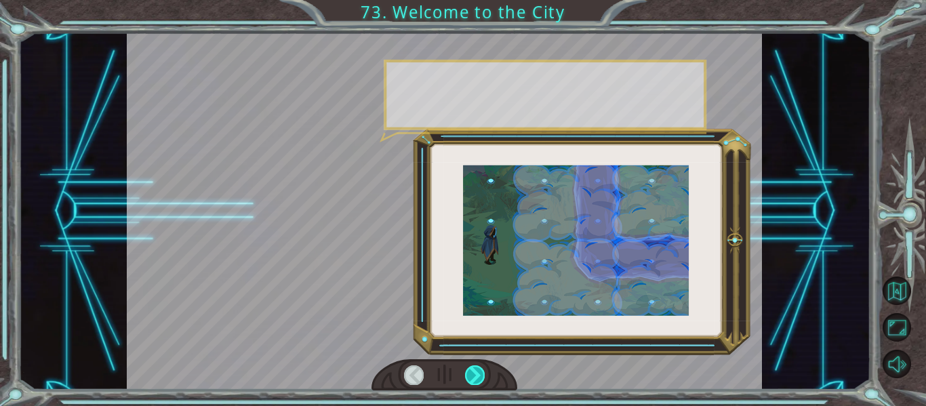
click at [475, 370] on div at bounding box center [475, 374] width 20 height 19
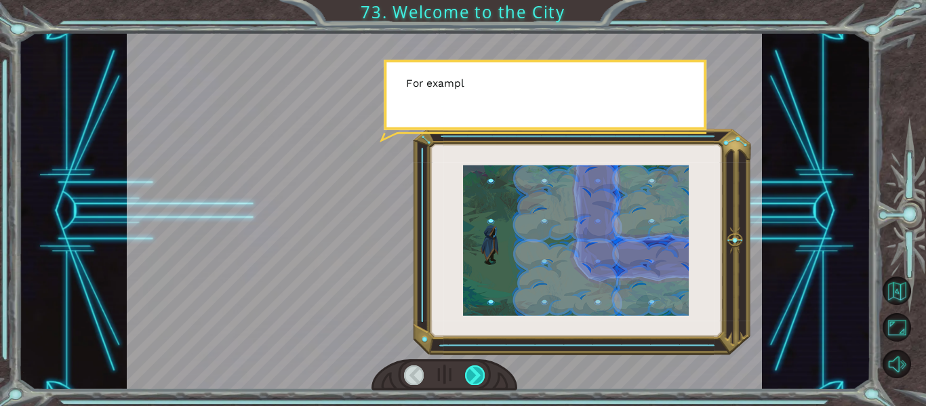
click at [475, 370] on div at bounding box center [475, 374] width 20 height 19
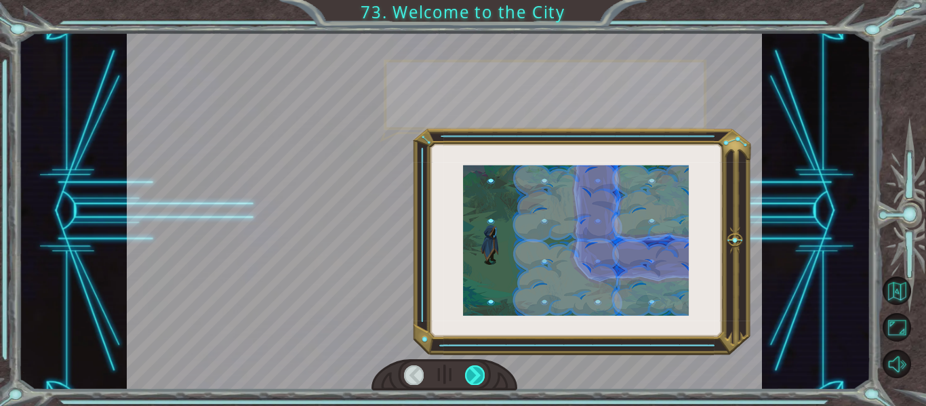
click at [475, 370] on div at bounding box center [475, 374] width 20 height 19
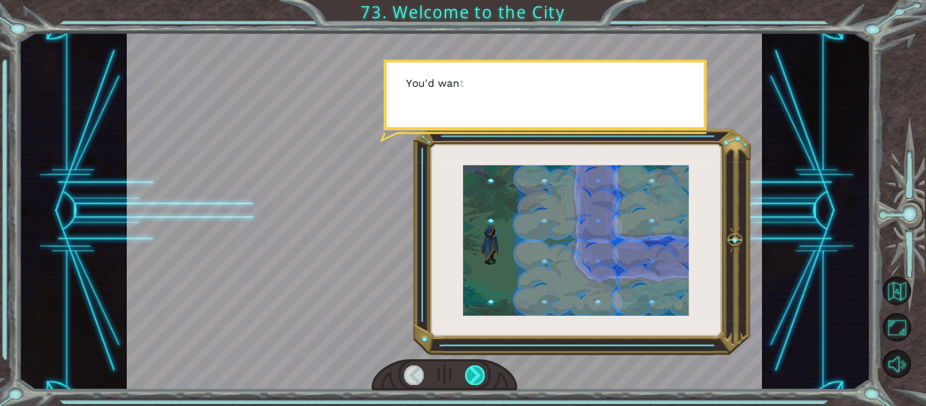
click at [475, 370] on div at bounding box center [475, 374] width 20 height 19
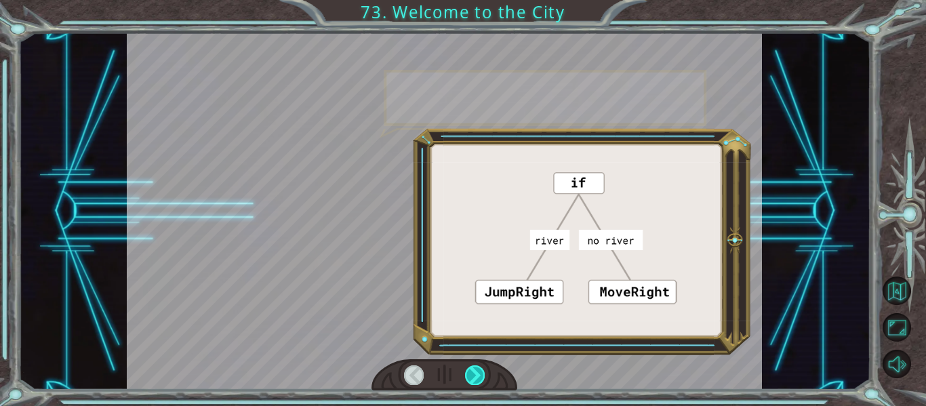
click at [475, 370] on div at bounding box center [475, 374] width 20 height 19
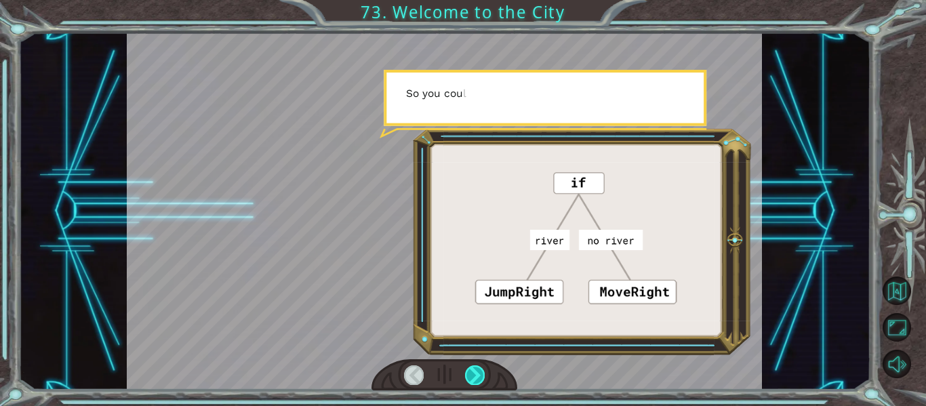
click at [475, 370] on div at bounding box center [475, 374] width 20 height 19
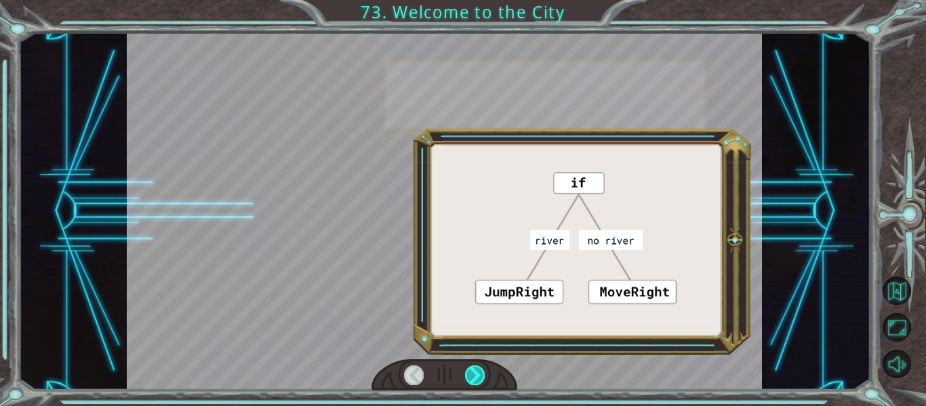
click at [475, 370] on div at bounding box center [475, 374] width 20 height 19
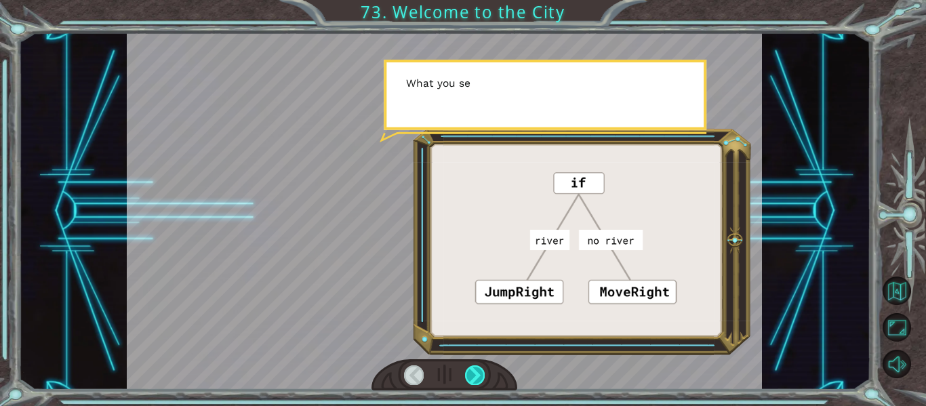
click at [475, 370] on div at bounding box center [475, 374] width 20 height 19
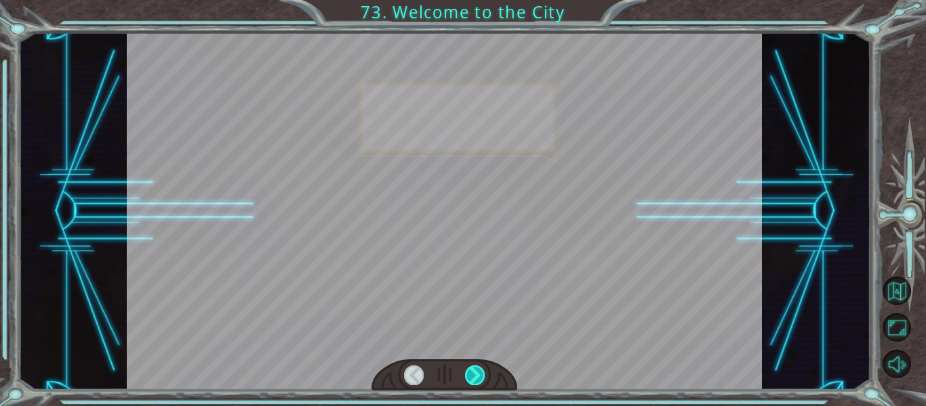
click at [475, 370] on div at bounding box center [475, 374] width 20 height 19
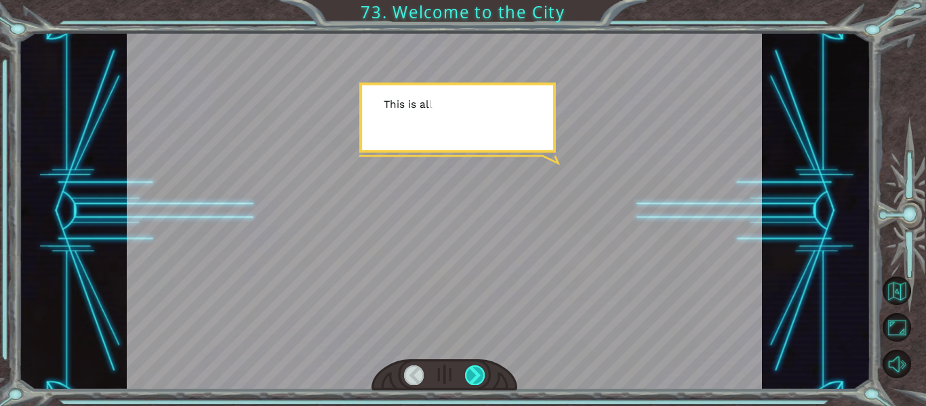
click at [475, 370] on div at bounding box center [475, 374] width 20 height 19
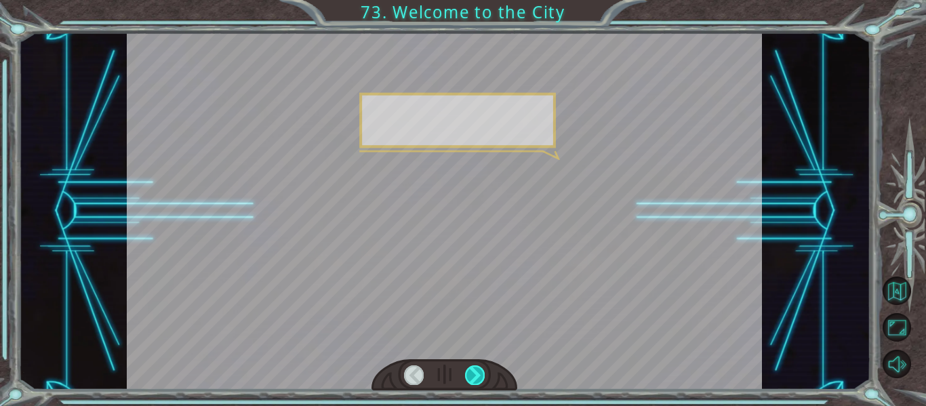
click at [475, 370] on div at bounding box center [475, 374] width 20 height 19
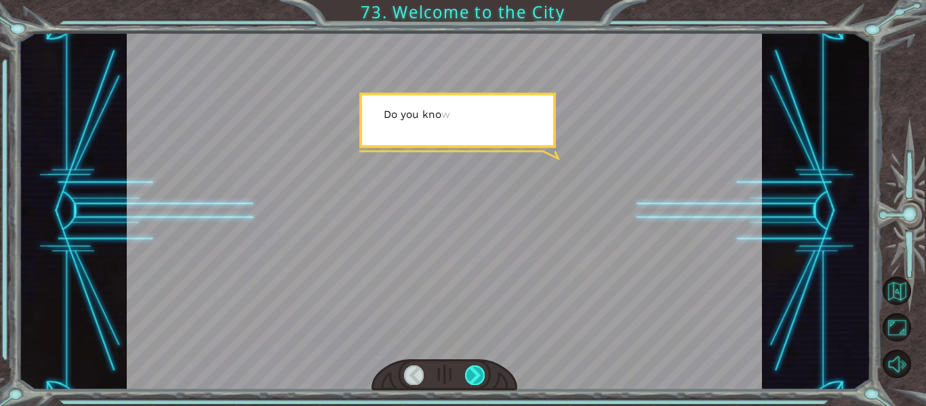
click at [475, 370] on div at bounding box center [475, 374] width 20 height 19
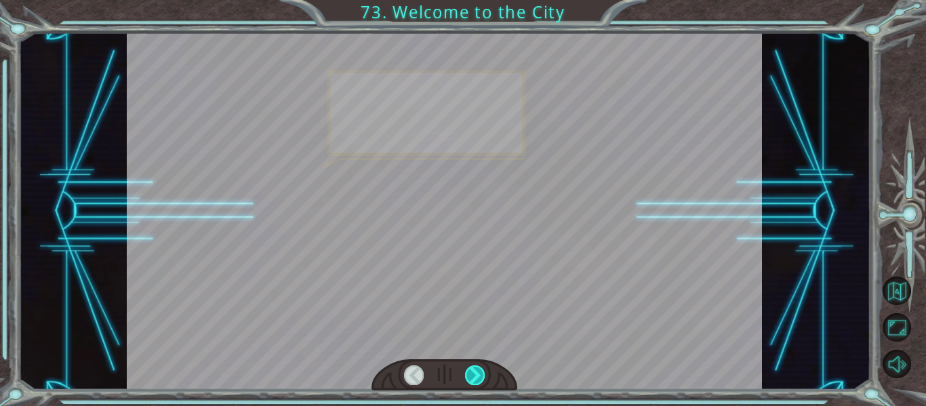
click at [475, 370] on div at bounding box center [475, 374] width 20 height 19
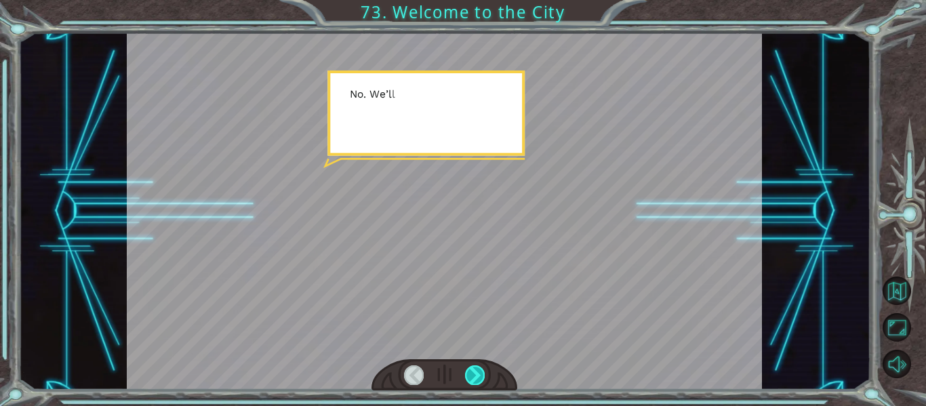
click at [475, 370] on div at bounding box center [475, 374] width 20 height 19
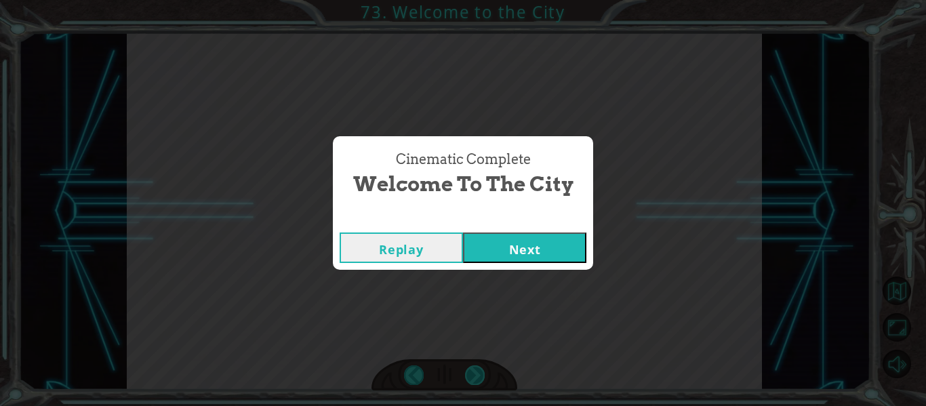
click at [475, 0] on div "S o t h i s i s X i n g ’ c h e n ! I ’ v e a l w a y s w a n t e d t o c o m e…" at bounding box center [463, 0] width 926 height 0
click at [475, 370] on div "Cinematic Complete Welcome to the City Replay Next" at bounding box center [463, 203] width 926 height 406
click at [510, 247] on button "Next" at bounding box center [524, 247] width 123 height 30
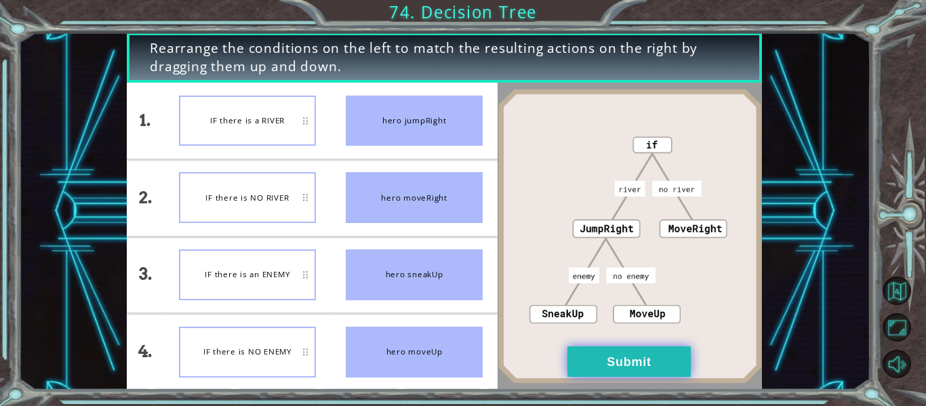
click at [640, 372] on button "Submit" at bounding box center [628, 361] width 123 height 30
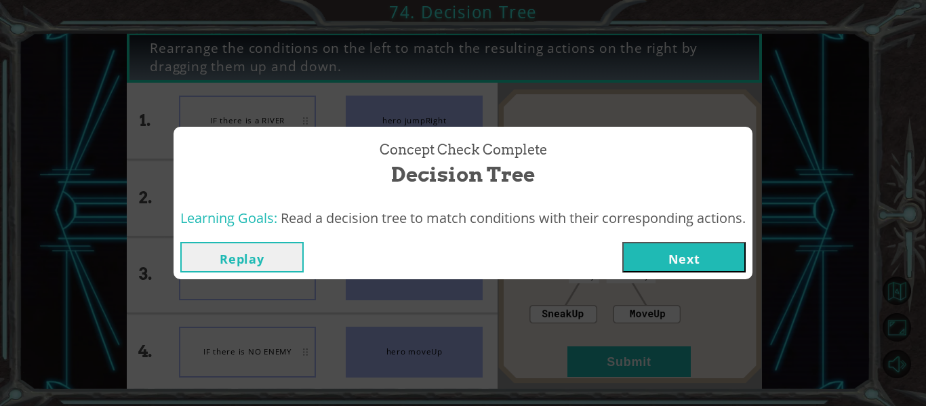
click at [685, 258] on button "Next" at bounding box center [683, 257] width 123 height 30
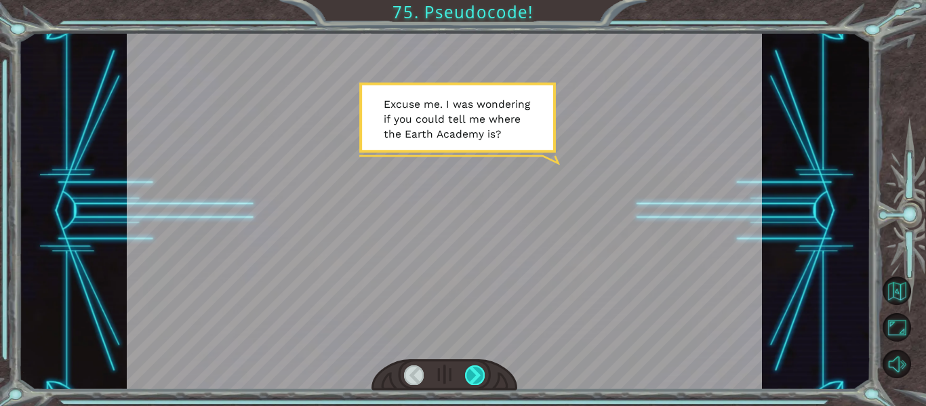
click at [467, 378] on div at bounding box center [475, 374] width 20 height 19
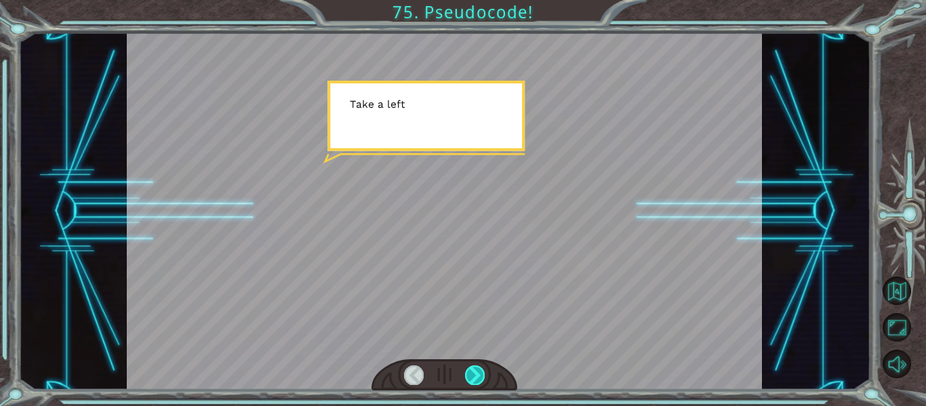
click at [467, 378] on div at bounding box center [475, 374] width 20 height 19
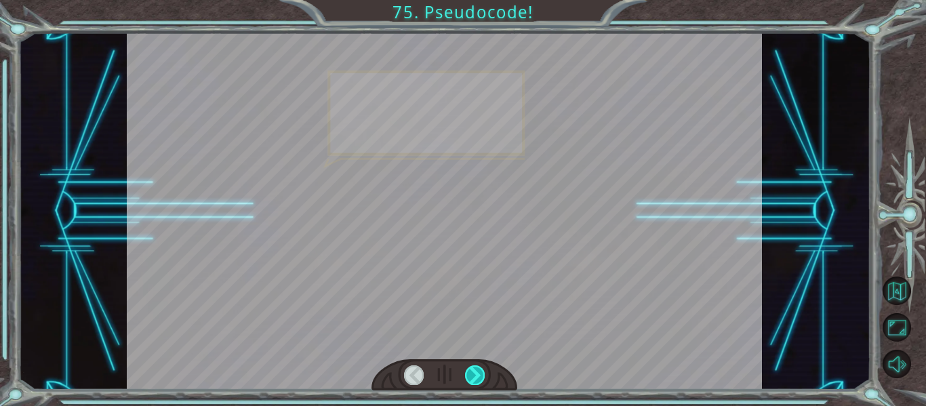
click at [467, 378] on div at bounding box center [475, 374] width 20 height 19
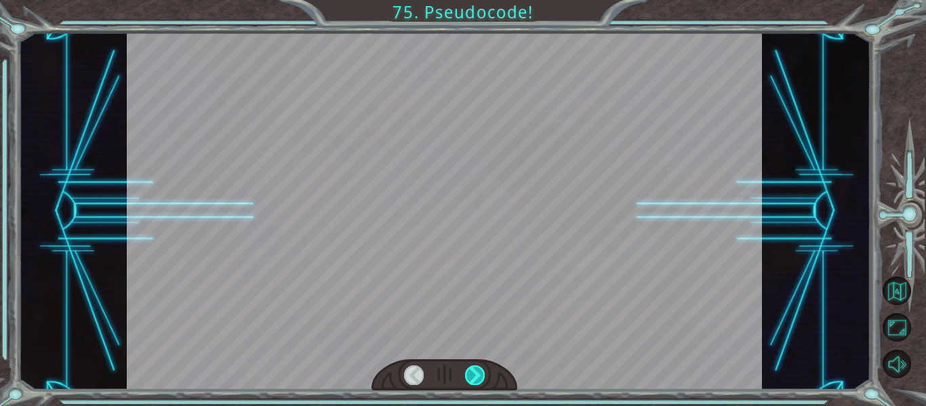
click at [467, 378] on div at bounding box center [475, 374] width 20 height 19
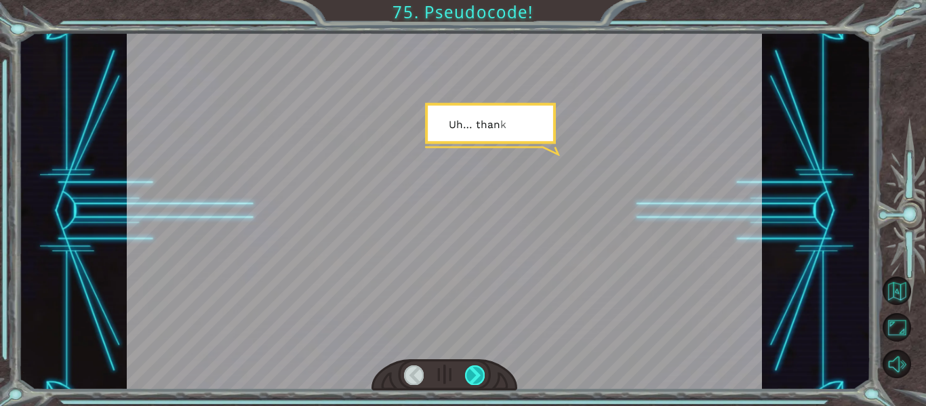
click at [467, 378] on div at bounding box center [475, 374] width 20 height 19
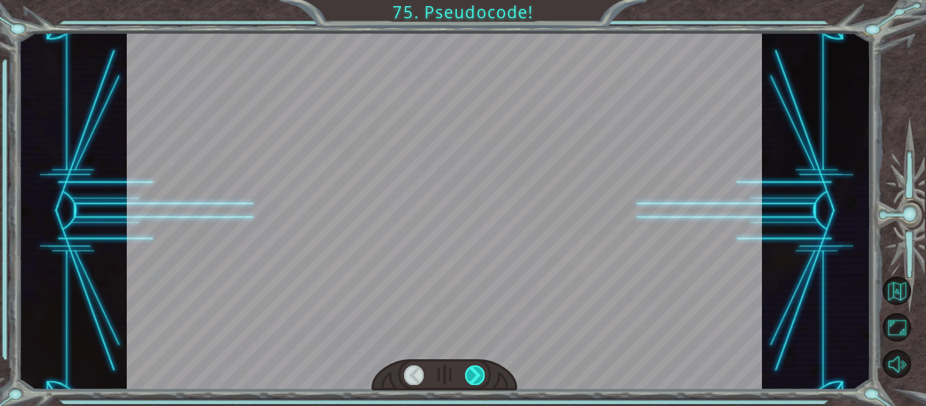
click at [467, 378] on div at bounding box center [475, 374] width 20 height 19
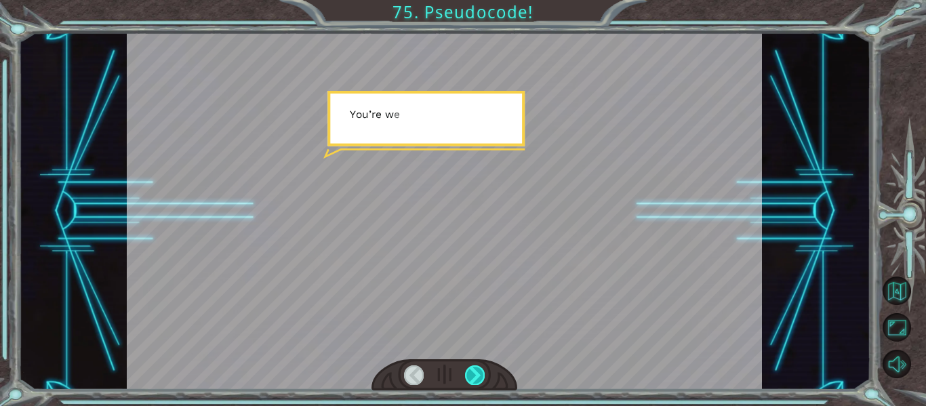
click at [467, 378] on div at bounding box center [475, 374] width 20 height 19
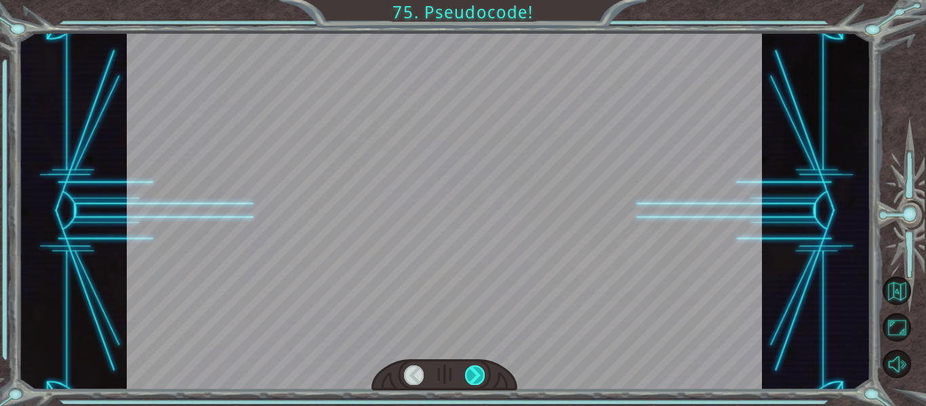
click at [467, 378] on div at bounding box center [475, 374] width 20 height 19
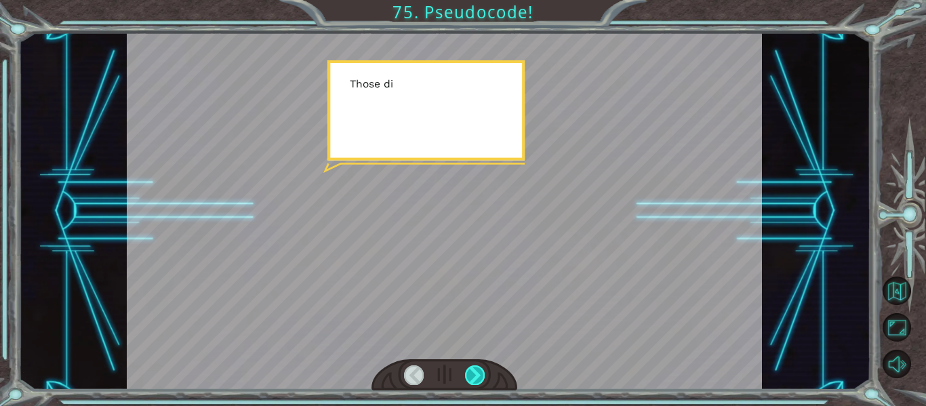
click at [467, 378] on div at bounding box center [475, 374] width 20 height 19
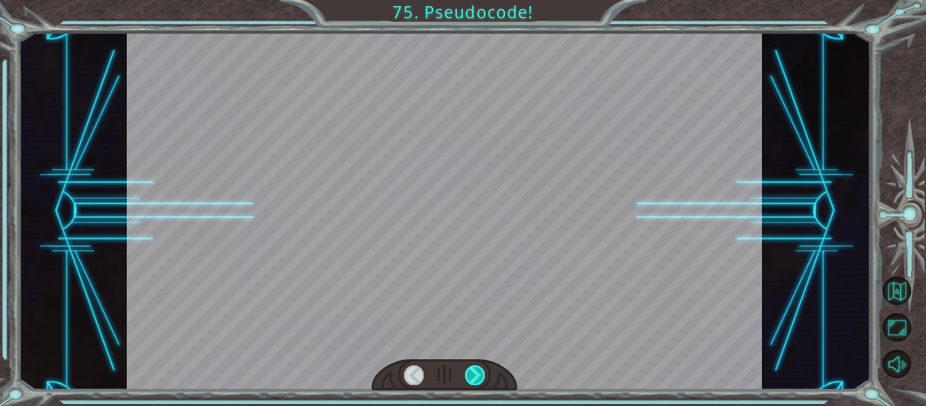
click at [467, 378] on div at bounding box center [475, 374] width 20 height 19
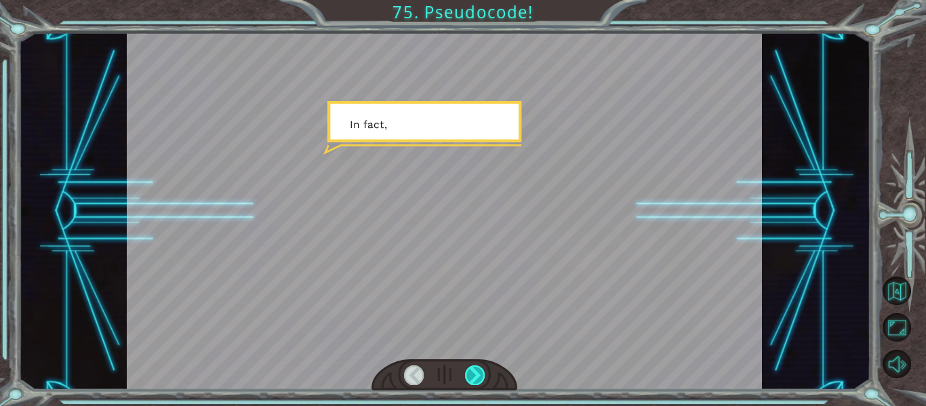
click at [467, 378] on div at bounding box center [475, 374] width 20 height 19
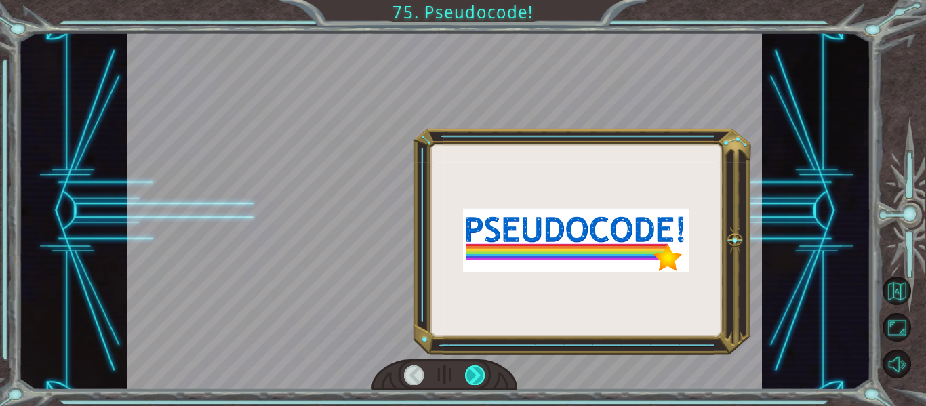
click at [467, 378] on div at bounding box center [475, 374] width 20 height 19
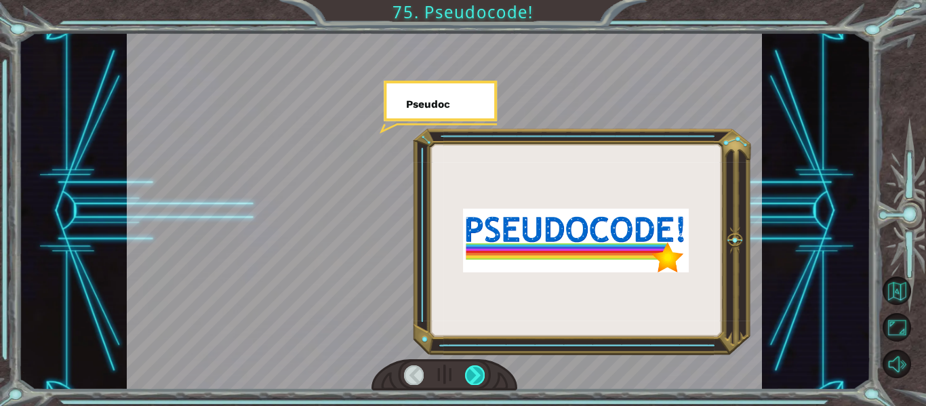
click at [467, 378] on div at bounding box center [475, 374] width 20 height 19
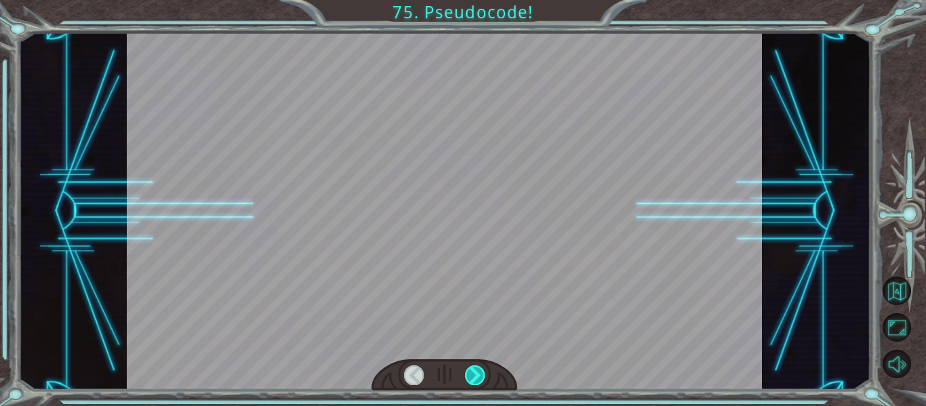
click at [467, 378] on div at bounding box center [475, 374] width 20 height 19
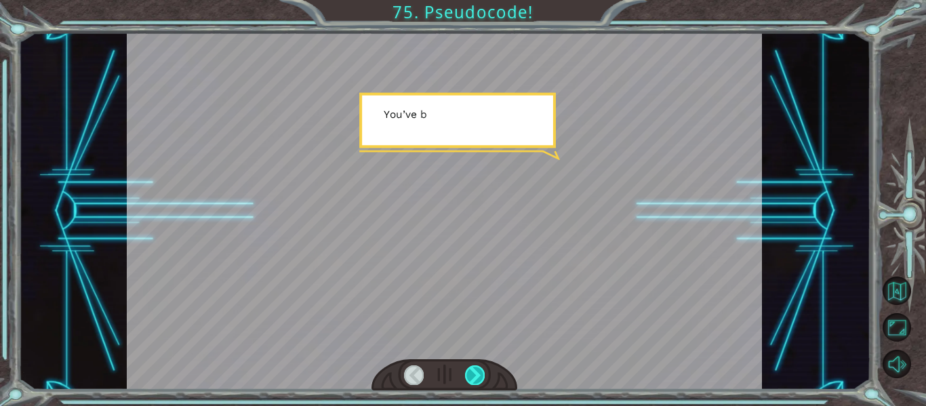
click at [467, 378] on div at bounding box center [475, 374] width 20 height 19
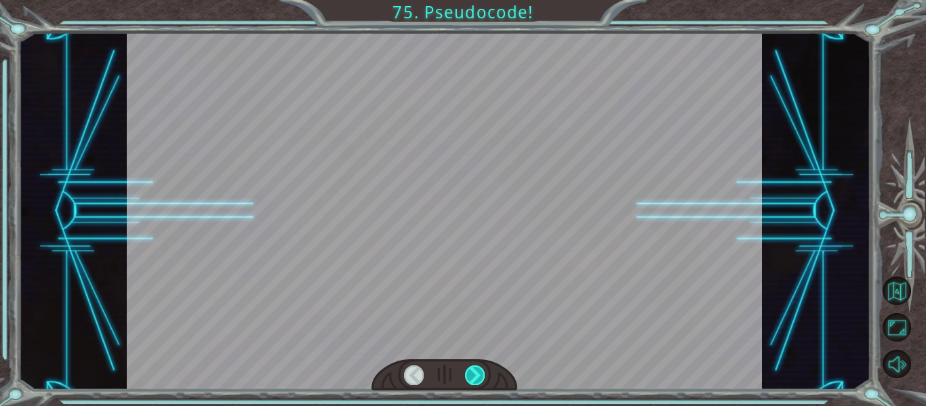
click at [467, 378] on div at bounding box center [475, 374] width 20 height 19
drag, startPoint x: 467, startPoint y: 378, endPoint x: 481, endPoint y: 370, distance: 16.4
click at [481, 370] on div at bounding box center [475, 374] width 20 height 19
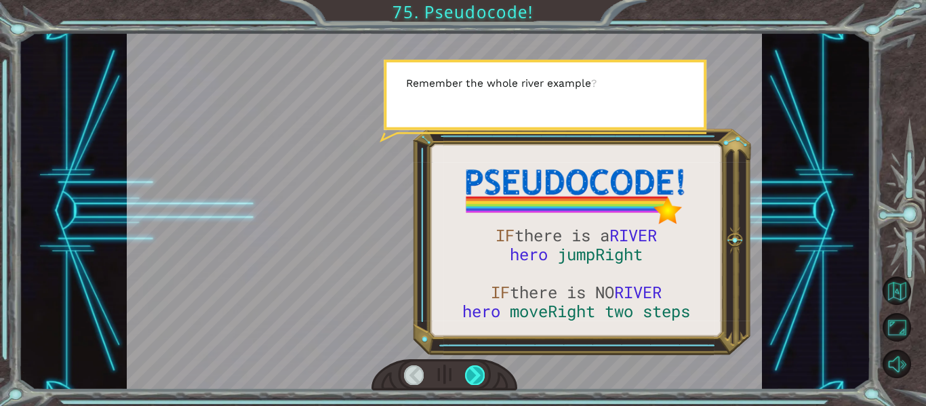
click at [472, 374] on div at bounding box center [475, 374] width 20 height 19
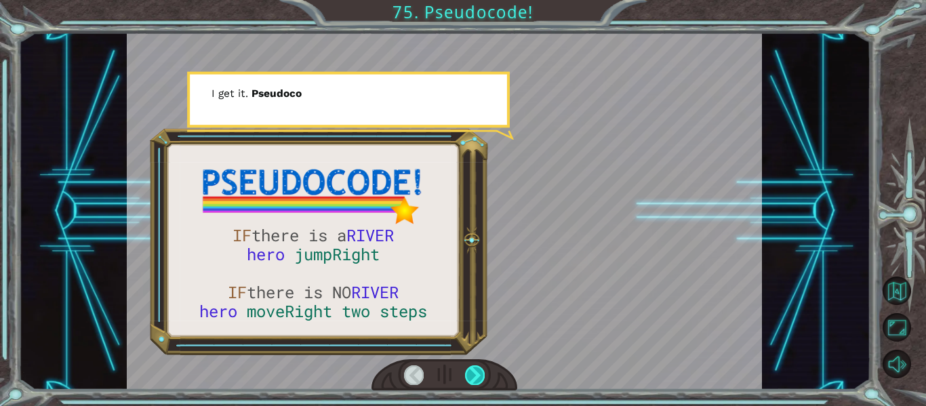
click at [472, 374] on div at bounding box center [475, 374] width 20 height 19
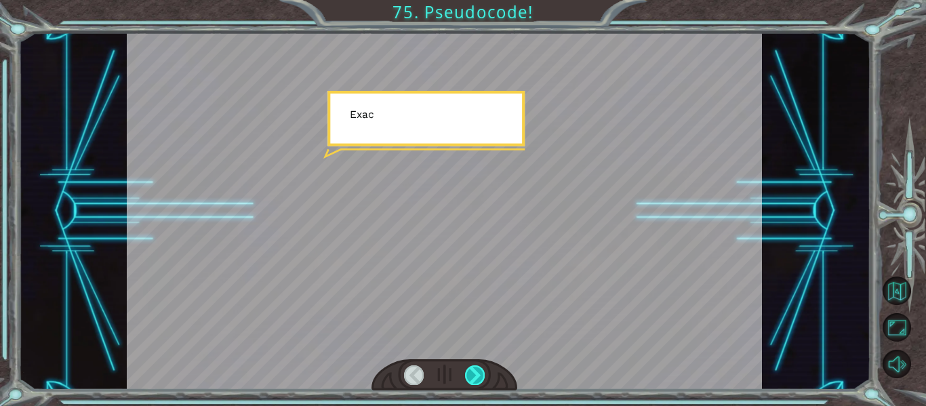
click at [472, 374] on div at bounding box center [475, 374] width 20 height 19
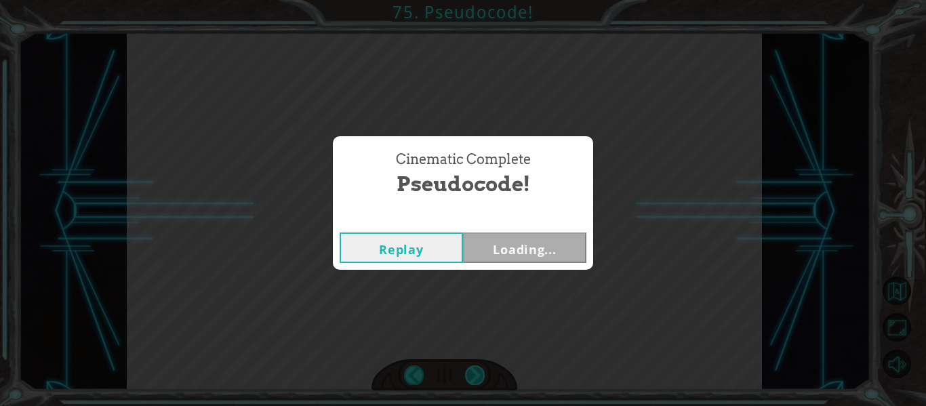
click at [472, 0] on div "IF there is a RIVER hero jumpRight IF there is NO RIVER hero moveRight two step…" at bounding box center [463, 0] width 926 height 0
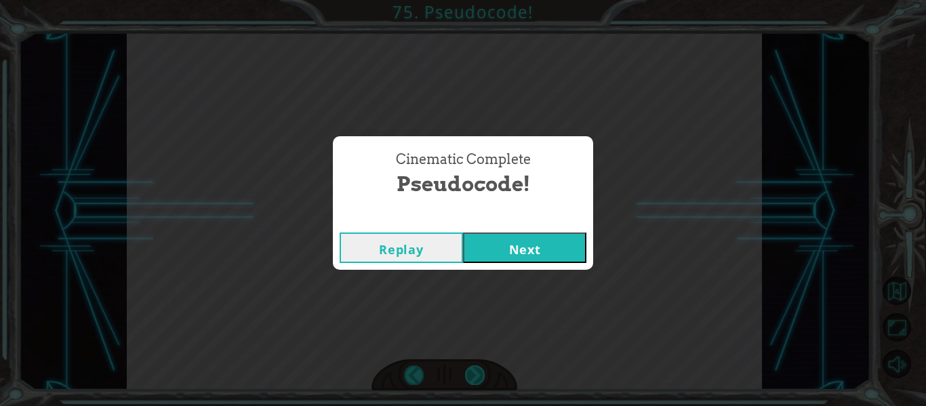
click at [472, 374] on div "Cinematic Complete Pseudocode! Replay Next" at bounding box center [463, 203] width 926 height 406
click at [503, 249] on button "Next" at bounding box center [524, 247] width 123 height 30
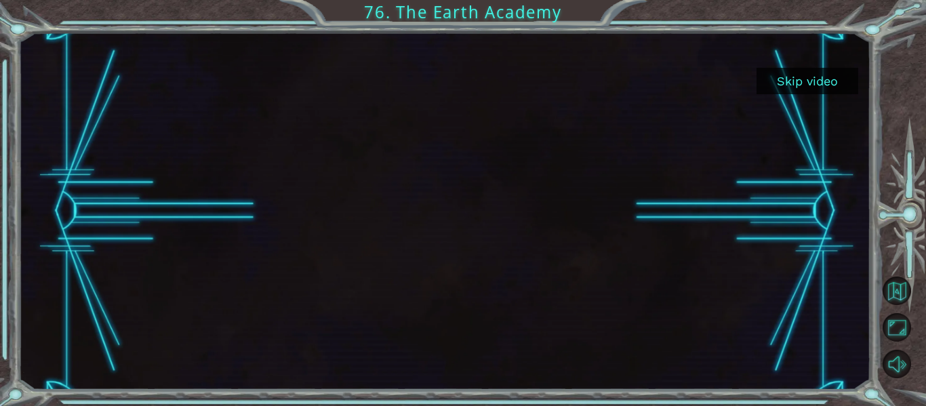
click at [817, 80] on button "Skip video" at bounding box center [807, 81] width 102 height 26
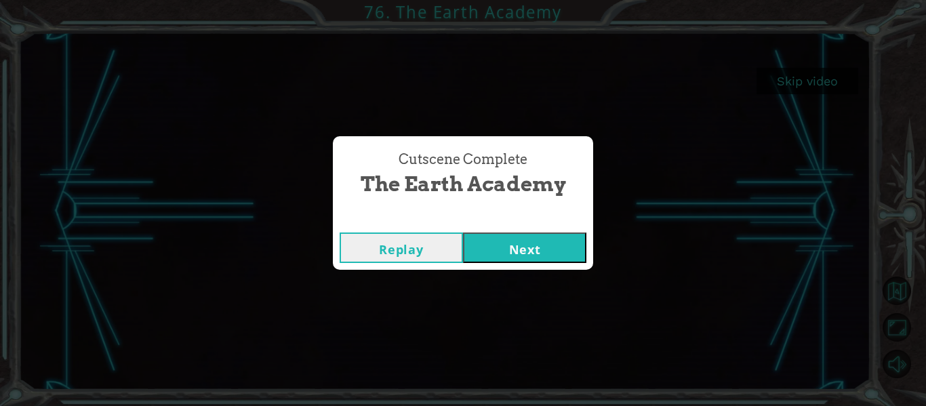
click at [566, 251] on button "Next" at bounding box center [524, 247] width 123 height 30
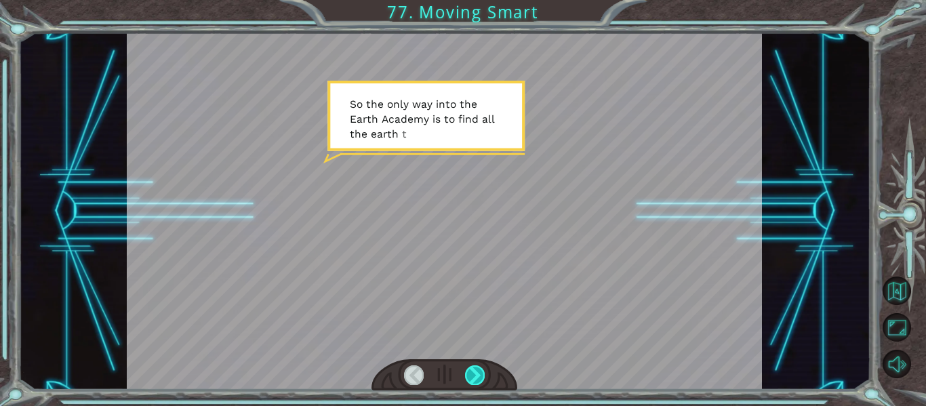
click at [477, 377] on div at bounding box center [475, 374] width 20 height 19
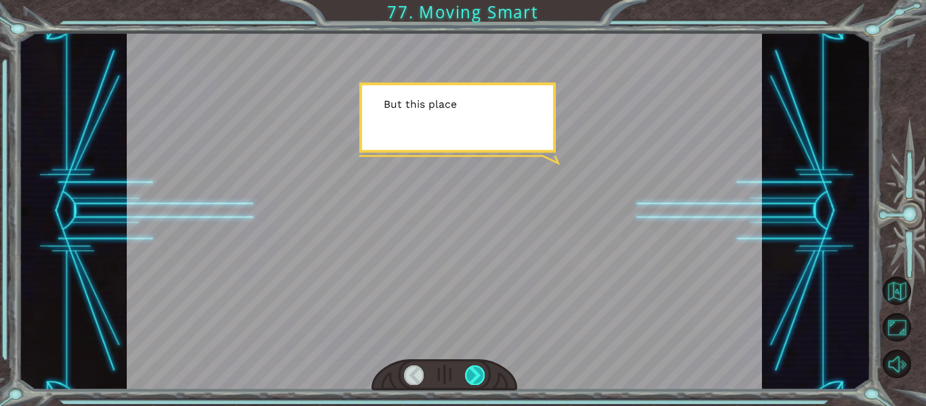
click at [477, 377] on div at bounding box center [475, 374] width 20 height 19
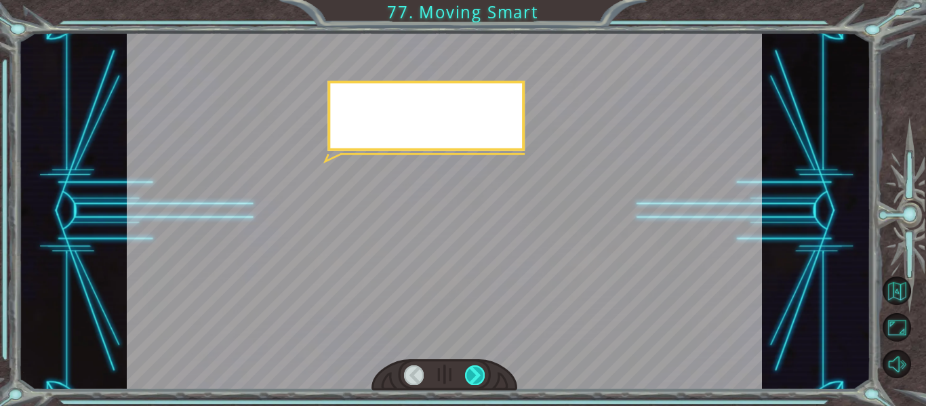
click at [477, 377] on div at bounding box center [475, 374] width 20 height 19
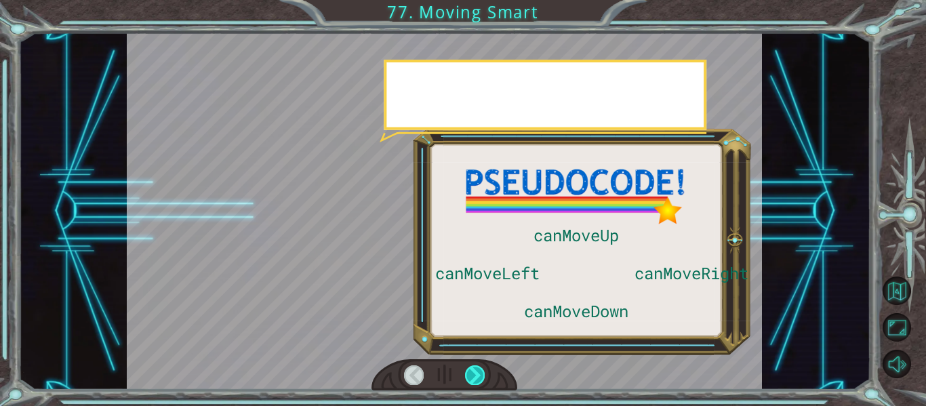
click at [478, 377] on div at bounding box center [475, 374] width 20 height 19
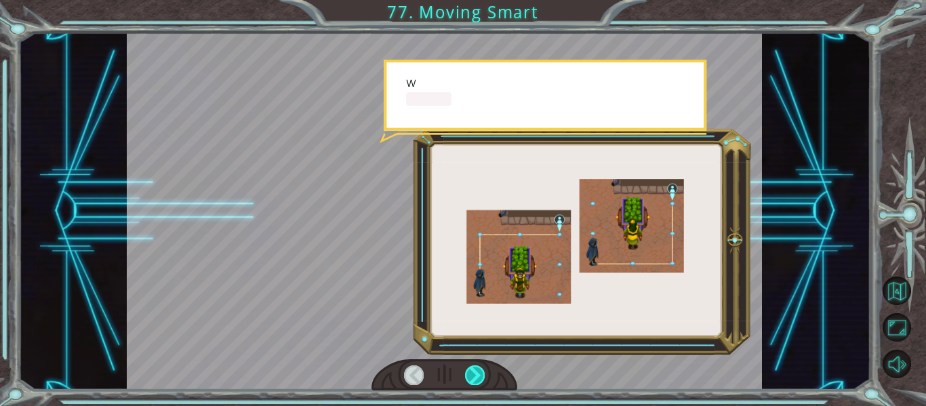
click at [478, 377] on div at bounding box center [475, 374] width 20 height 19
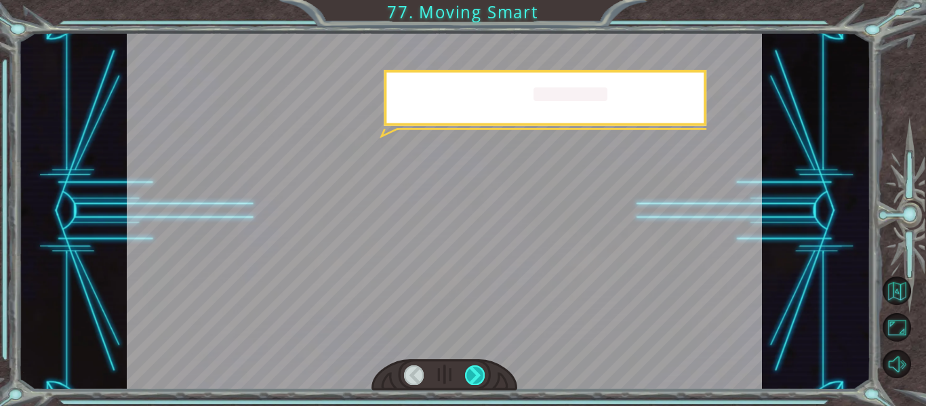
click at [478, 377] on div at bounding box center [475, 374] width 20 height 19
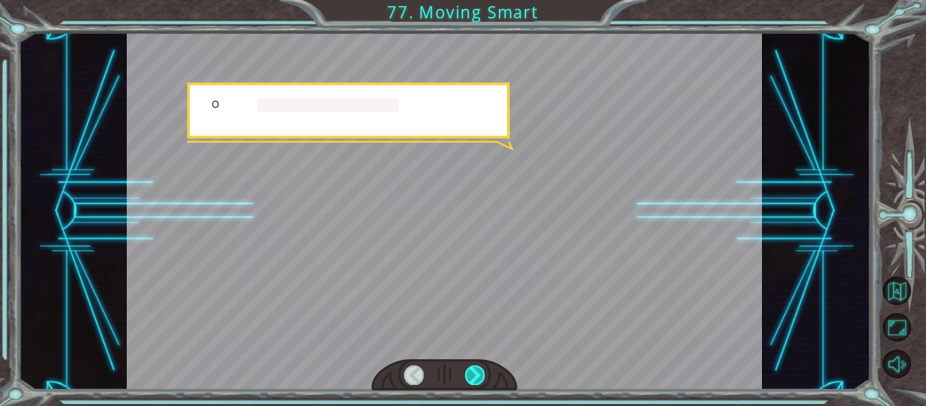
click at [478, 377] on div at bounding box center [475, 374] width 20 height 19
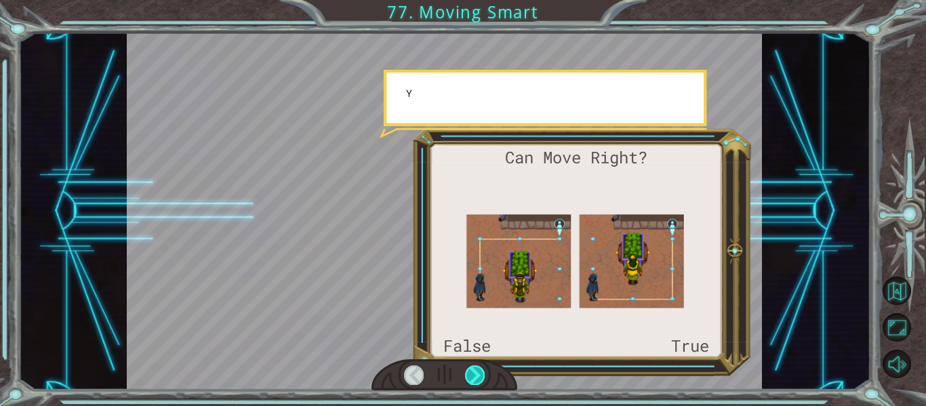
click at [478, 377] on div at bounding box center [475, 374] width 20 height 19
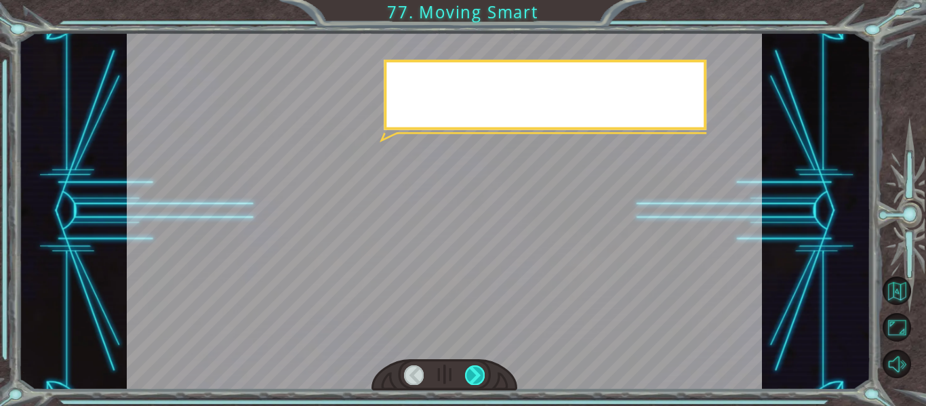
click at [478, 377] on div at bounding box center [475, 374] width 20 height 19
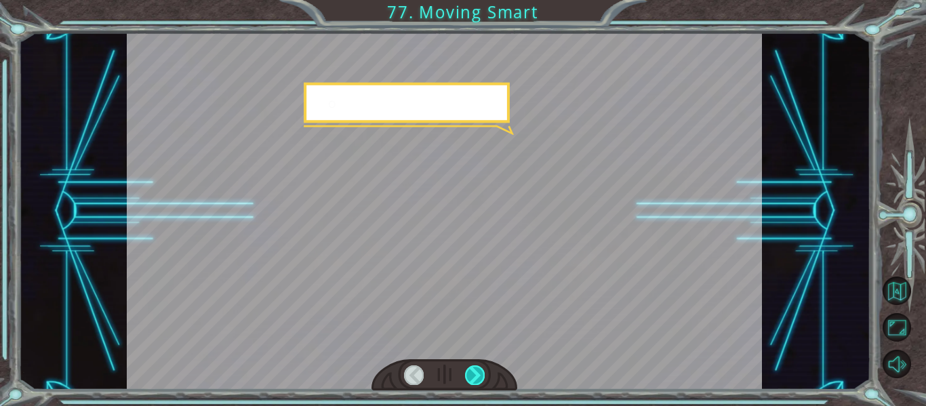
click at [478, 377] on div at bounding box center [475, 374] width 20 height 19
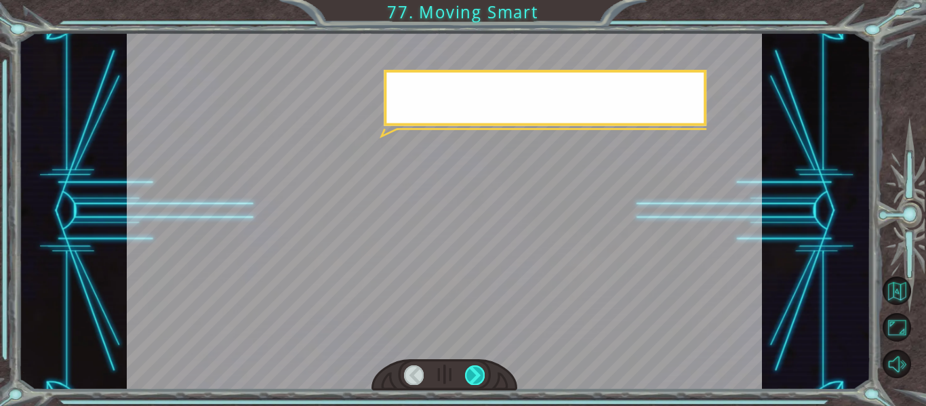
click at [478, 377] on div at bounding box center [475, 374] width 20 height 19
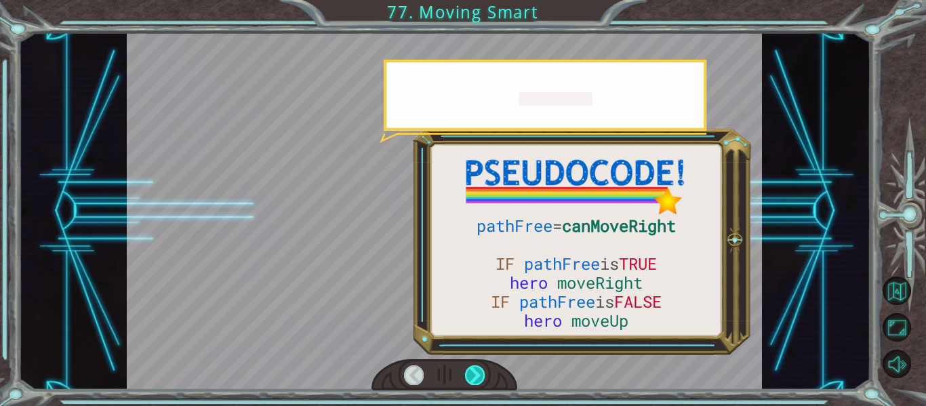
click at [478, 377] on div at bounding box center [475, 374] width 20 height 19
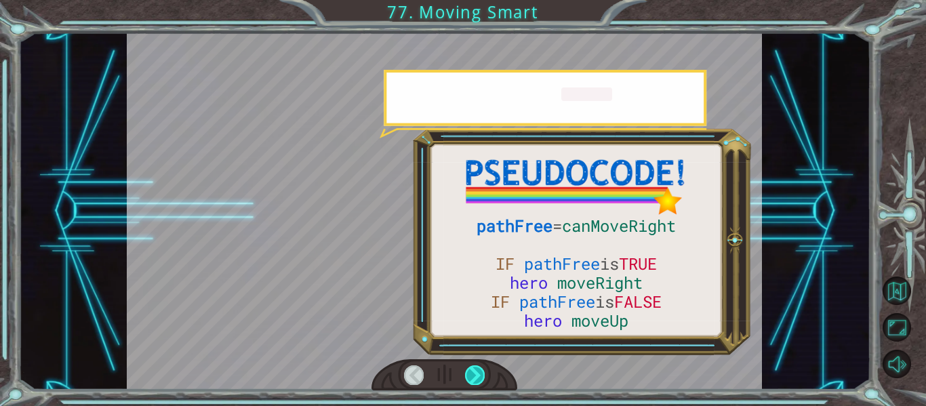
click at [478, 377] on div at bounding box center [475, 374] width 20 height 19
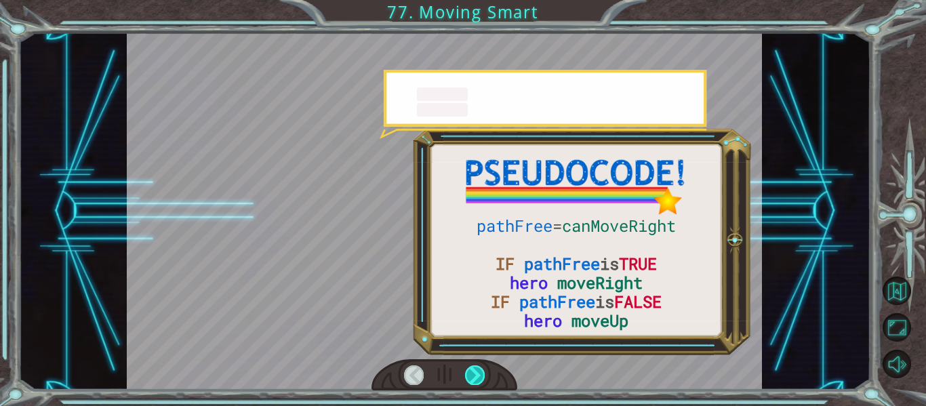
click at [478, 377] on div at bounding box center [475, 374] width 20 height 19
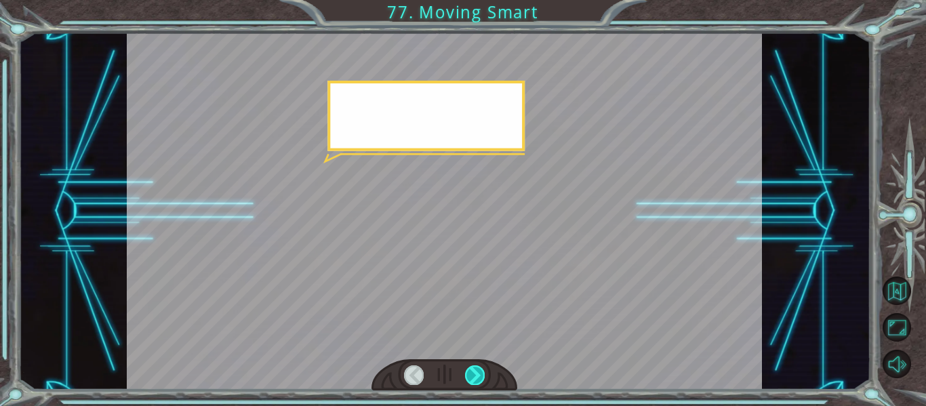
click at [478, 377] on div at bounding box center [475, 374] width 20 height 19
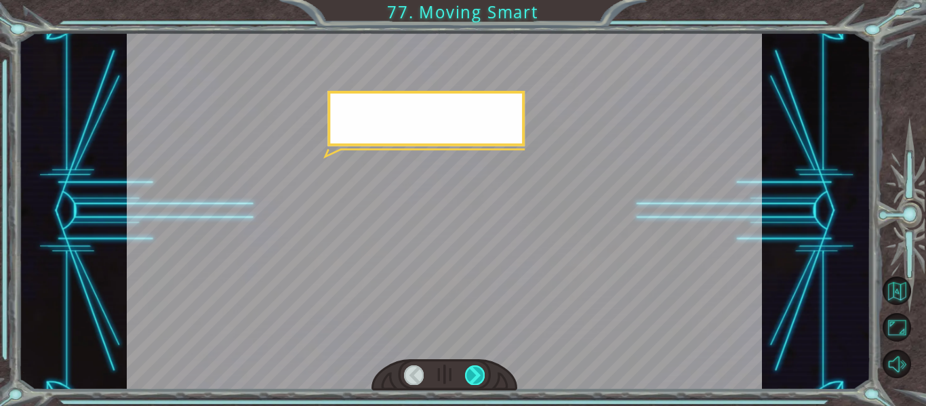
click at [478, 377] on div at bounding box center [475, 374] width 20 height 19
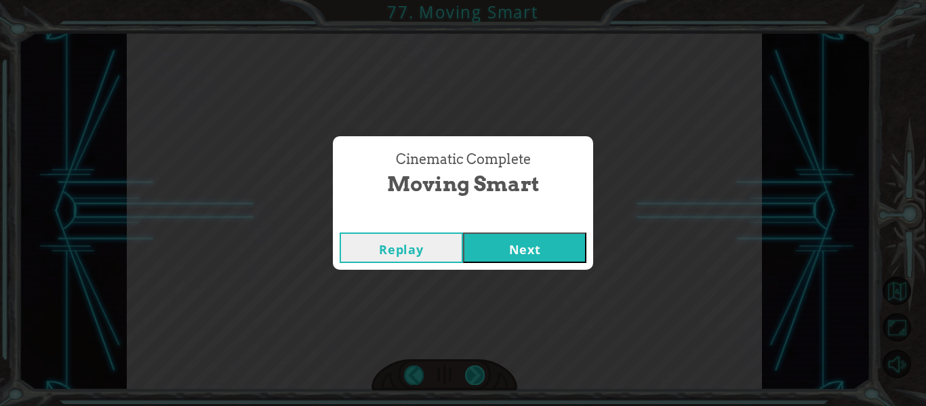
click at [478, 0] on div "pathFree = canMoveRight IF pathFree is TRUE hero moveRight IF pathFree is FALSE…" at bounding box center [463, 0] width 926 height 0
click at [478, 377] on div "Cinematic Complete Moving Smart Replay Next" at bounding box center [463, 203] width 926 height 406
click at [525, 244] on button "Next" at bounding box center [524, 247] width 123 height 30
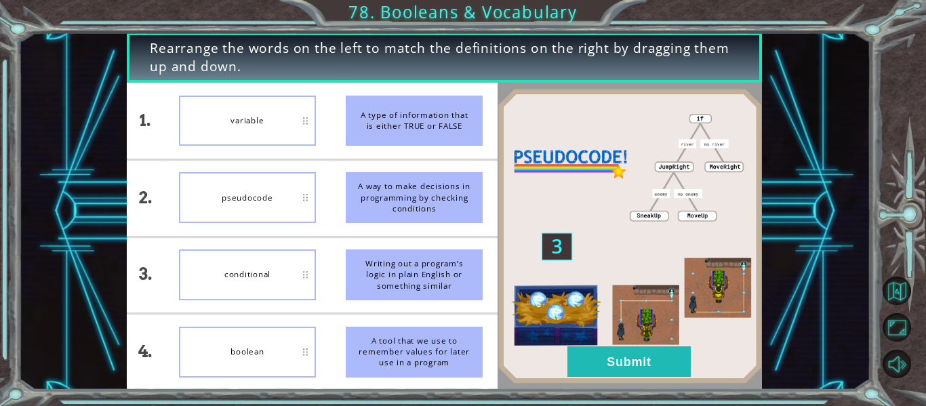
click at [239, 131] on div "variable" at bounding box center [247, 121] width 137 height 51
click at [650, 360] on button "Submit" at bounding box center [628, 361] width 123 height 30
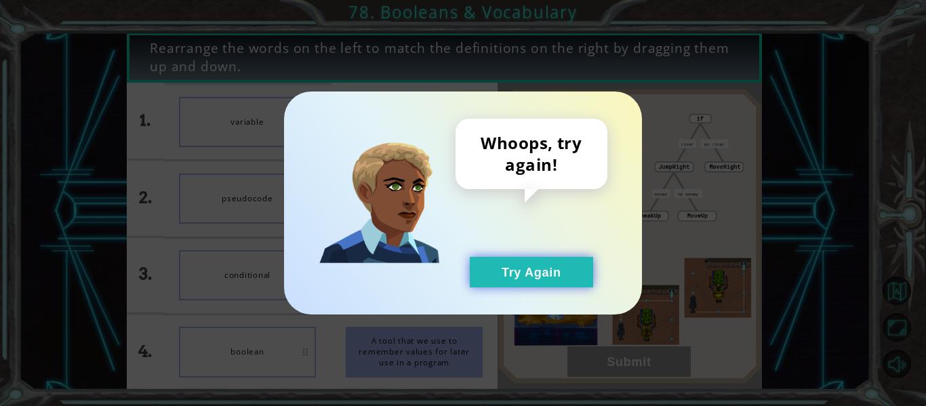
click at [565, 278] on button "Try Again" at bounding box center [531, 272] width 123 height 30
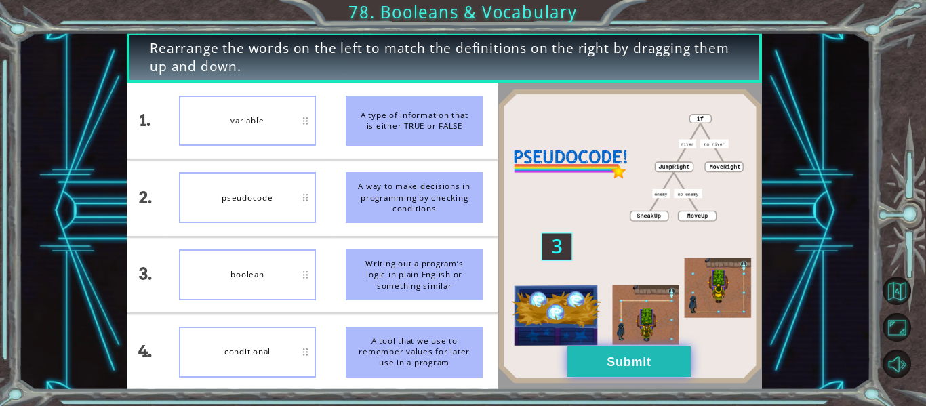
click at [636, 363] on button "Submit" at bounding box center [628, 361] width 123 height 30
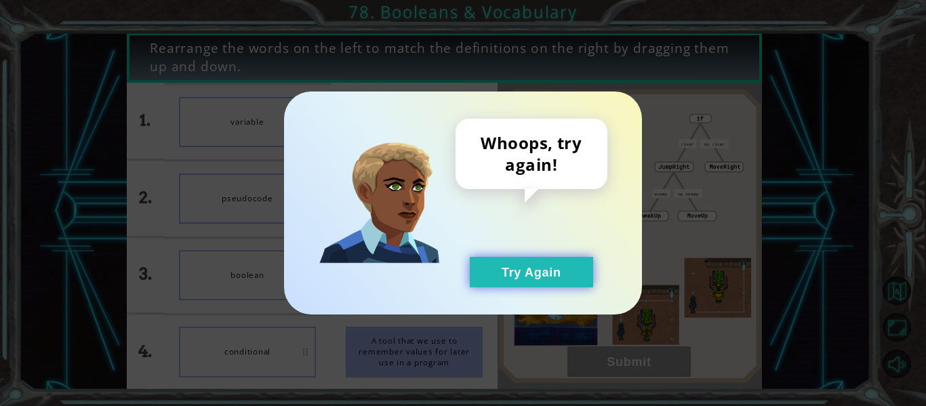
click at [526, 265] on button "Try Again" at bounding box center [531, 272] width 123 height 30
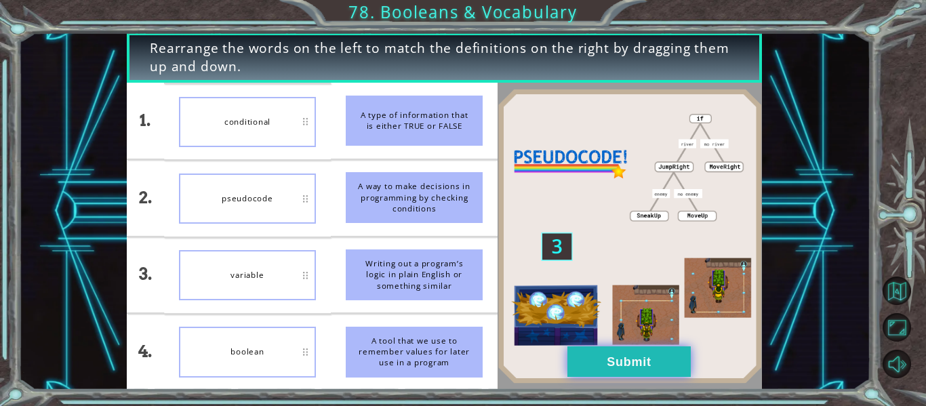
click at [652, 351] on button "Submit" at bounding box center [628, 361] width 123 height 30
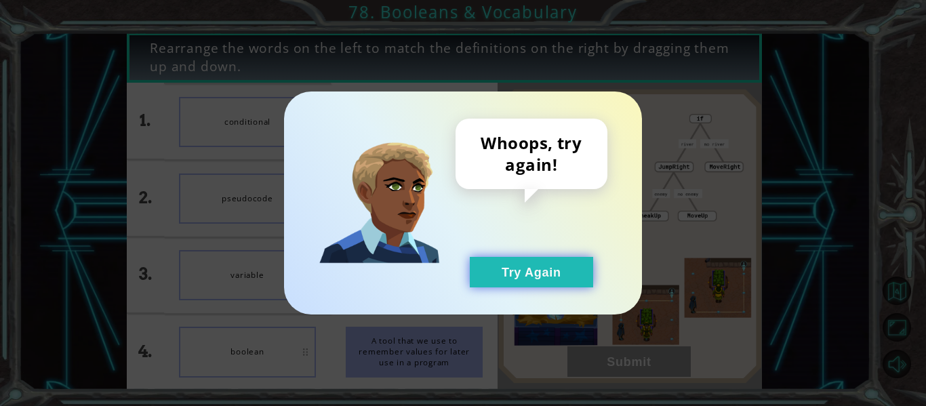
click at [539, 267] on button "Try Again" at bounding box center [531, 272] width 123 height 30
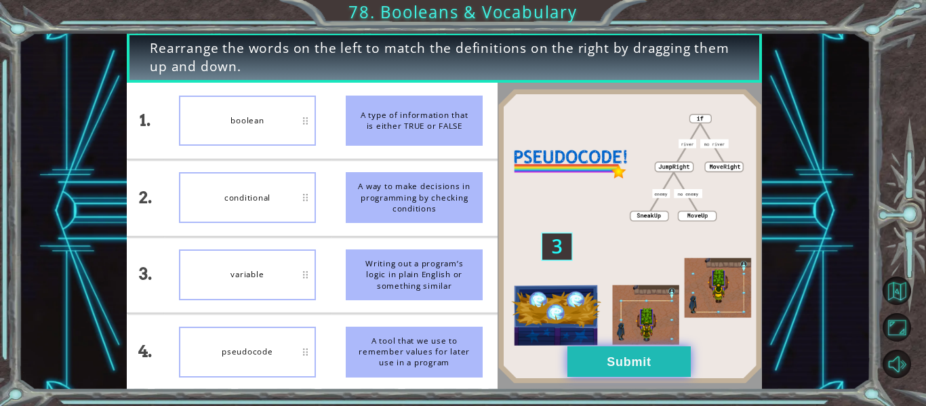
click at [622, 354] on button "Submit" at bounding box center [628, 361] width 123 height 30
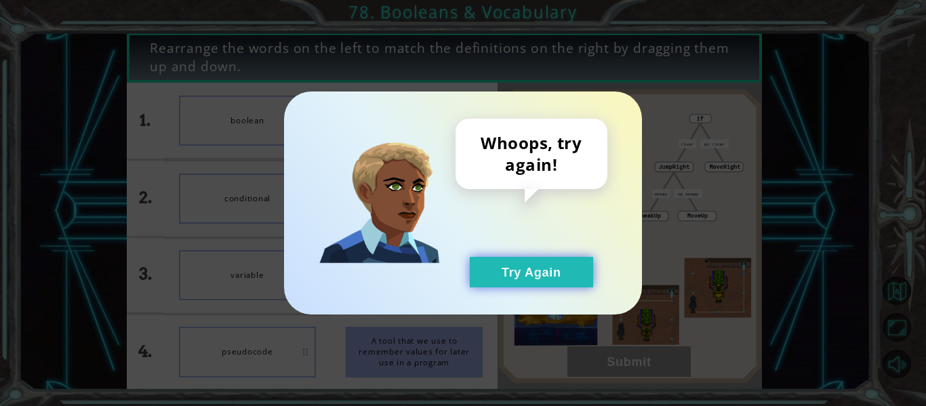
click at [510, 272] on button "Try Again" at bounding box center [531, 272] width 123 height 30
